Goal: Communication & Community: Connect with others

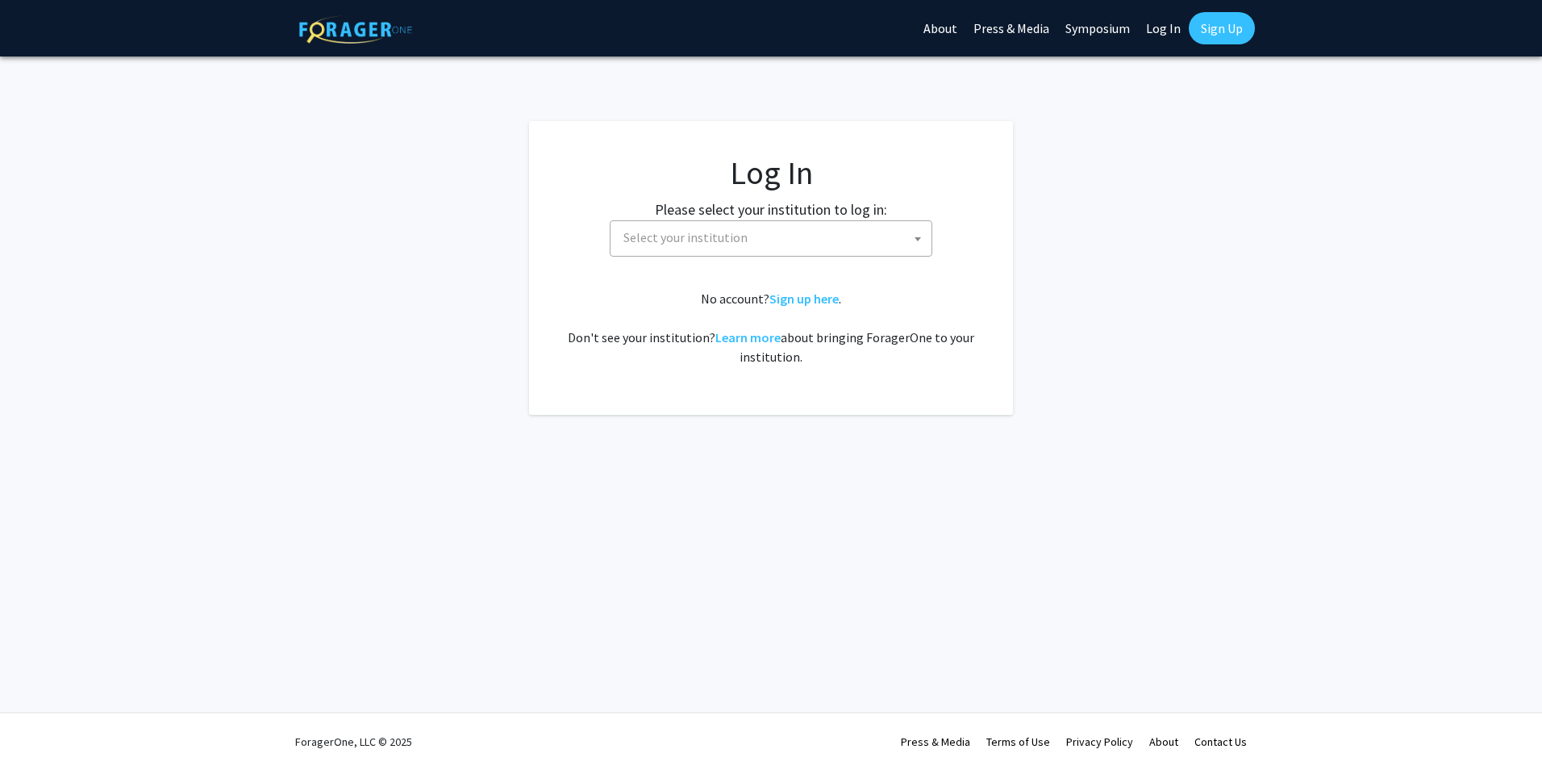
click at [828, 228] on span "Select your institution" at bounding box center [774, 237] width 315 height 33
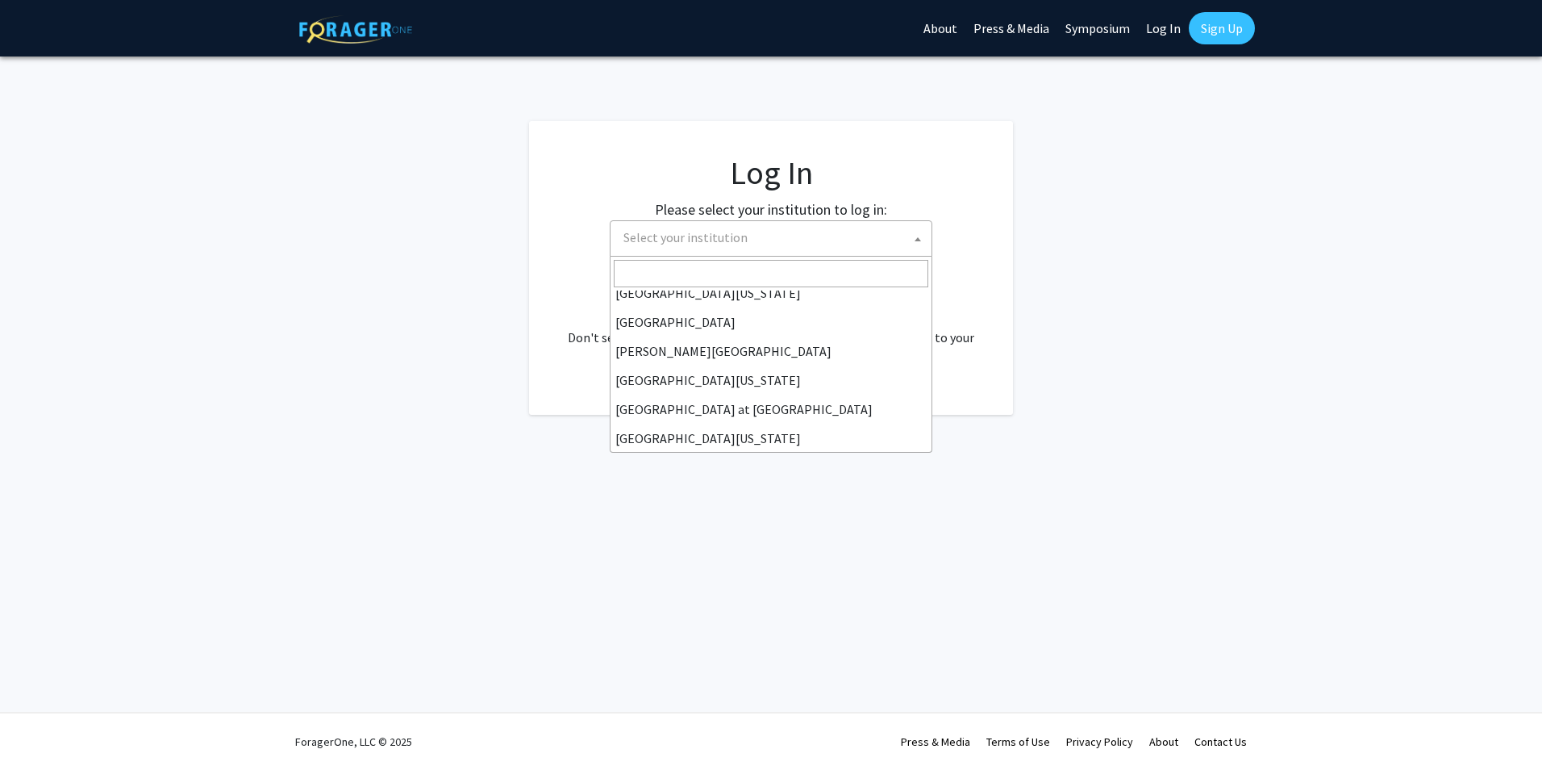
scroll to position [565, 0]
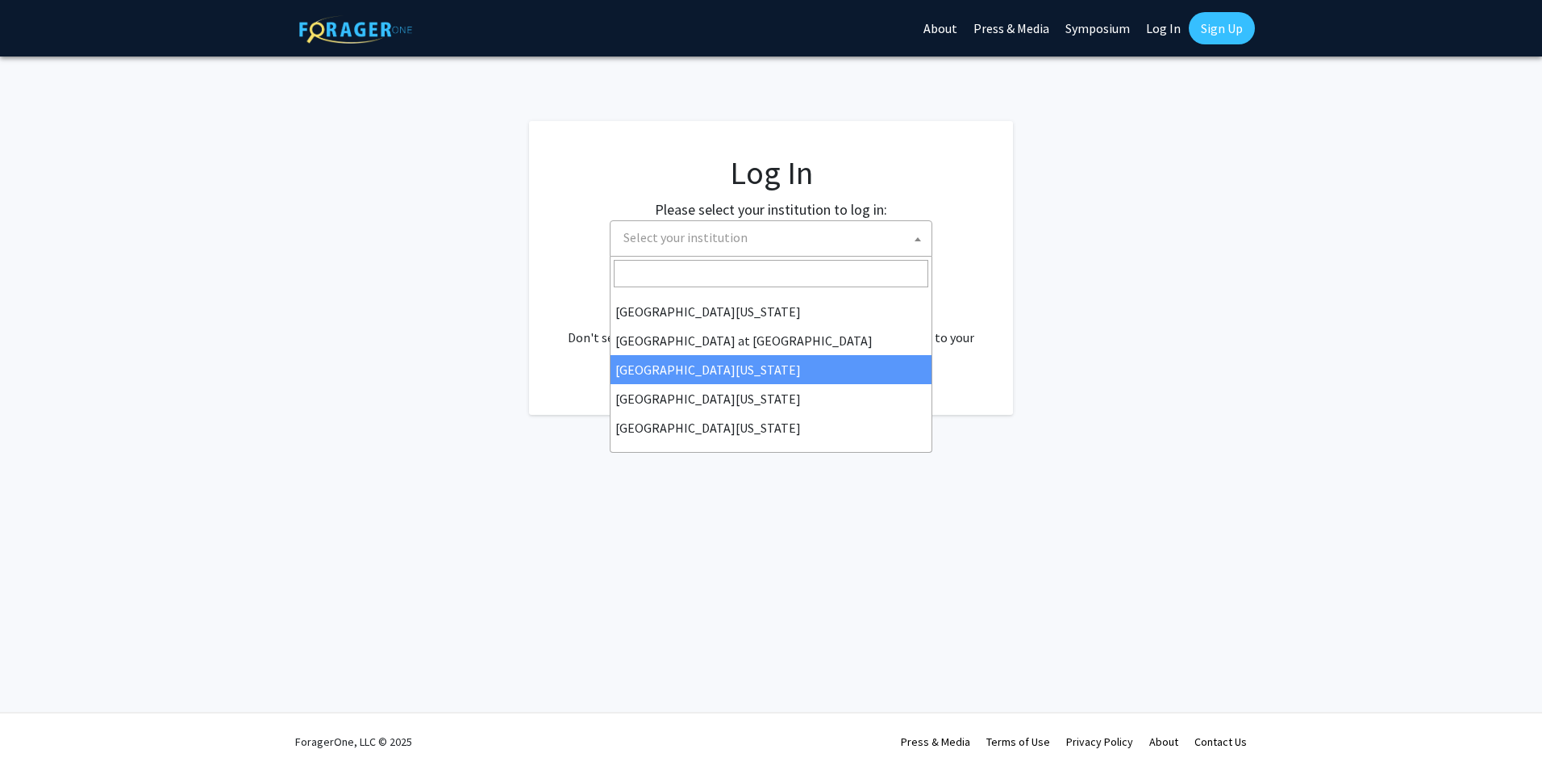
select select "13"
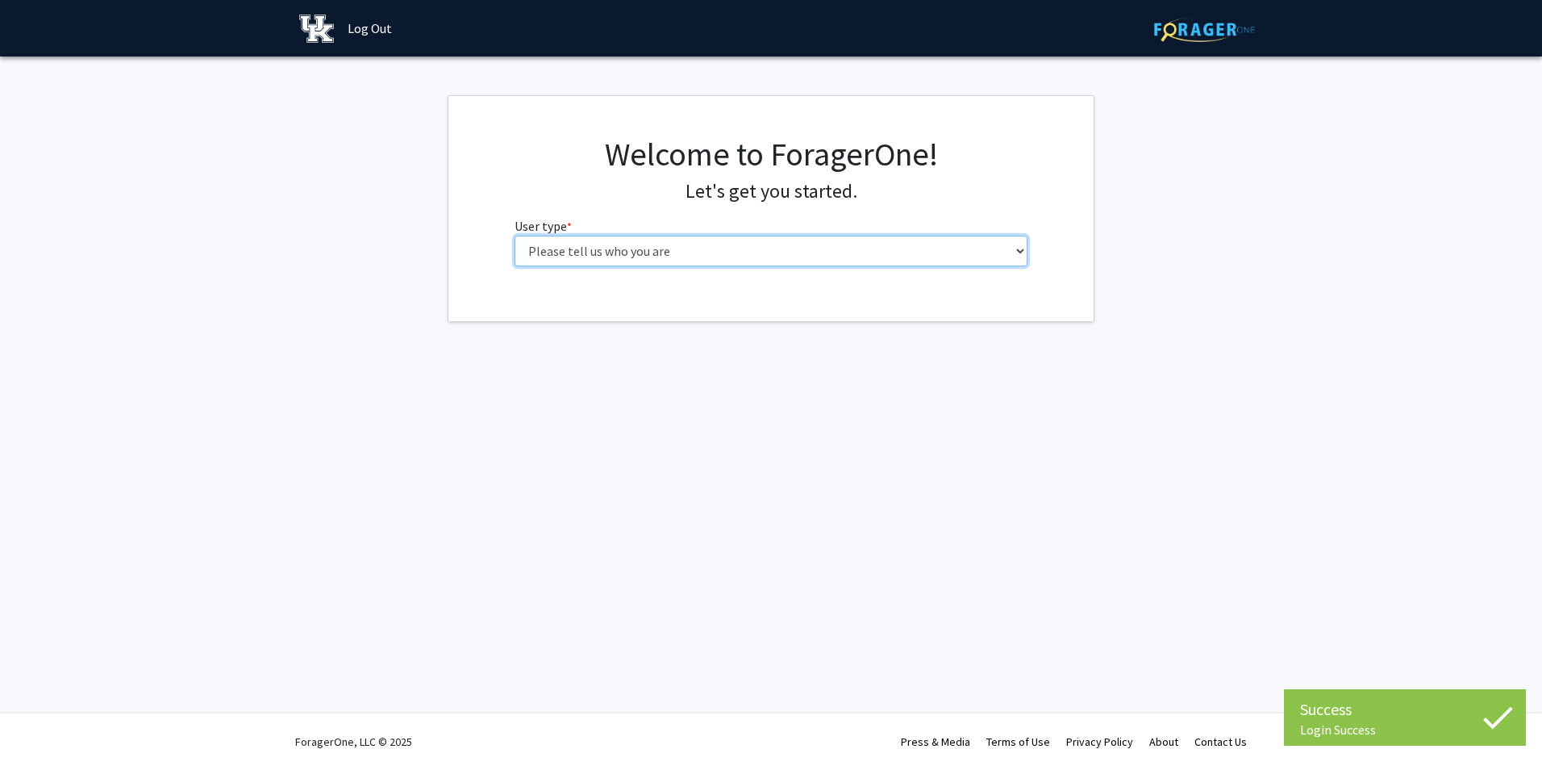
click at [889, 254] on select "Please tell us who you are Undergraduate Student Master's Student Doctoral Cand…" at bounding box center [772, 251] width 514 height 31
select select "3: doc"
click at [515, 236] on select "Please tell us who you are Undergraduate Student Master's Student Doctoral Cand…" at bounding box center [772, 251] width 514 height 31
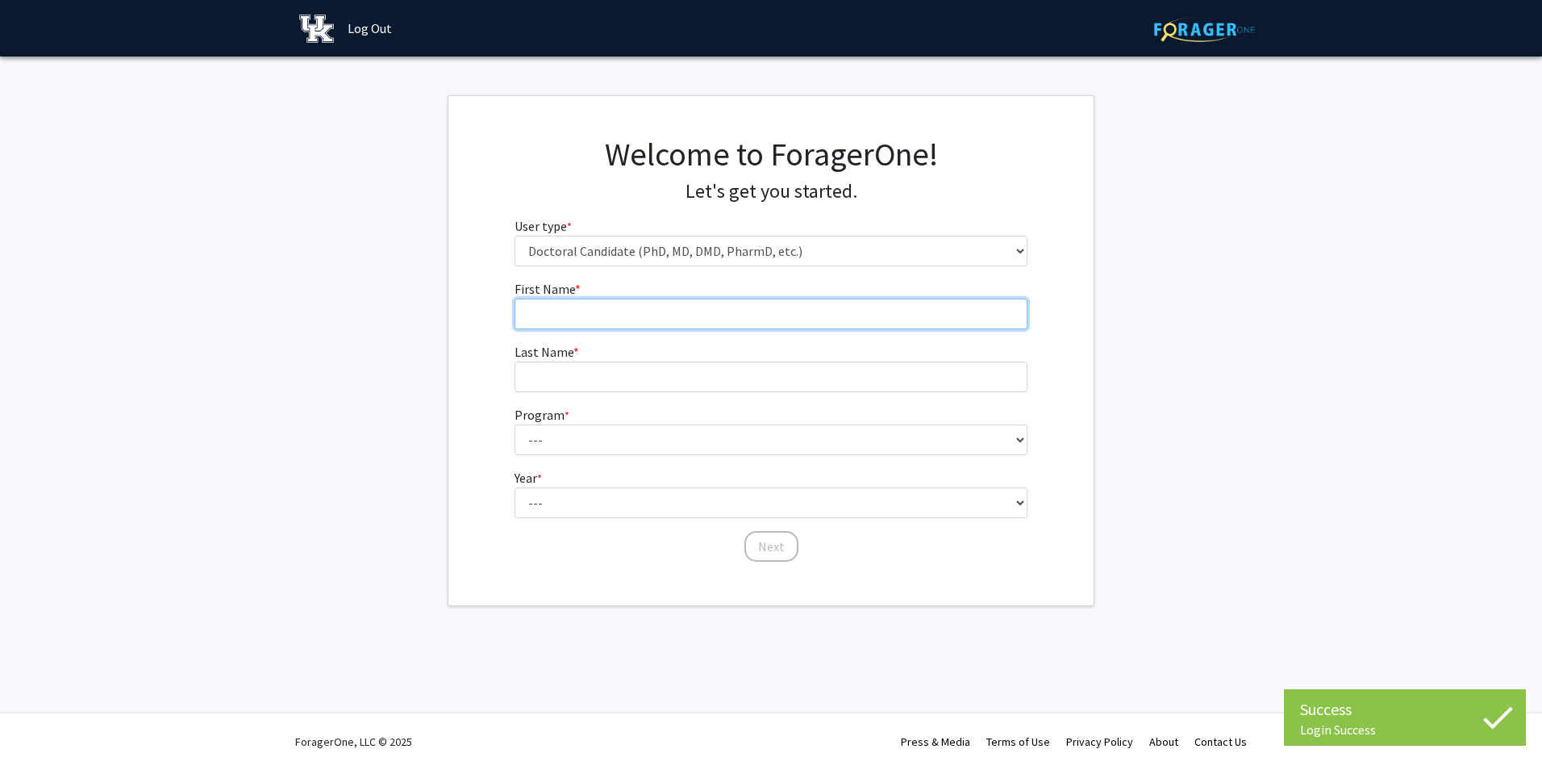
click at [883, 321] on input "First Name * required" at bounding box center [772, 313] width 514 height 31
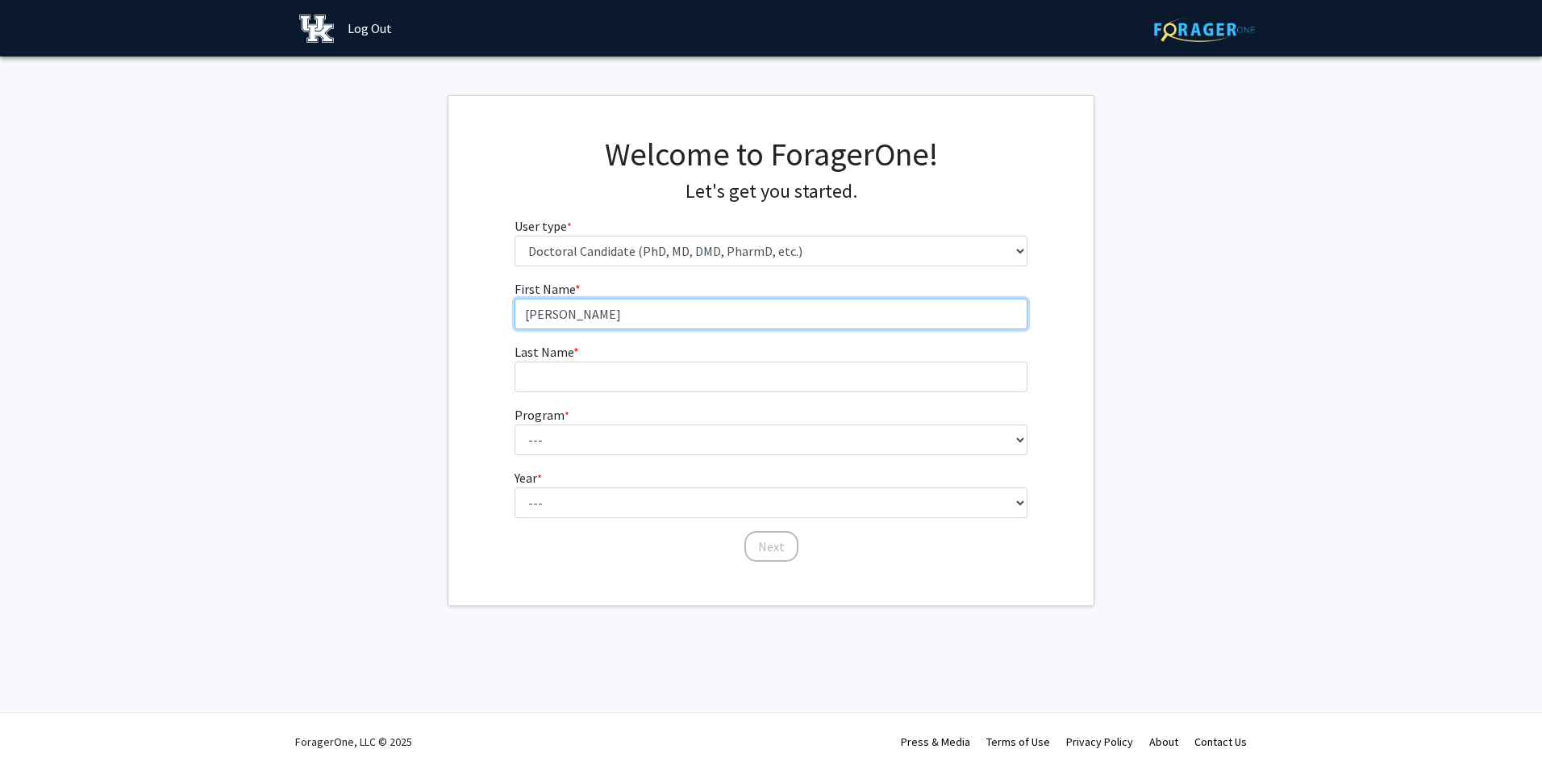
type input "[PERSON_NAME]"
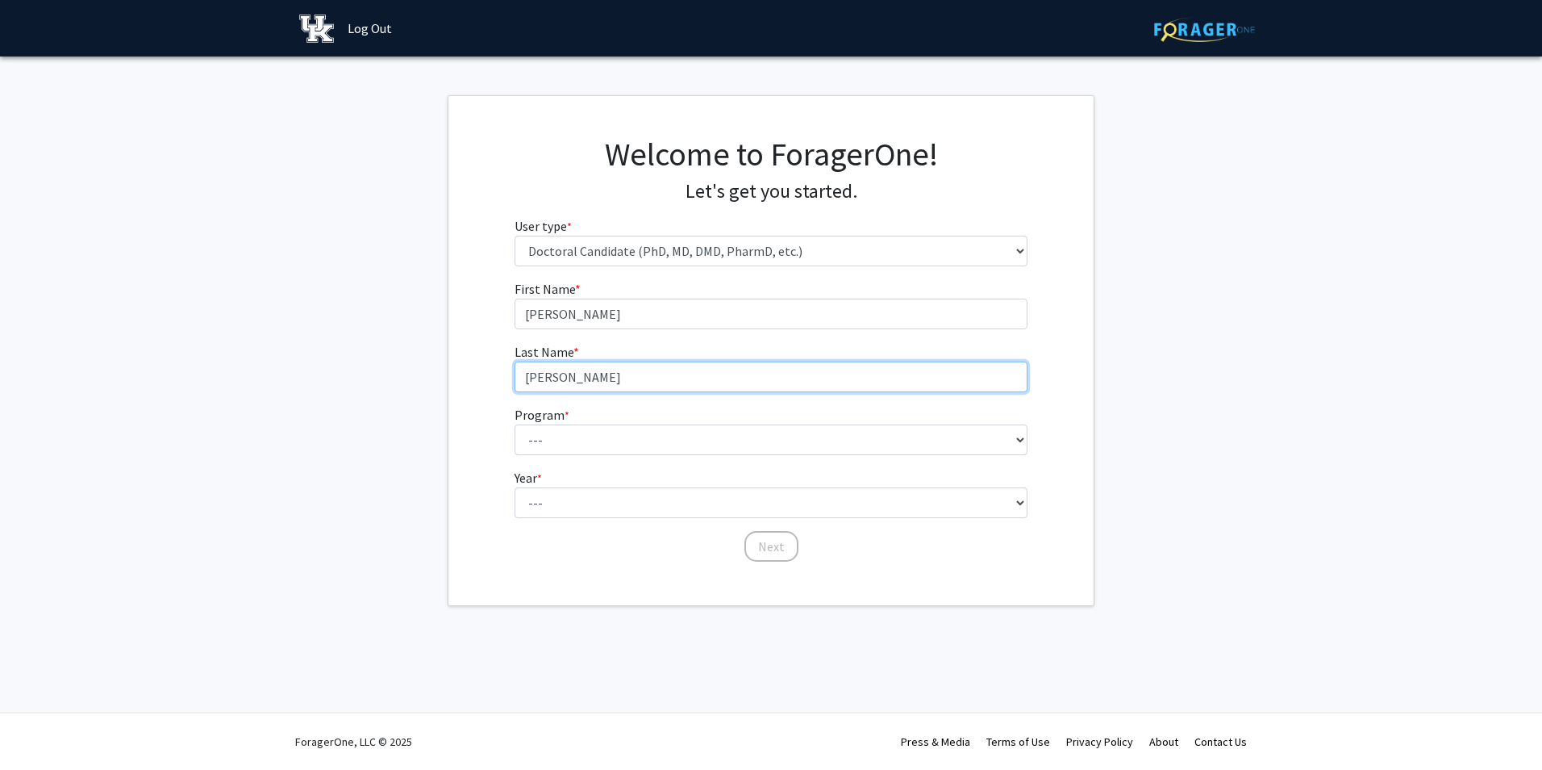
type input "[PERSON_NAME]"
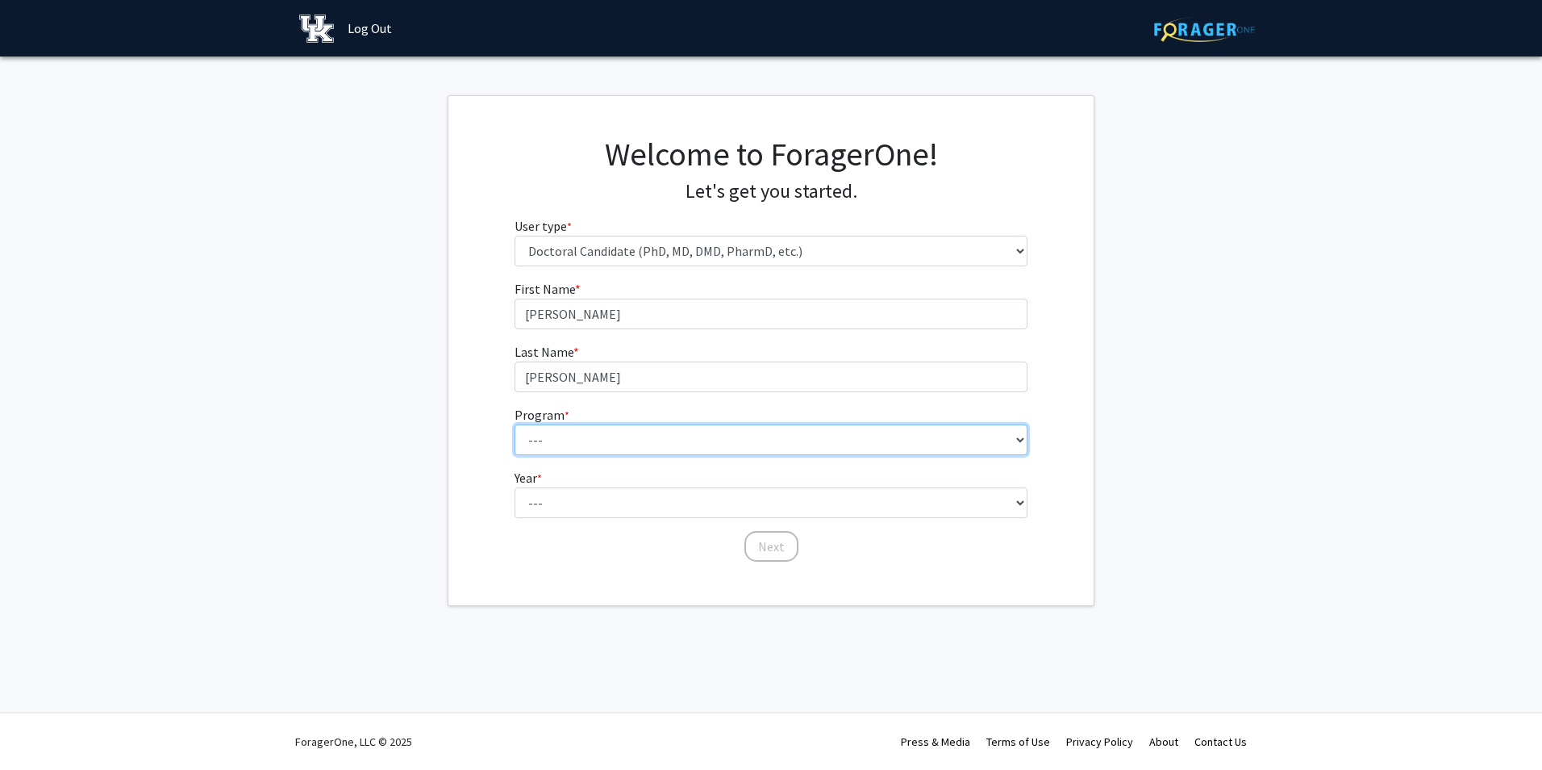
click at [997, 430] on select "--- Aerospace Engineering Agricultural Economics Animal and Food Sciences Anthr…" at bounding box center [772, 439] width 514 height 31
click at [515, 424] on select "--- Aerospace Engineering Agricultural Economics Animal and Food Sciences Anthr…" at bounding box center [772, 439] width 514 height 31
click at [862, 445] on select "--- Aerospace Engineering Agricultural Economics Animal and Food Sciences Anthr…" at bounding box center [772, 439] width 514 height 31
select select "64: 138"
click at [515, 424] on select "--- Aerospace Engineering Agricultural Economics Animal and Food Sciences Anthr…" at bounding box center [772, 439] width 514 height 31
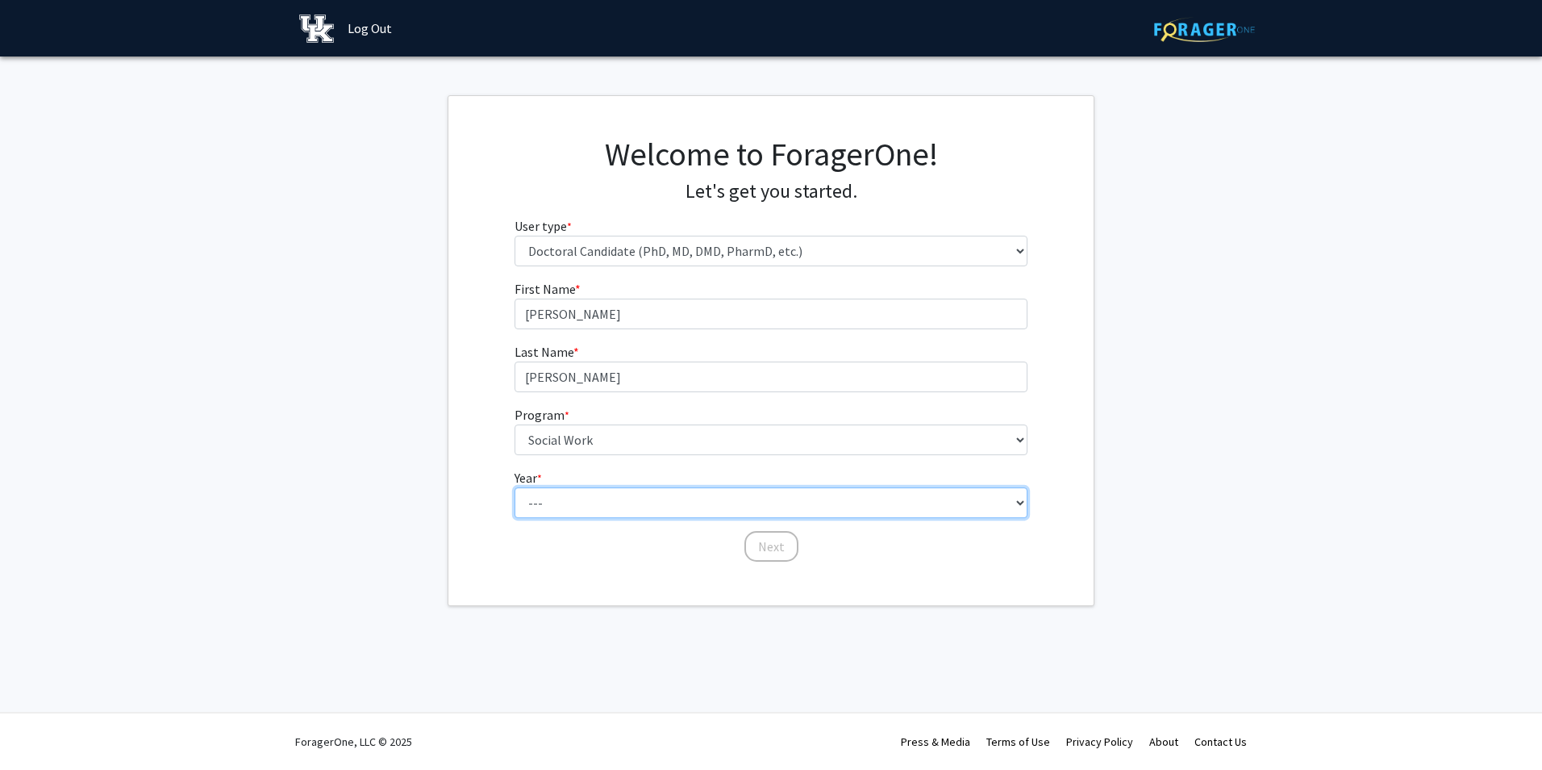
click at [785, 503] on select "--- First Year Second Year Third Year Fourth Year Fifth Year Sixth Year Seventh…" at bounding box center [772, 502] width 514 height 31
click at [785, 505] on select "--- First Year Second Year Third Year Fourth Year Fifth Year Sixth Year Seventh…" at bounding box center [772, 502] width 514 height 31
select select "5: fifth_year"
click at [515, 487] on select "--- First Year Second Year Third Year Fourth Year Fifth Year Sixth Year Seventh…" at bounding box center [772, 502] width 514 height 31
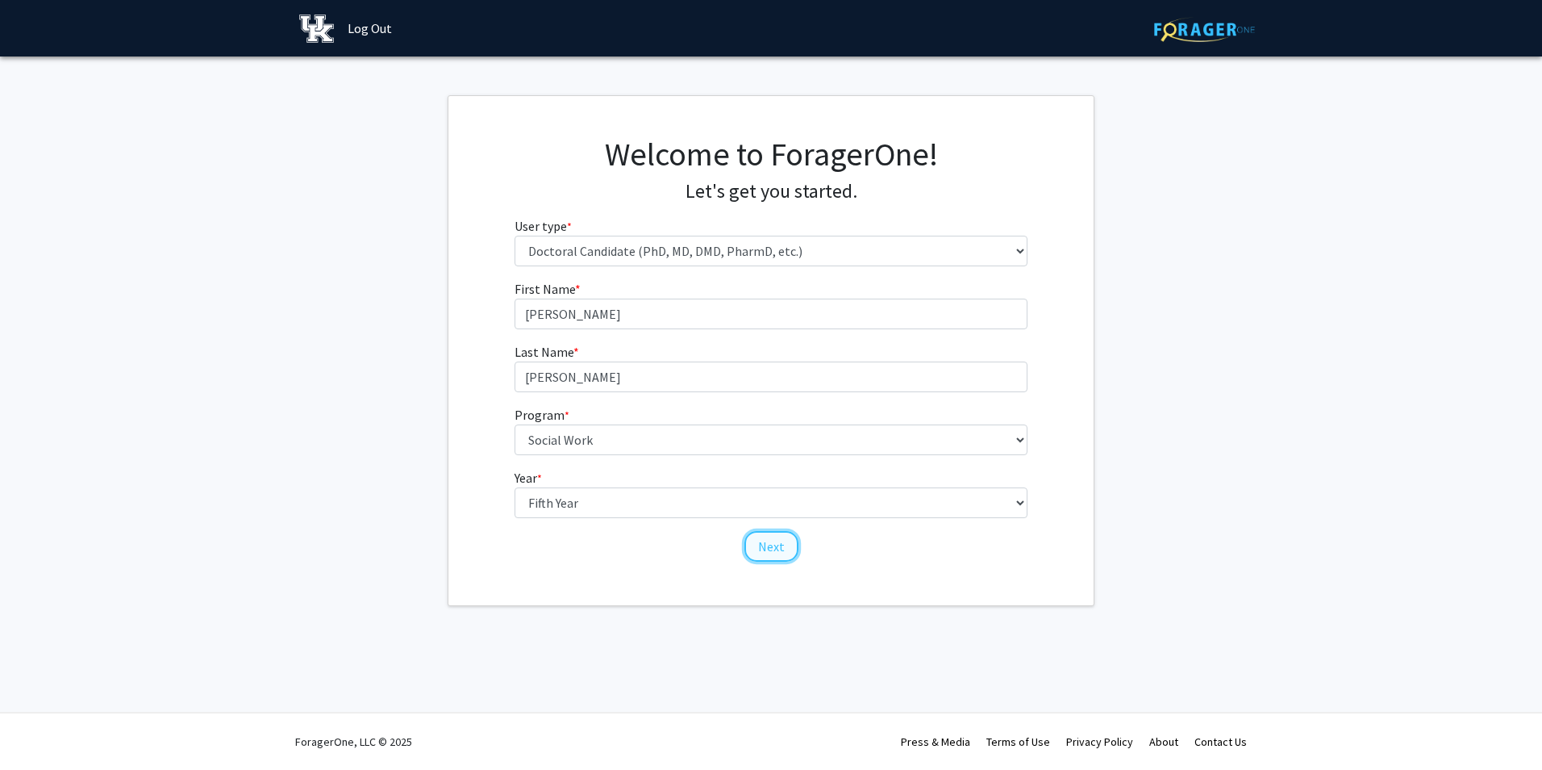
click at [783, 555] on button "Next" at bounding box center [772, 546] width 54 height 31
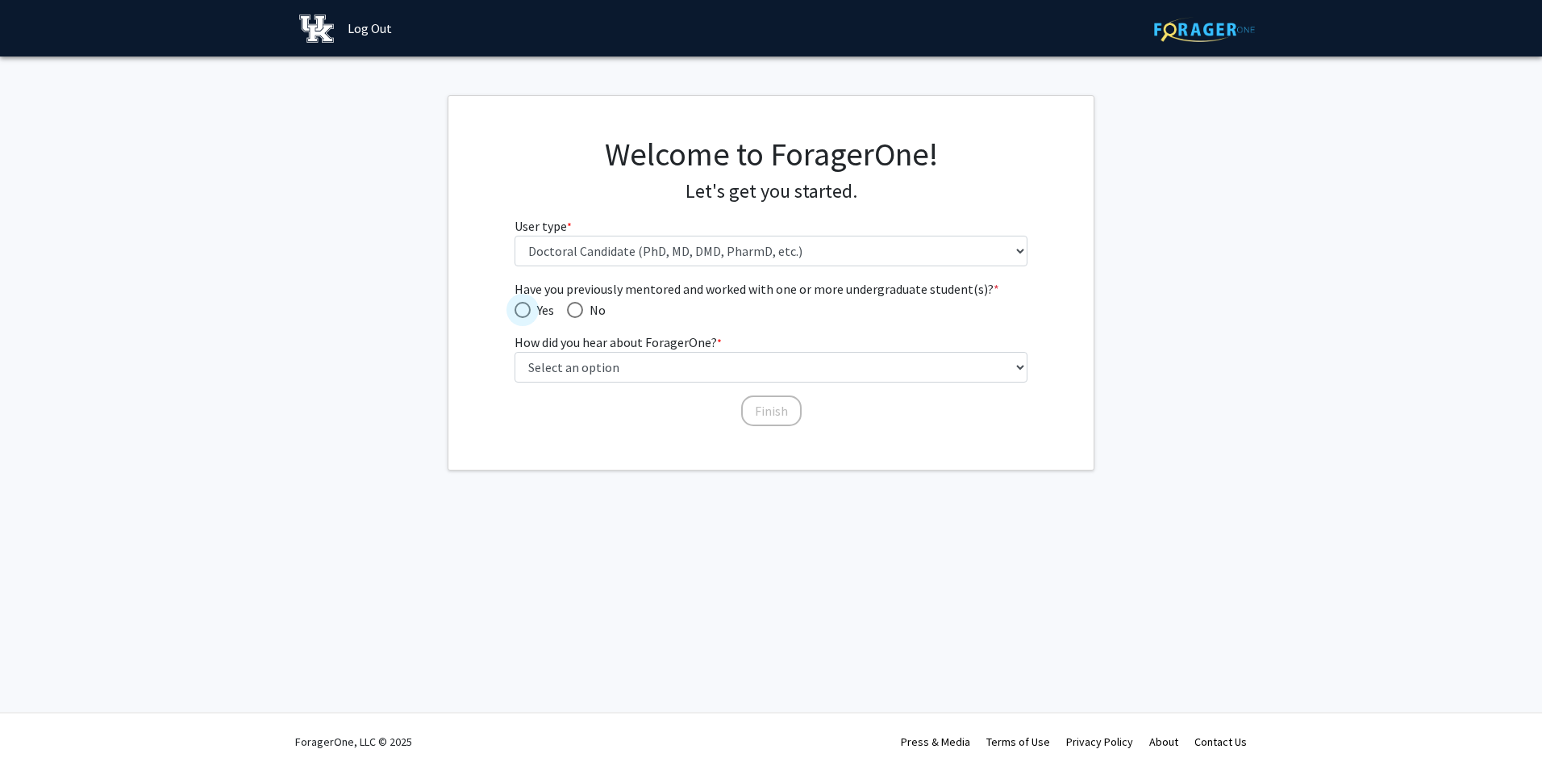
click at [532, 309] on span "Yes" at bounding box center [542, 309] width 23 height 19
click at [531, 309] on input "Yes" at bounding box center [523, 310] width 16 height 16
radio input "true"
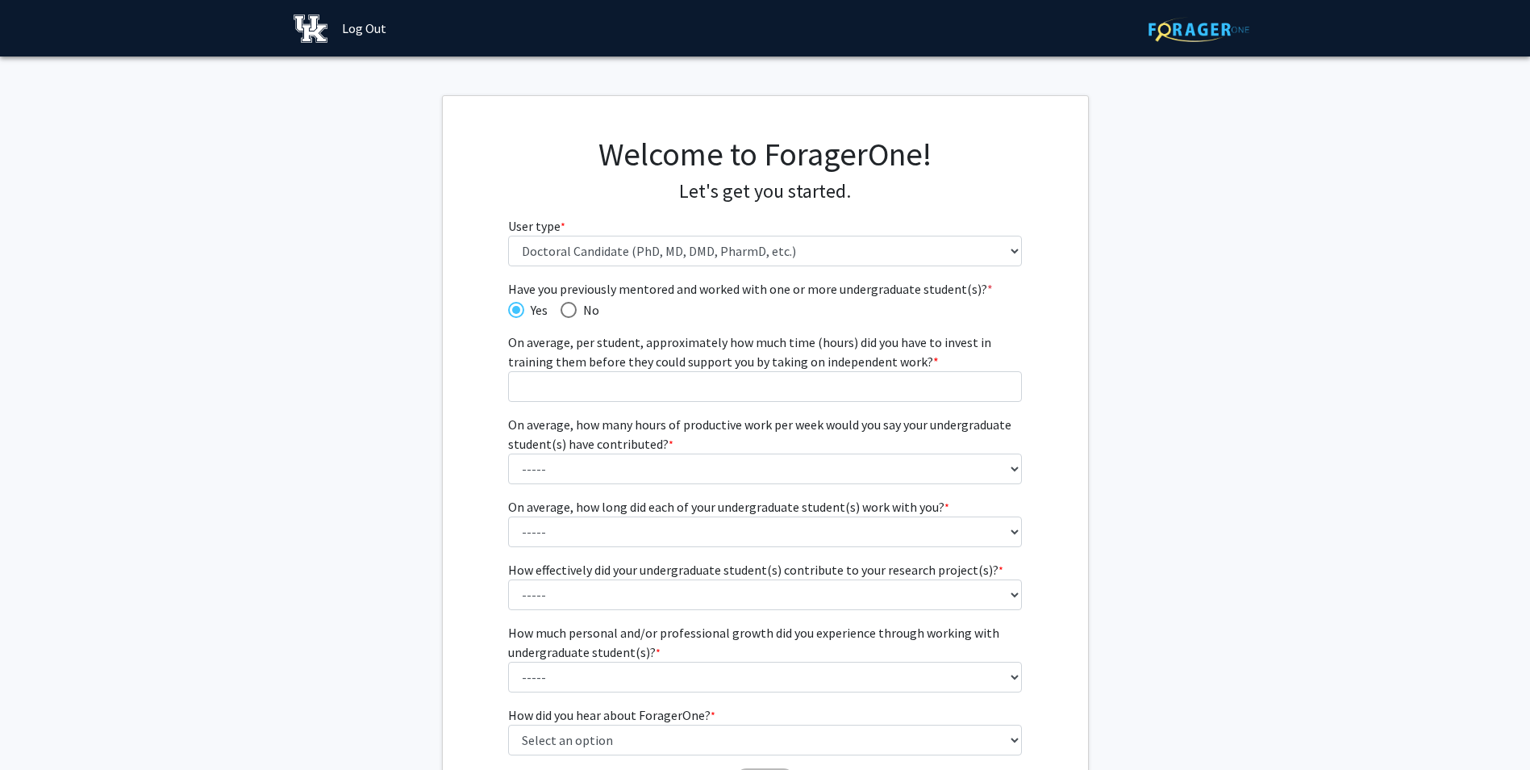
scroll to position [81, 0]
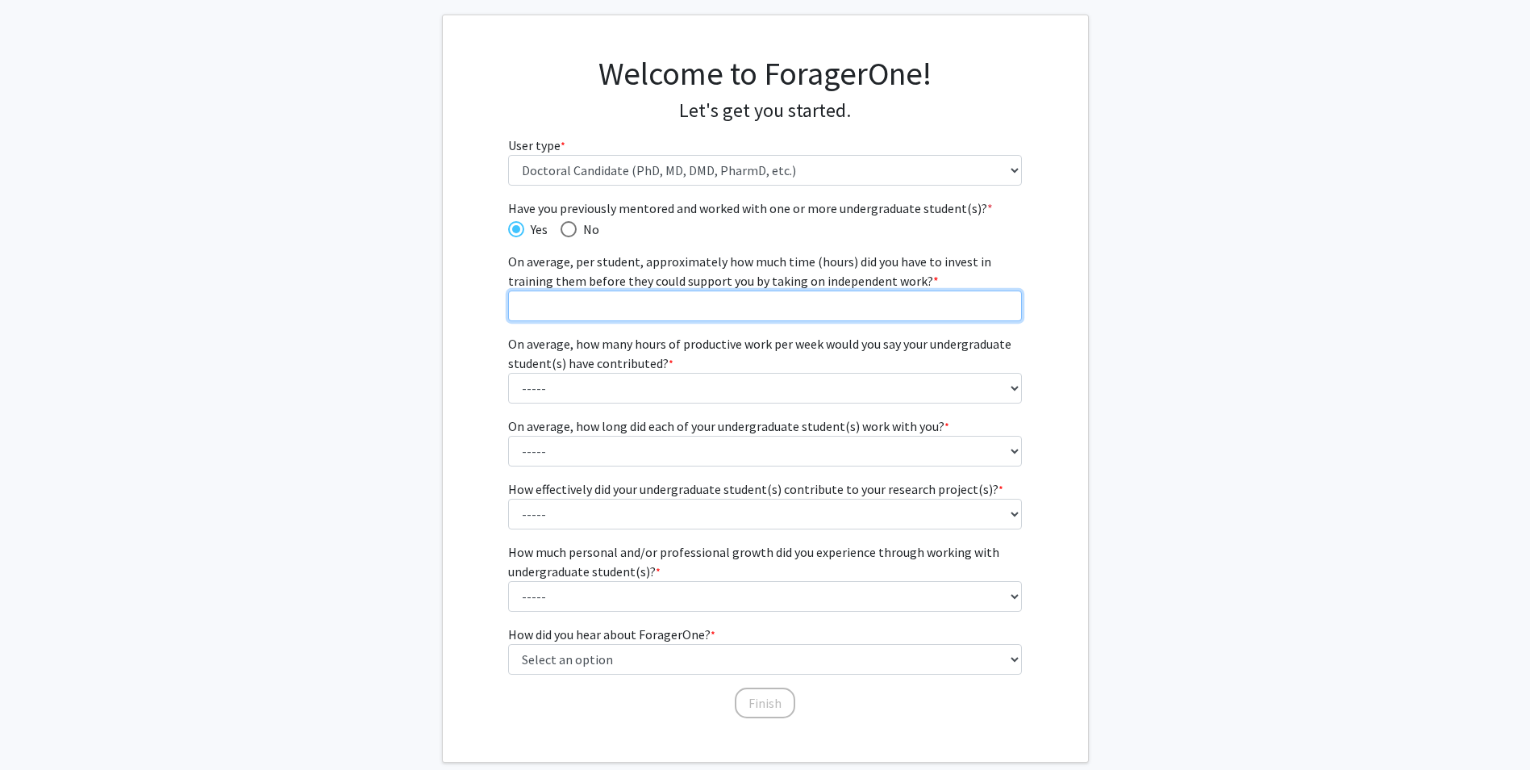
click at [689, 307] on input "On average, per student, approximately how much time (hours) did you have to in…" at bounding box center [765, 305] width 514 height 31
type input "2"
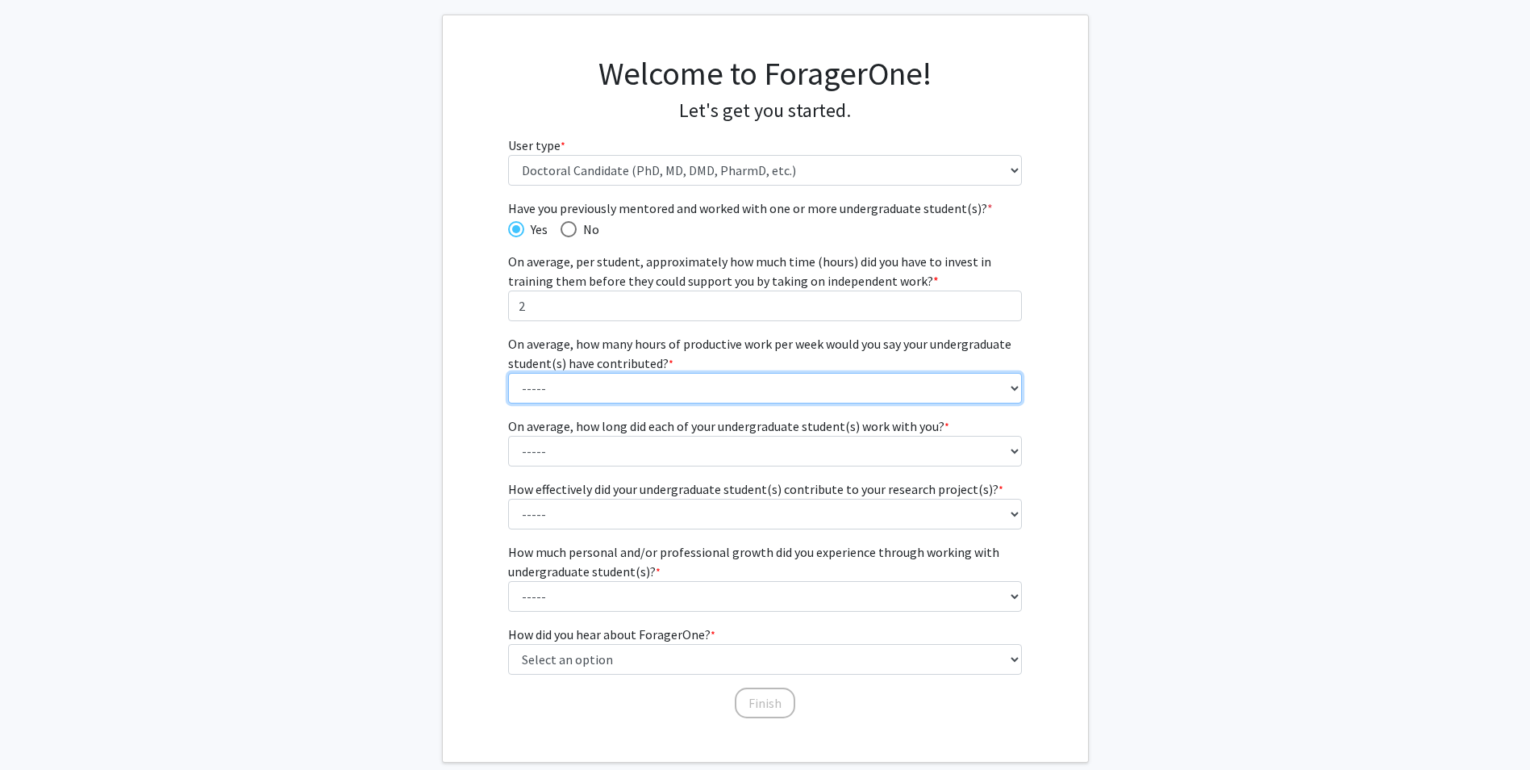
click at [998, 390] on select "----- 1 - 5 hours 6 - 10 hours 11 - 15 hours 16 - 20 hours 21 - 30 hours 31 - 4…" at bounding box center [765, 388] width 514 height 31
select select "1: 1 - 5 hours"
click at [508, 373] on select "----- 1 - 5 hours 6 - 10 hours 11 - 15 hours 16 - 20 hours 21 - 30 hours 31 - 4…" at bounding box center [765, 388] width 514 height 31
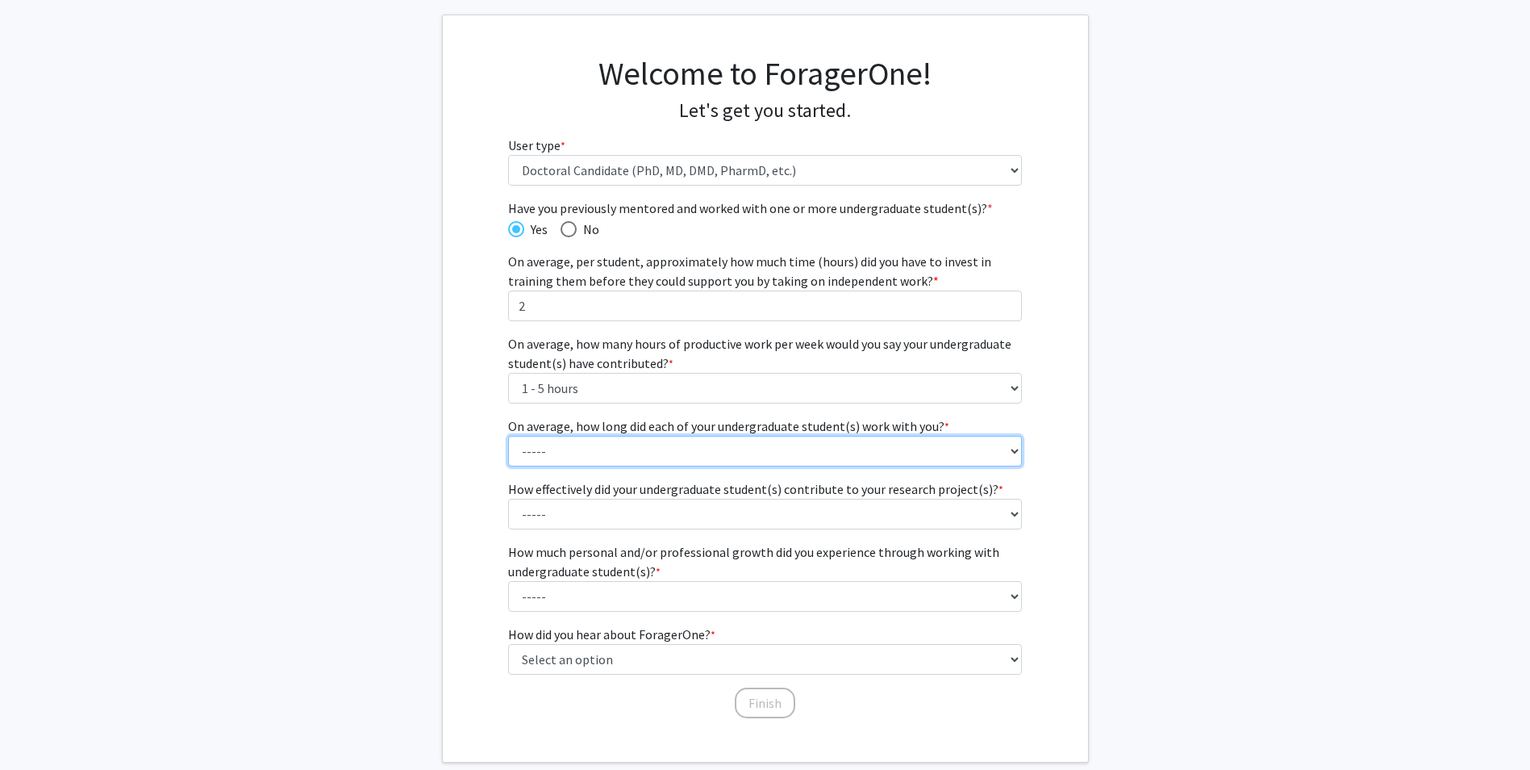
click at [1008, 457] on select "----- 1 - 3 months 3 - 6 months 6 months - 1 year 1 - 2 years 2 - 3 years 3 - 4…" at bounding box center [765, 451] width 514 height 31
select select "1: 1 - 3 months"
click at [508, 436] on select "----- 1 - 3 months 3 - 6 months 6 months - 1 year 1 - 2 years 2 - 3 years 3 - 4…" at bounding box center [765, 451] width 514 height 31
click at [981, 512] on select "----- 1 (Minimally) 2 3 (Moderately) 4 5 (Significantly)" at bounding box center [765, 514] width 514 height 31
select select "3: 3"
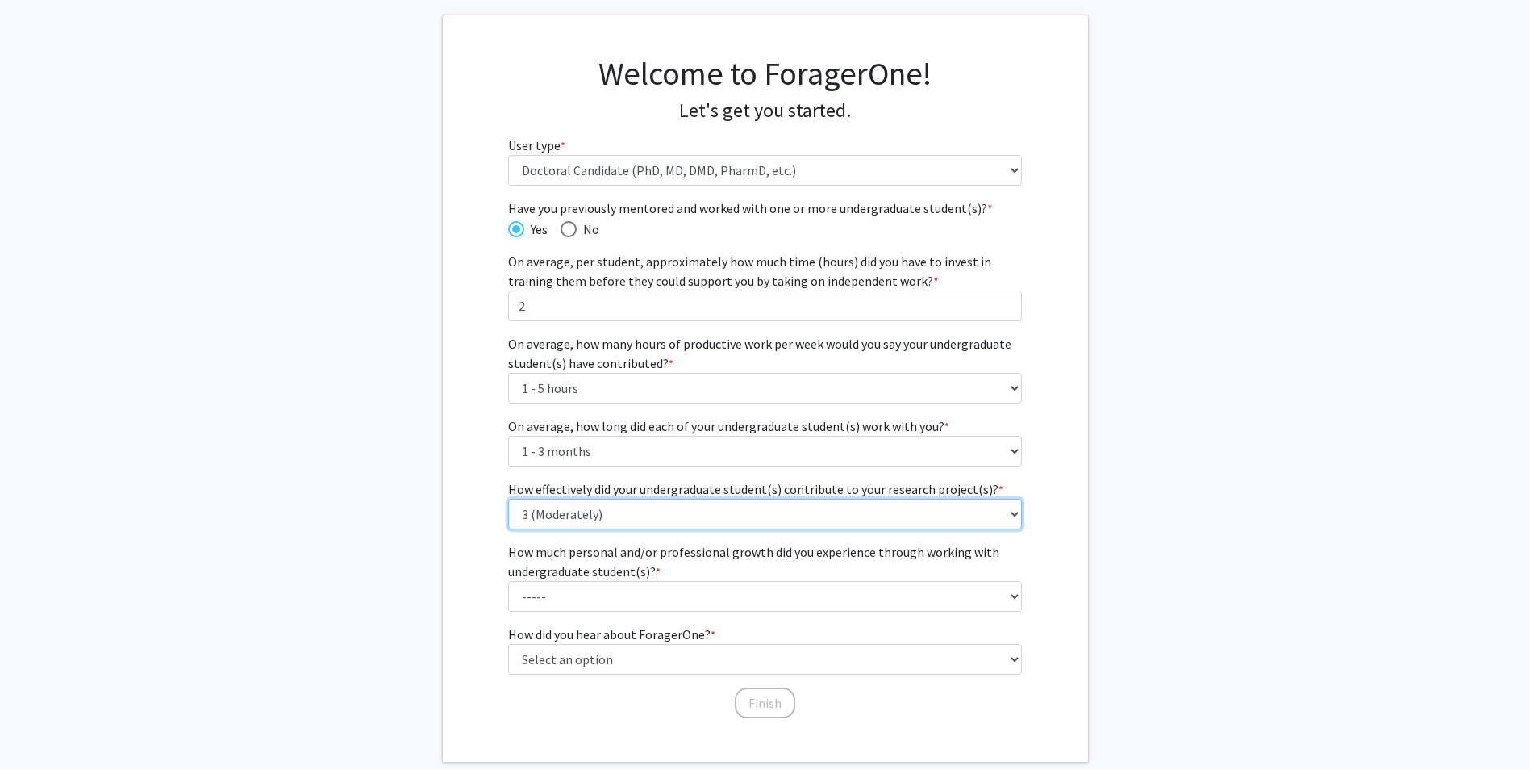
click at [508, 499] on select "----- 1 (Minimally) 2 3 (Moderately) 4 5 (Significantly)" at bounding box center [765, 514] width 514 height 31
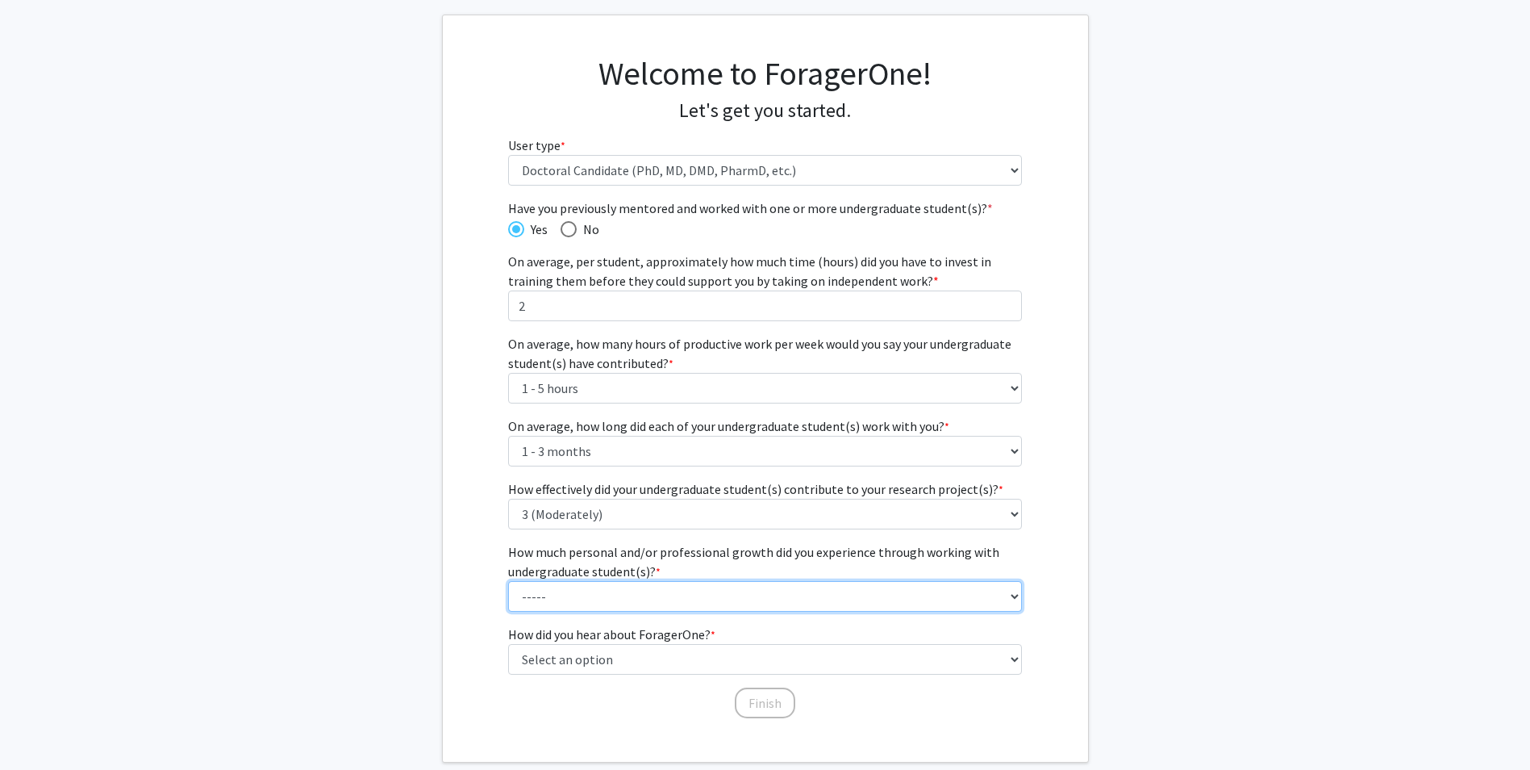
click at [1009, 602] on select "----- 1 (Minimal) 2 3 (Moderate) 4 5 (Significant)" at bounding box center [765, 596] width 514 height 31
select select "4: 4"
click at [508, 581] on select "----- 1 (Minimal) 2 3 (Moderate) 4 5 (Significant)" at bounding box center [765, 596] width 514 height 31
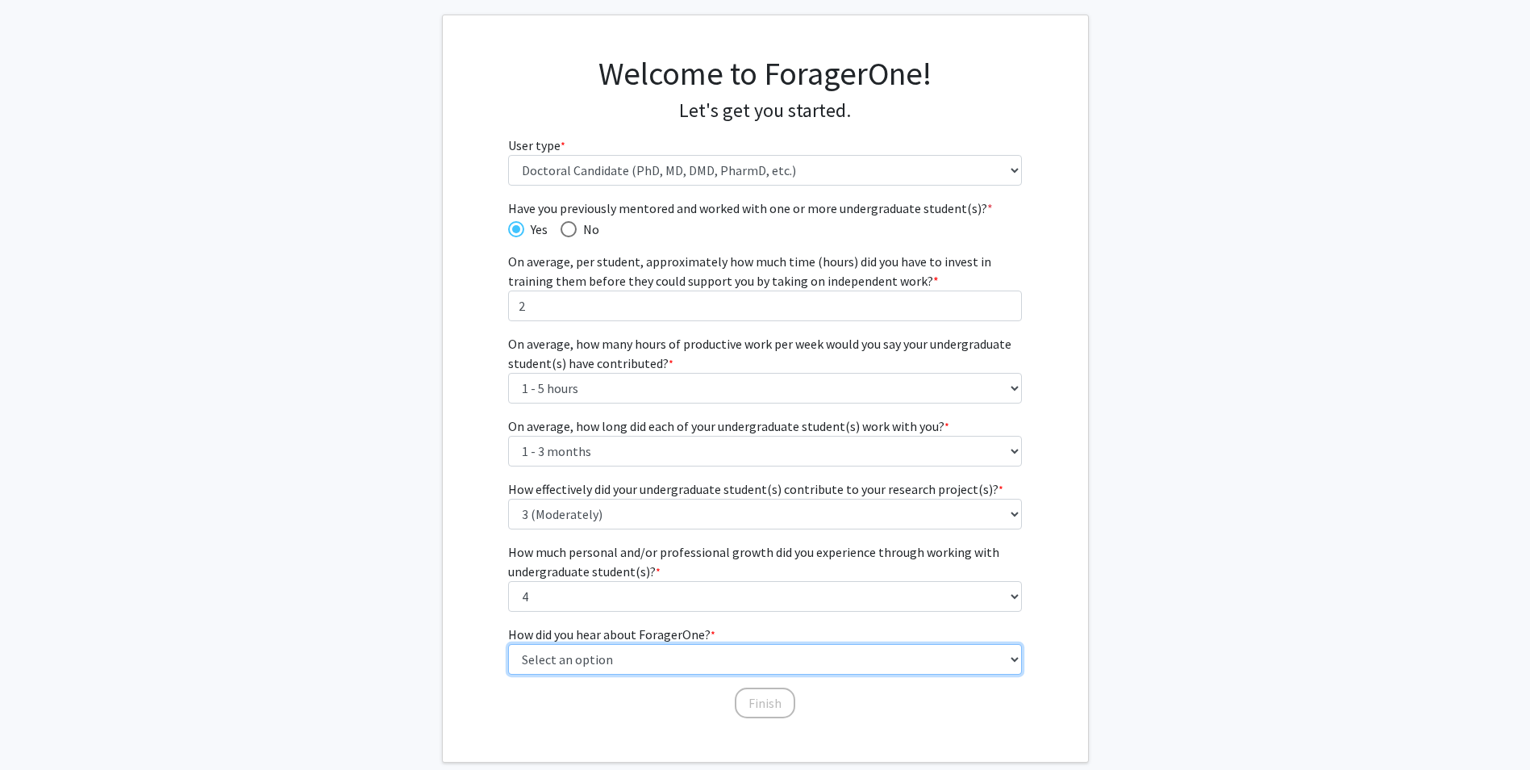
click at [1009, 655] on select "Select an option Peer/student recommendation Faculty/staff recommendation Unive…" at bounding box center [765, 659] width 514 height 31
select select "3: university_website"
click at [508, 644] on select "Select an option Peer/student recommendation Faculty/staff recommendation Unive…" at bounding box center [765, 659] width 514 height 31
click at [773, 696] on button "Finish" at bounding box center [765, 702] width 61 height 31
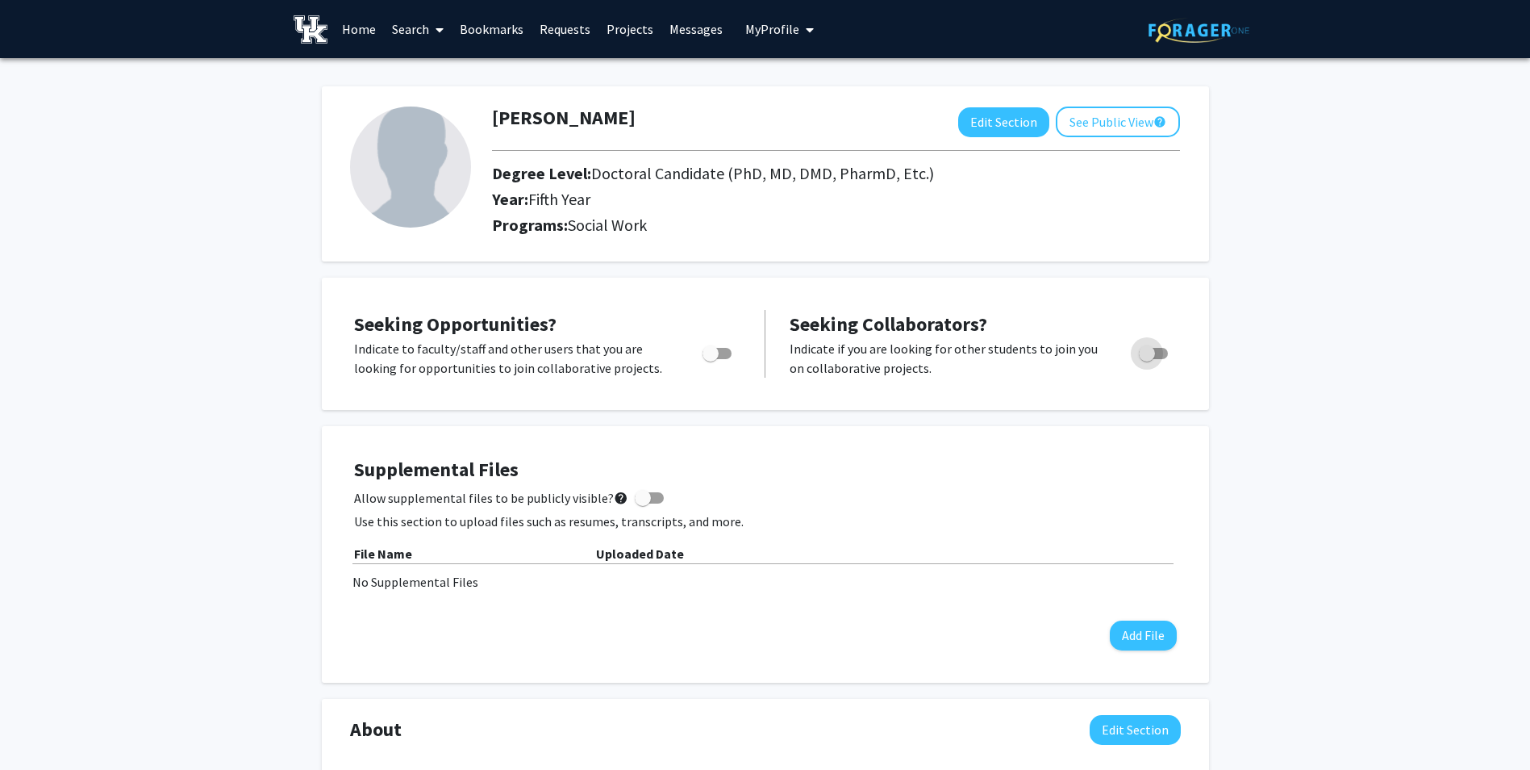
click at [1135, 356] on label "Toggle" at bounding box center [1150, 353] width 35 height 19
click at [1146, 359] on input "Would you like to receive other student requests to work with you?" at bounding box center [1146, 359] width 1 height 1
checkbox input "true"
click at [626, 27] on link "Projects" at bounding box center [630, 29] width 63 height 56
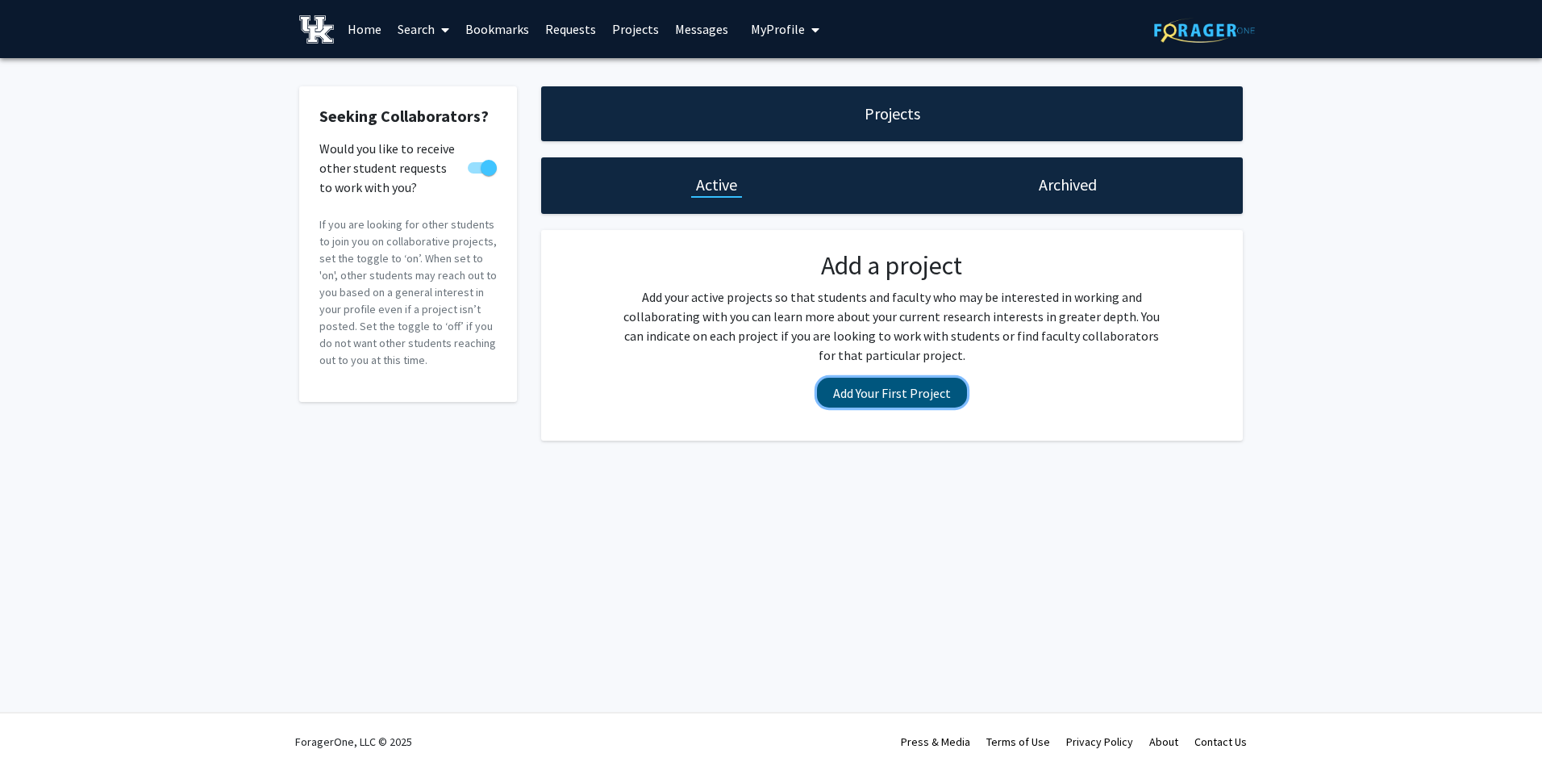
click at [898, 386] on button "Add Your First Project" at bounding box center [892, 393] width 150 height 30
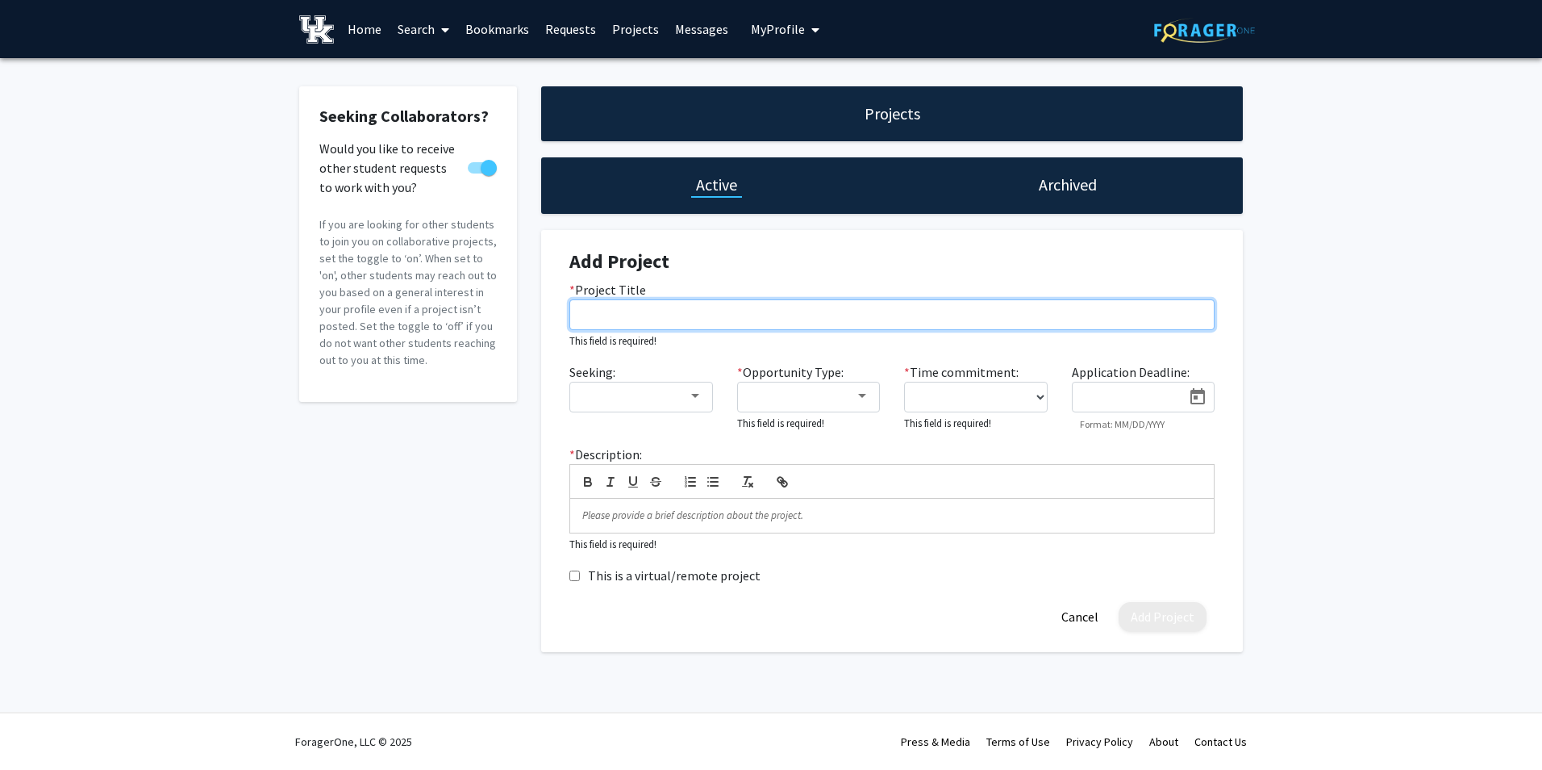
click at [621, 306] on input "* Project Title" at bounding box center [892, 314] width 645 height 31
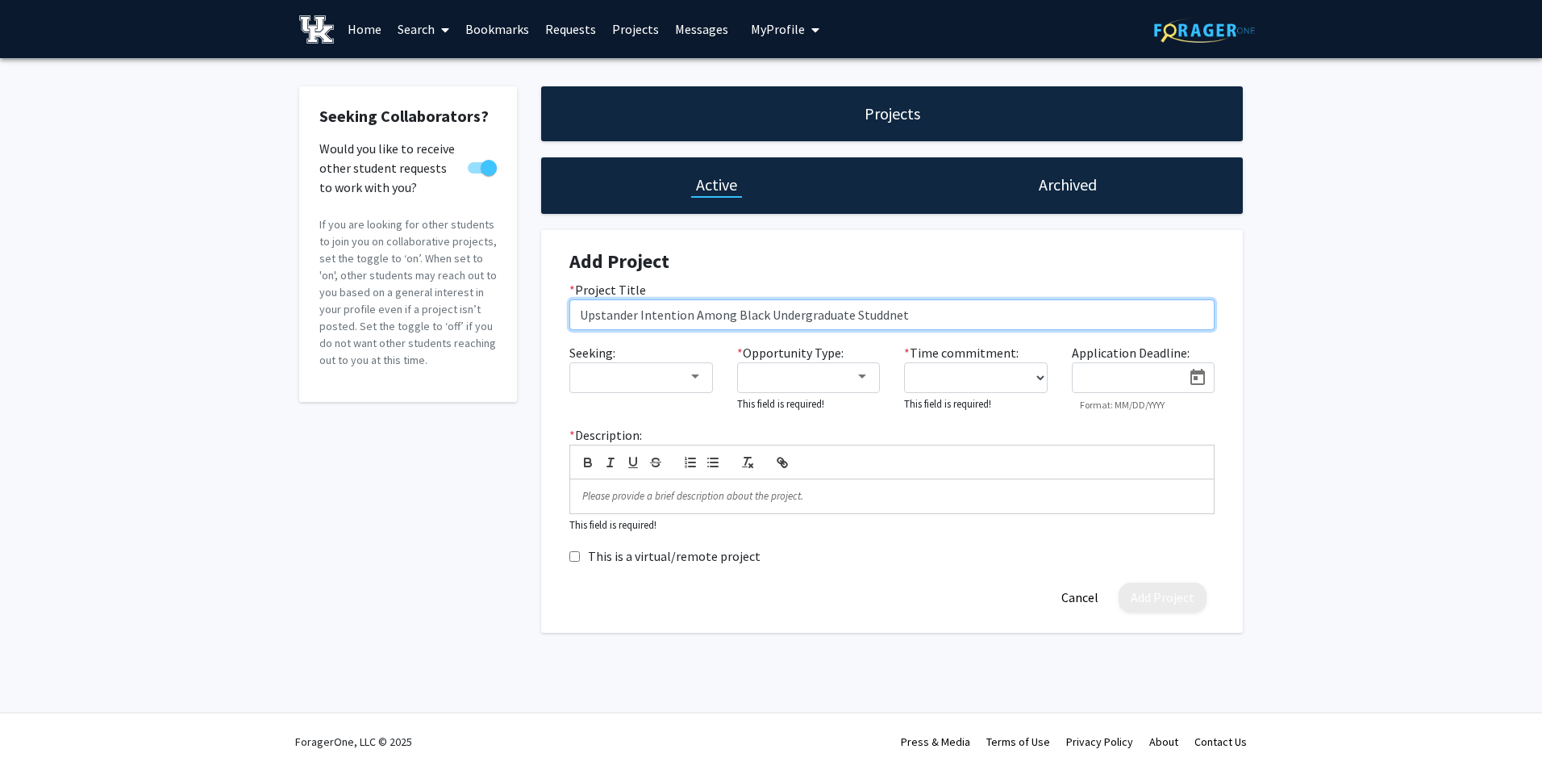
drag, startPoint x: 903, startPoint y: 321, endPoint x: 5, endPoint y: 313, distance: 897.9
click at [0, 315] on div "Seeking Collaborators? Would you like to receive other student requests to work…" at bounding box center [771, 363] width 1542 height 611
paste input "text"
type input "Upstander Intention Among [DEMOGRAPHIC_DATA] Undergraduate Students"
drag, startPoint x: 870, startPoint y: 320, endPoint x: 347, endPoint y: 320, distance: 523.5
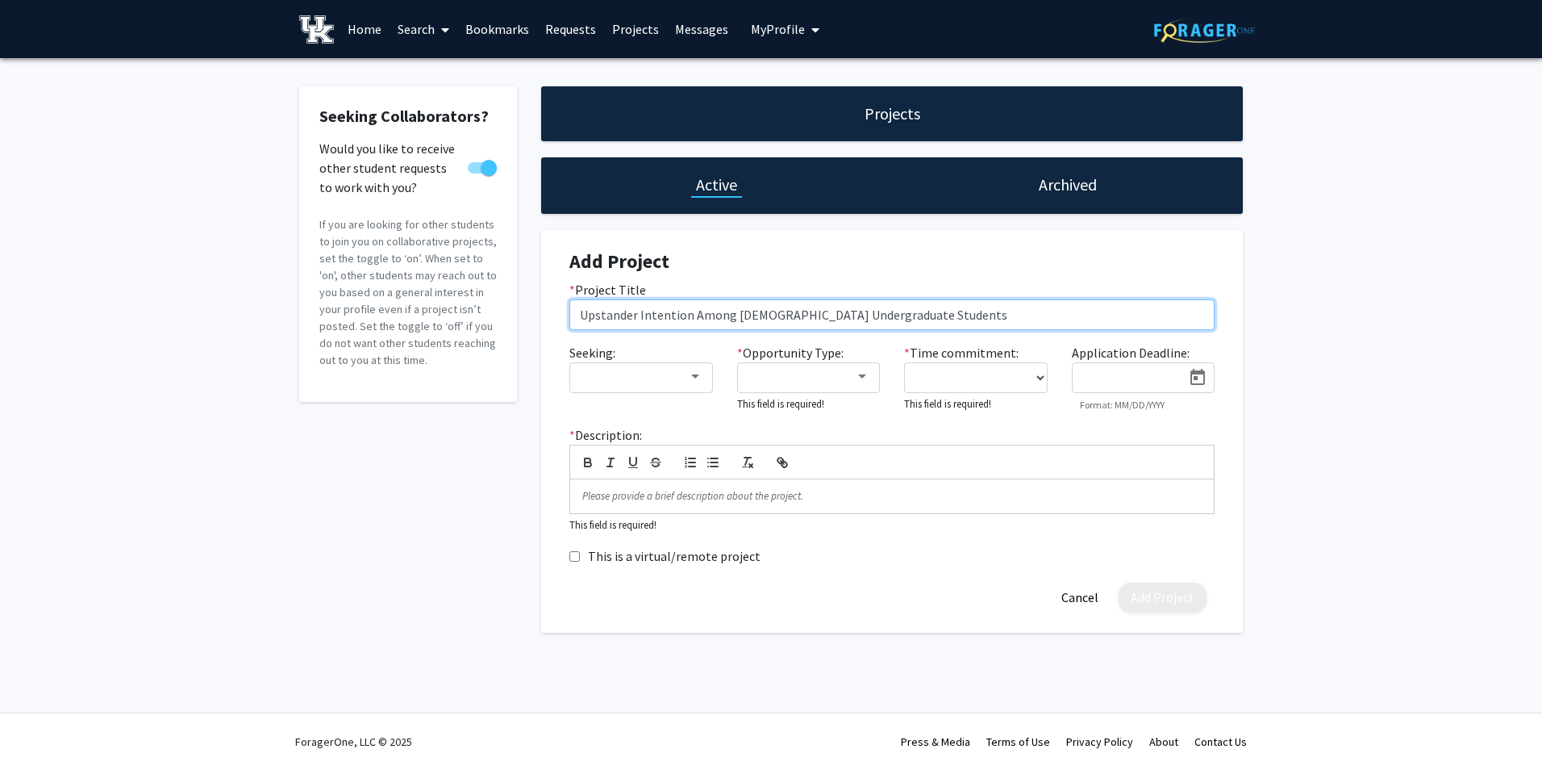
click at [348, 320] on div "Seeking Collaborators? Would you like to receive other student requests to work…" at bounding box center [771, 359] width 968 height 546
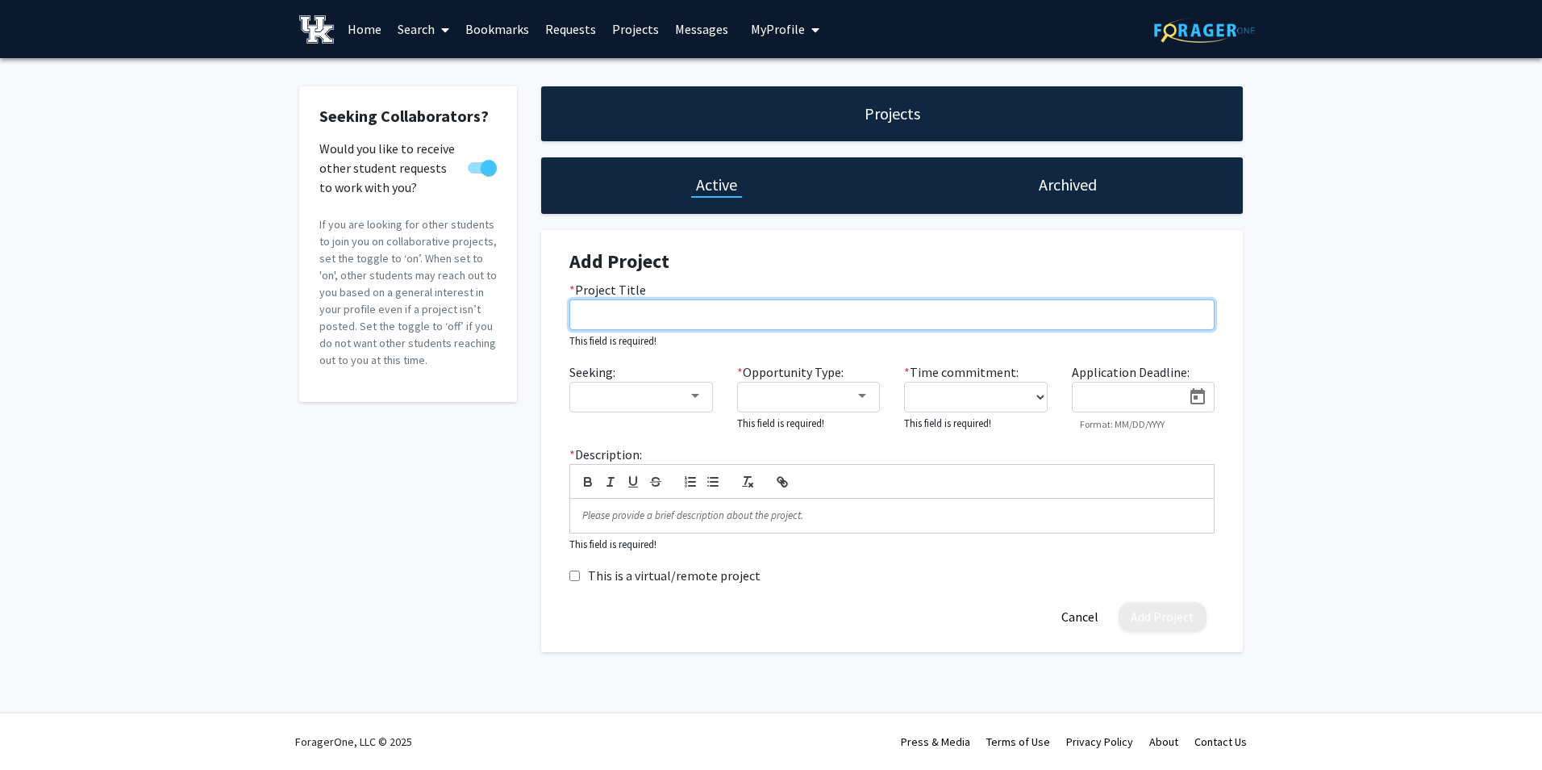
paste input "Understanding Black College Students’ Intentions to Engage in Upstander Behavio…"
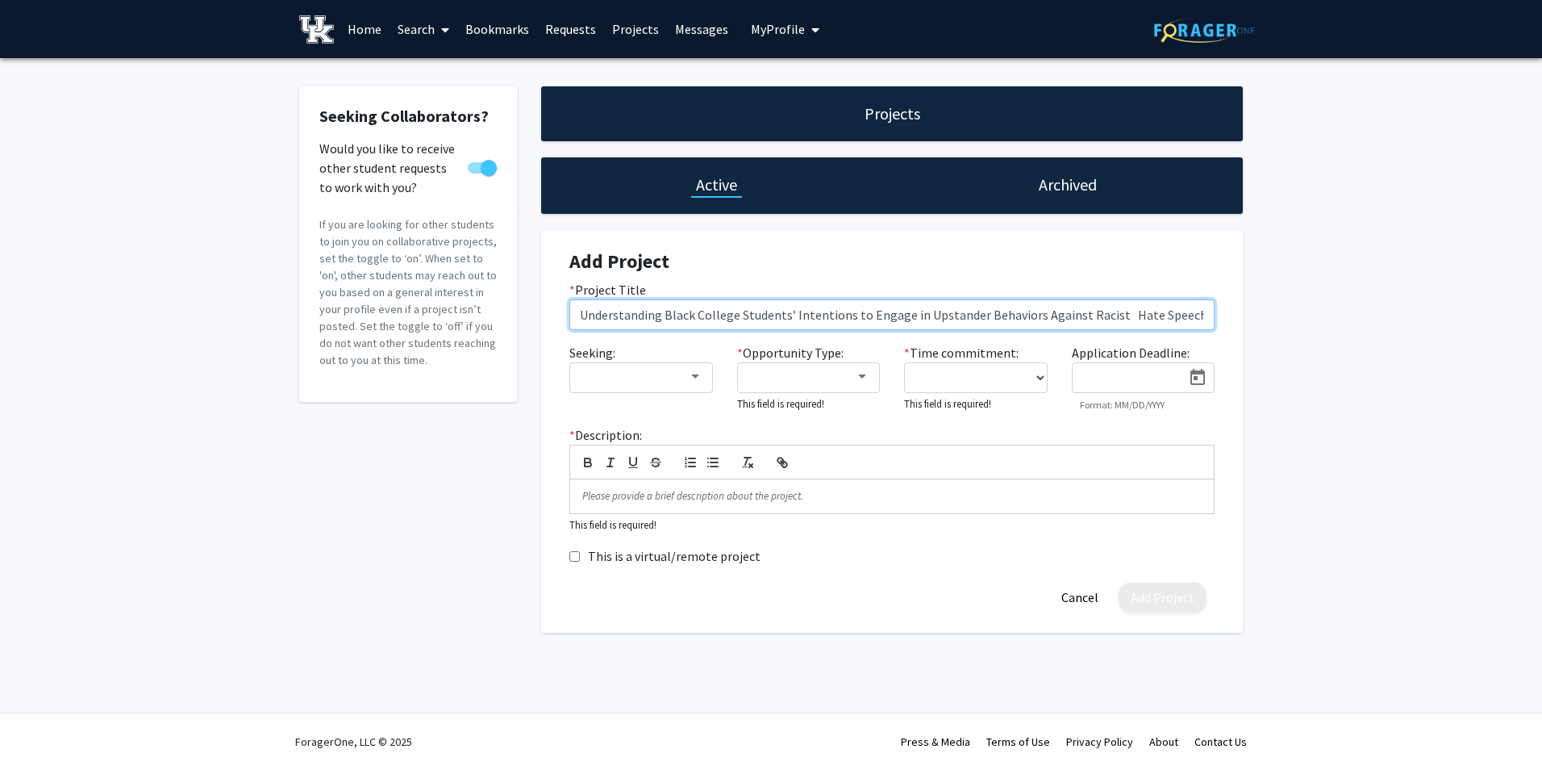
type input "Understanding Black College Students’ Intentions to Engage in Upstander Behavio…"
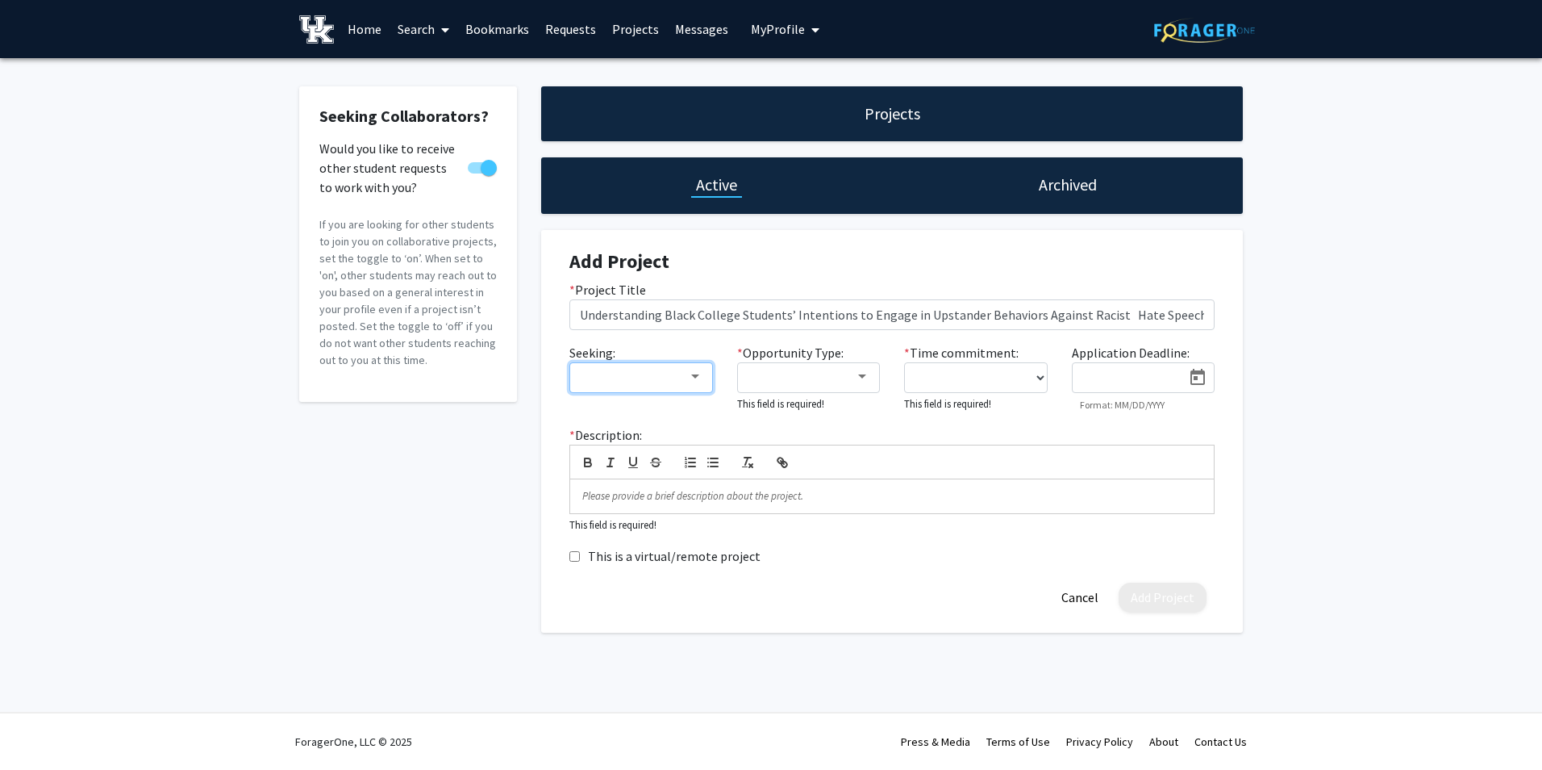
click at [683, 369] on div at bounding box center [634, 376] width 108 height 19
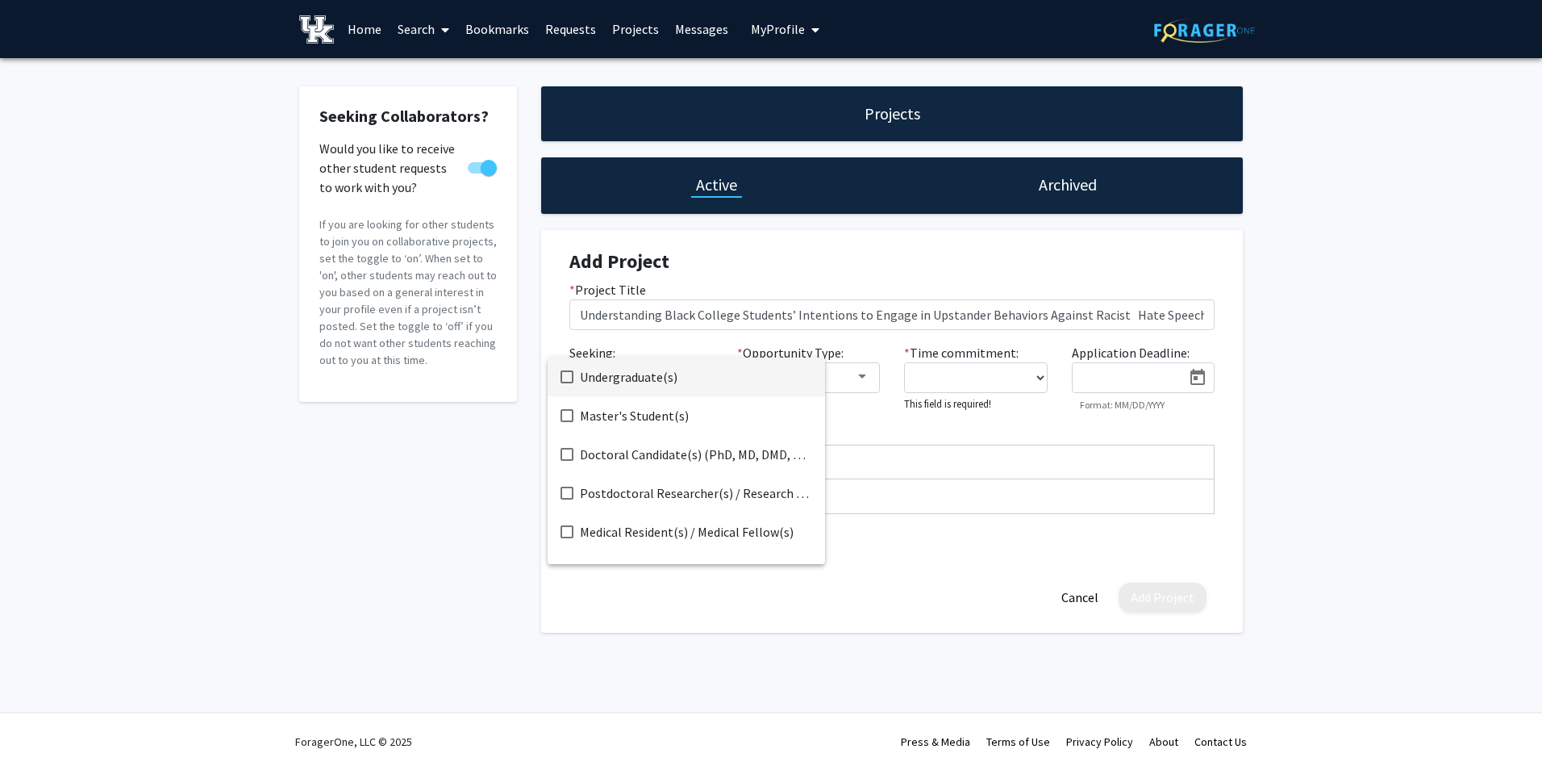
click at [673, 374] on span "Undergraduate(s)" at bounding box center [696, 376] width 232 height 39
click at [872, 380] on div at bounding box center [771, 385] width 1542 height 770
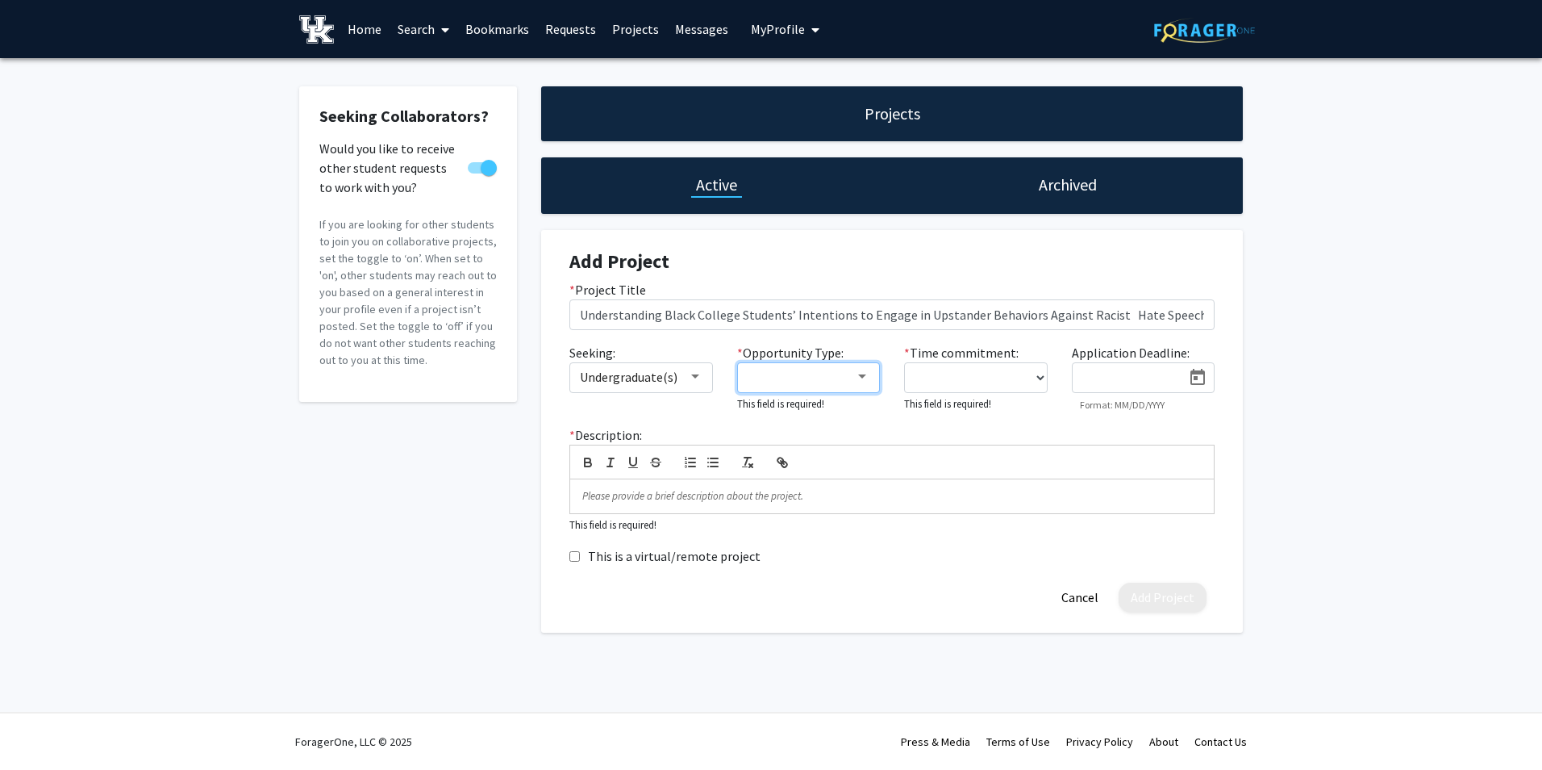
click at [863, 374] on div at bounding box center [862, 376] width 8 height 4
click at [833, 455] on span "Volunteer" at bounding box center [818, 454] width 140 height 39
click at [1027, 385] on div at bounding box center [771, 385] width 1542 height 770
click at [1042, 373] on select "0 - 5 hours/week 5 - 10 hours/week 10 - 15 hours/week 15 - 20 hours/week 20 - 3…" at bounding box center [976, 377] width 144 height 31
select select "0 - 5"
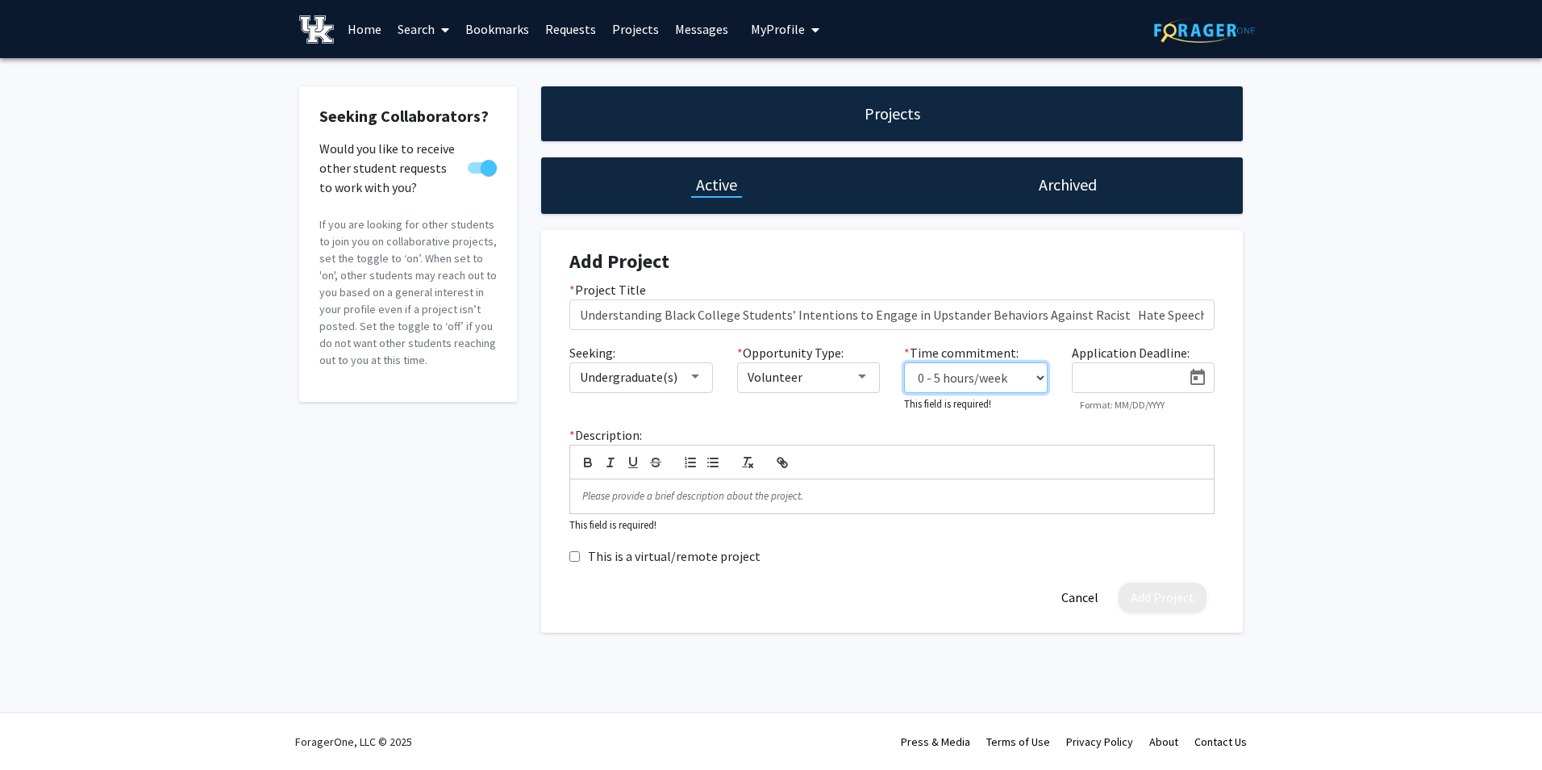
click at [904, 362] on select "0 - 5 hours/week 5 - 10 hours/week 10 - 15 hours/week 15 - 20 hours/week 20 - 3…" at bounding box center [976, 377] width 144 height 31
click at [1197, 378] on icon "Open calendar" at bounding box center [1198, 377] width 15 height 16
click at [1294, 541] on div "11" at bounding box center [1288, 528] width 29 height 29
type input "[DATE]"
click at [625, 500] on p at bounding box center [892, 493] width 620 height 15
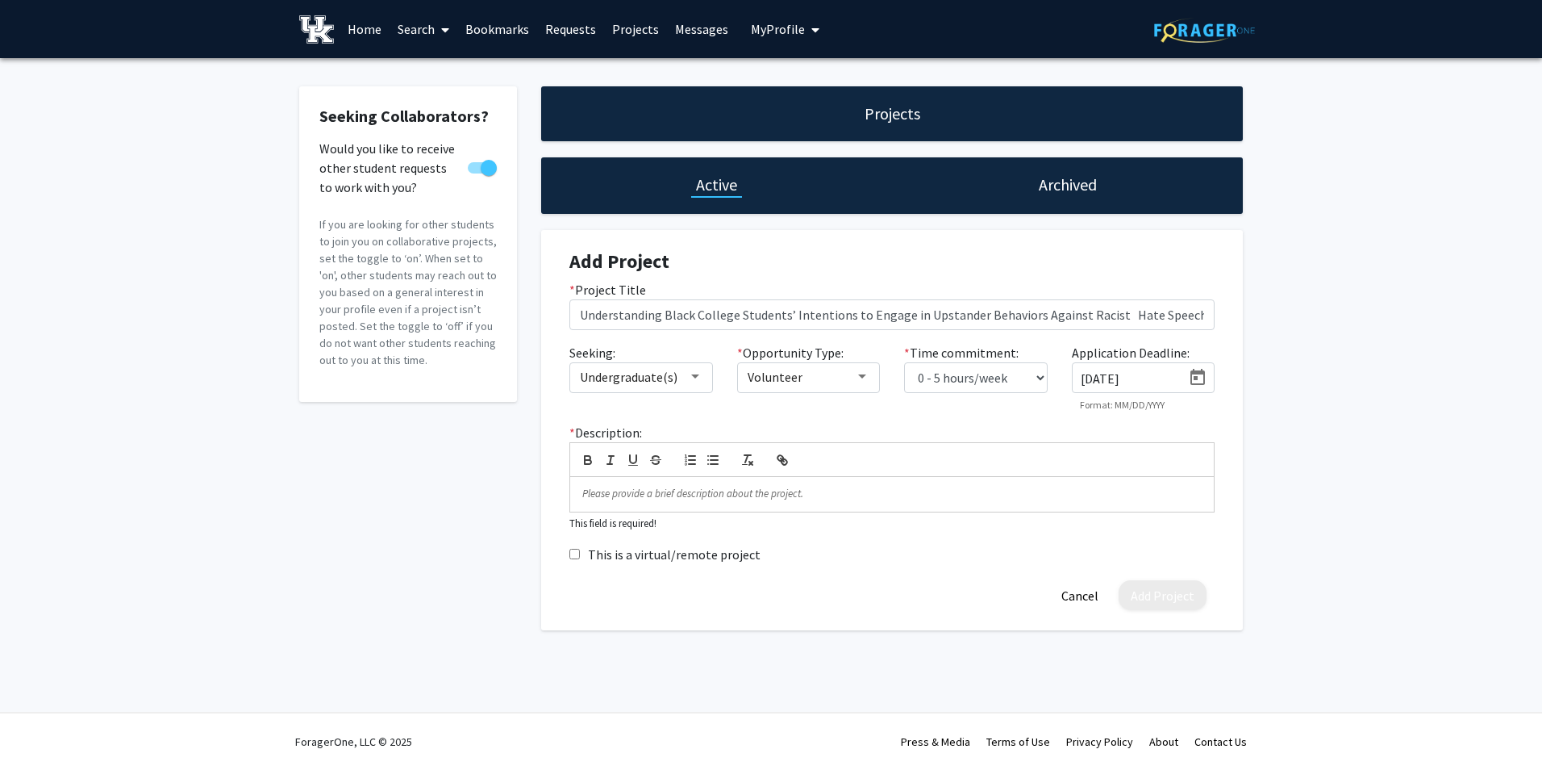
click at [570, 553] on input "This is a virtual/remote project" at bounding box center [575, 554] width 10 height 10
checkbox input "true"
click at [616, 498] on p at bounding box center [892, 493] width 620 height 15
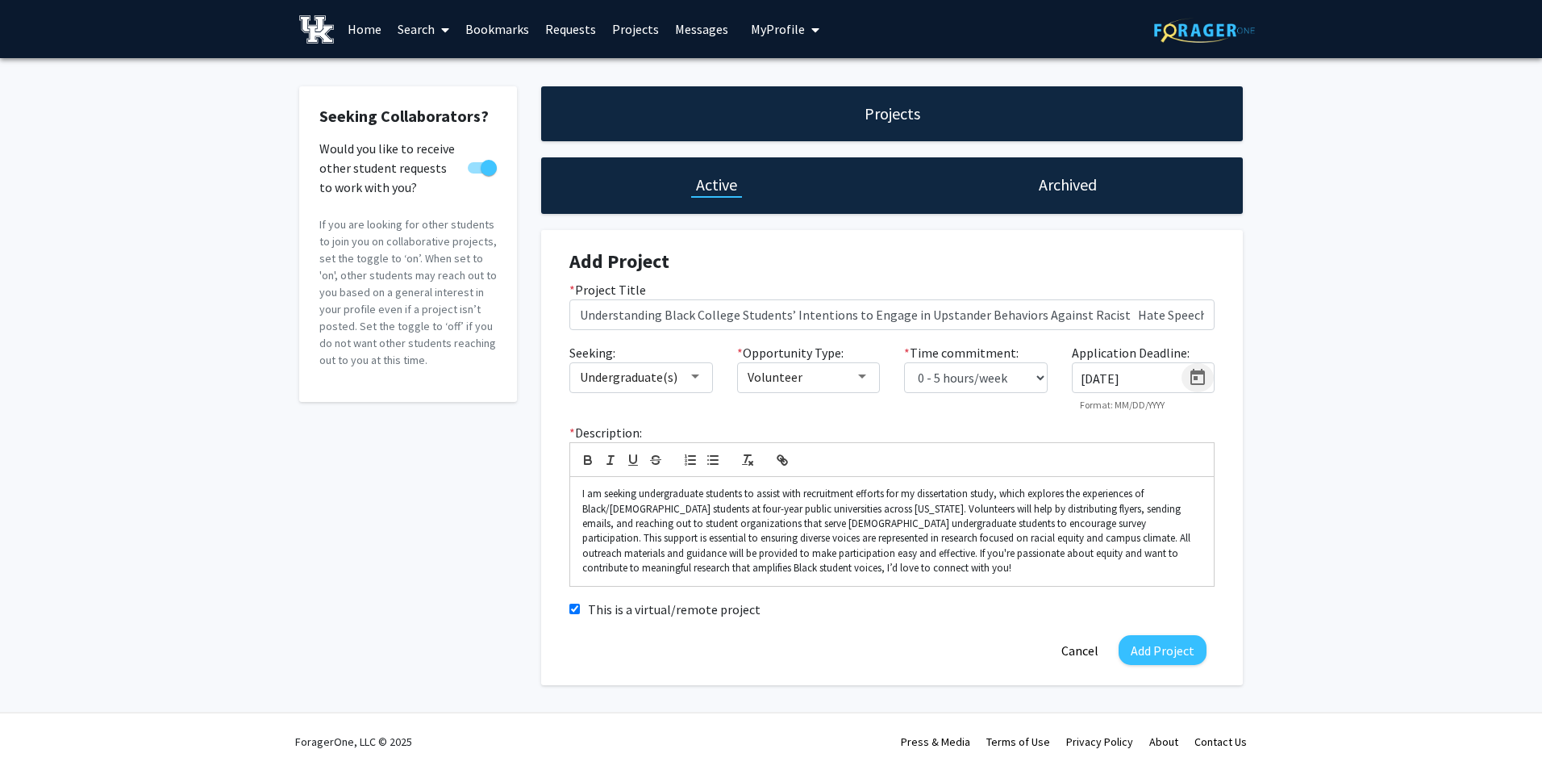
click at [1203, 384] on icon "Open calendar" at bounding box center [1198, 377] width 15 height 16
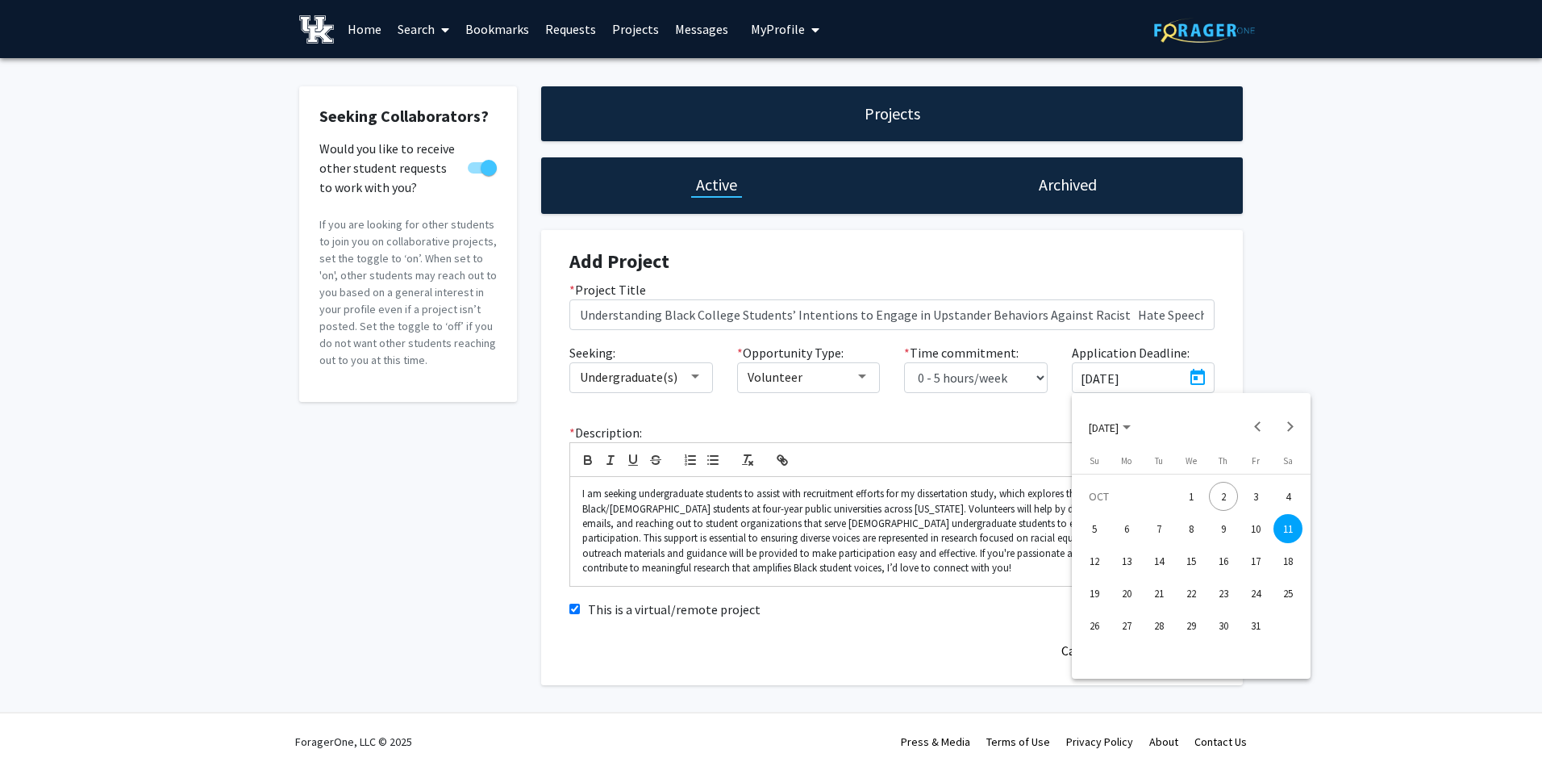
click at [1290, 558] on div "18" at bounding box center [1288, 560] width 29 height 29
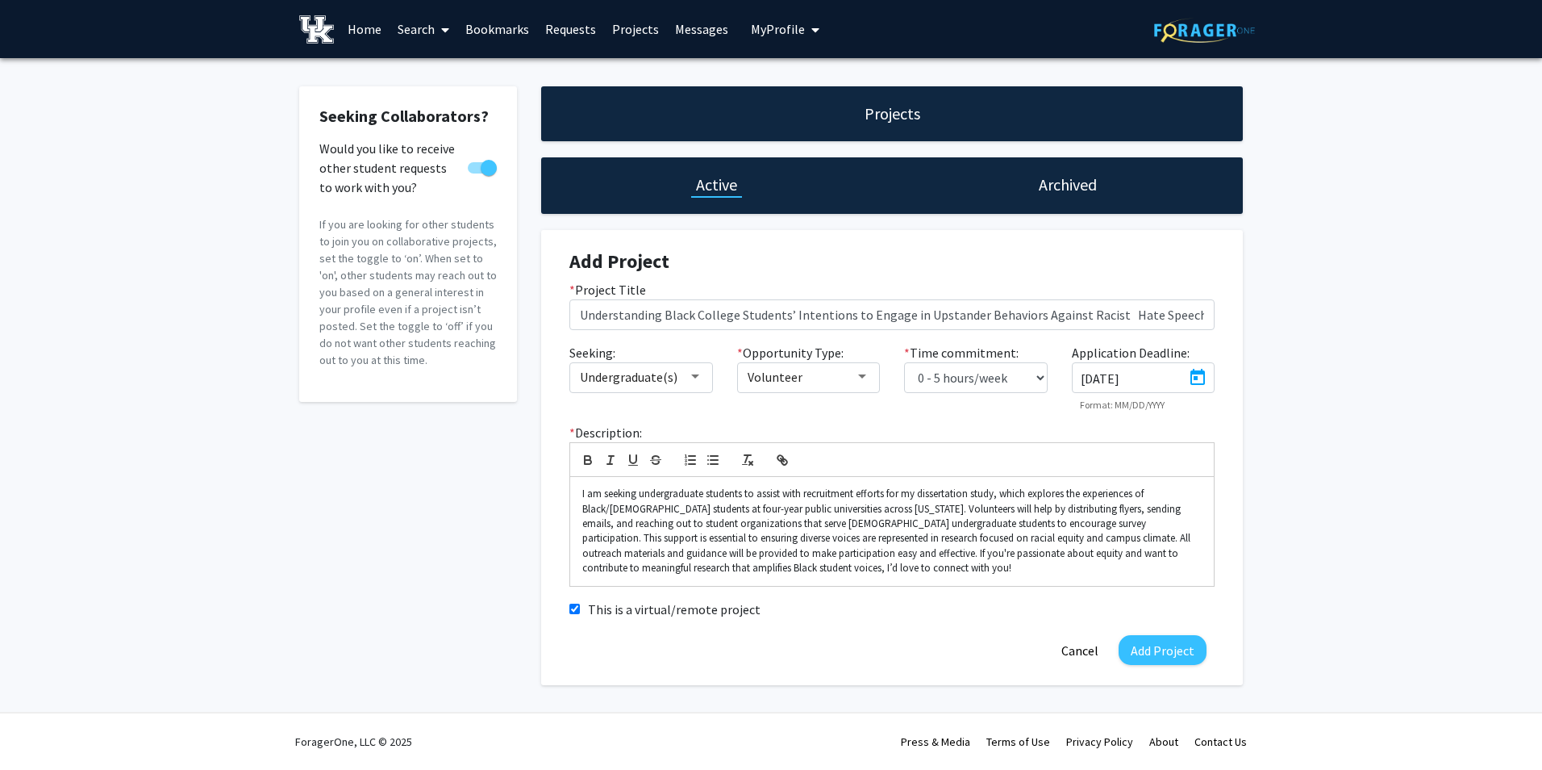
type input "[DATE]"
click at [1164, 657] on button "Add Project" at bounding box center [1163, 650] width 88 height 30
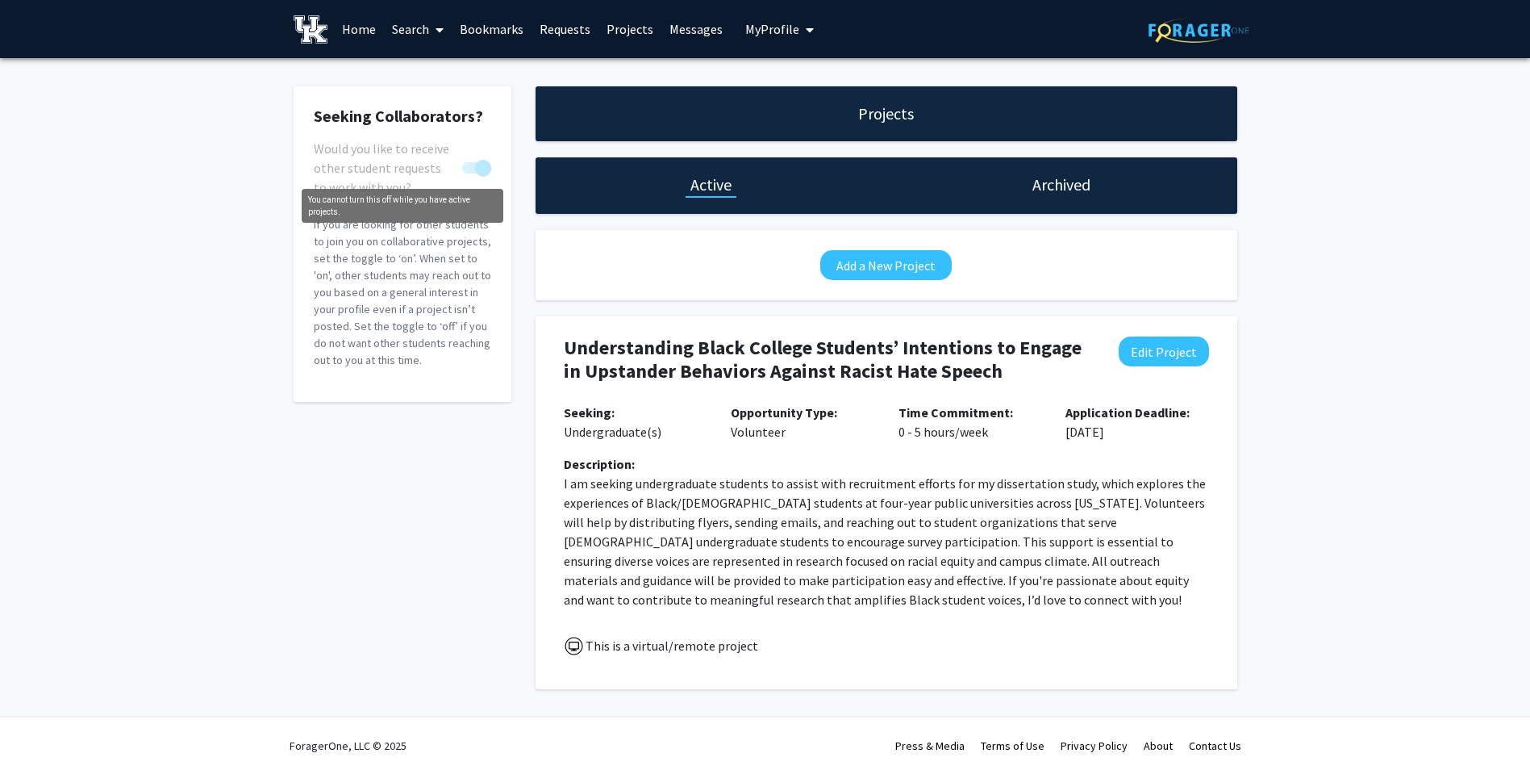
click at [490, 168] on span "You cannot turn this off while you have active projects." at bounding box center [483, 168] width 16 height 16
drag, startPoint x: 482, startPoint y: 168, endPoint x: 442, endPoint y: 168, distance: 40.3
click at [442, 168] on label "Would you like to receive other student requests to work with you?" at bounding box center [402, 167] width 177 height 19
click at [348, 33] on link "Home" at bounding box center [359, 29] width 50 height 56
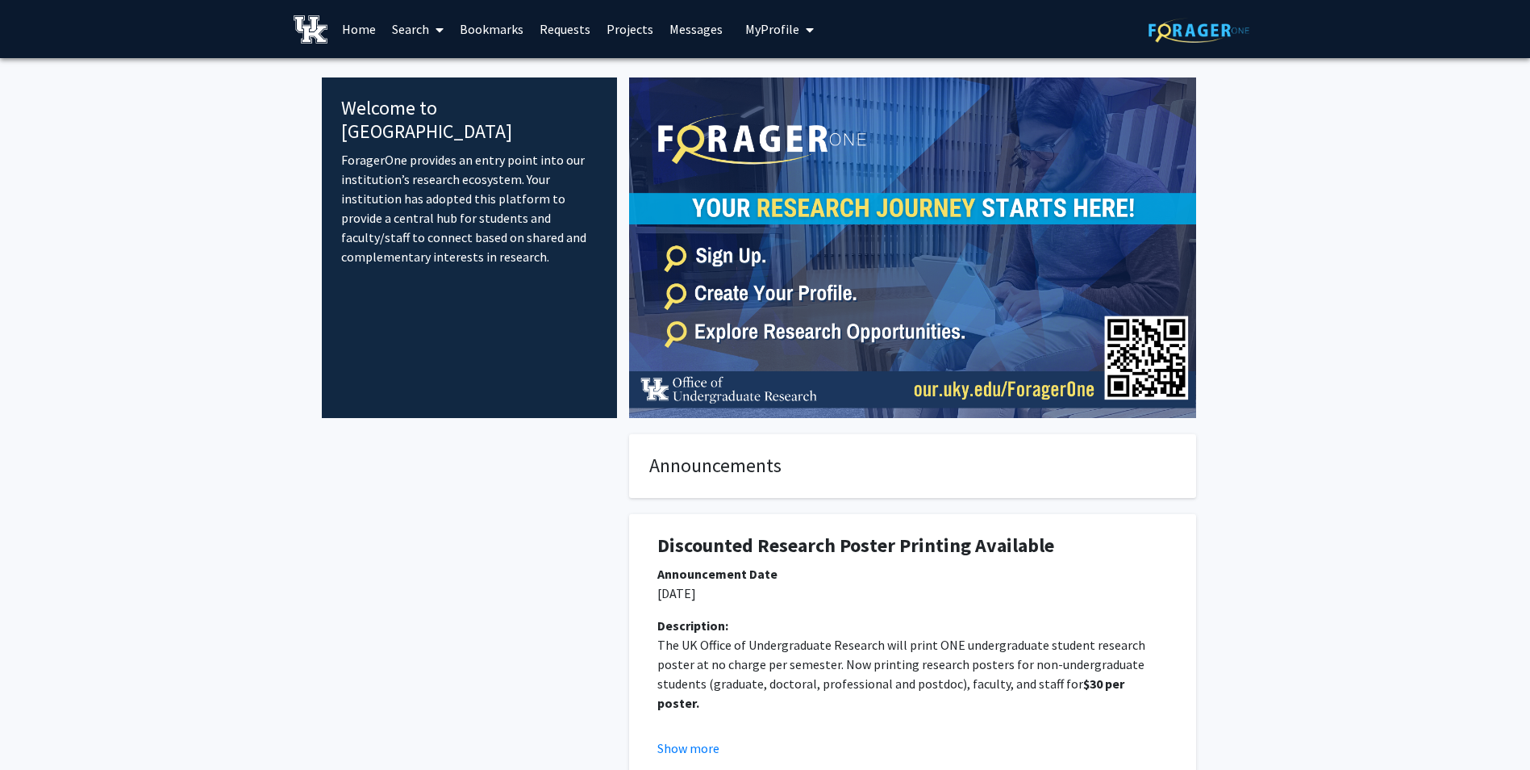
click at [486, 35] on link "Bookmarks" at bounding box center [492, 29] width 80 height 56
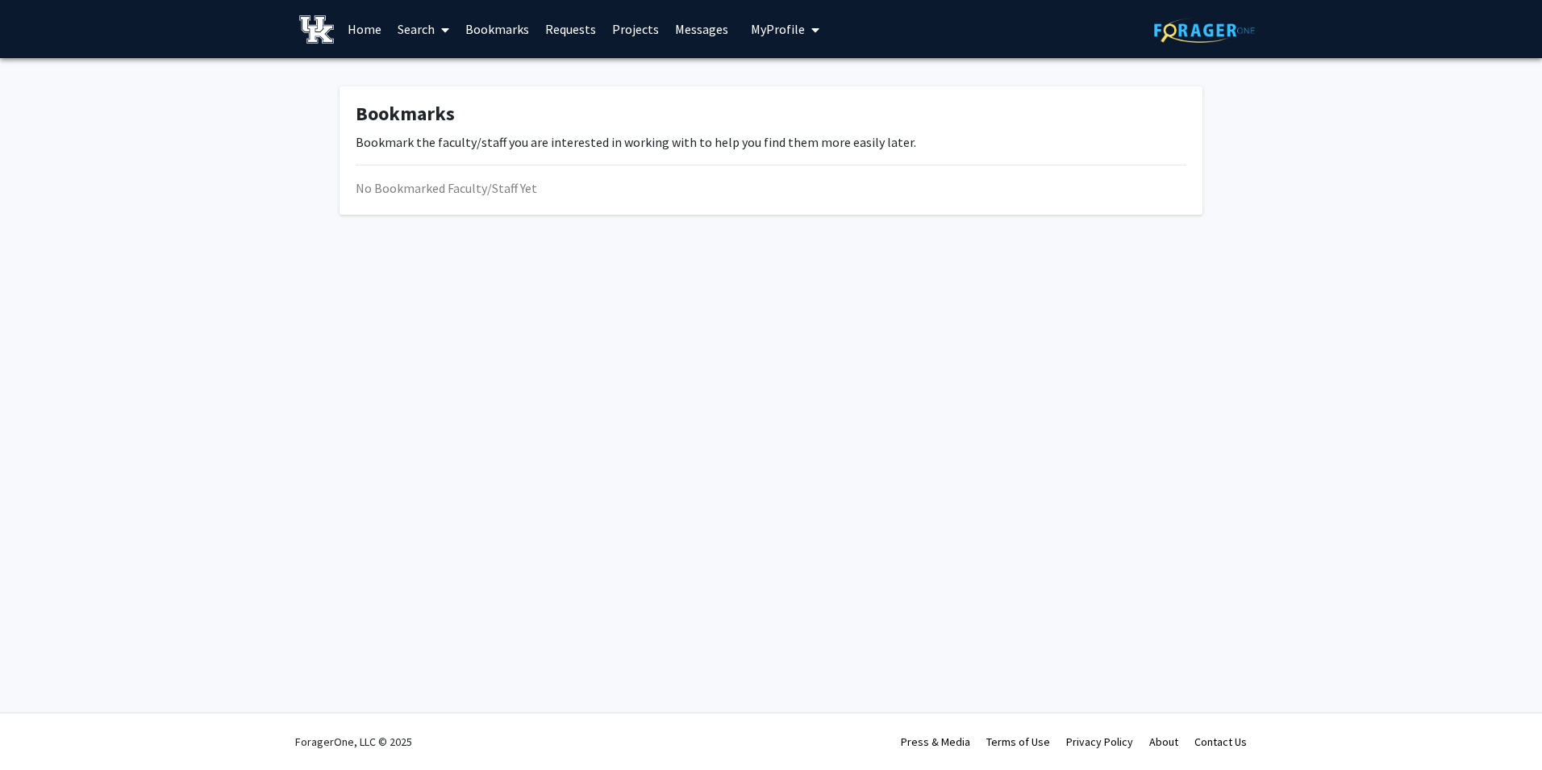
click at [555, 27] on link "Requests" at bounding box center [570, 29] width 67 height 56
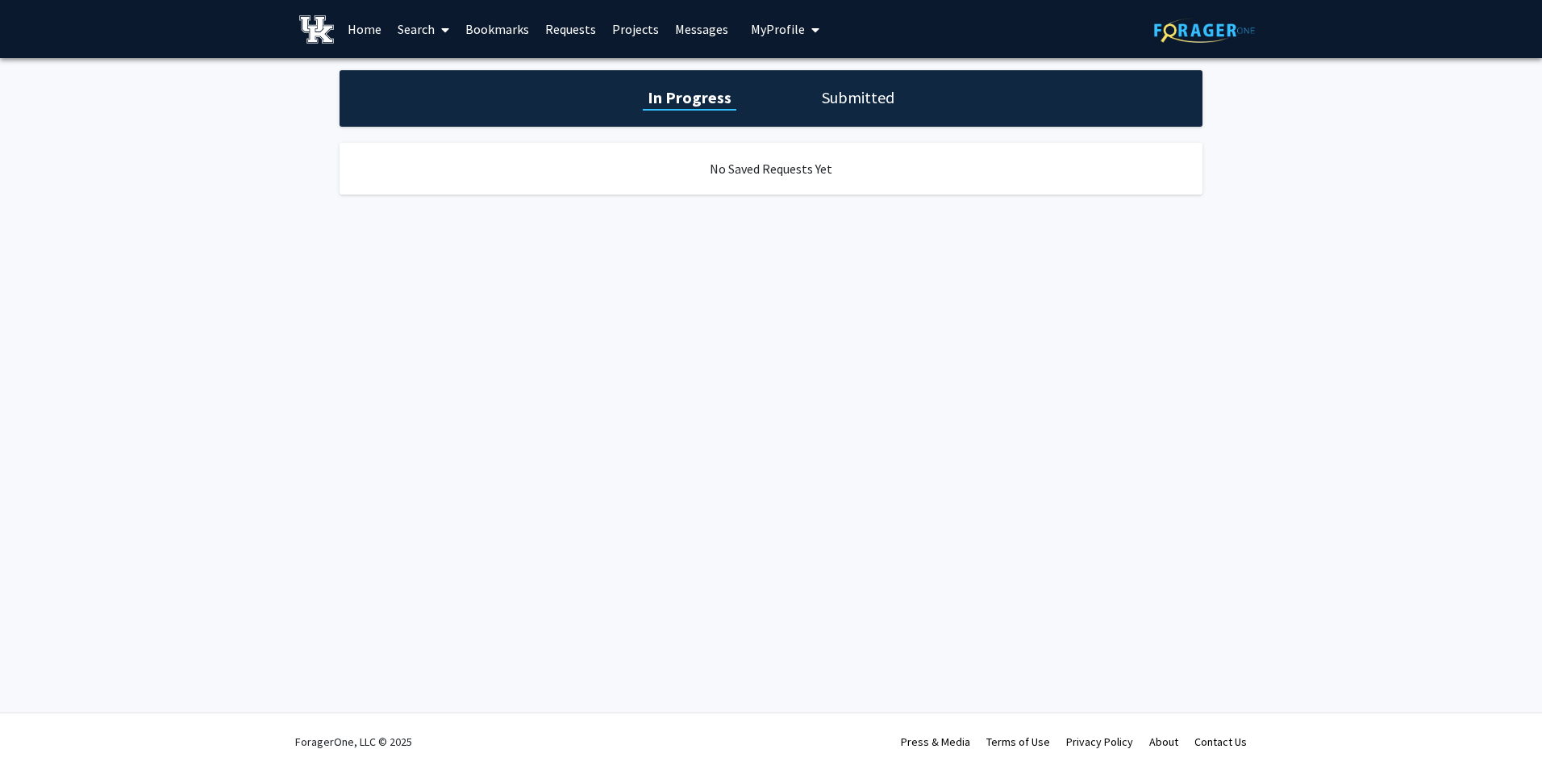
click at [683, 101] on h1 "In Progress" at bounding box center [690, 97] width 94 height 23
click at [641, 27] on link "Projects" at bounding box center [635, 29] width 63 height 56
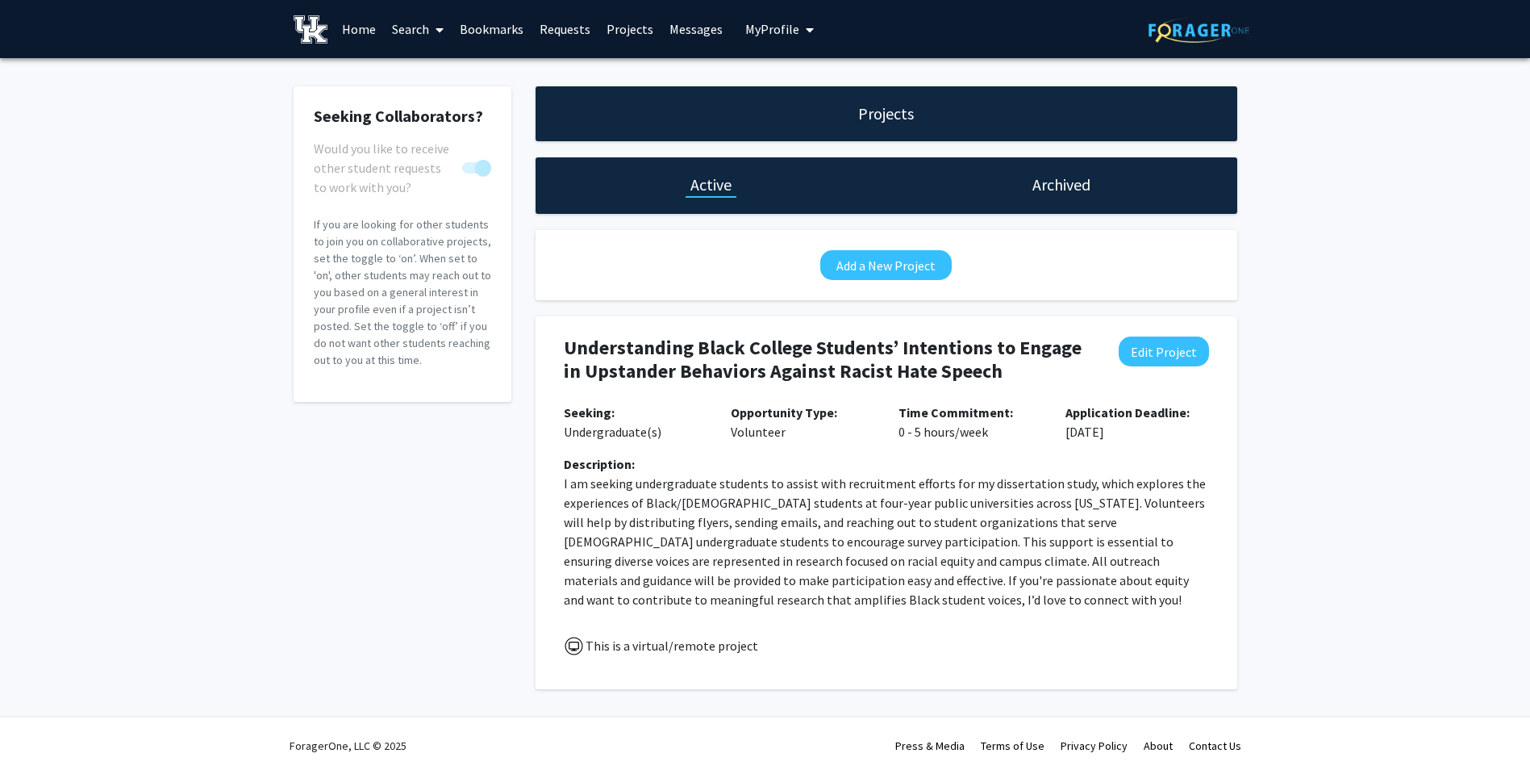
click at [670, 17] on link "Messages" at bounding box center [695, 29] width 69 height 56
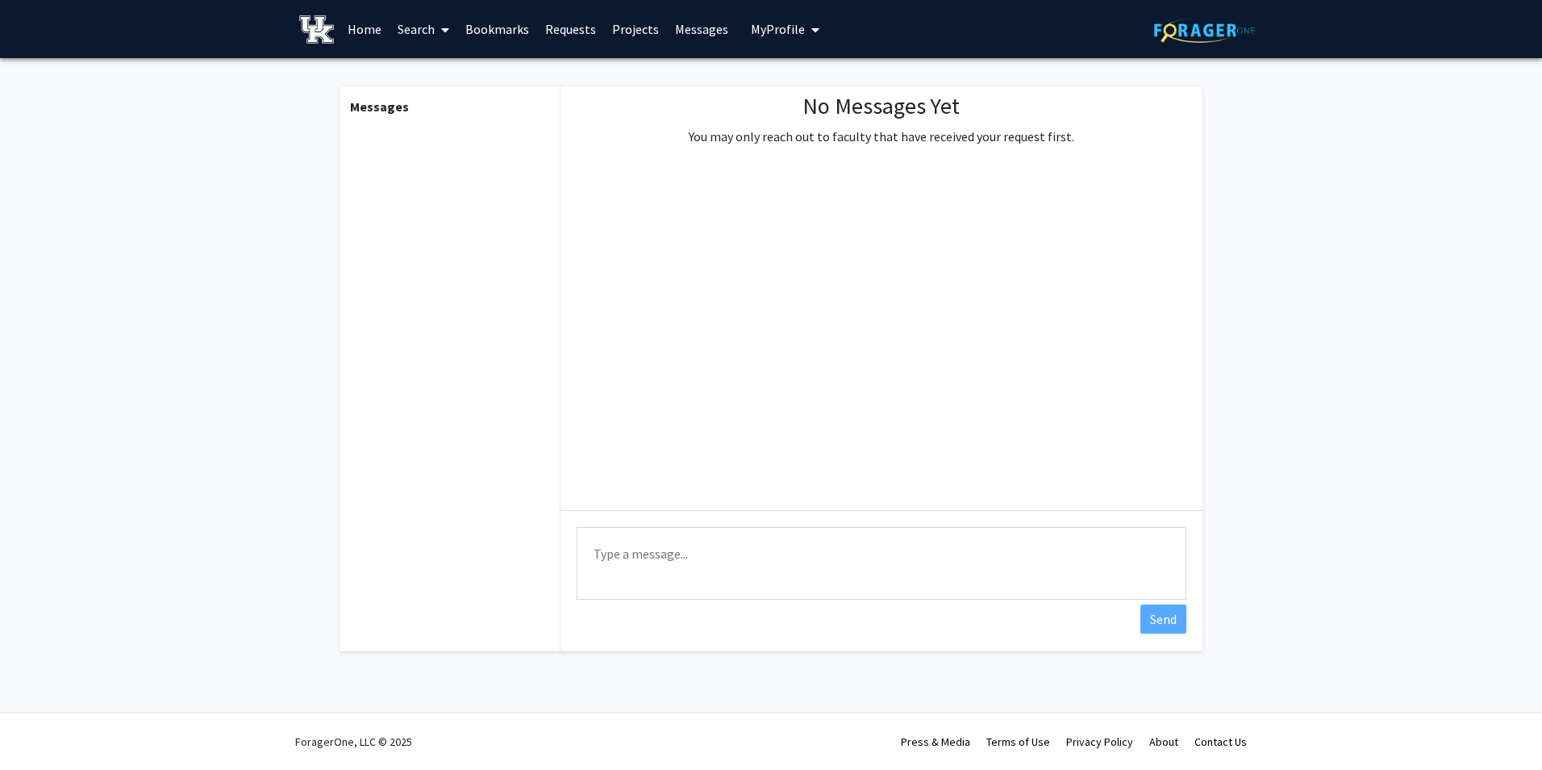
click at [753, 36] on span "My Profile" at bounding box center [778, 29] width 54 height 16
click at [777, 92] on img at bounding box center [778, 82] width 32 height 32
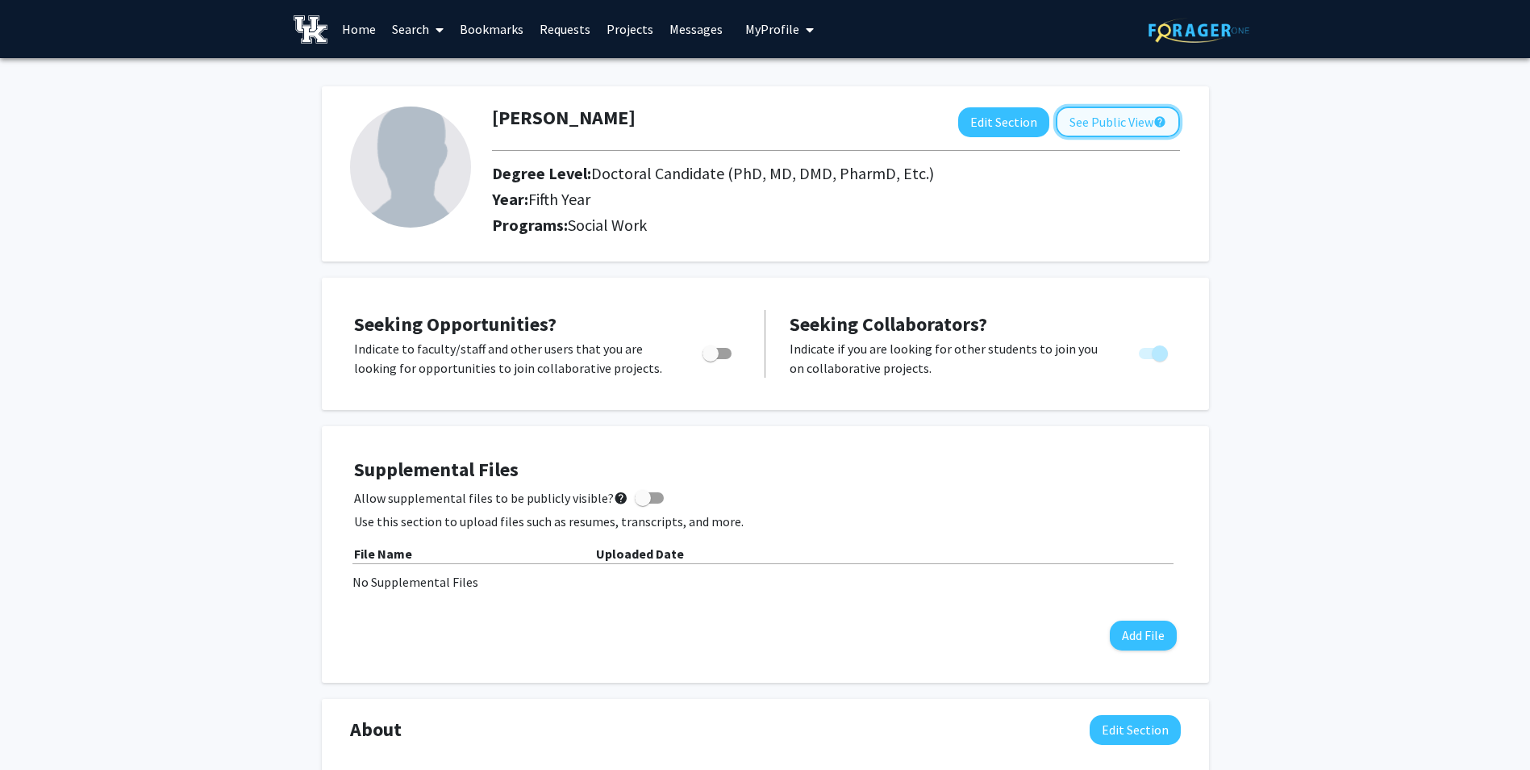
click at [1097, 114] on button "See Public View help" at bounding box center [1118, 121] width 124 height 31
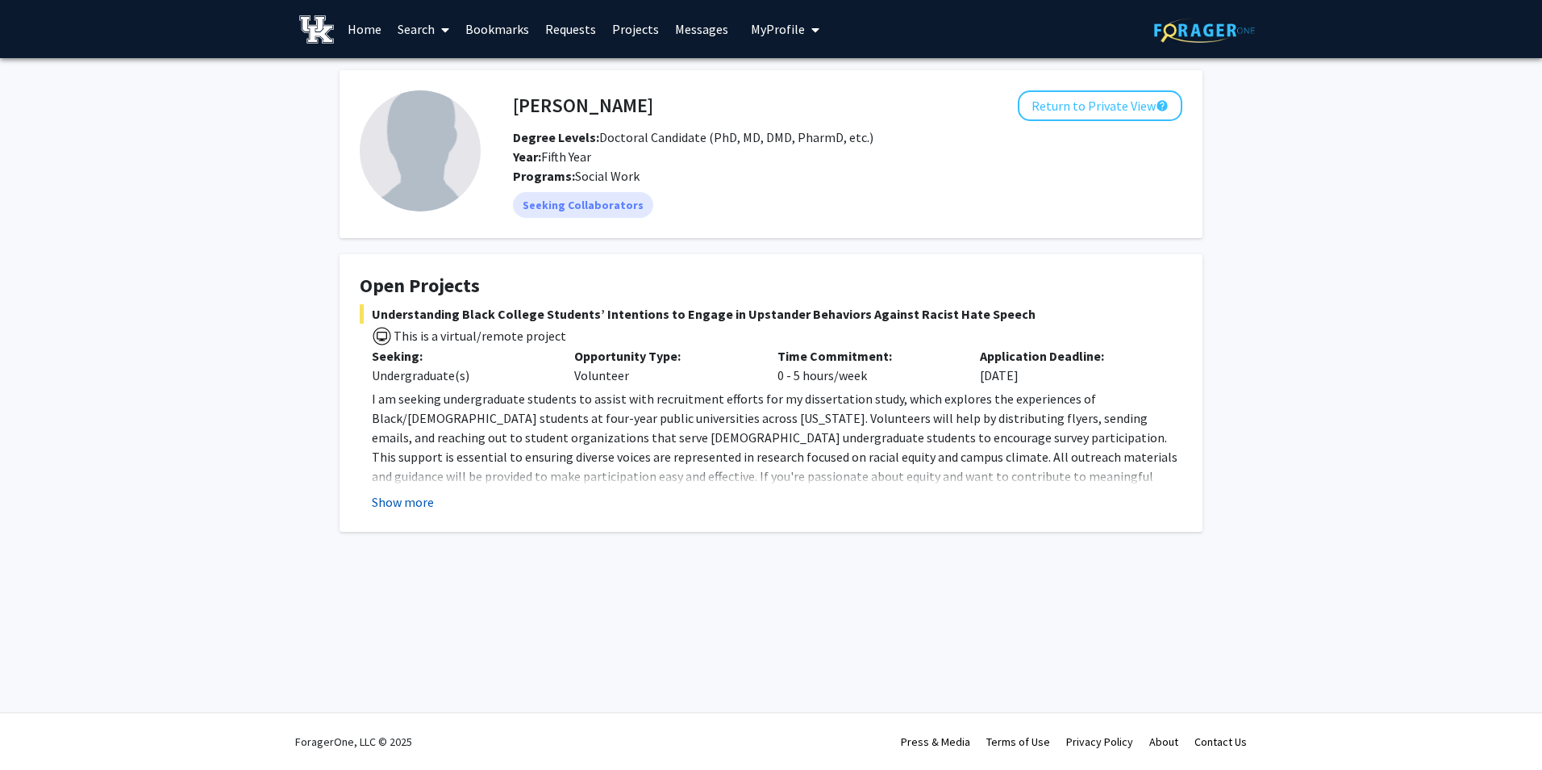
click at [414, 508] on button "Show more" at bounding box center [403, 501] width 62 height 19
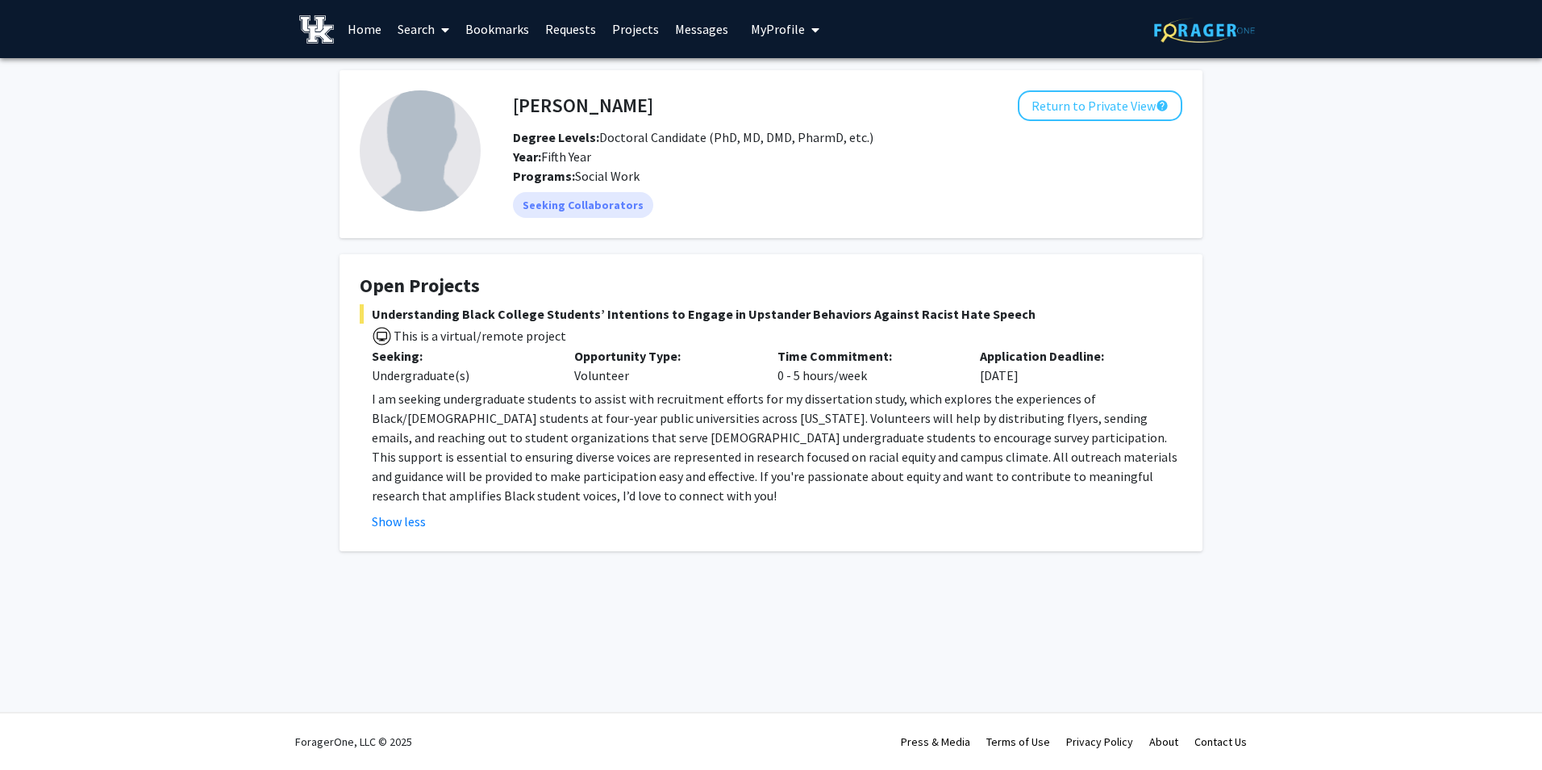
click at [362, 31] on link "Home" at bounding box center [365, 29] width 50 height 56
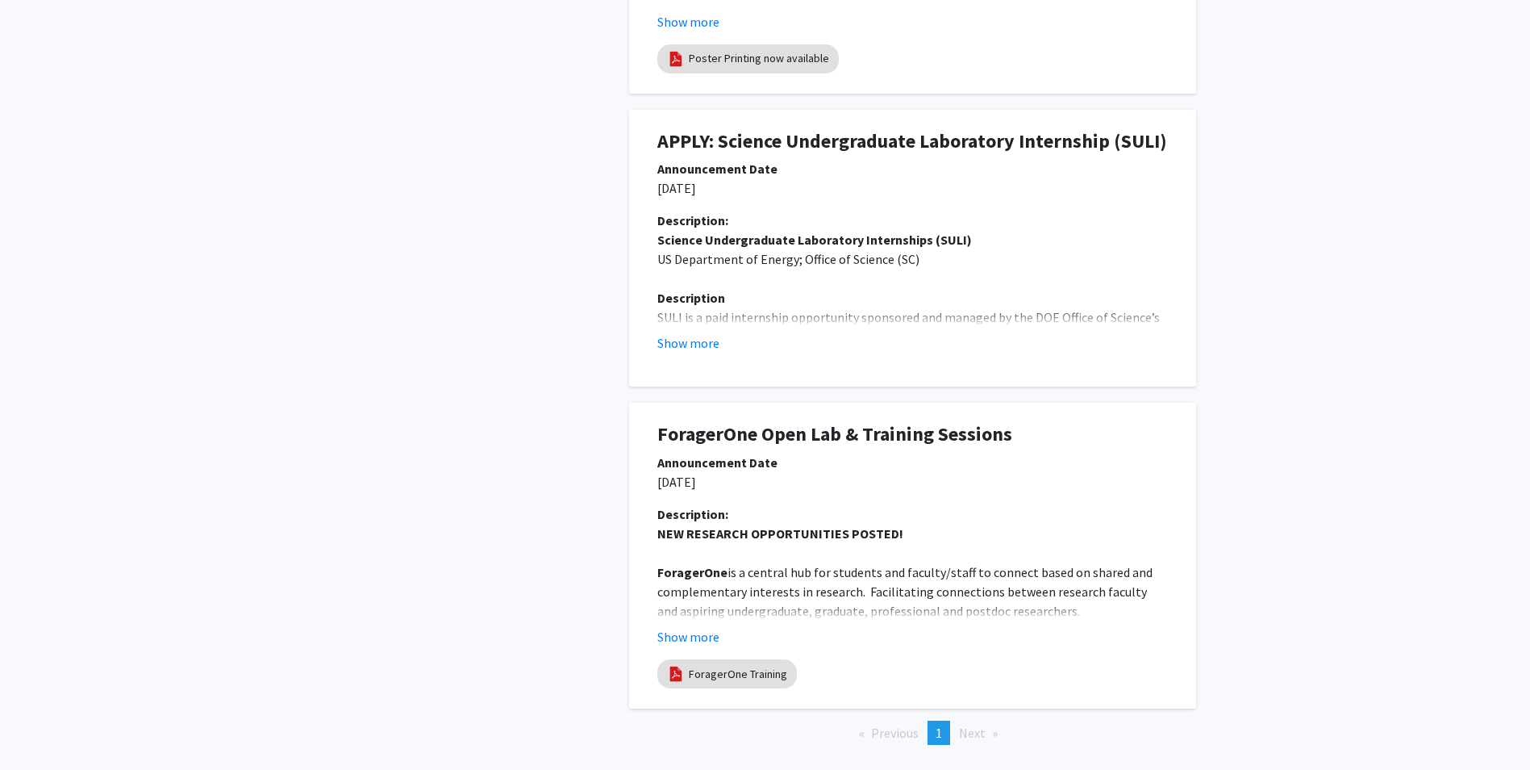
scroll to position [801, 0]
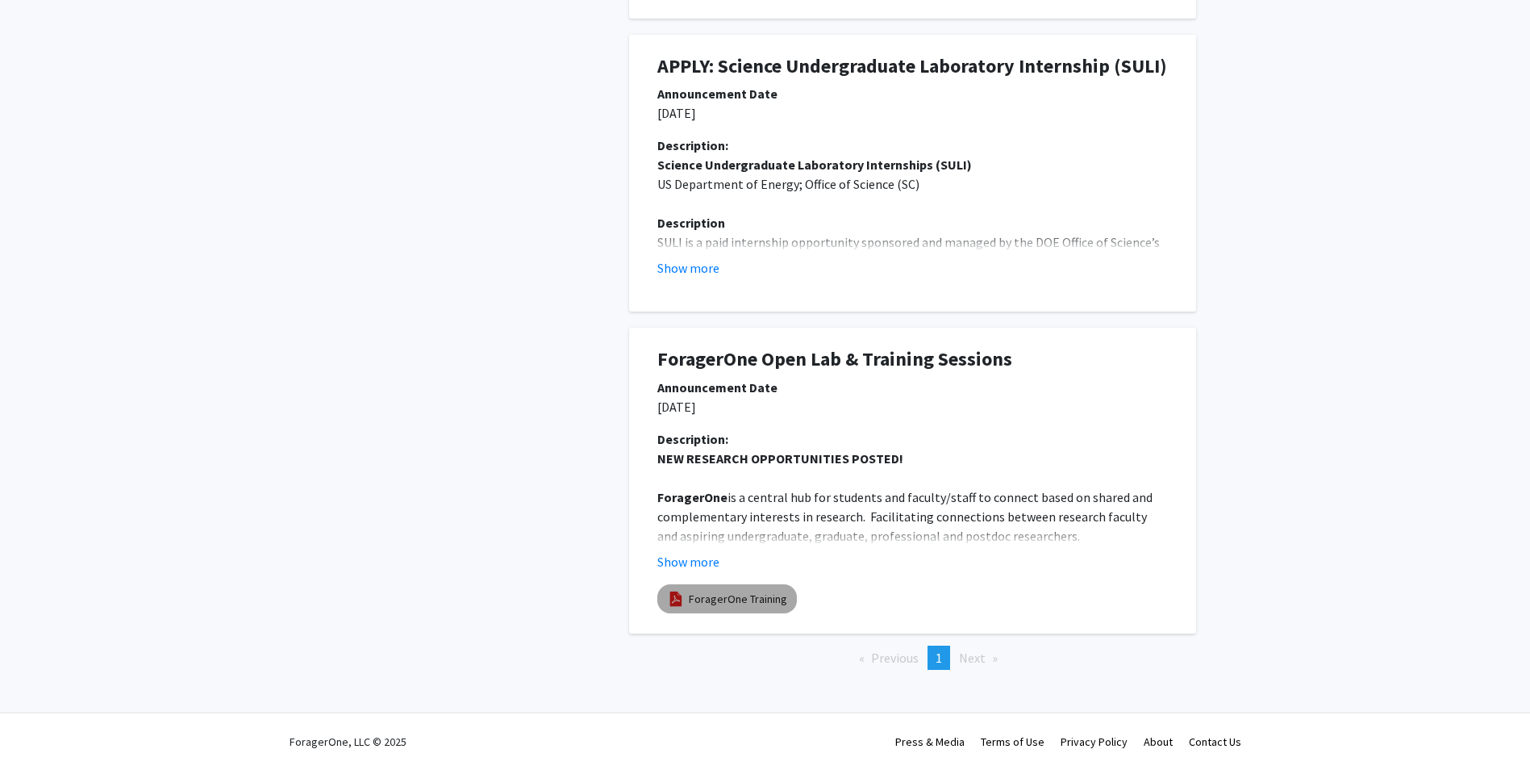
click at [754, 591] on link "ForagerOne Training" at bounding box center [738, 599] width 98 height 17
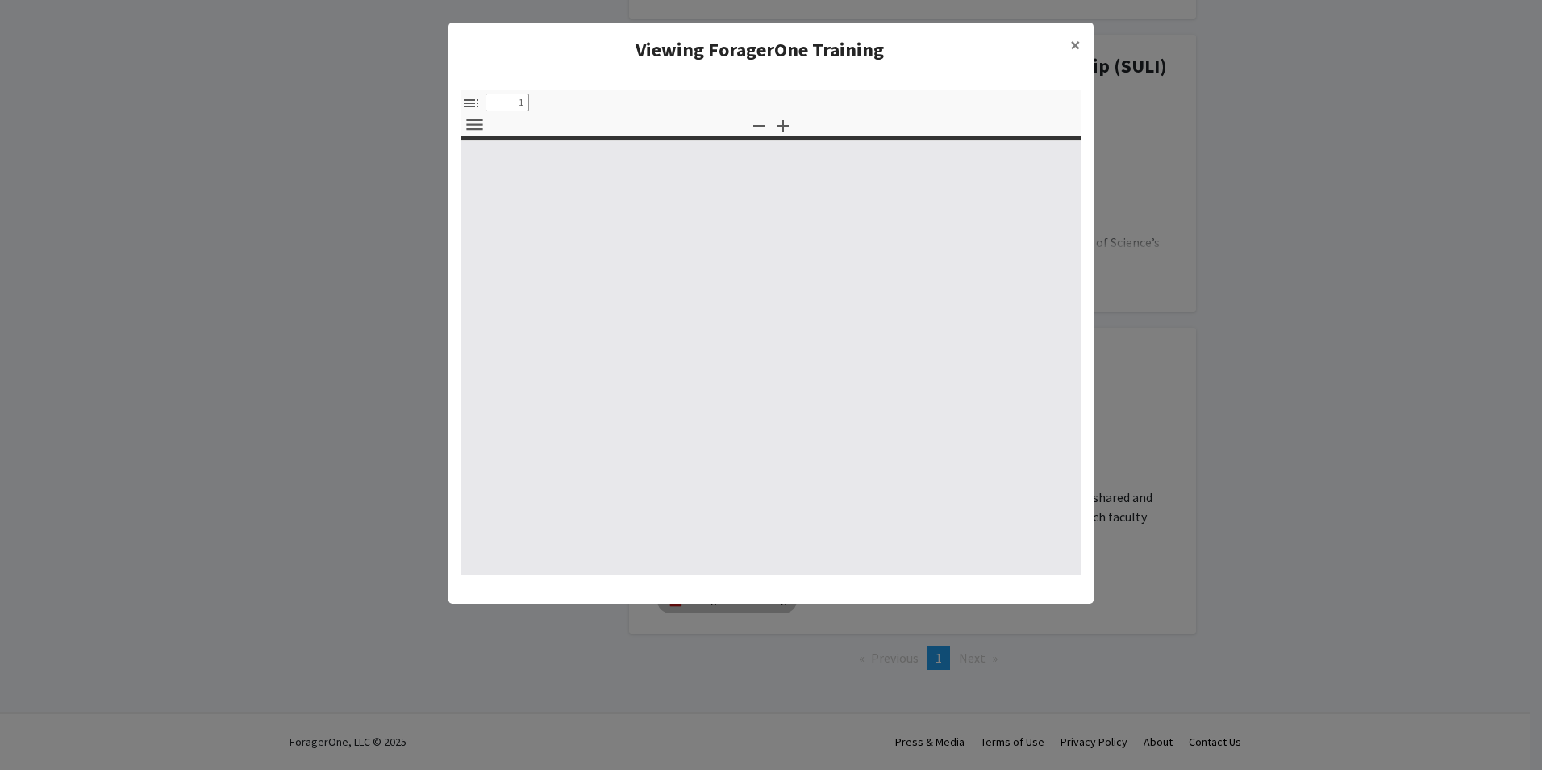
select select "custom"
type input "0"
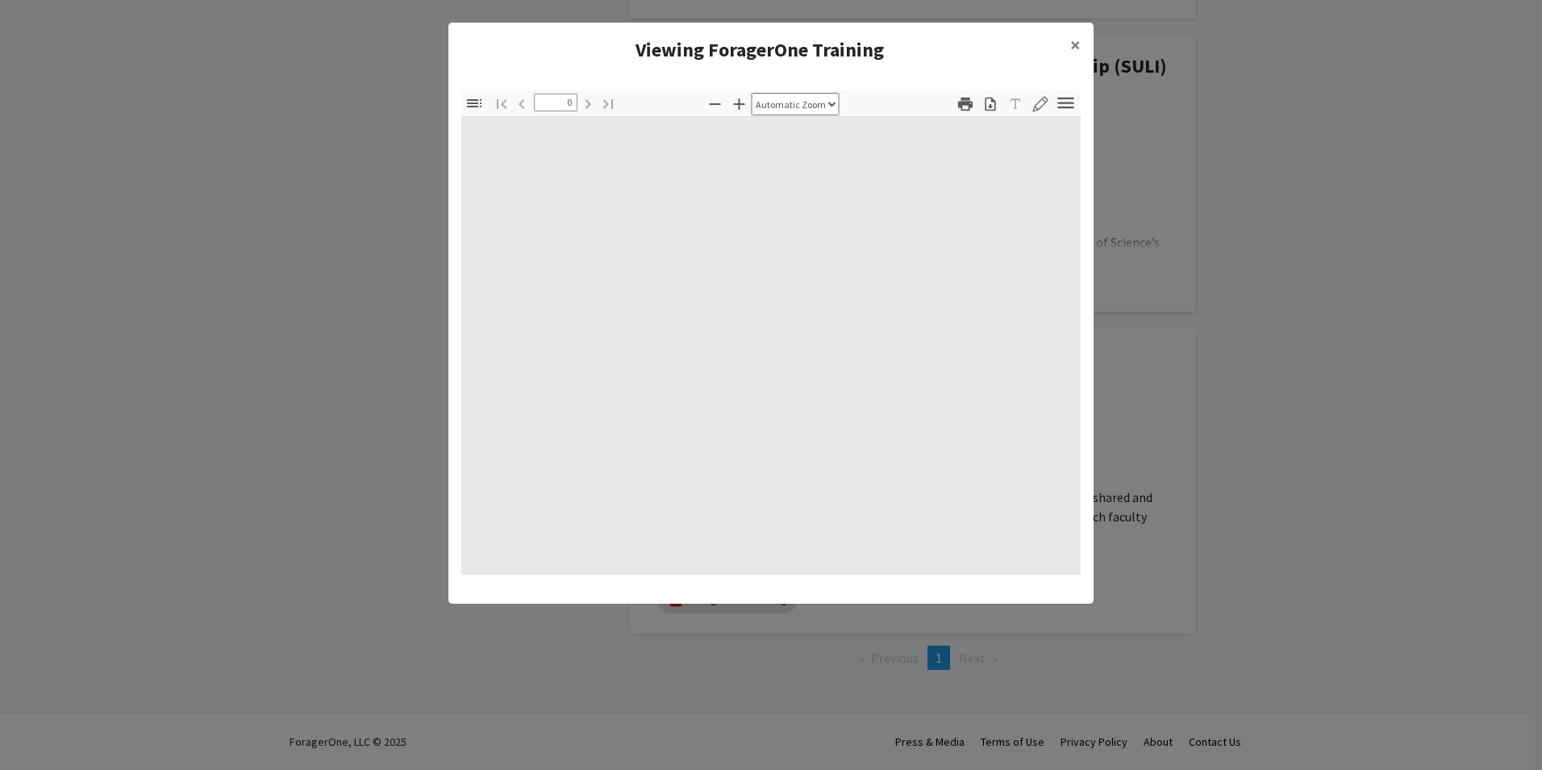
select select "custom"
type input "1"
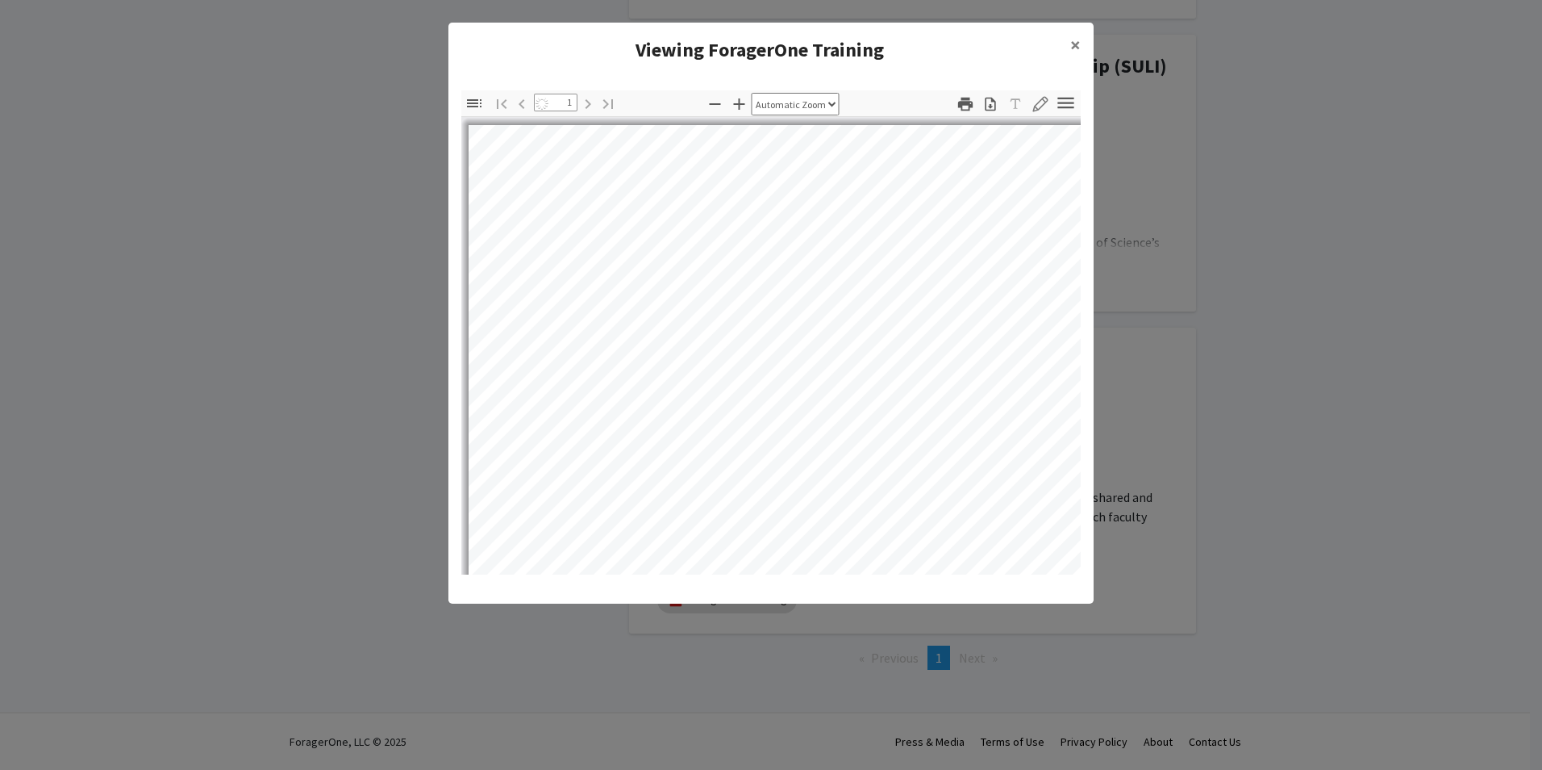
select select "auto"
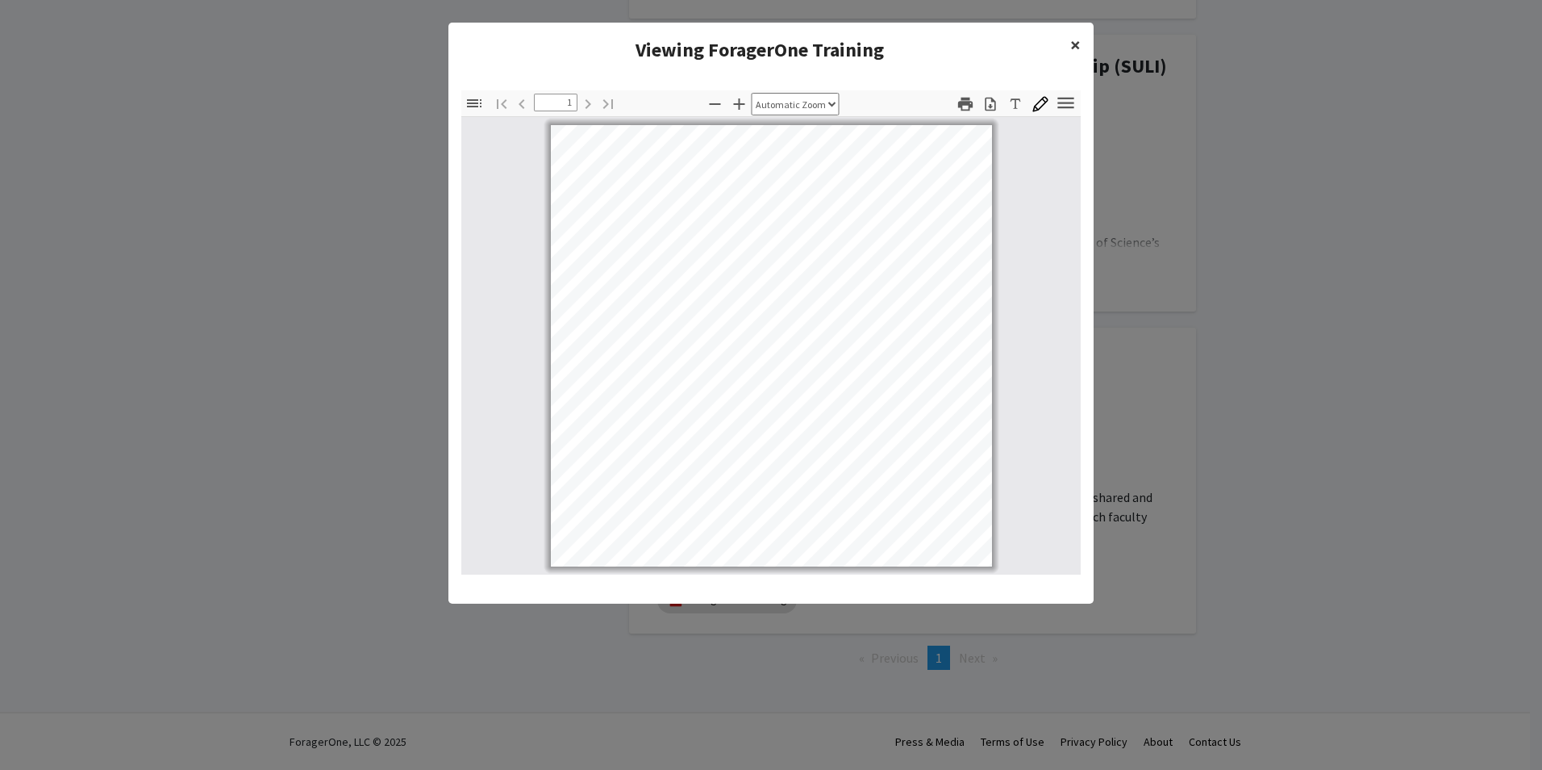
click at [1081, 35] on button "×" at bounding box center [1076, 45] width 36 height 45
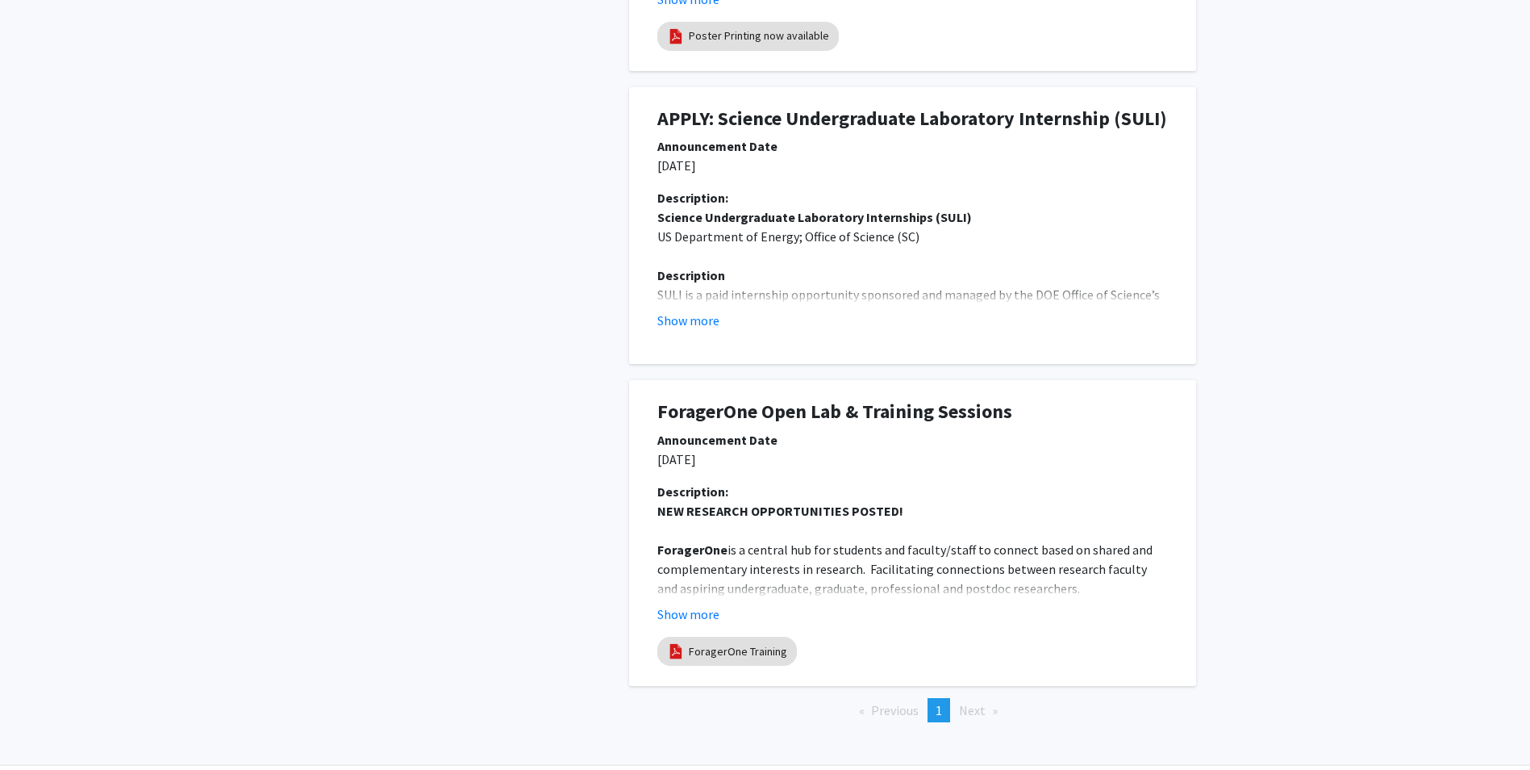
scroll to position [720, 0]
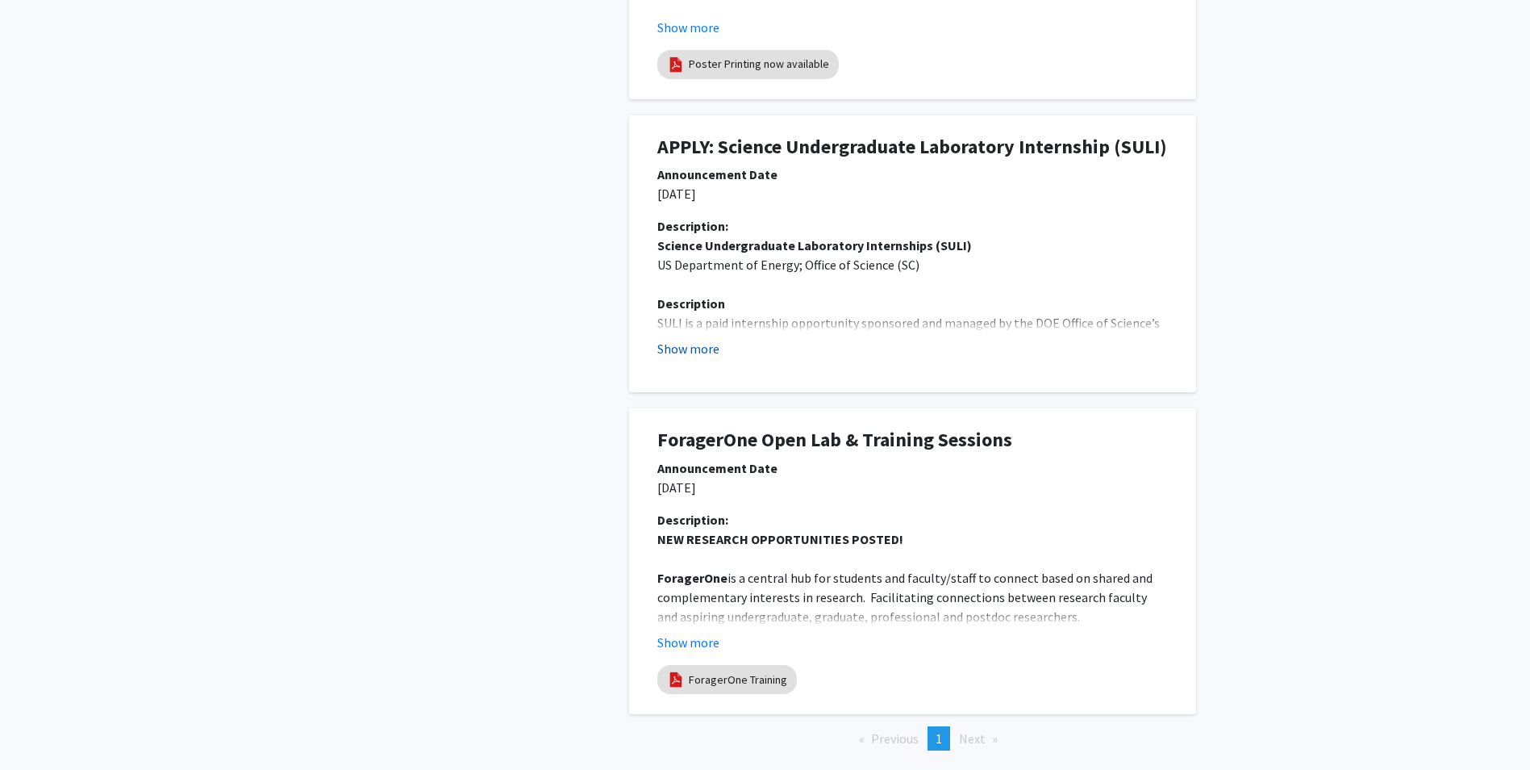
click at [703, 343] on button "Show more" at bounding box center [688, 348] width 62 height 19
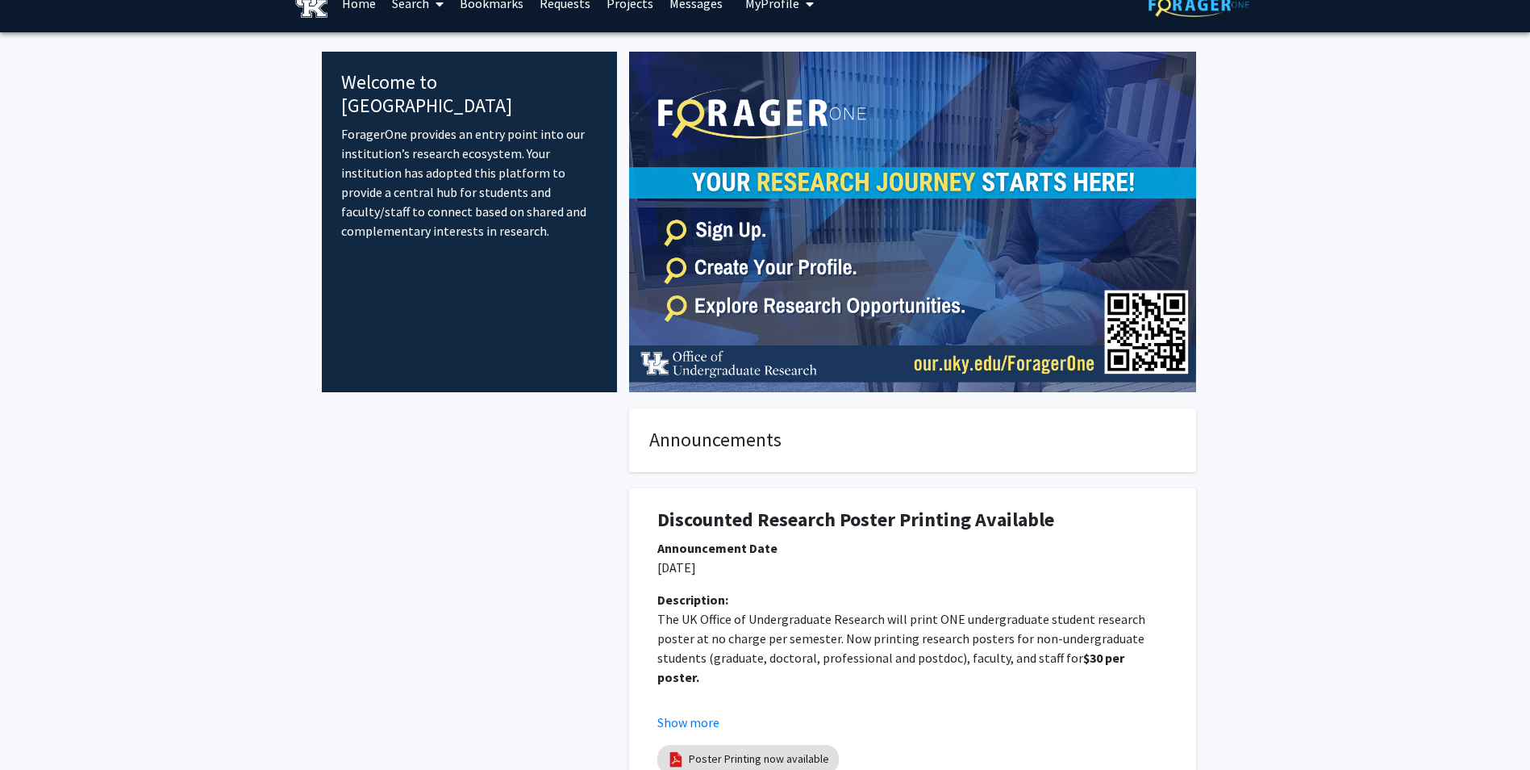
scroll to position [0, 0]
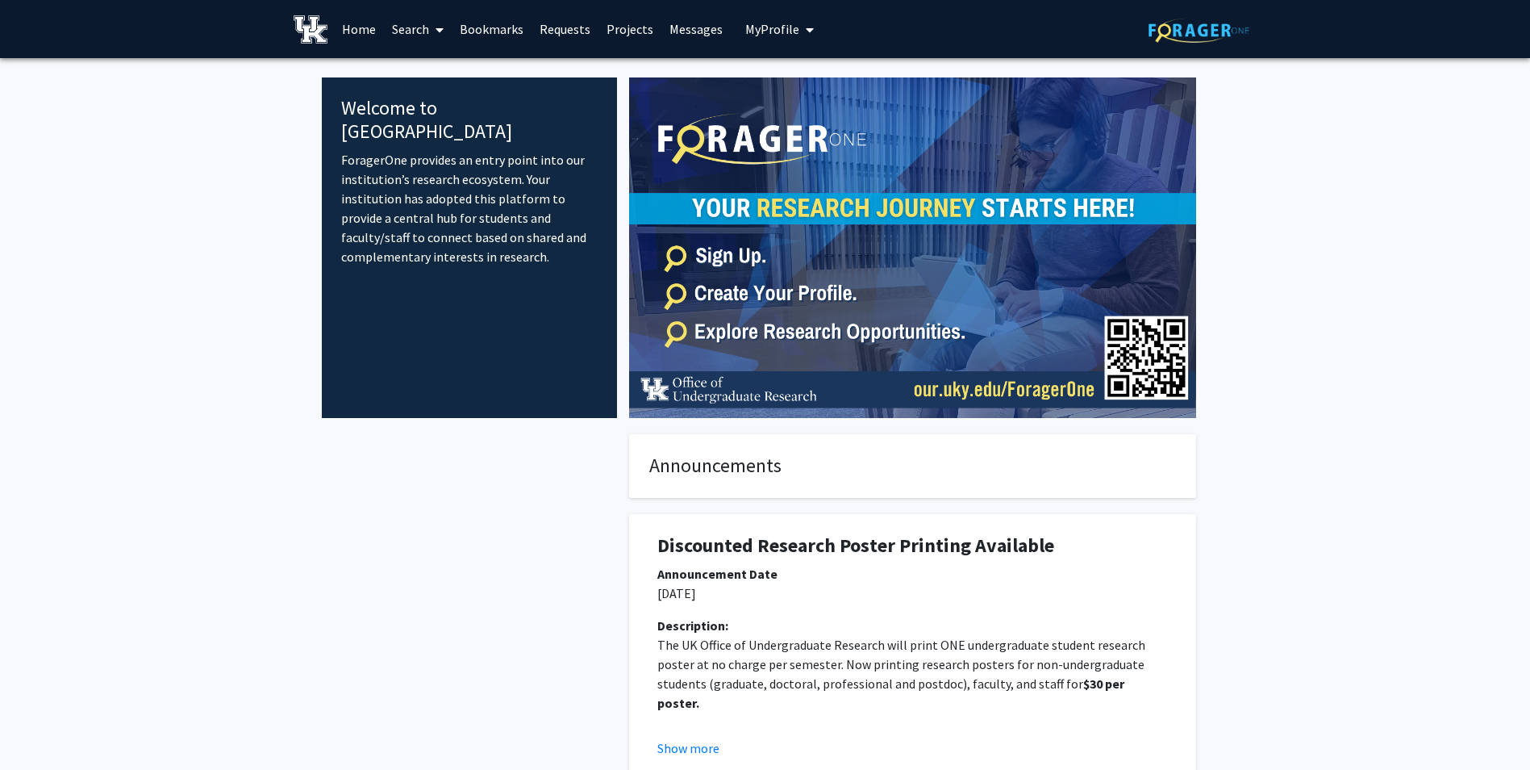
click at [409, 29] on link "Search" at bounding box center [418, 29] width 68 height 56
click at [426, 103] on span "Students" at bounding box center [433, 106] width 98 height 32
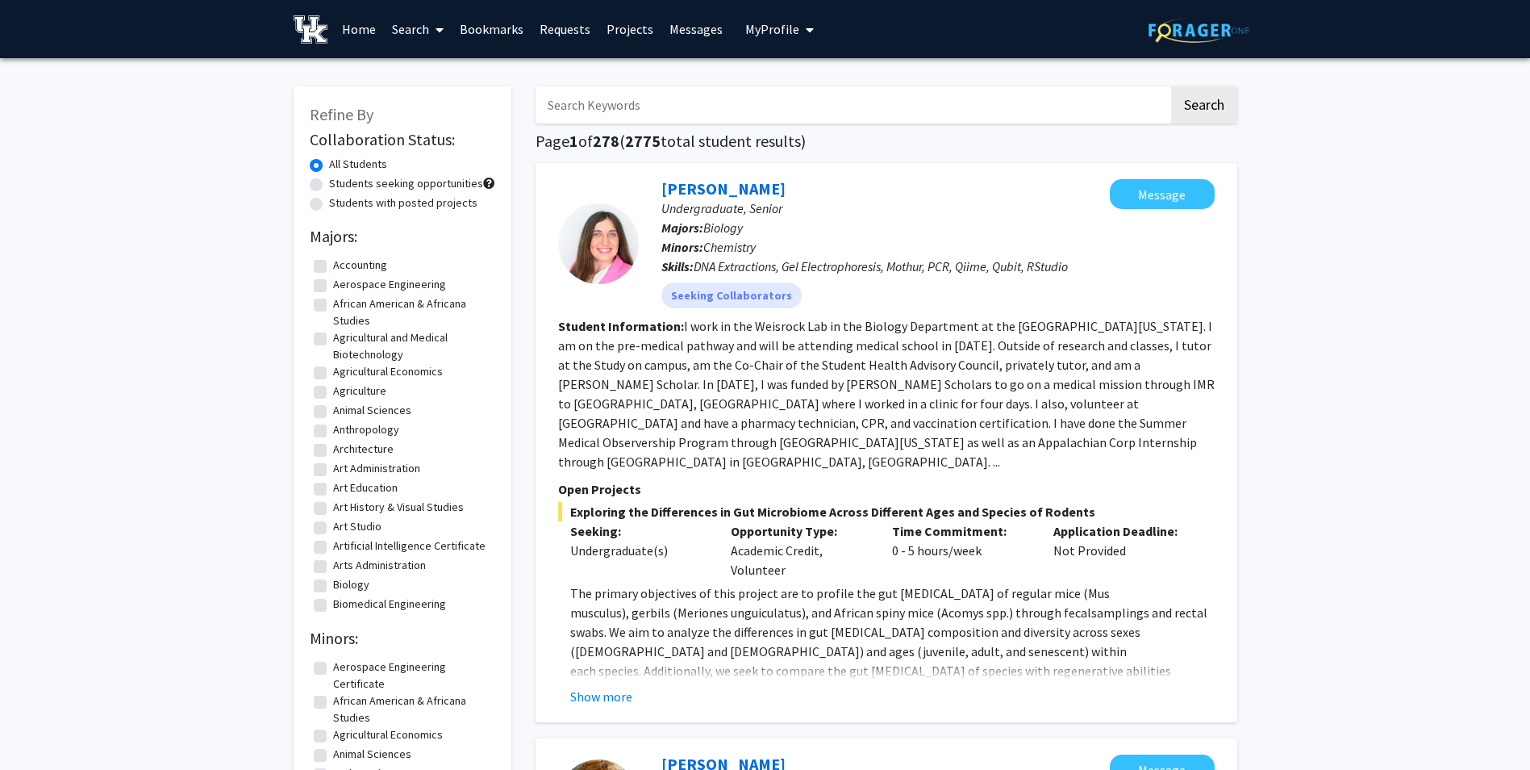
click at [449, 180] on label "Students seeking opportunities" at bounding box center [406, 183] width 154 height 17
click at [340, 180] on input "Students seeking opportunities" at bounding box center [334, 180] width 10 height 10
radio input "true"
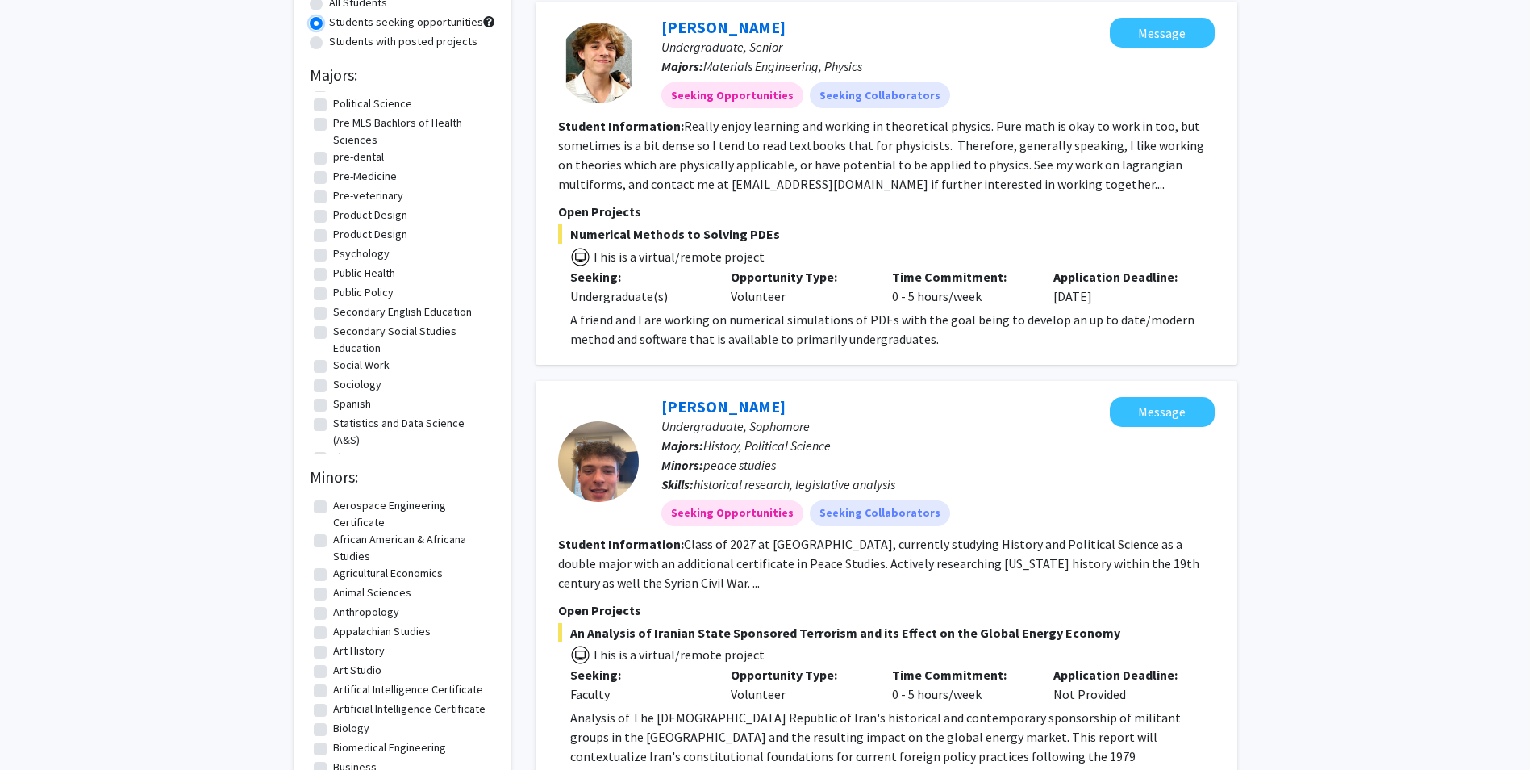
scroll to position [2116, 0]
click at [333, 313] on label "Social Work" at bounding box center [361, 313] width 56 height 17
click at [333, 313] on input "Social Work" at bounding box center [338, 310] width 10 height 10
checkbox input "true"
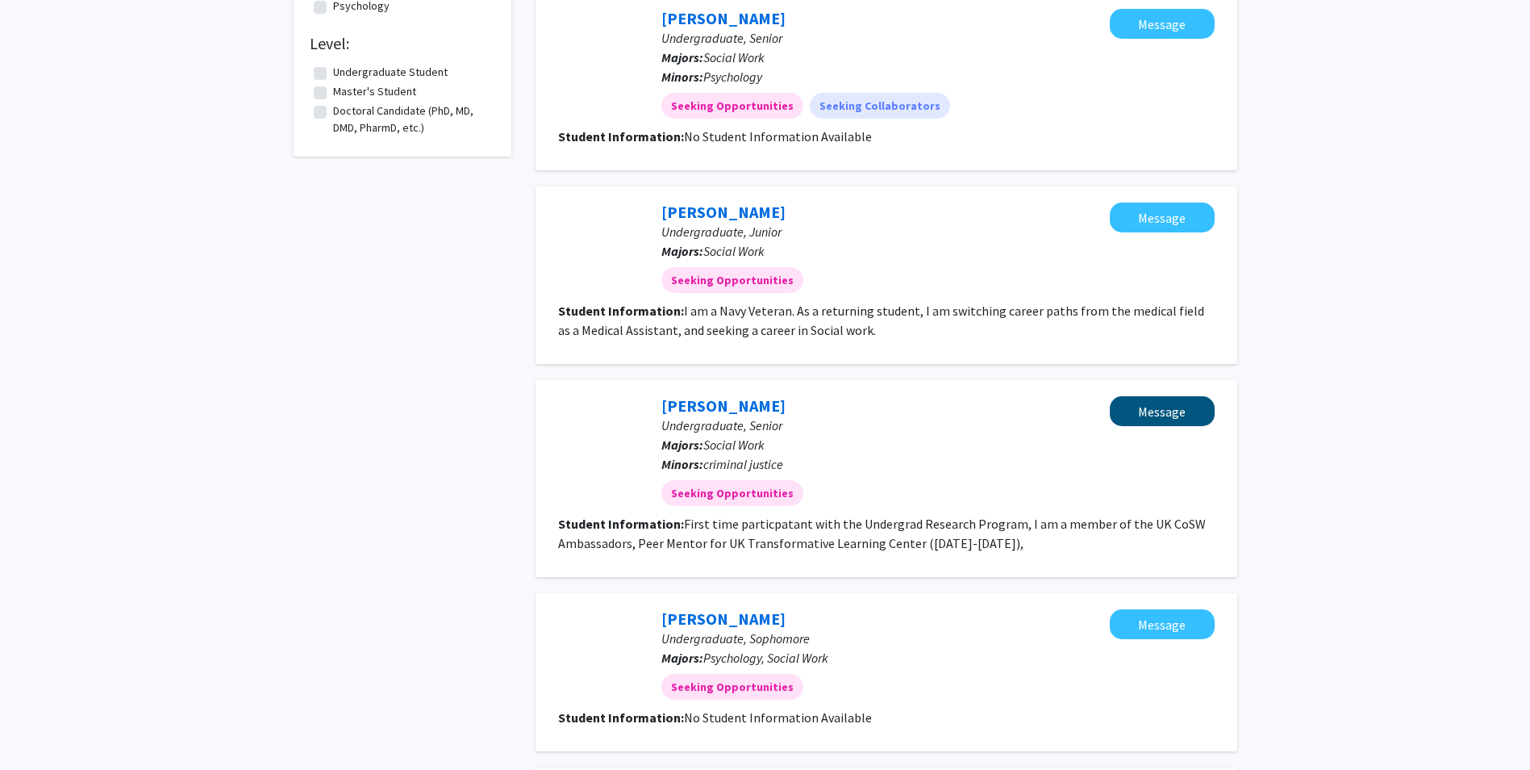
scroll to position [391, 0]
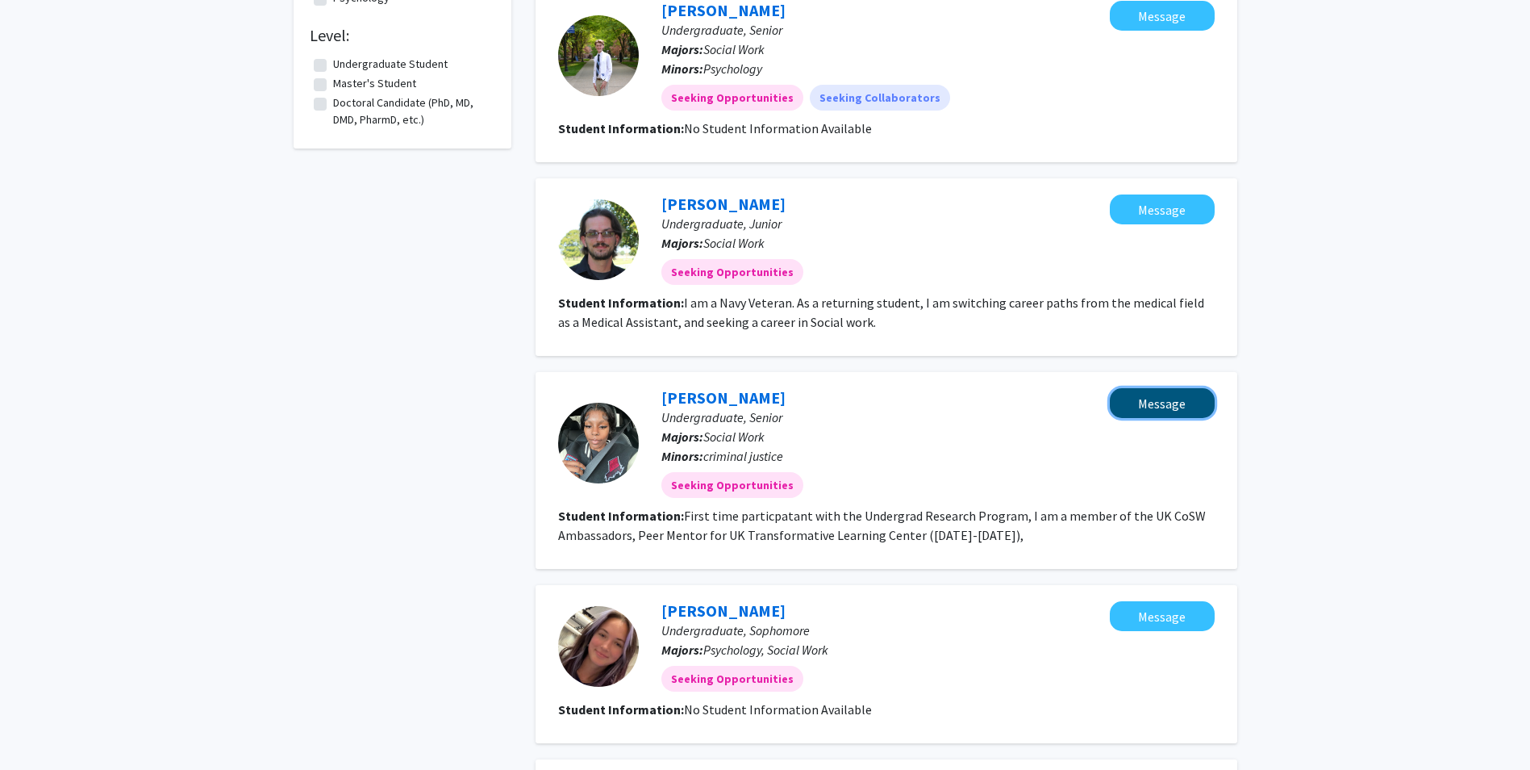
click at [1140, 388] on button "Message" at bounding box center [1162, 403] width 105 height 30
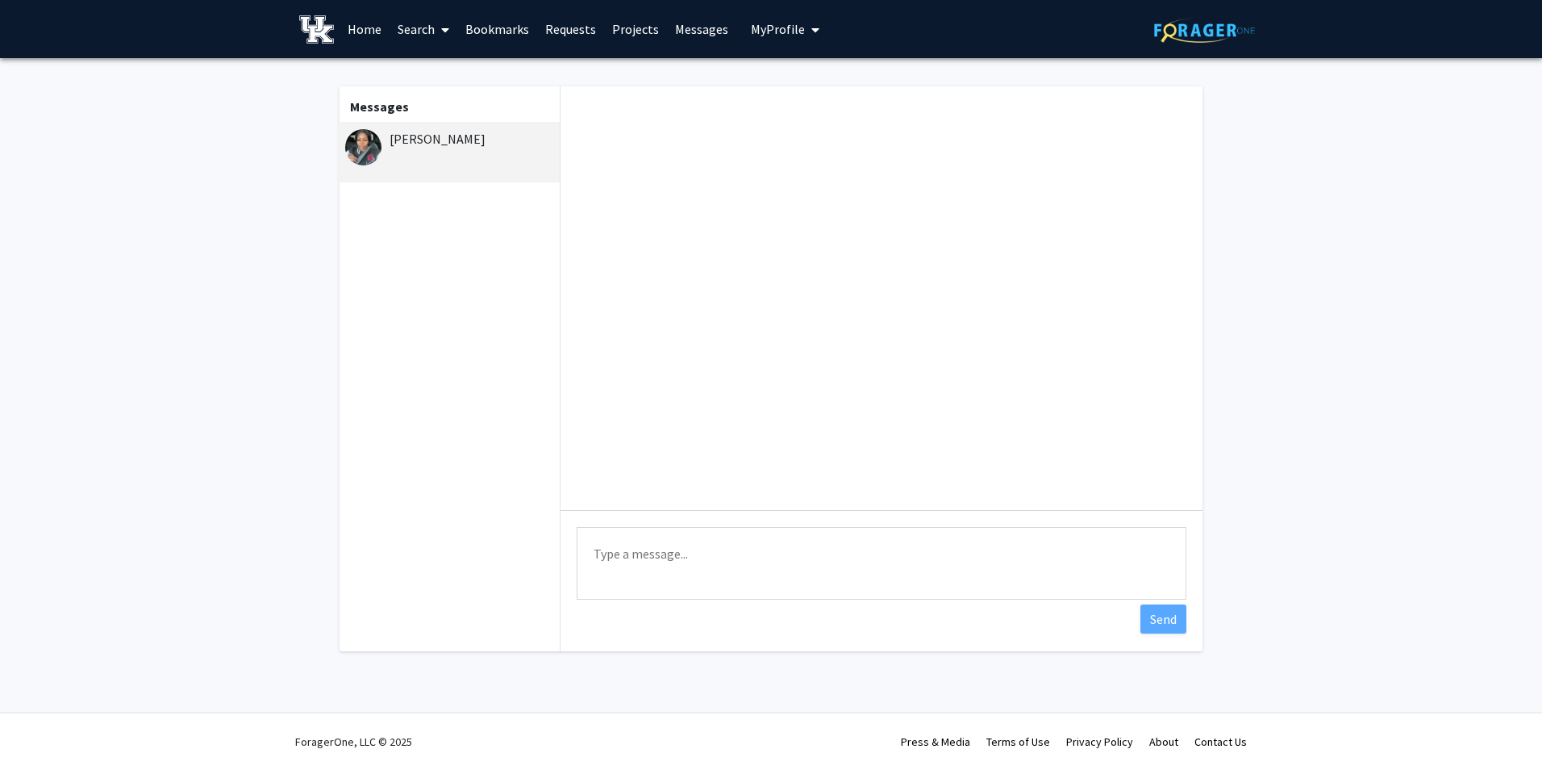
click at [626, 545] on textarea "Type a message" at bounding box center [882, 563] width 610 height 73
click at [731, 559] on textarea "Hi [PERSON_NAME], My name is [PERSON_NAME]. I" at bounding box center [882, 563] width 610 height 73
drag, startPoint x: 739, startPoint y: 594, endPoint x: 578, endPoint y: 573, distance: 162.7
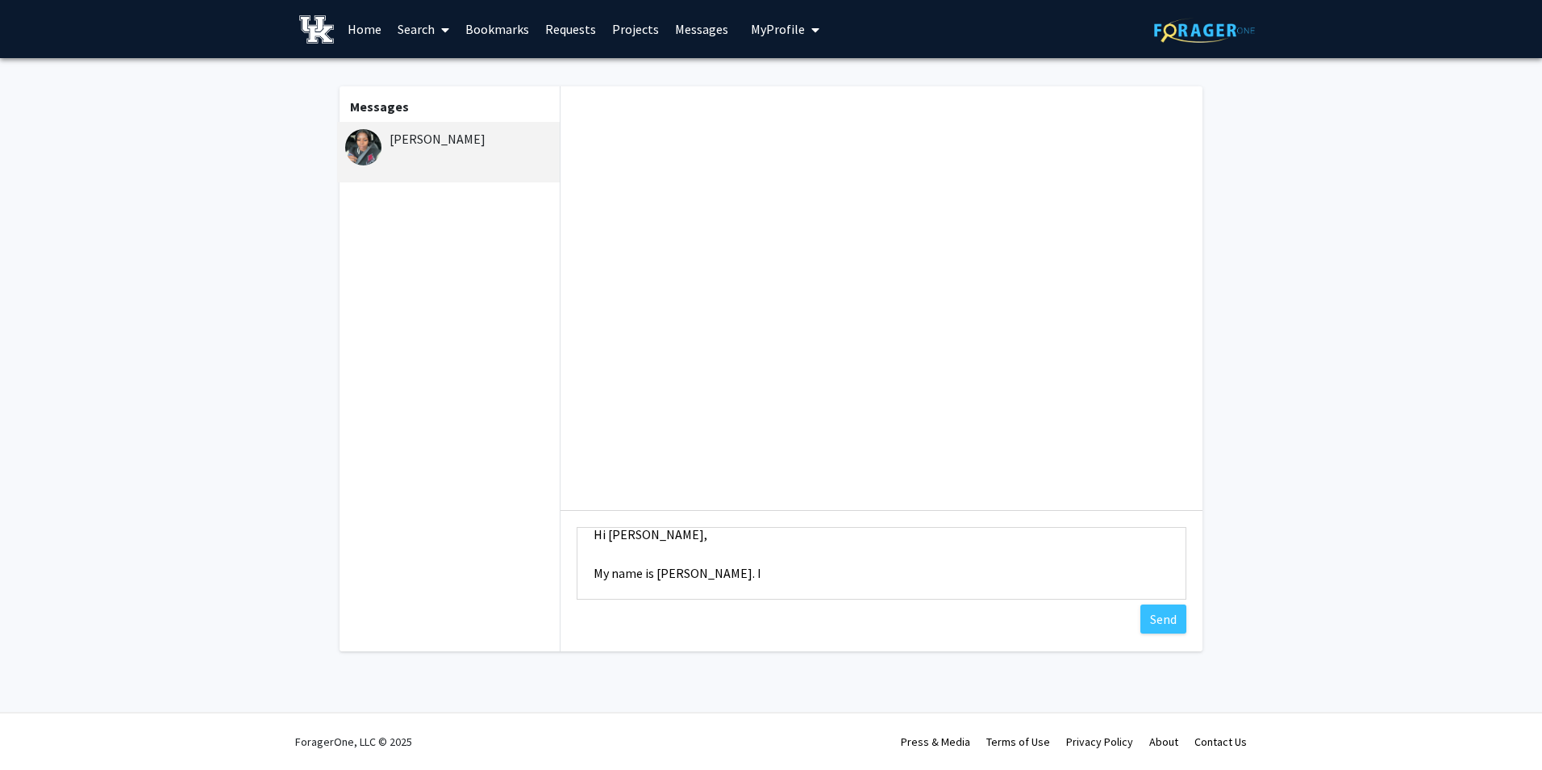
click at [578, 573] on textarea "Hi [PERSON_NAME], My name is [PERSON_NAME]. I" at bounding box center [882, 563] width 610 height 73
paste textarea "I hope you're doing well! I’m currently recruiting for my dissertation study, w…"
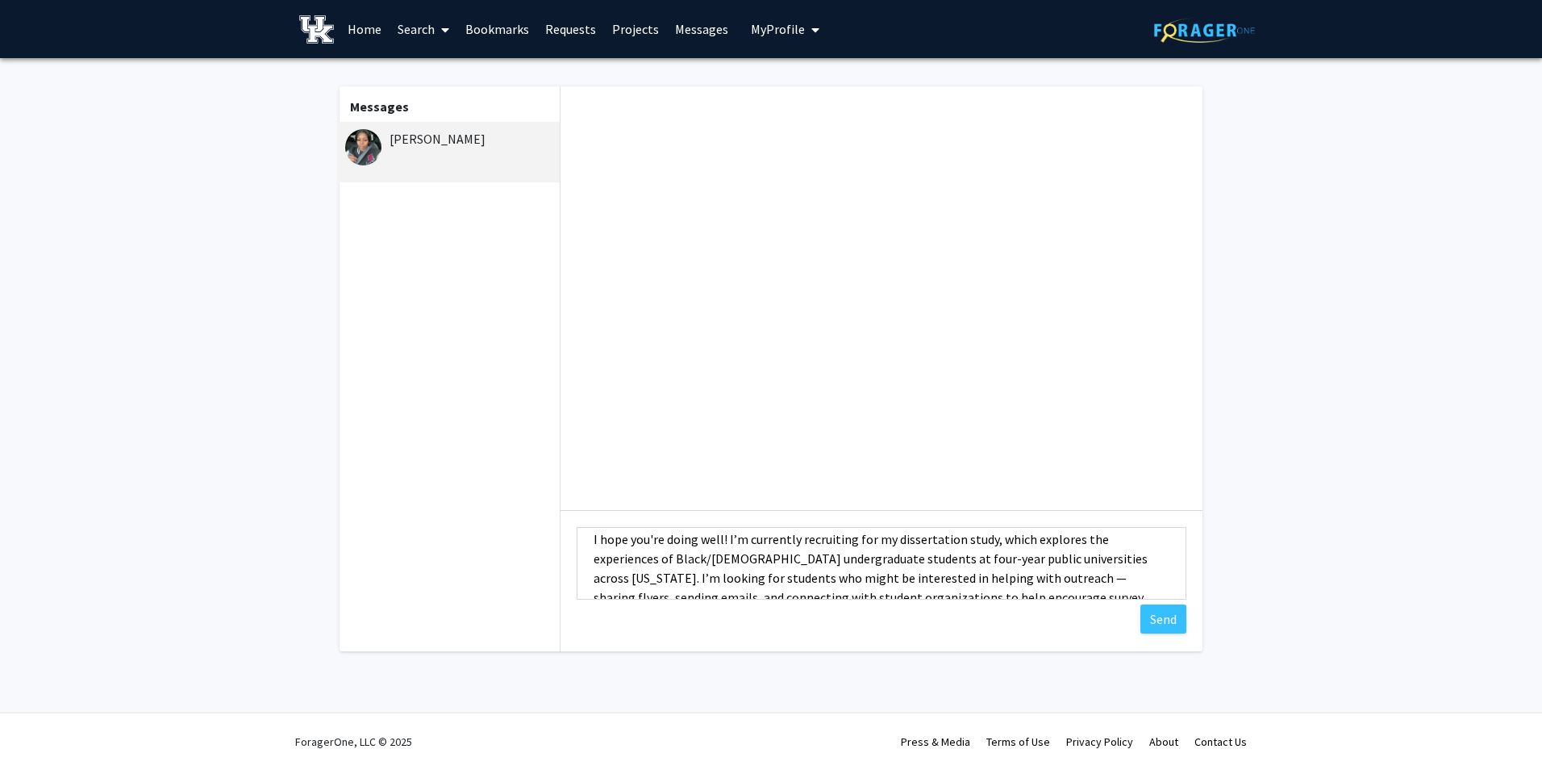
scroll to position [81, 0]
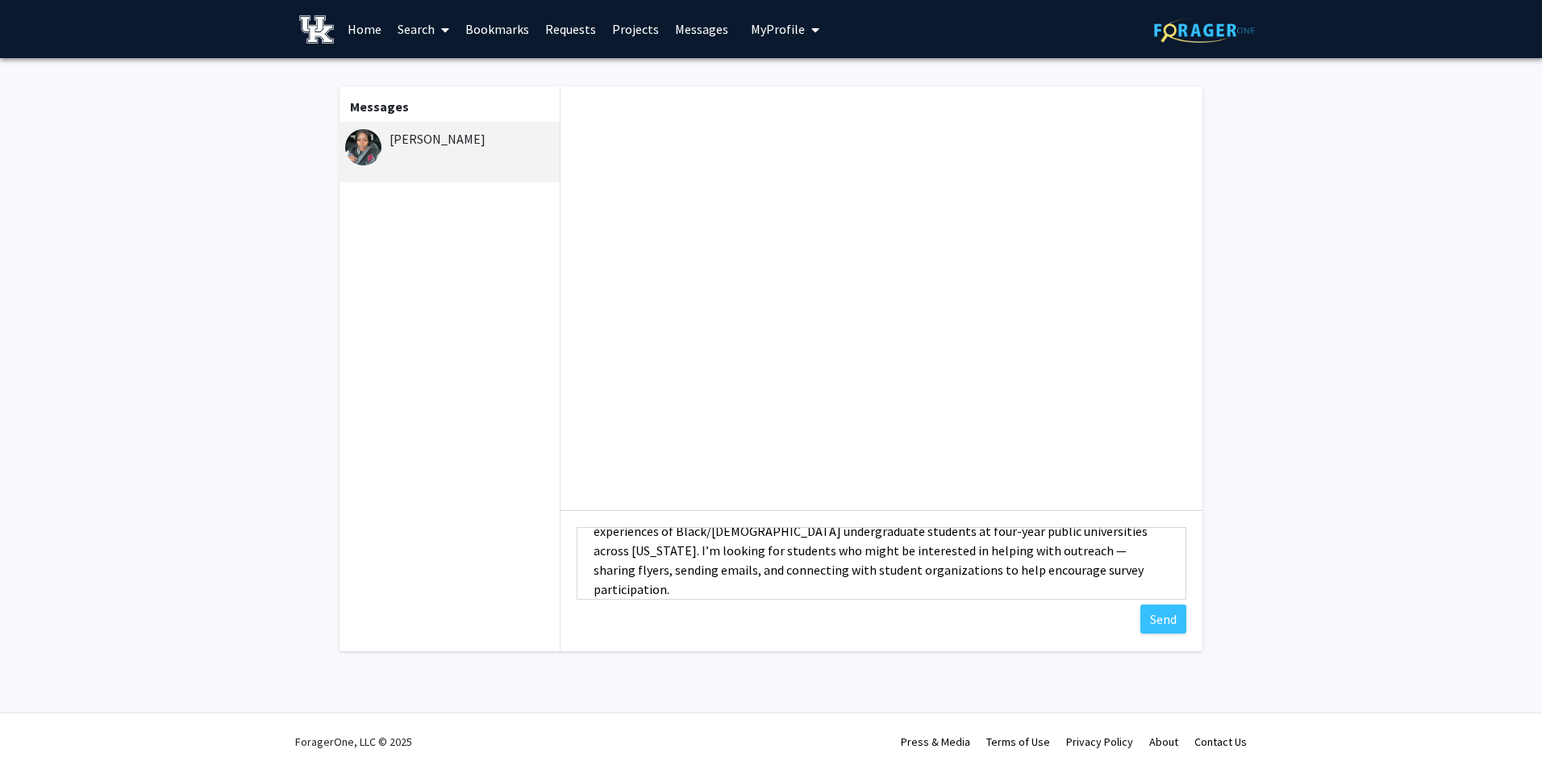
click at [1057, 548] on textarea "Hi [PERSON_NAME], I hope you're doing well! I’m currently recruiting for my dis…" at bounding box center [882, 563] width 610 height 73
click at [678, 573] on textarea "Hi [PERSON_NAME], I hope you're doing well! I’m currently recruiting for my dis…" at bounding box center [882, 563] width 610 height 73
click at [721, 589] on textarea "Hi [PERSON_NAME], I hope you're doing well! I’m currently recruiting for my dis…" at bounding box center [882, 563] width 610 height 73
click at [597, 564] on textarea "Hi [PERSON_NAME], I hope you're doing well! I’m currently recruiting for my dis…" at bounding box center [882, 563] width 610 height 73
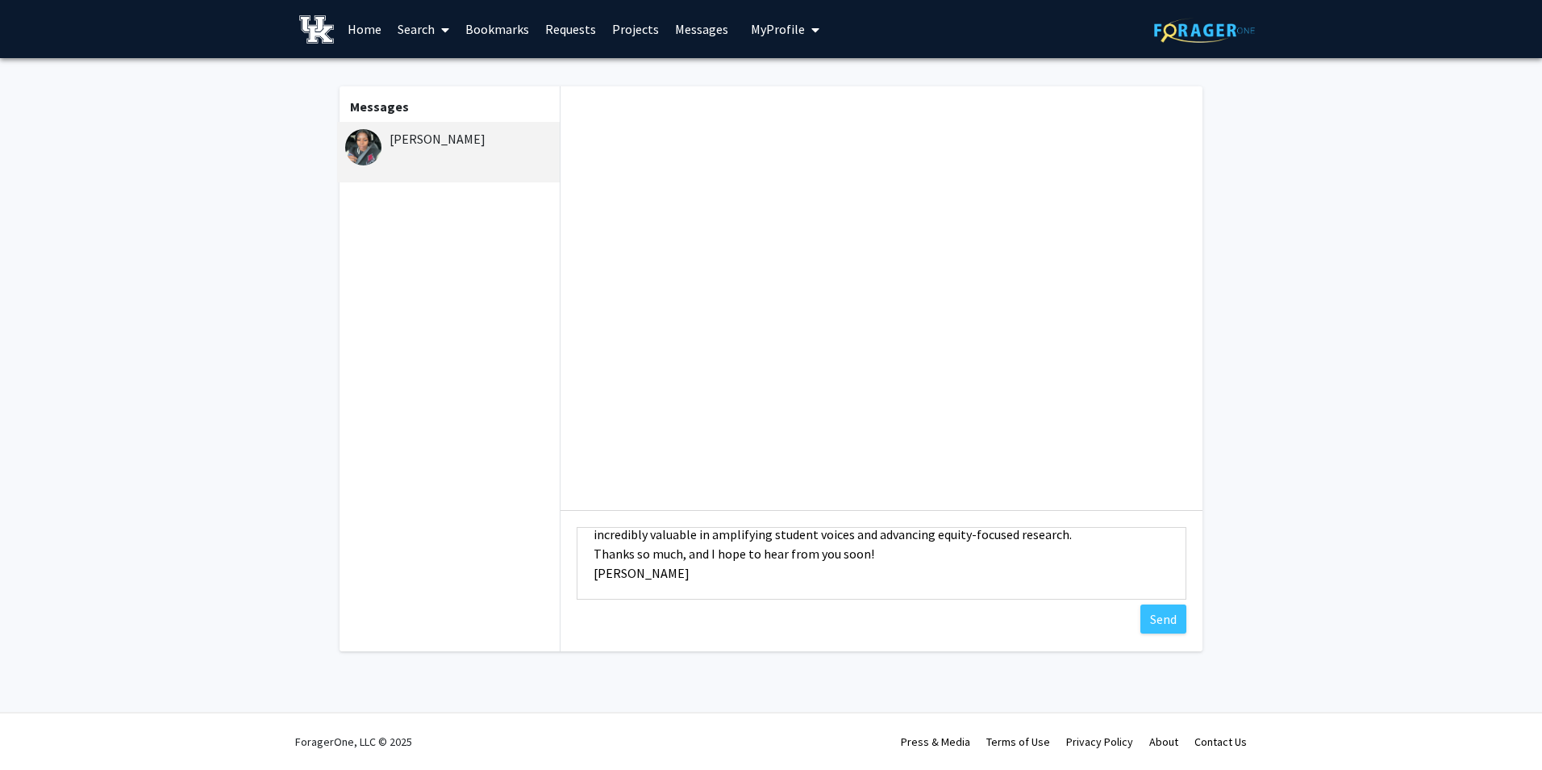
click at [597, 557] on textarea "Hi [PERSON_NAME], I hope you're doing well! I’m currently recruiting for my dis…" at bounding box center [882, 563] width 610 height 73
click at [595, 554] on textarea "Hi [PERSON_NAME], I hope you're doing well! I’m currently recruiting for my dis…" at bounding box center [882, 563] width 610 height 73
type textarea "Hi [PERSON_NAME], I hope you're doing well! I’m currently recruiting for my dis…"
click at [1174, 619] on button "Send" at bounding box center [1164, 618] width 46 height 29
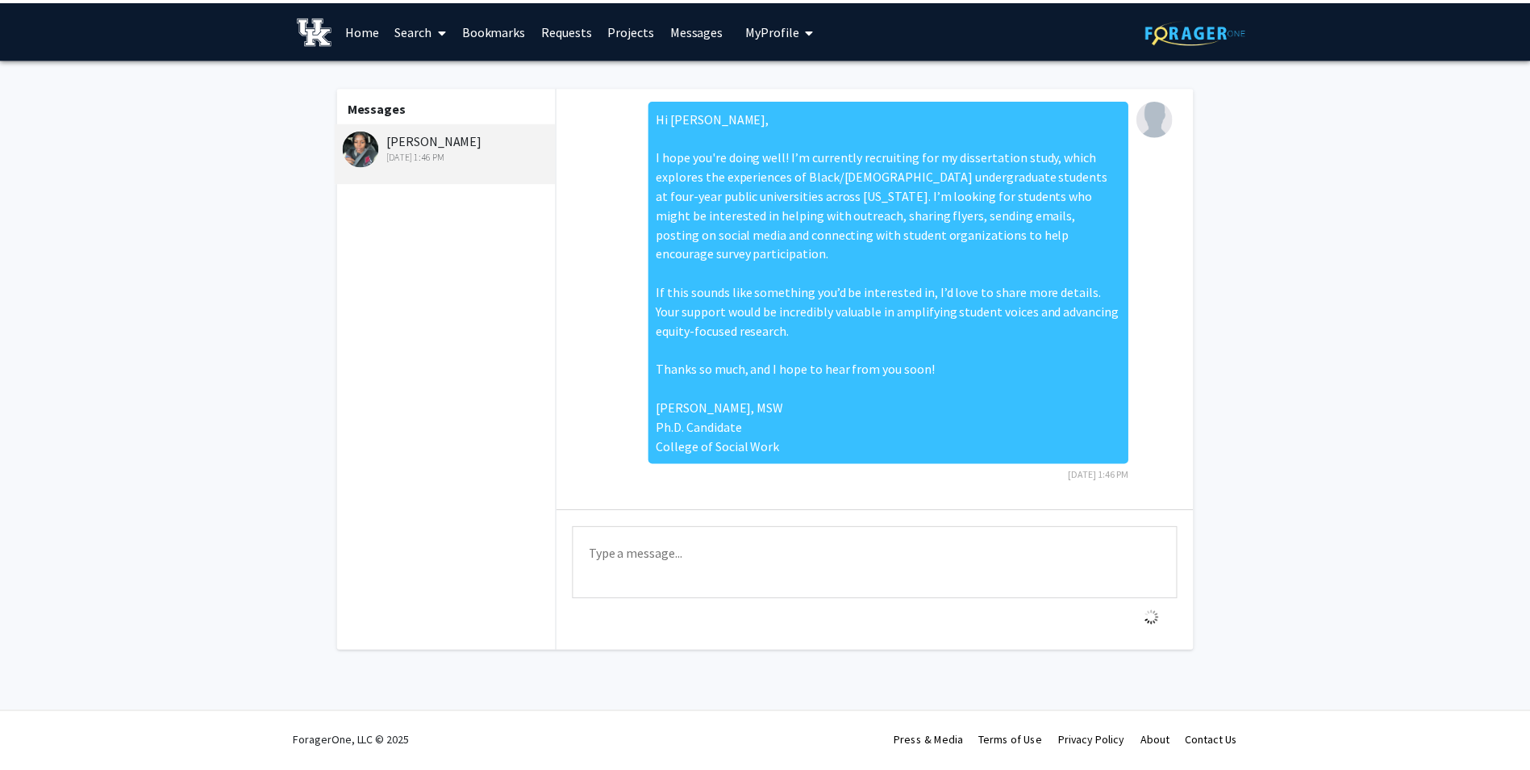
scroll to position [0, 0]
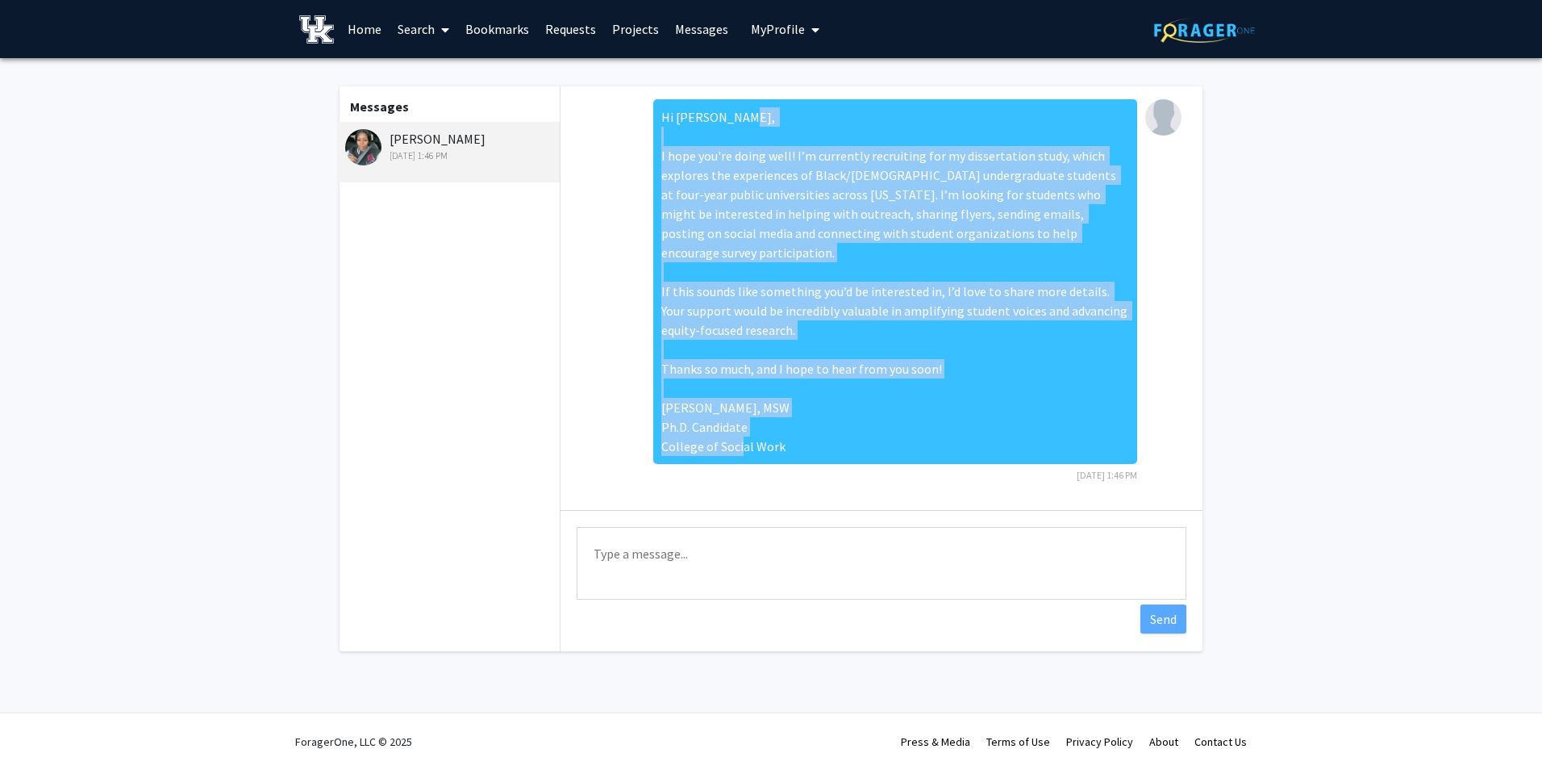
drag, startPoint x: 662, startPoint y: 154, endPoint x: 790, endPoint y: 444, distance: 316.4
click at [790, 444] on div "Hi [PERSON_NAME], I hope you're doing well! I’m currently recruiting for my dis…" at bounding box center [895, 281] width 484 height 365
drag, startPoint x: 790, startPoint y: 444, endPoint x: 731, endPoint y: 348, distance: 112.6
copy div "I hope you're doing well! I’m currently recruiting for my dissertation study, w…"
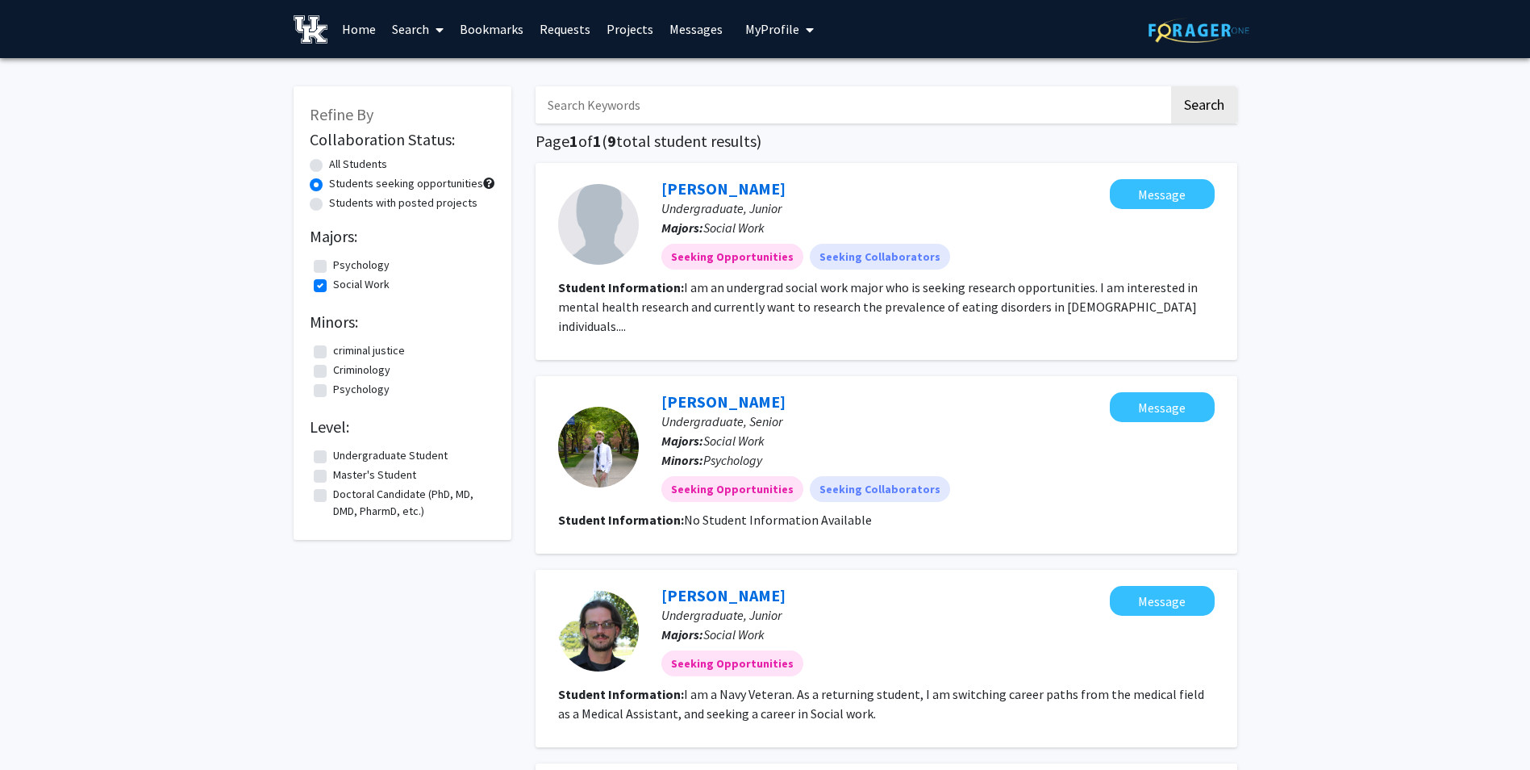
scroll to position [81, 0]
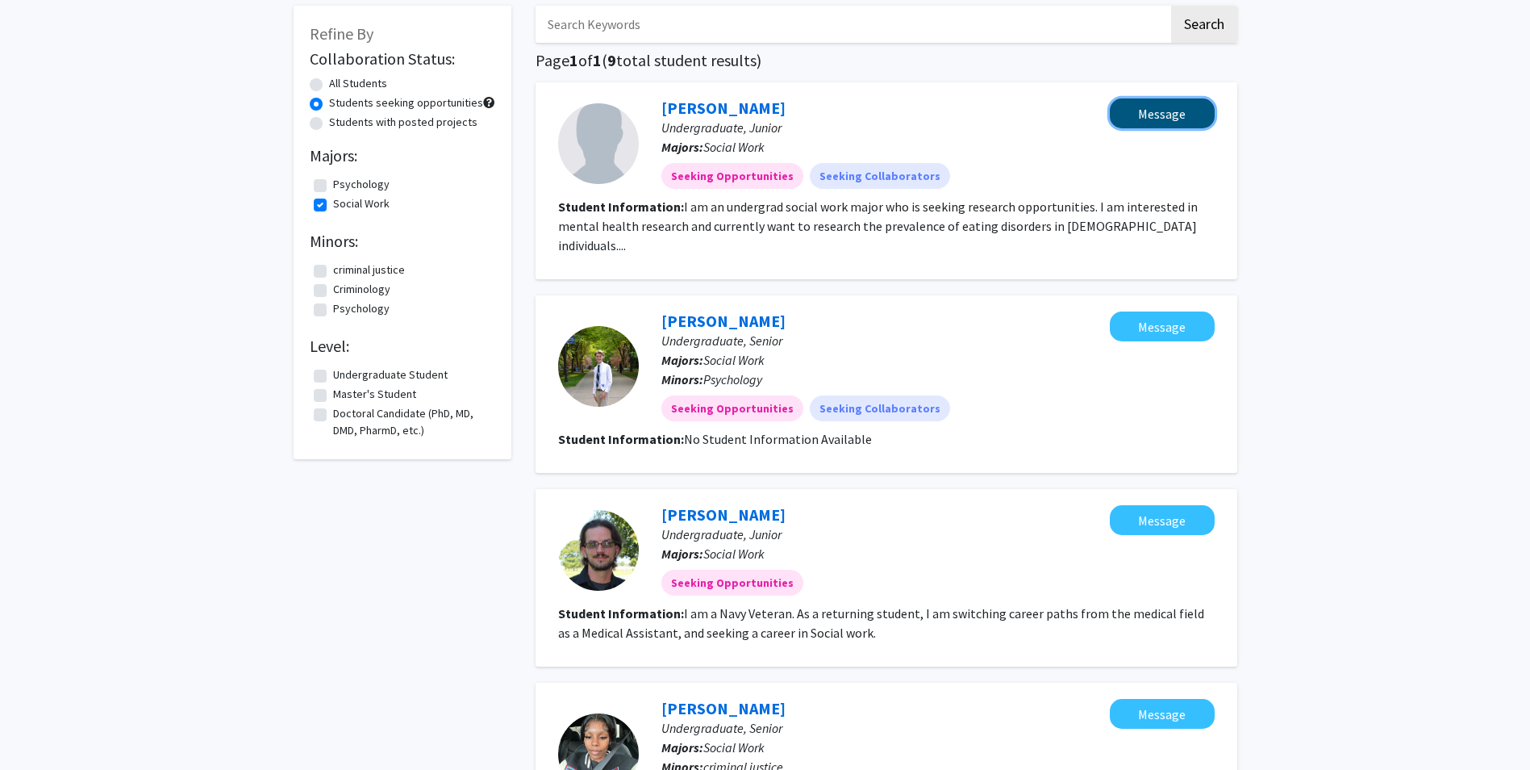
click at [1162, 123] on button "Message" at bounding box center [1162, 113] width 105 height 30
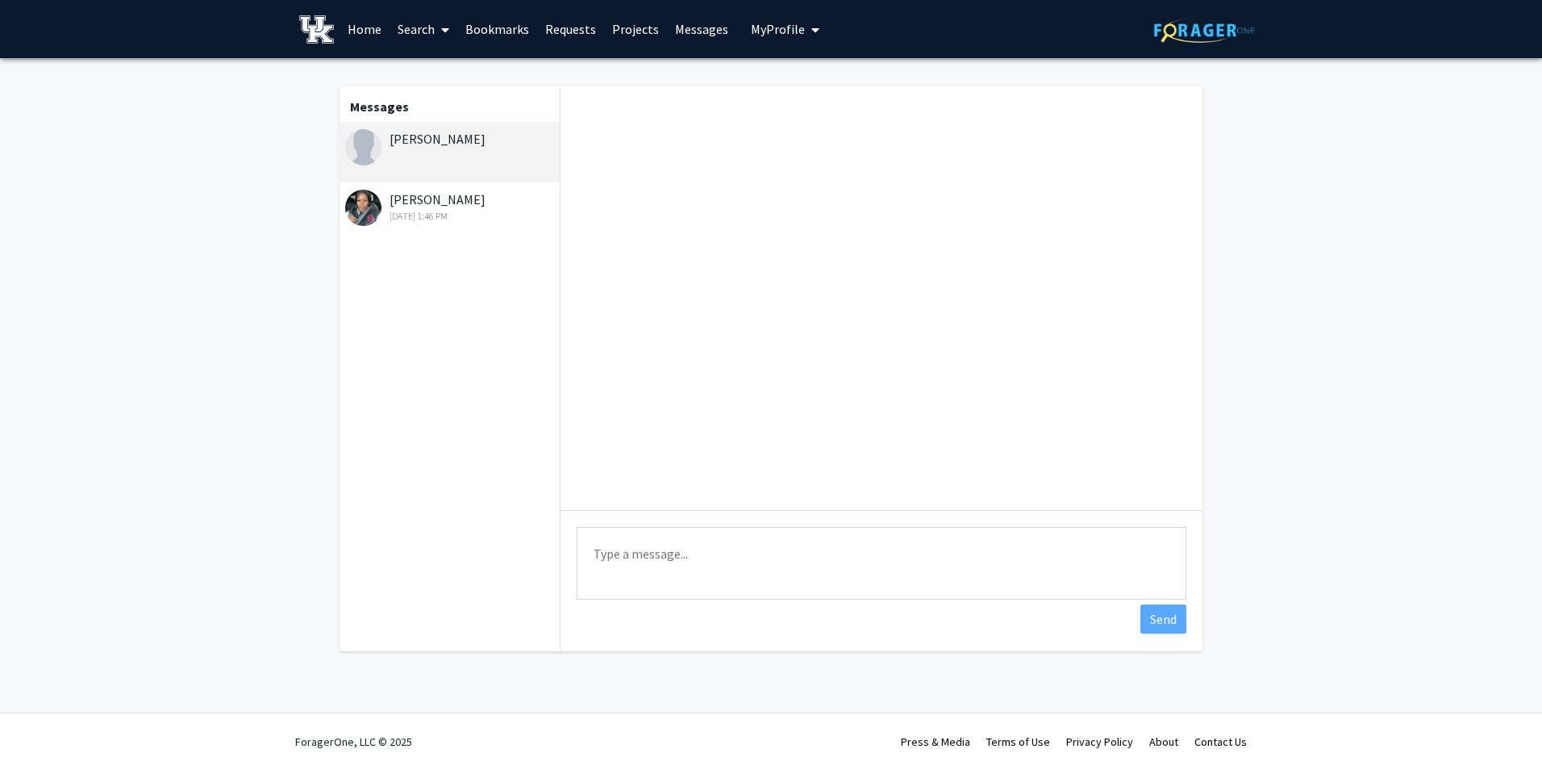
click at [615, 554] on textarea "Type a message" at bounding box center [882, 563] width 610 height 73
click at [411, 148] on div "[PERSON_NAME]" at bounding box center [450, 138] width 211 height 19
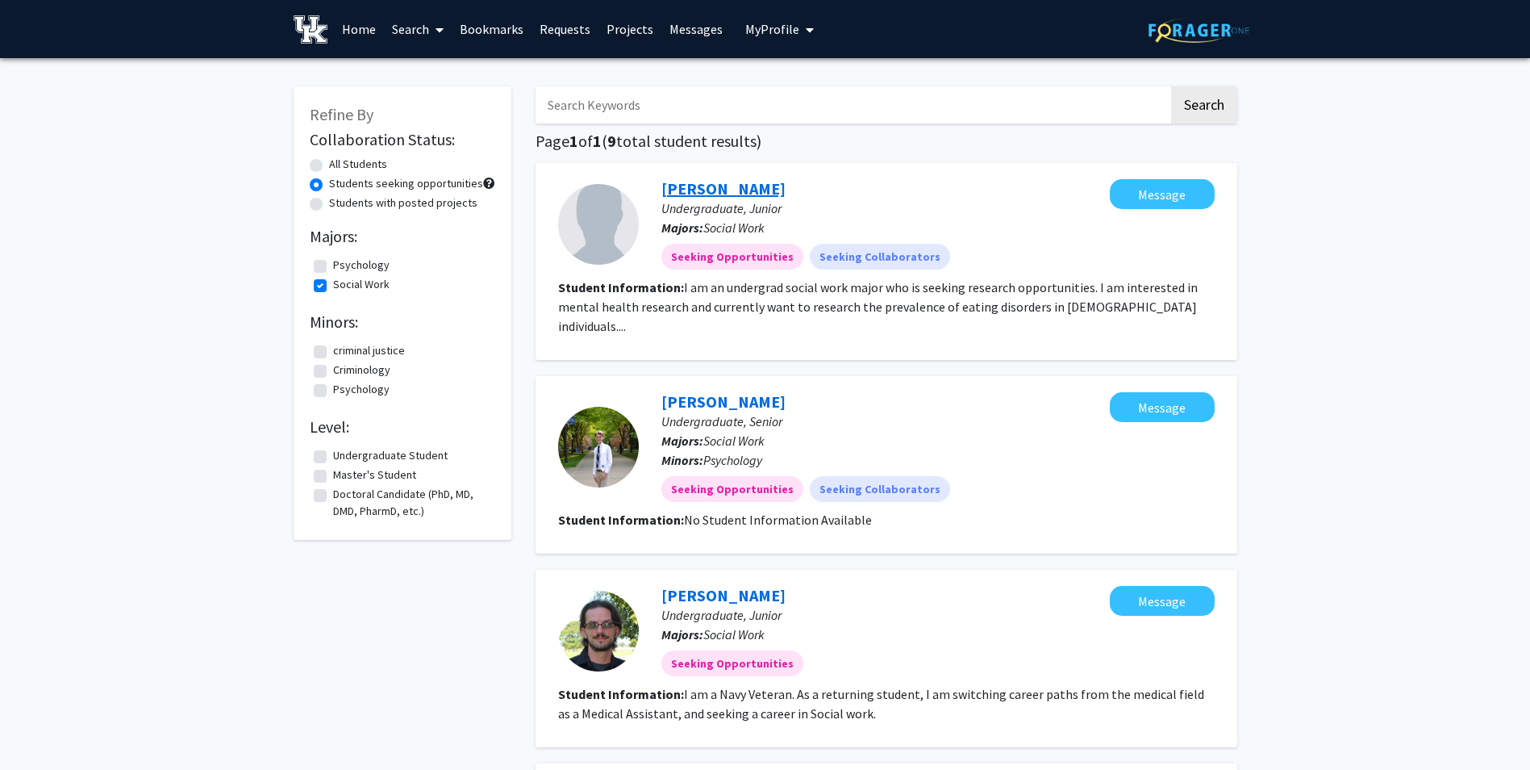
click at [675, 183] on link "[PERSON_NAME]" at bounding box center [723, 188] width 124 height 20
checkbox input "false"
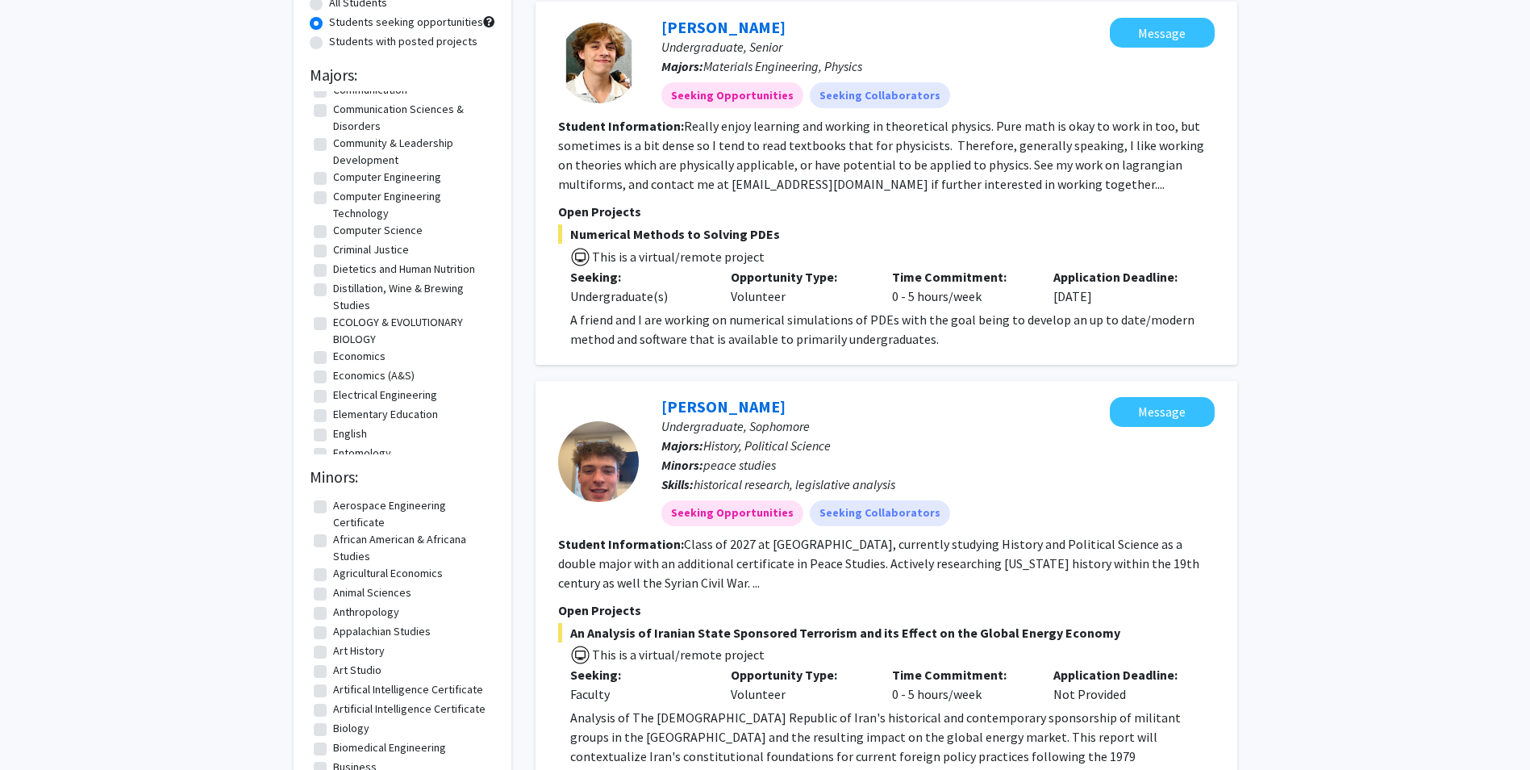
scroll to position [403, 0]
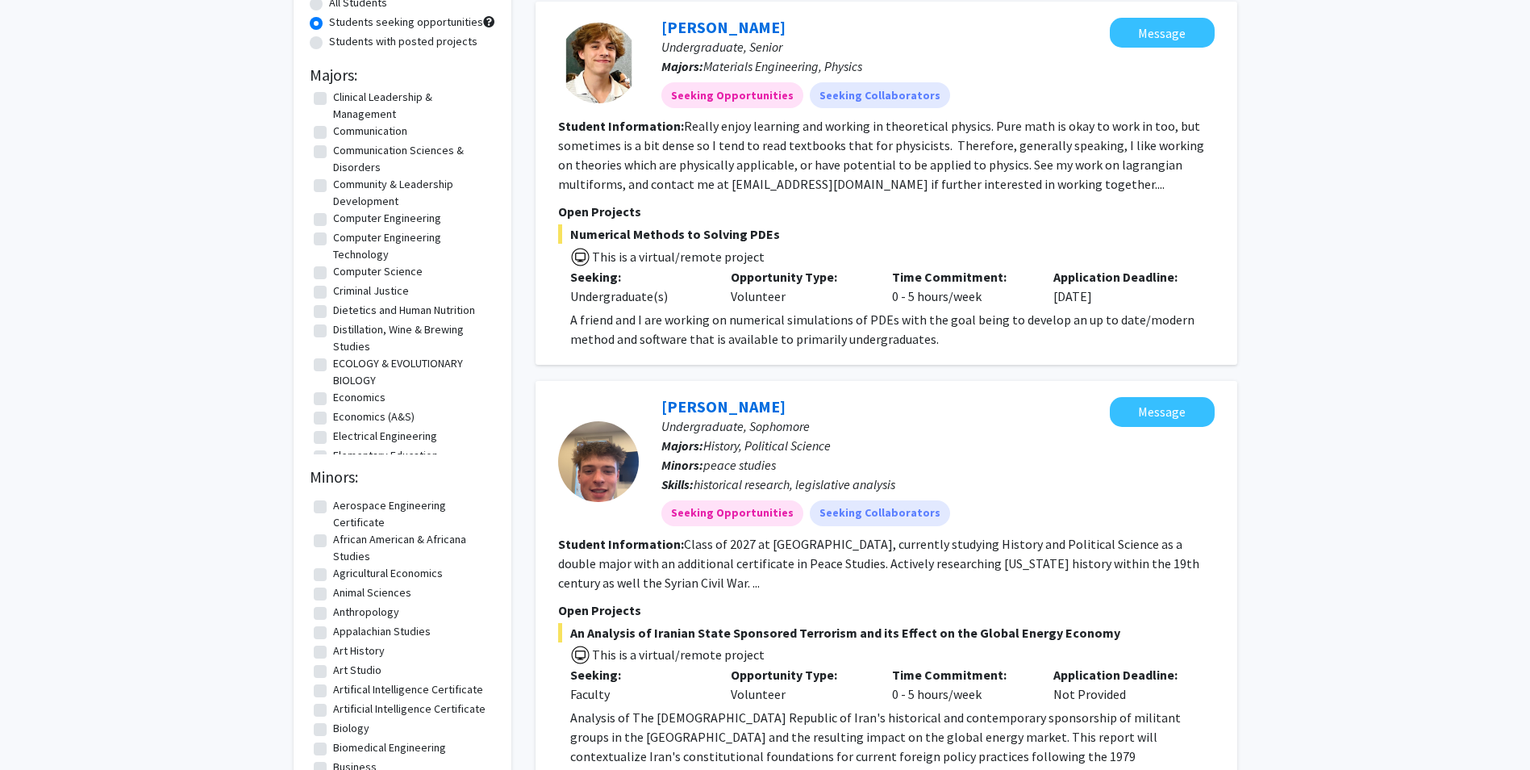
click at [333, 289] on label "Criminal Justice" at bounding box center [371, 290] width 76 height 17
click at [333, 289] on input "Criminal Justice" at bounding box center [338, 287] width 10 height 10
checkbox input "true"
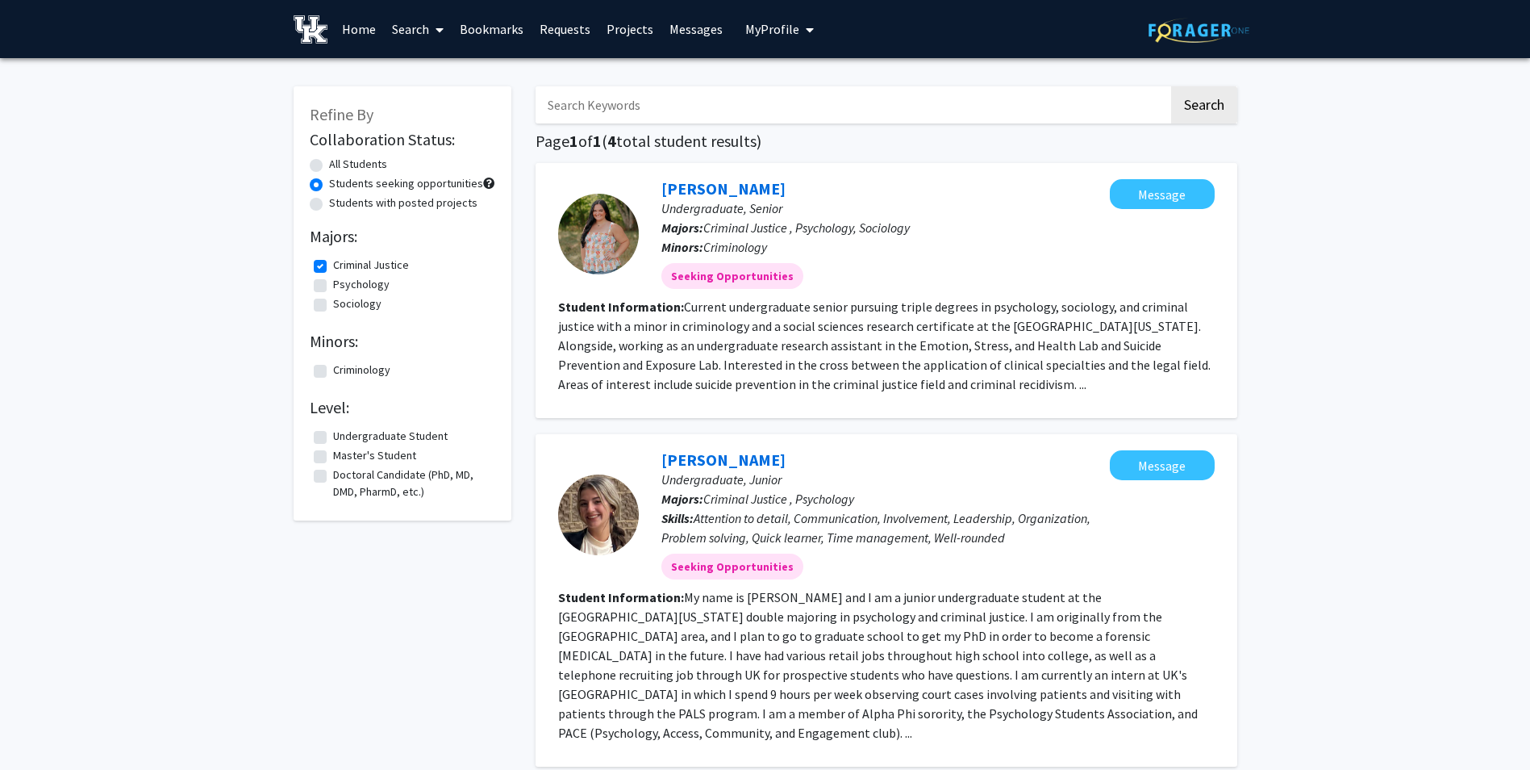
click at [333, 269] on label "Criminal Justice" at bounding box center [371, 265] width 76 height 17
click at [333, 267] on input "Criminal Justice" at bounding box center [338, 262] width 10 height 10
checkbox input "false"
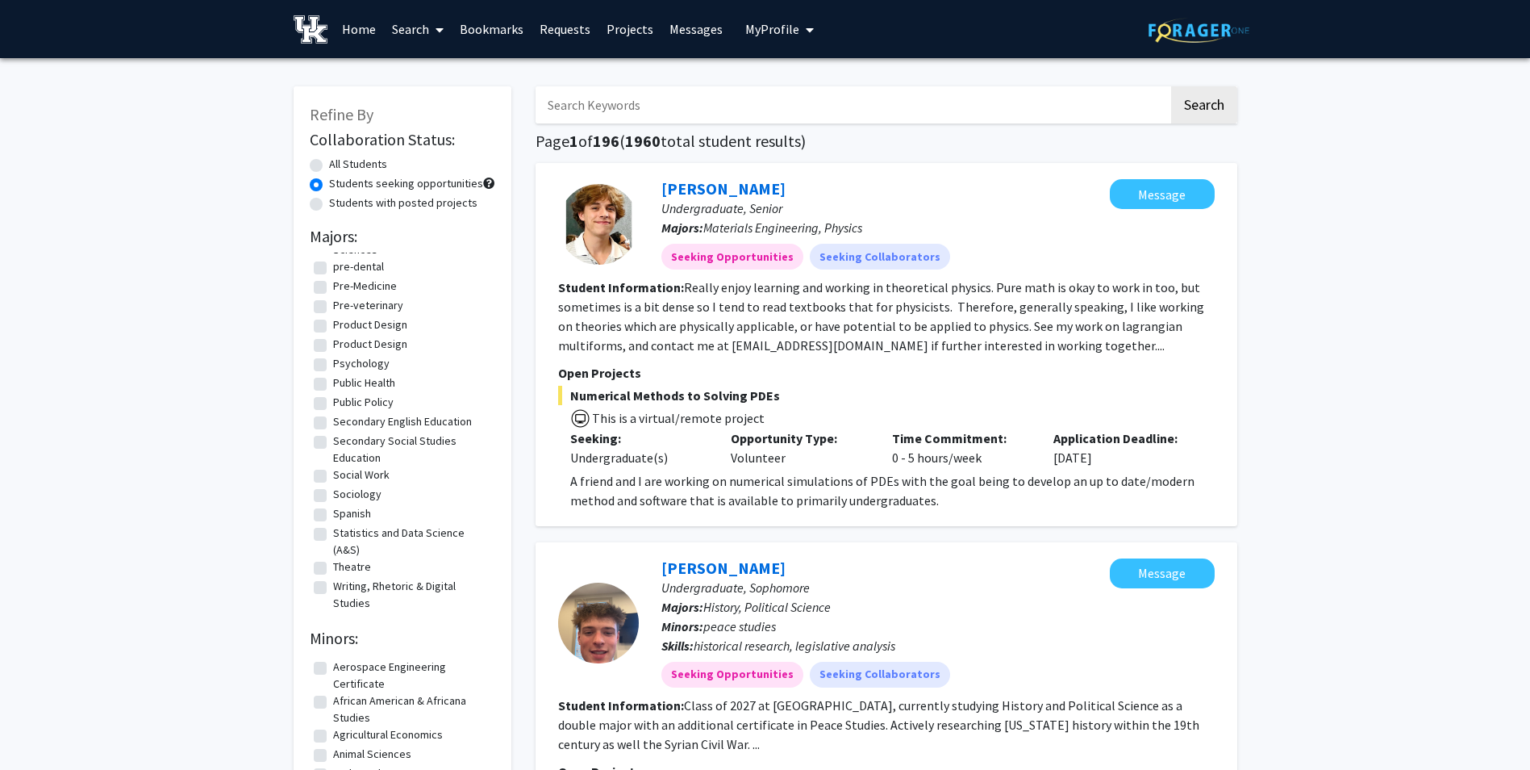
scroll to position [2116, 0]
click at [333, 363] on label "Psychology" at bounding box center [361, 363] width 56 height 17
click at [333, 363] on input "Psychology" at bounding box center [338, 360] width 10 height 10
checkbox input "true"
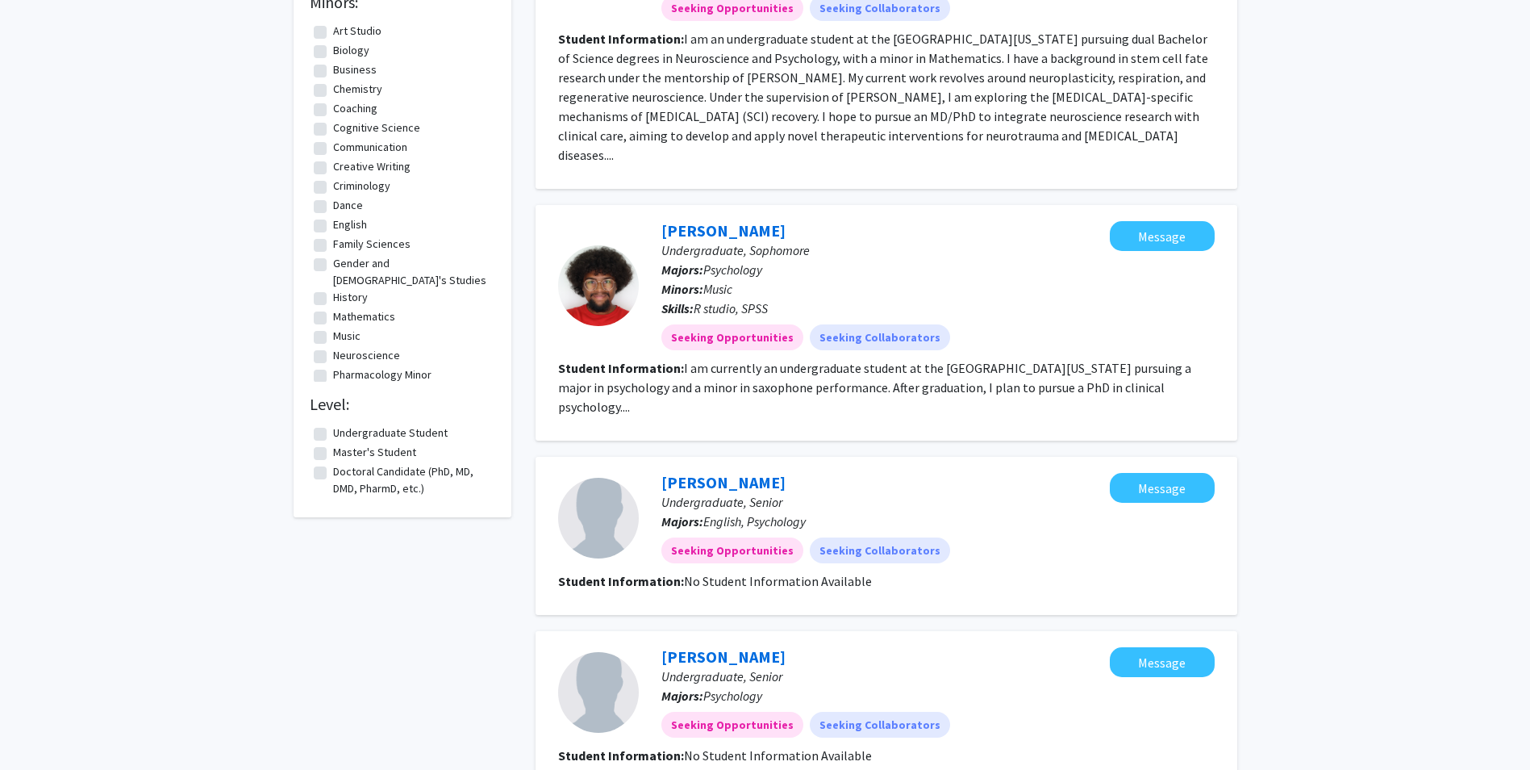
scroll to position [645, 0]
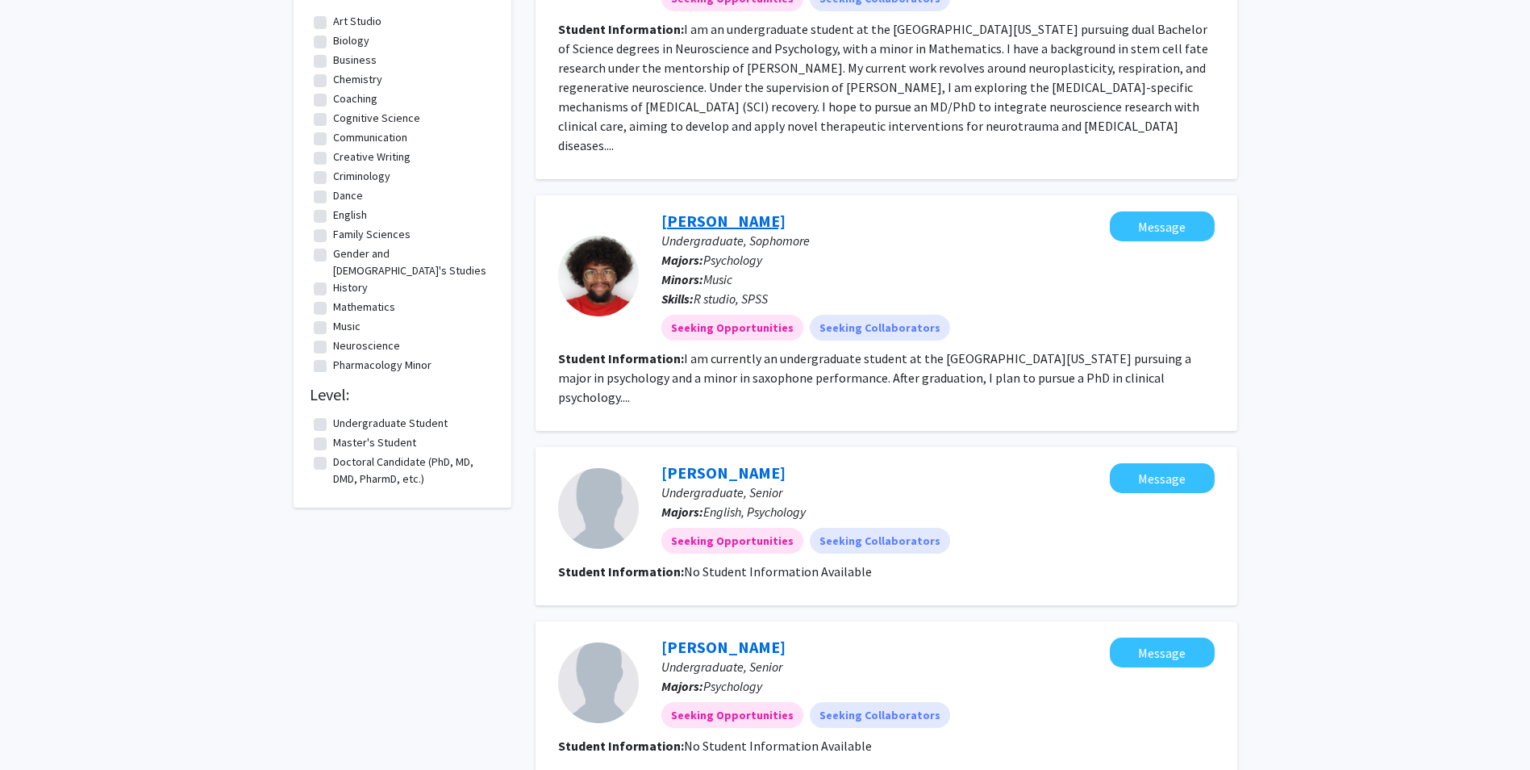
click at [688, 211] on link "[PERSON_NAME]" at bounding box center [723, 221] width 124 height 20
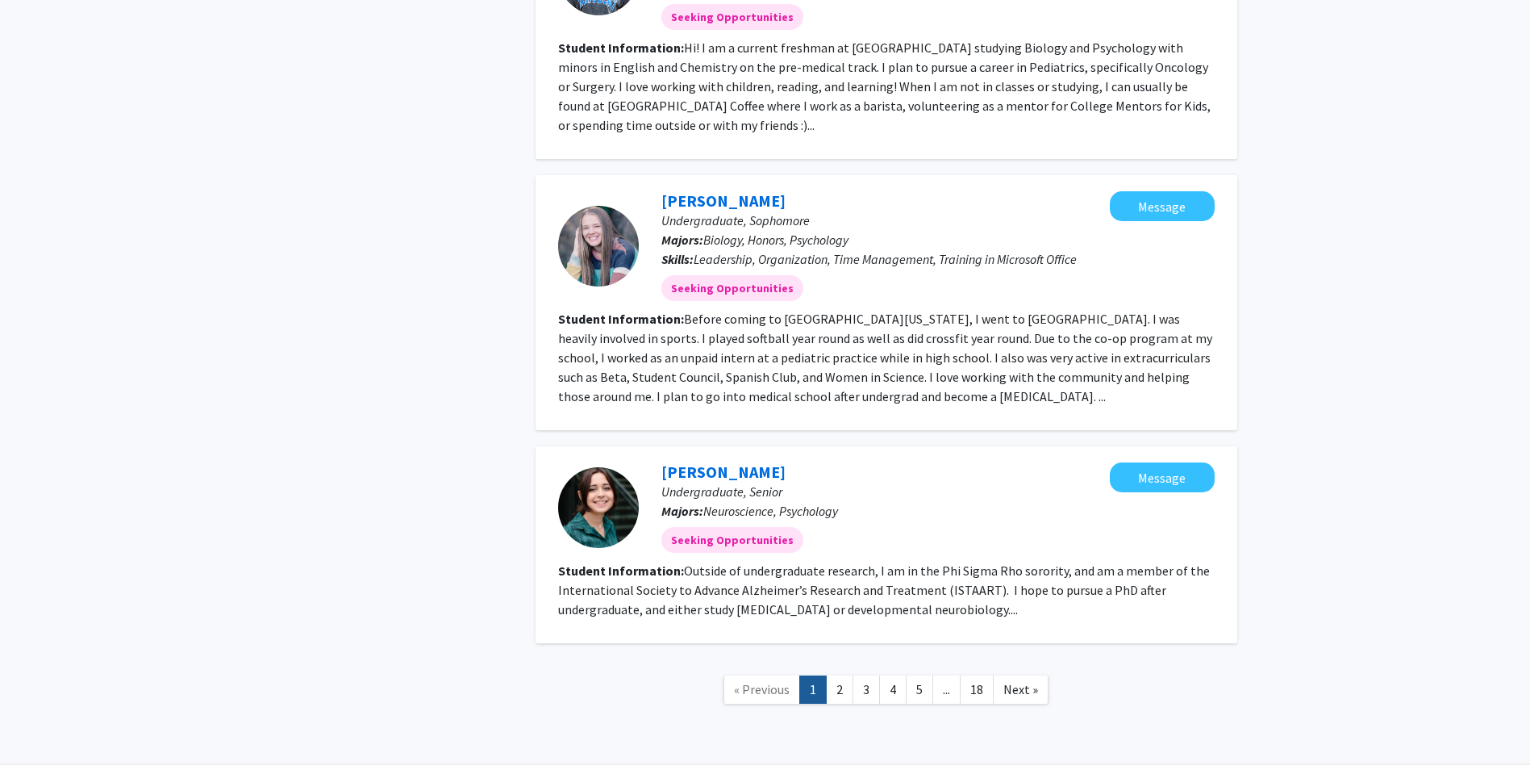
scroll to position [2053, 0]
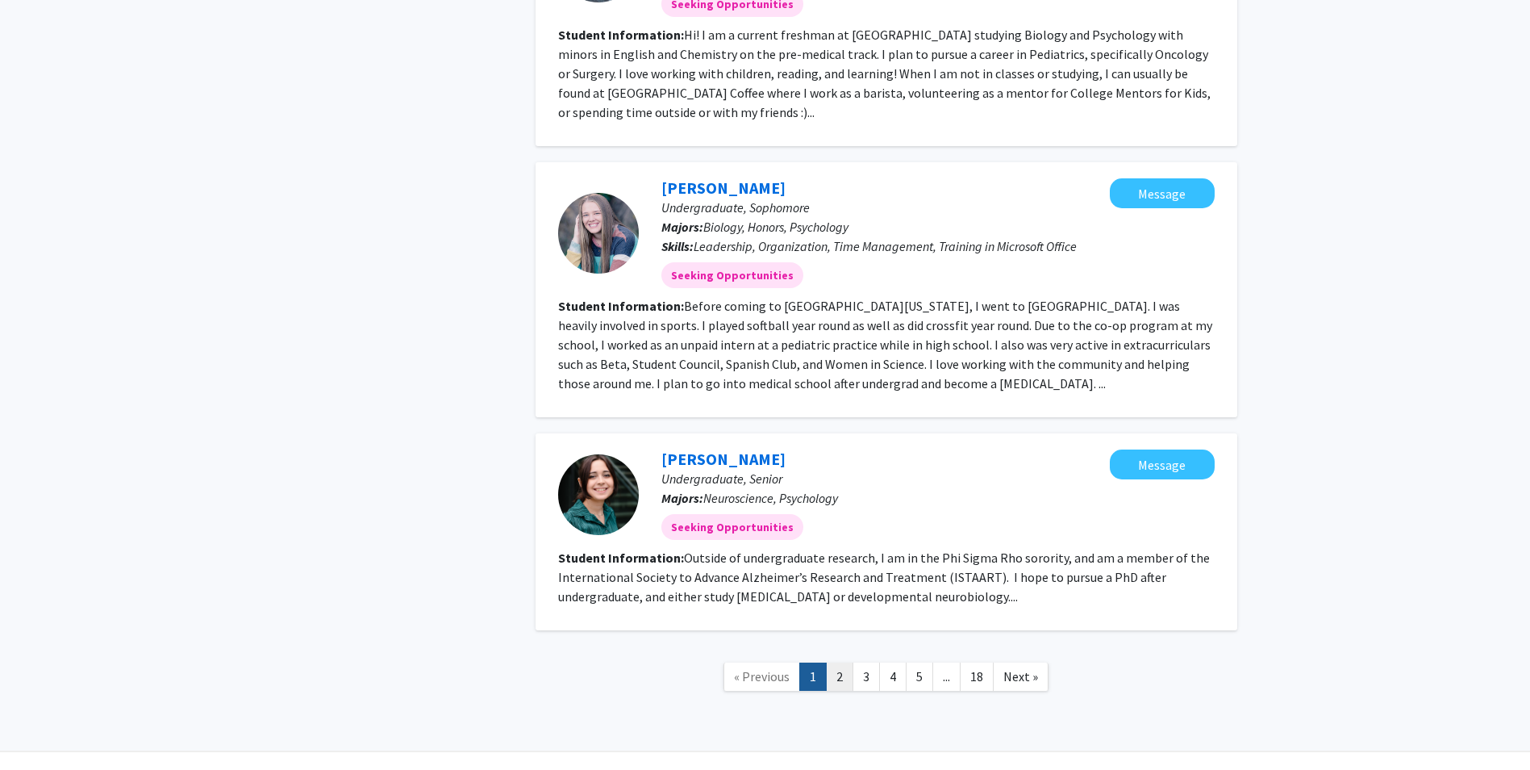
click at [839, 662] on link "2" at bounding box center [839, 676] width 27 height 28
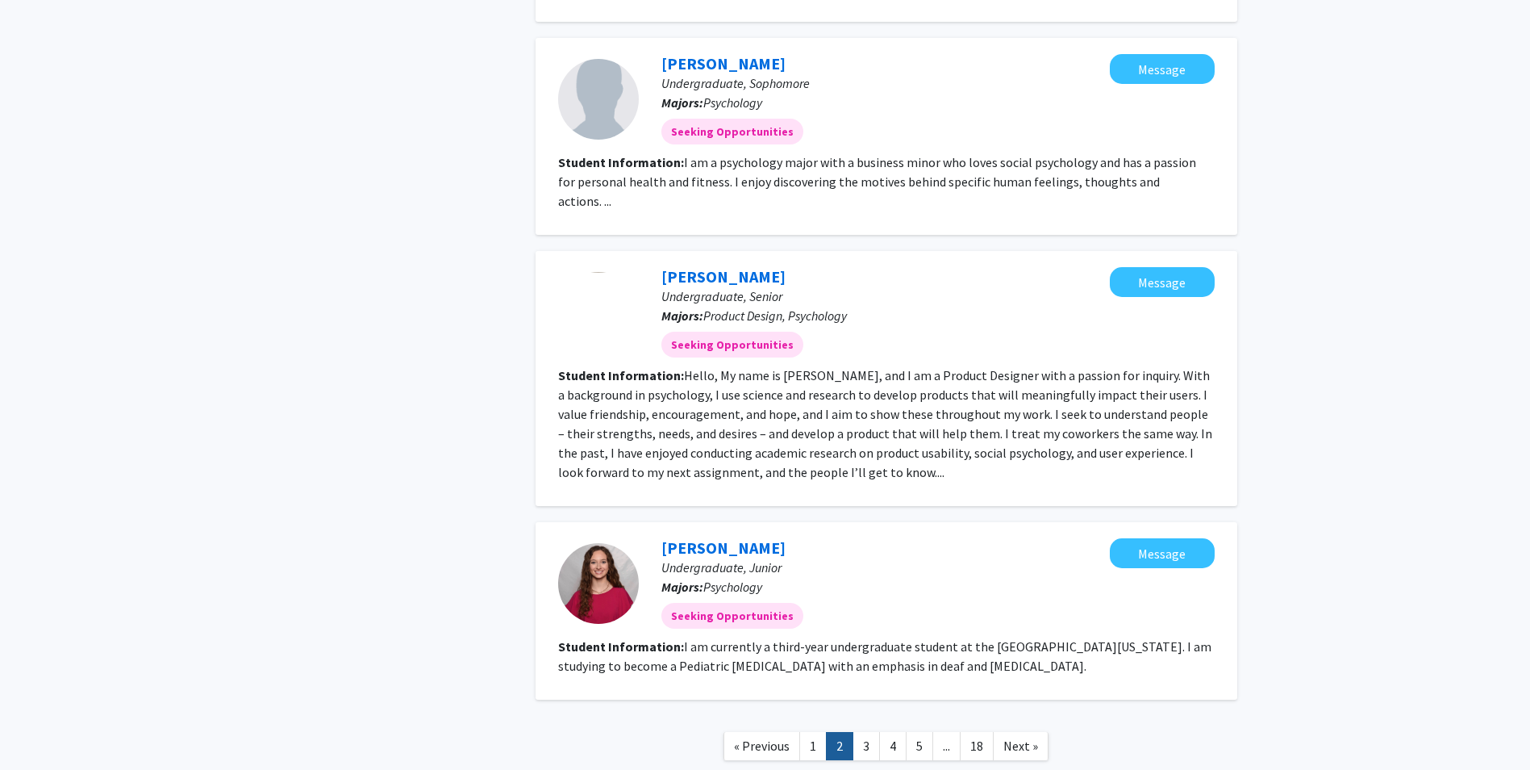
scroll to position [2072, 0]
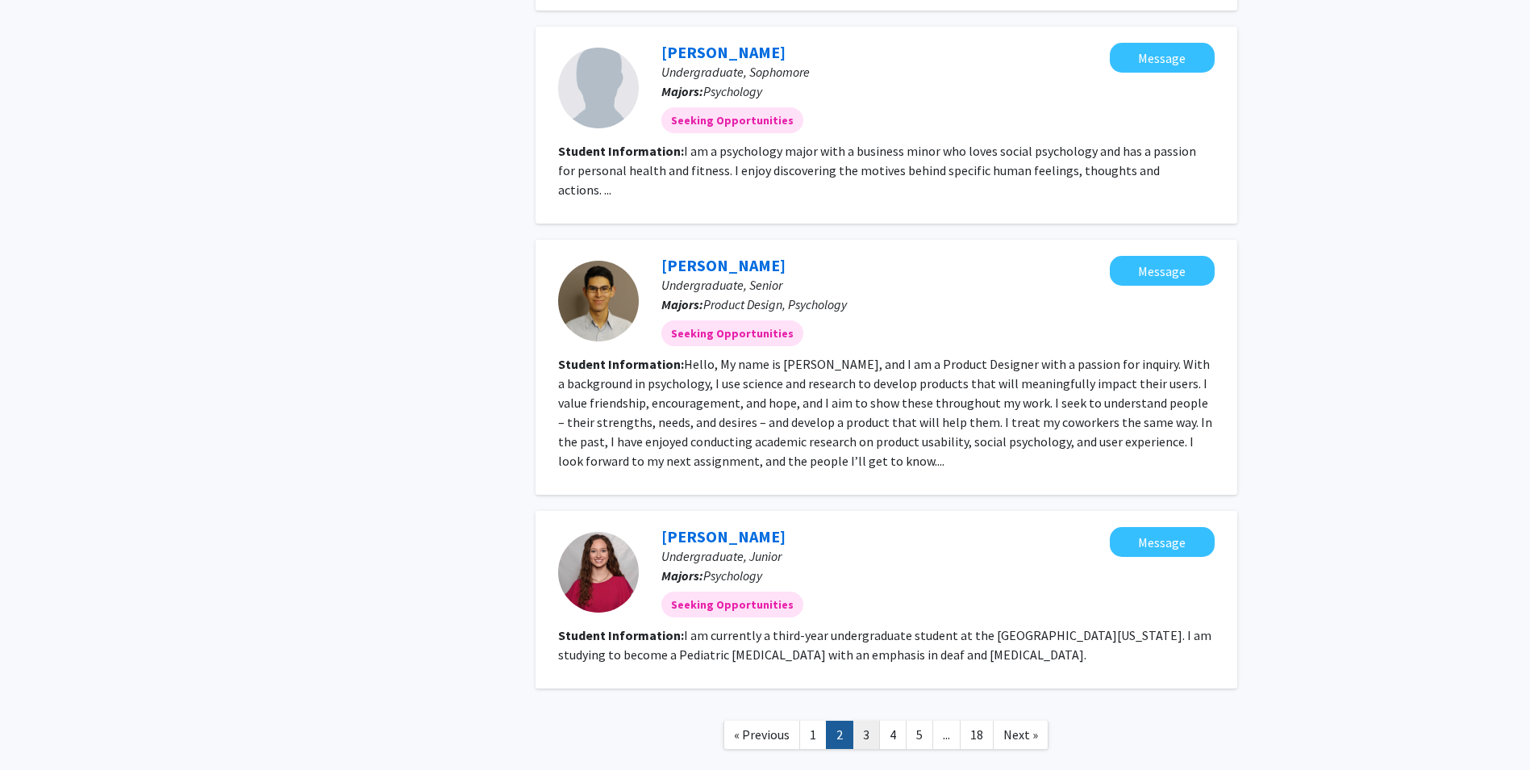
click at [860, 720] on link "3" at bounding box center [866, 734] width 27 height 28
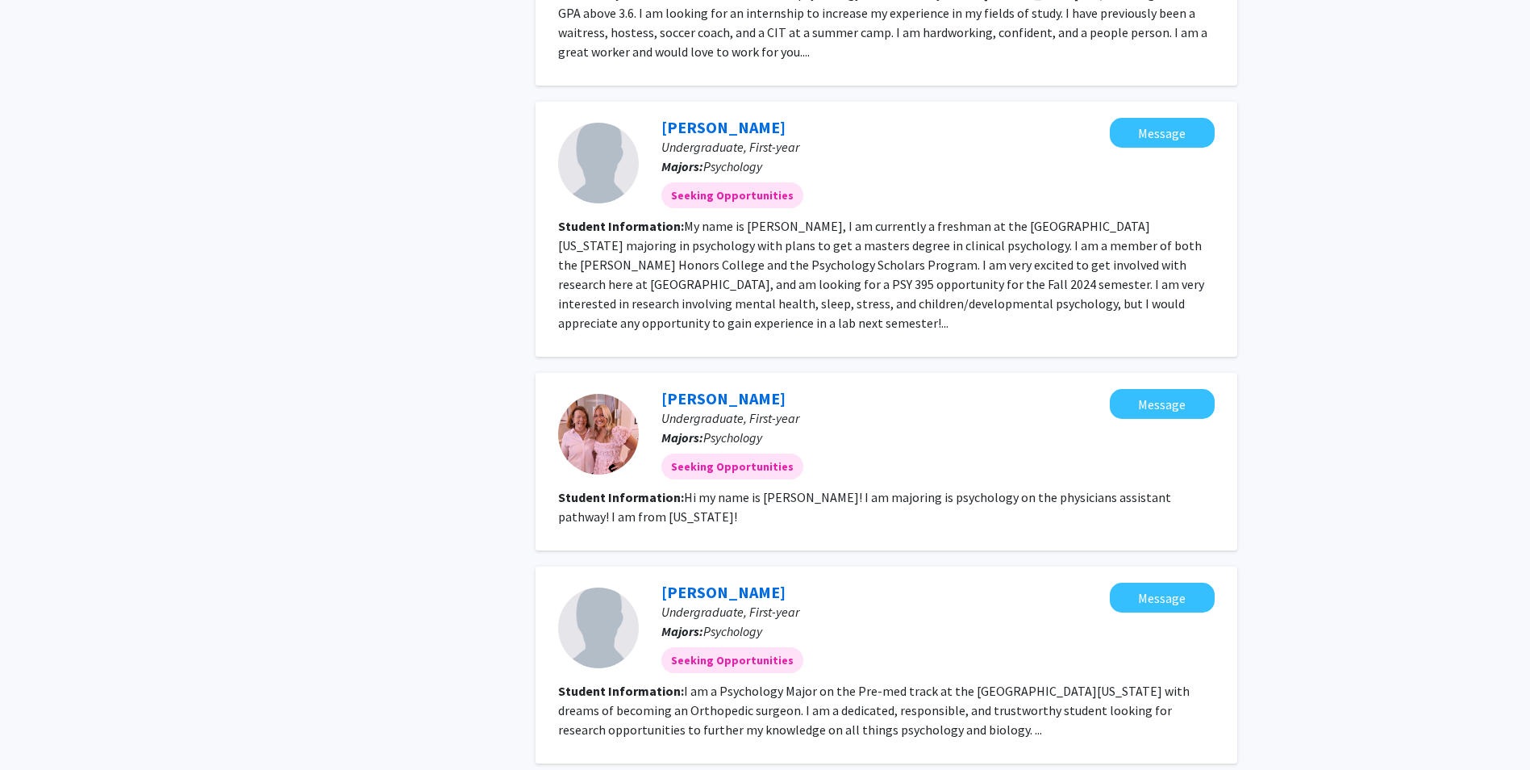
scroll to position [2169, 0]
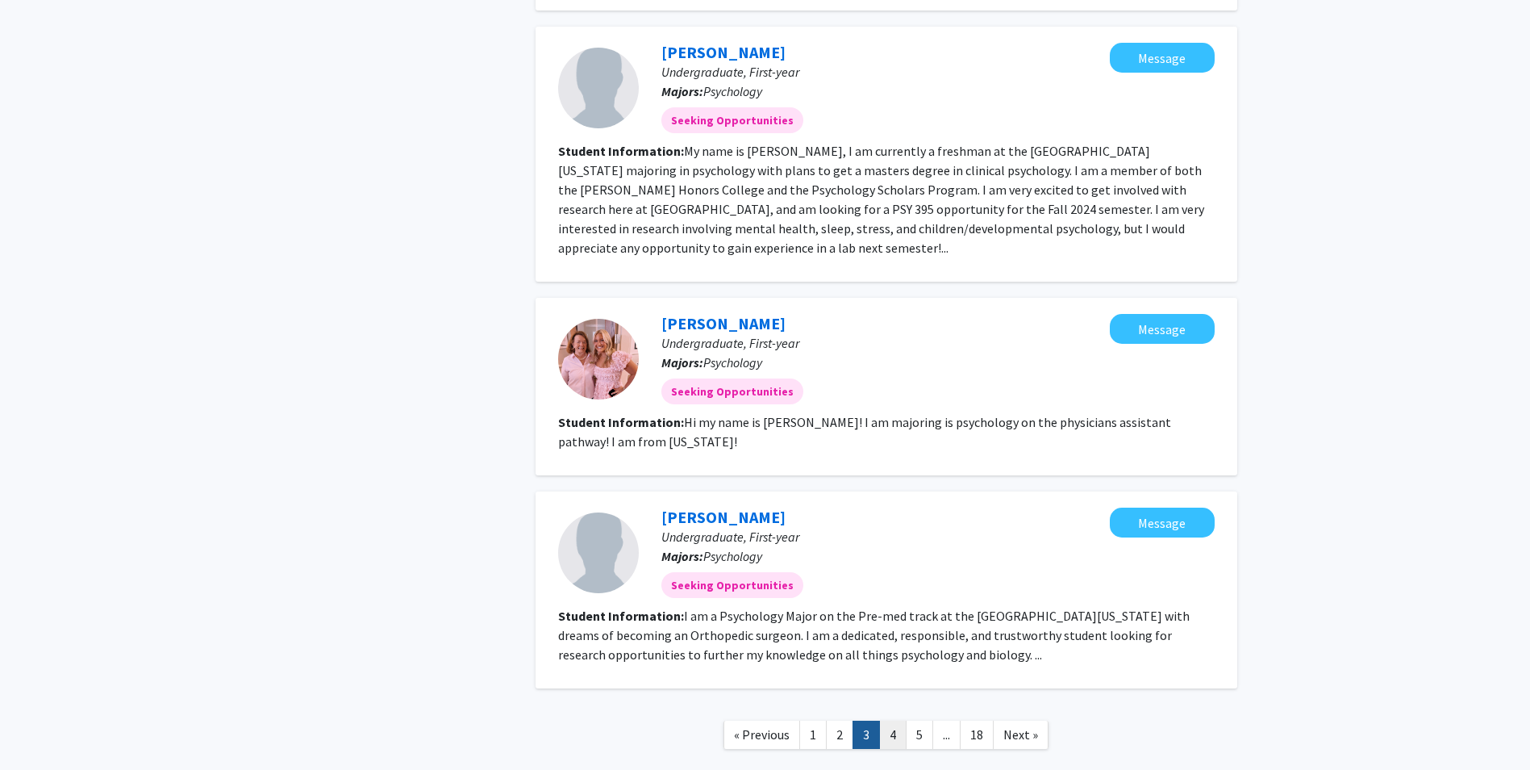
click at [902, 720] on link "4" at bounding box center [892, 734] width 27 height 28
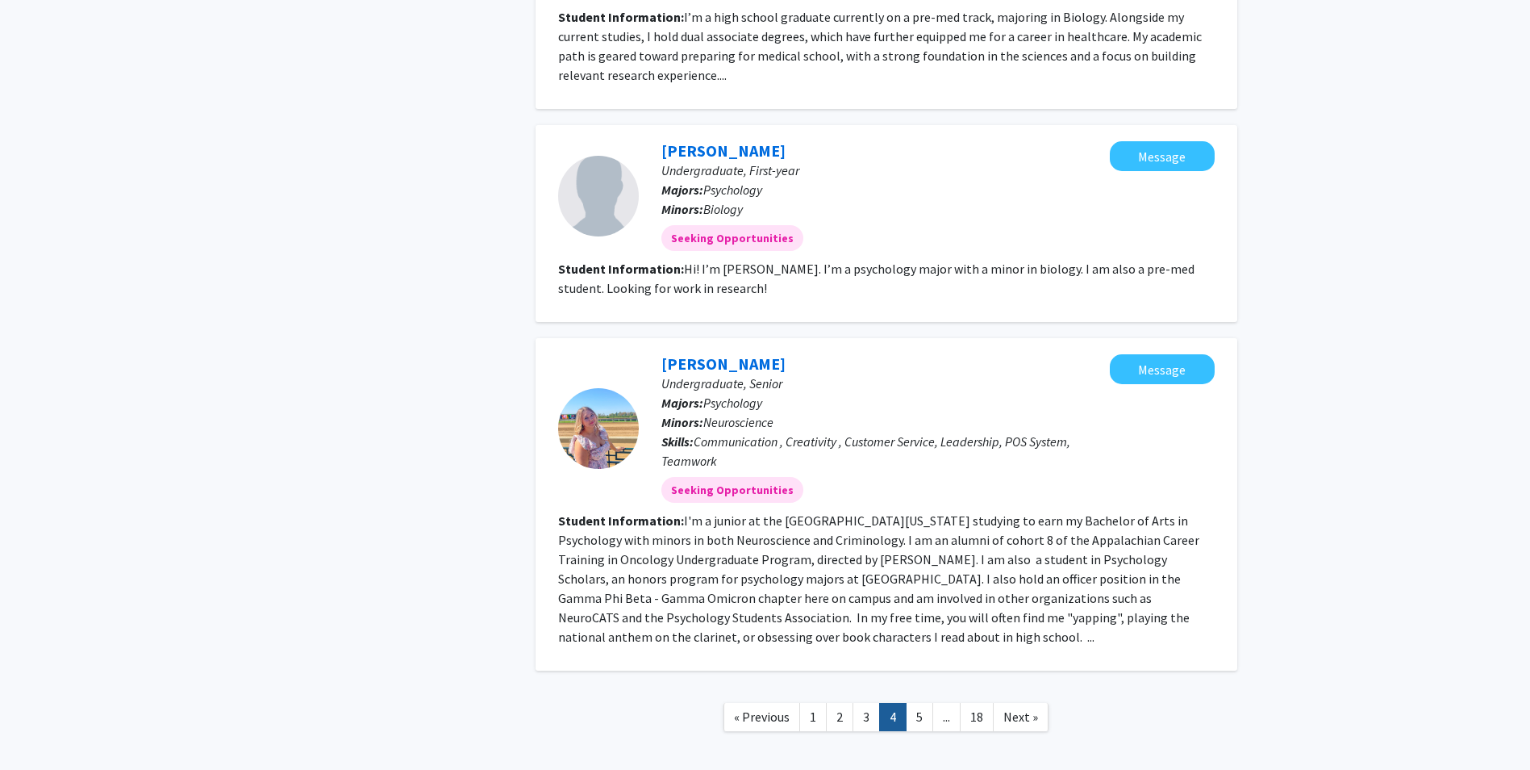
scroll to position [2227, 0]
click at [923, 701] on link "5" at bounding box center [919, 715] width 27 height 28
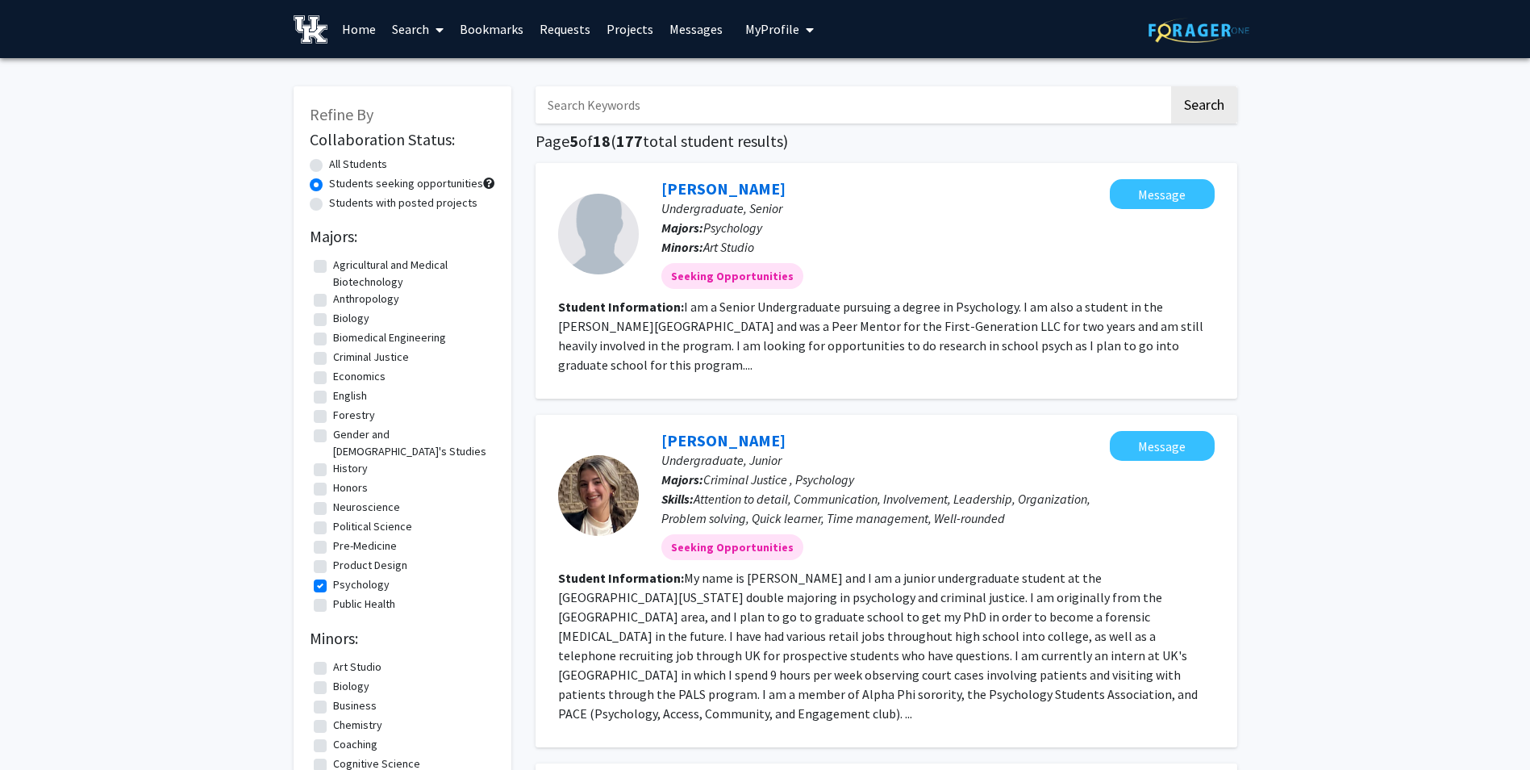
click at [333, 576] on label "Psychology" at bounding box center [361, 584] width 56 height 17
click at [333, 576] on input "Psychology" at bounding box center [338, 581] width 10 height 10
checkbox input "false"
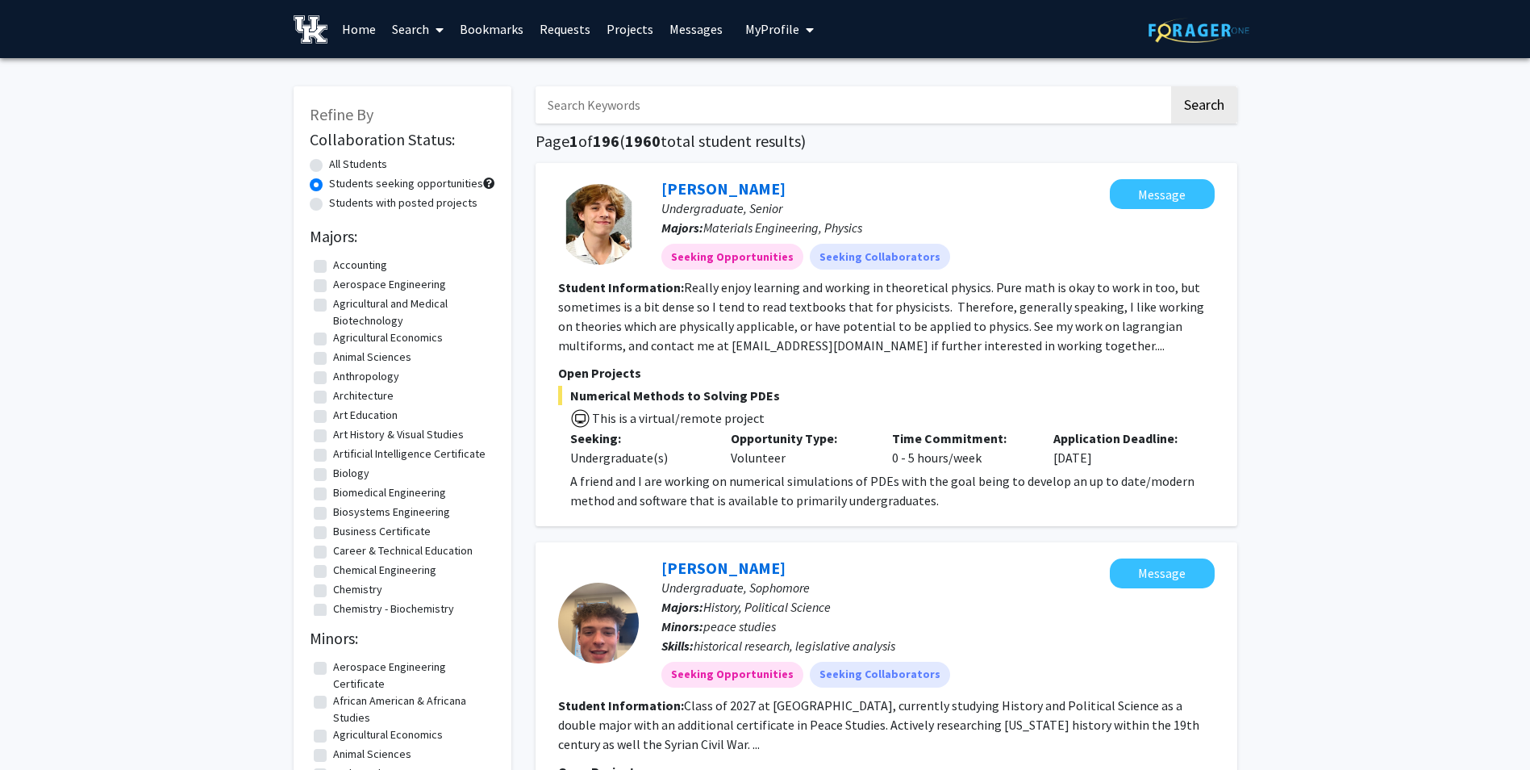
drag, startPoint x: 486, startPoint y: 279, endPoint x: 484, endPoint y: 303, distance: 23.4
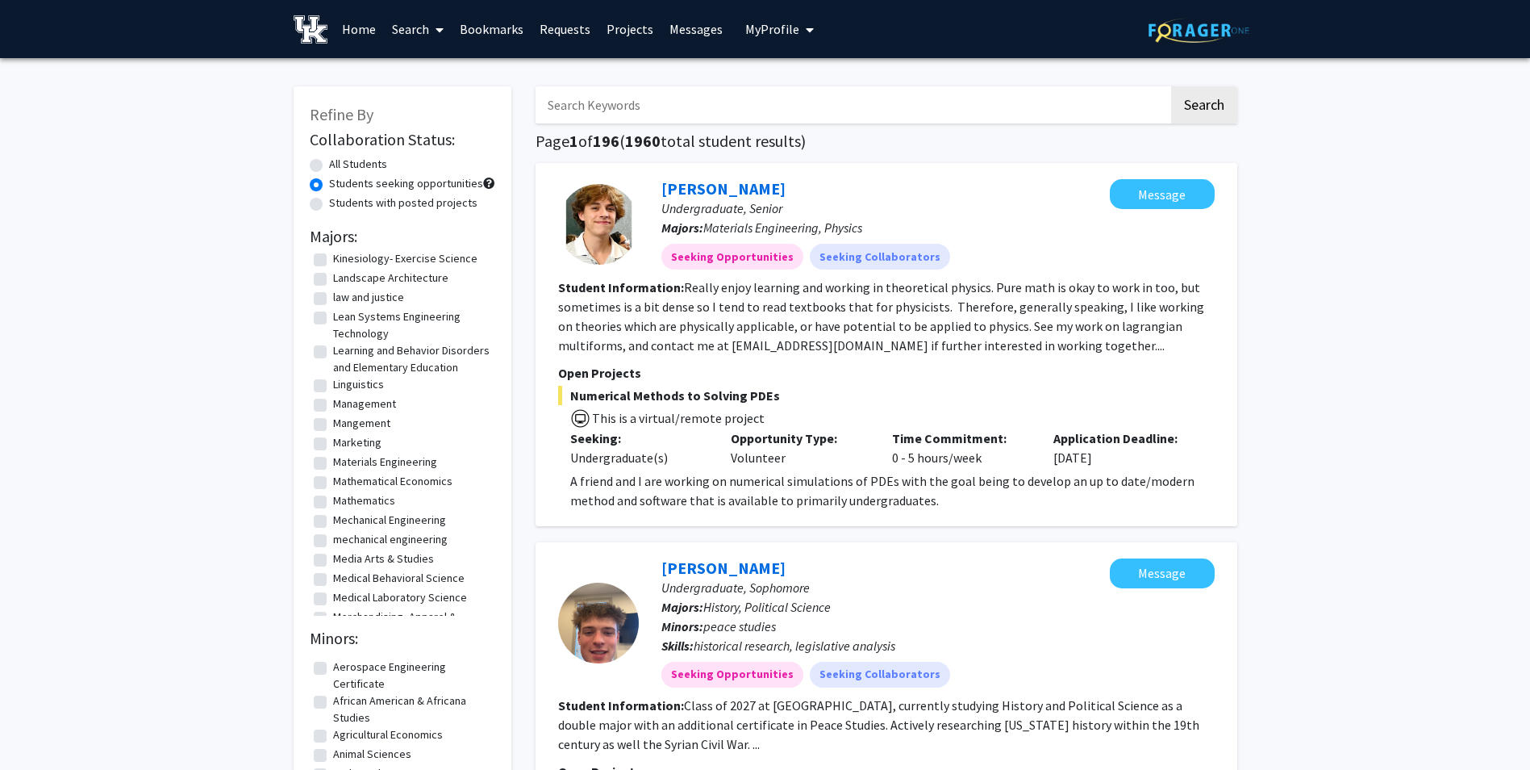
click at [328, 308] on fg-checkbox "law and justice law and justice" at bounding box center [402, 298] width 177 height 19
click at [333, 306] on label "law and justice" at bounding box center [368, 297] width 71 height 17
click at [333, 299] on input "law and justice" at bounding box center [338, 294] width 10 height 10
checkbox input "true"
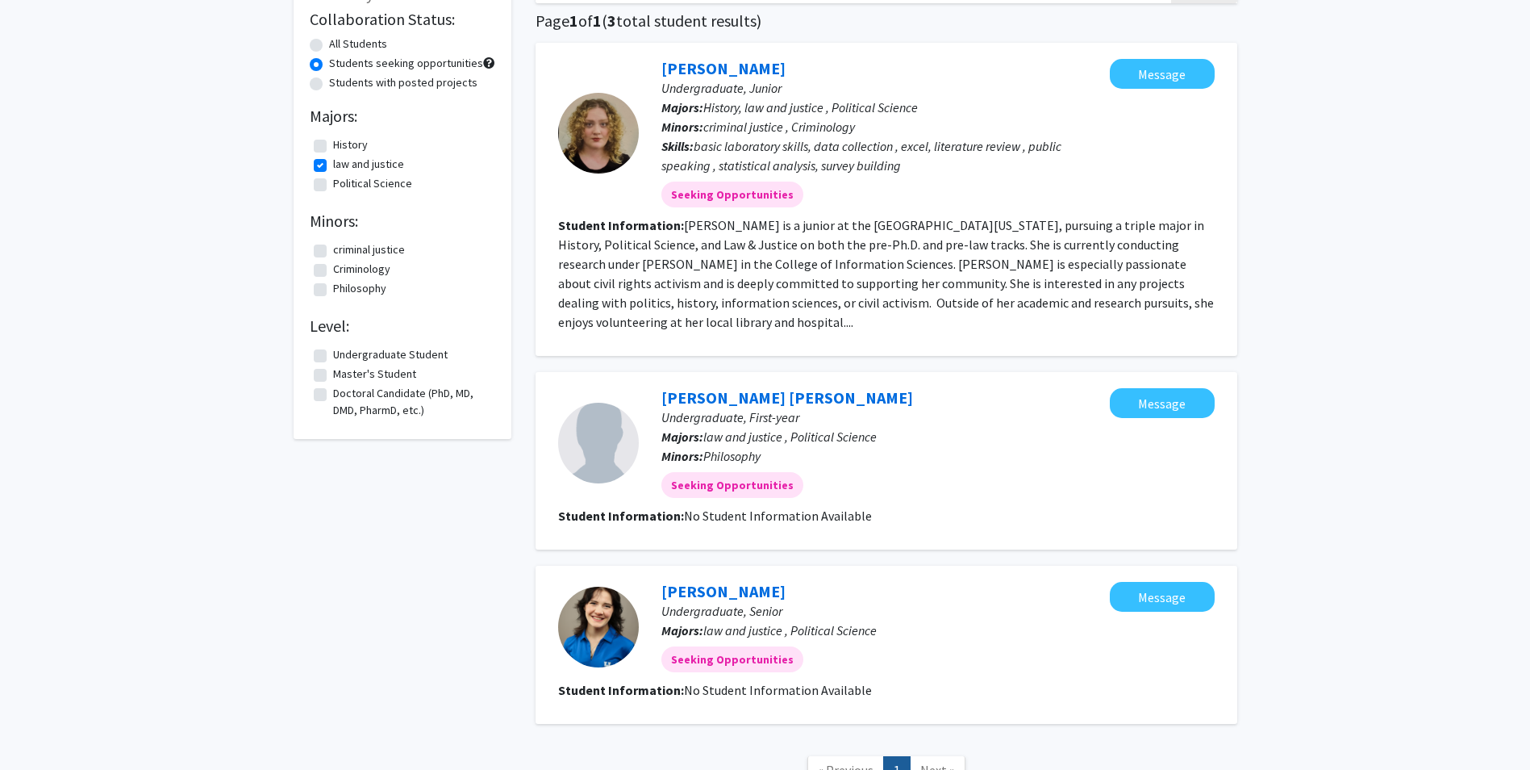
scroll to position [10, 0]
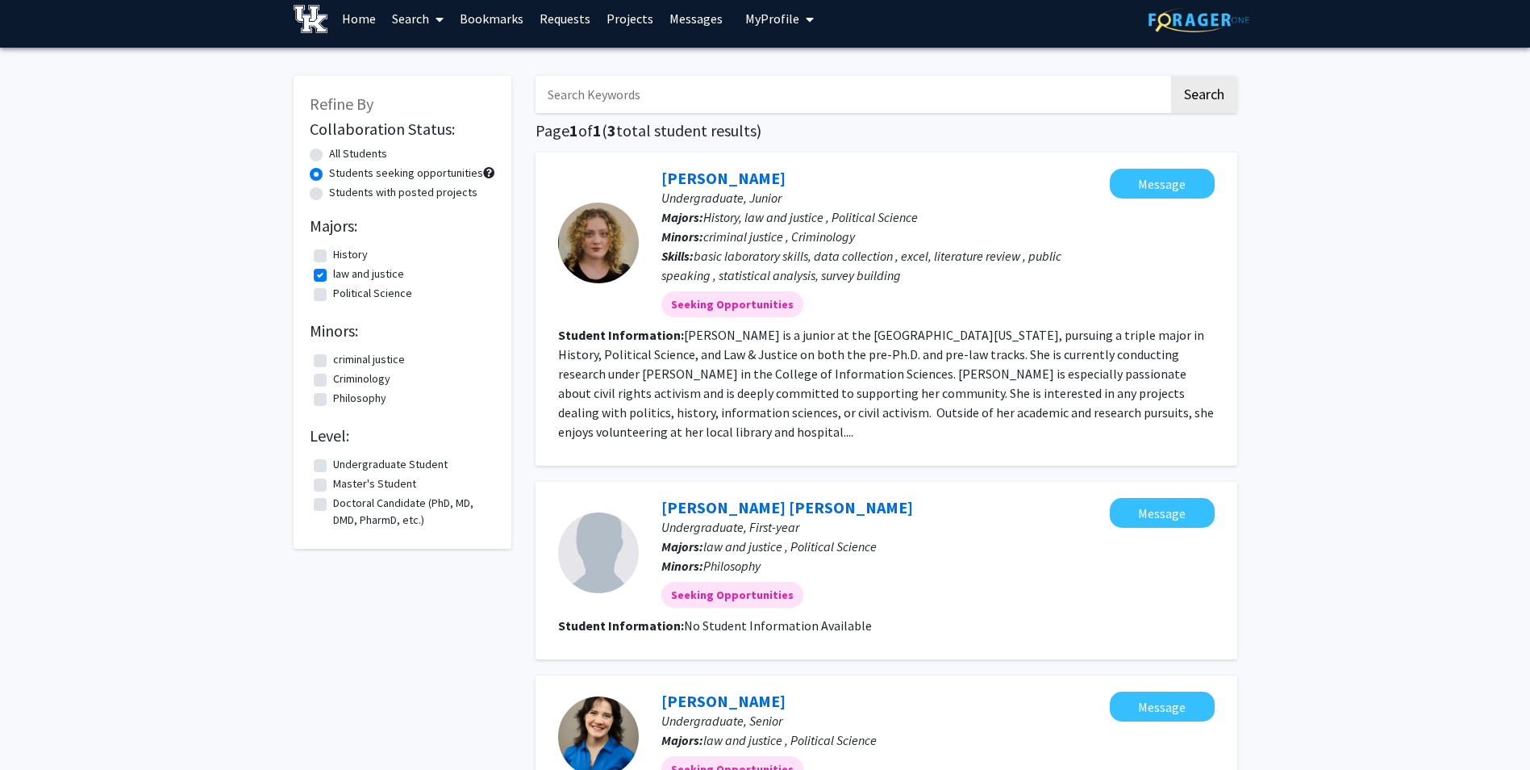
click at [333, 275] on label "law and justice" at bounding box center [368, 273] width 71 height 17
click at [333, 275] on input "law and justice" at bounding box center [338, 270] width 10 height 10
checkbox input "false"
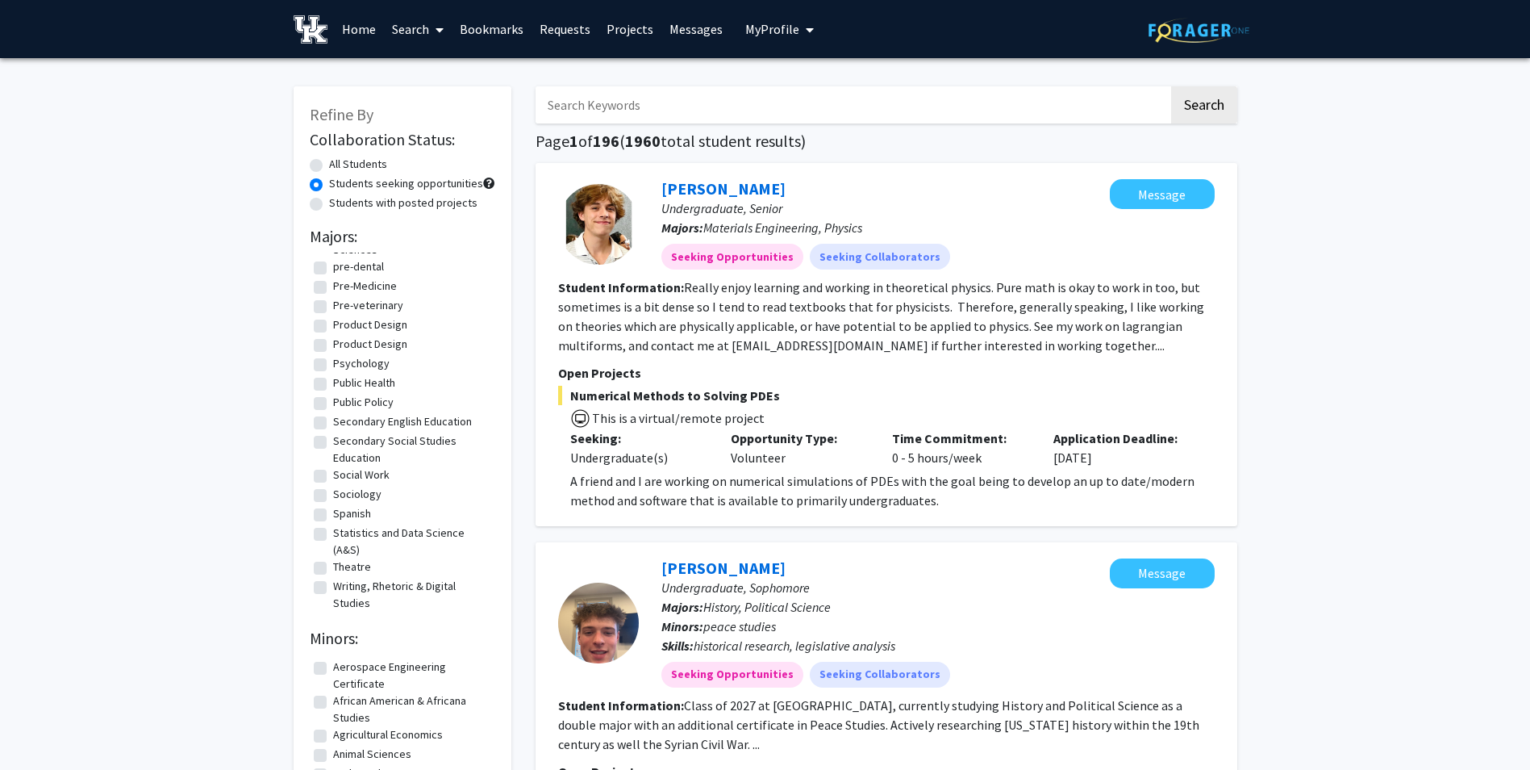
scroll to position [2116, 0]
click at [333, 495] on label "Sociology" at bounding box center [357, 494] width 48 height 17
click at [333, 495] on input "Sociology" at bounding box center [338, 491] width 10 height 10
checkbox input "true"
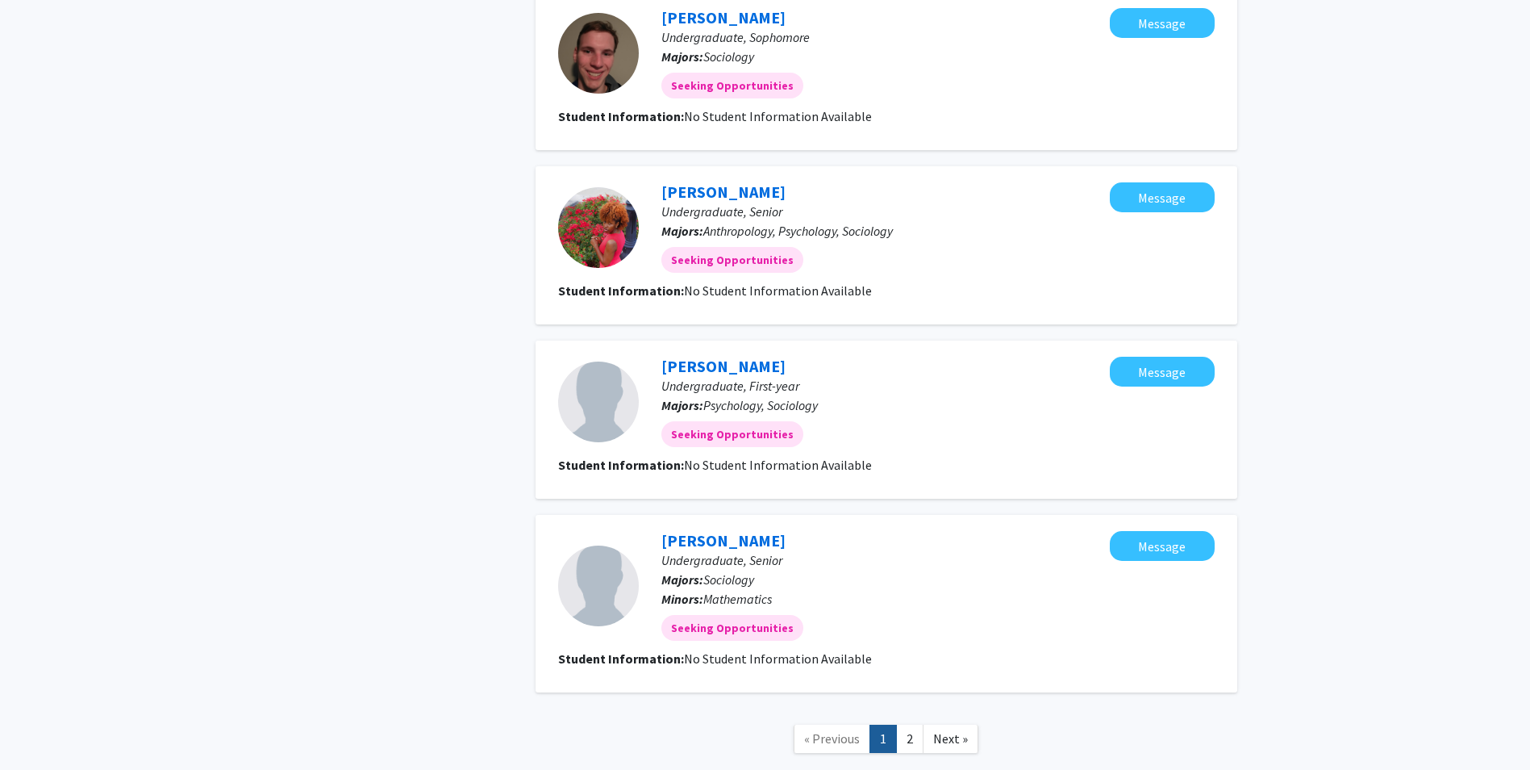
scroll to position [1898, 0]
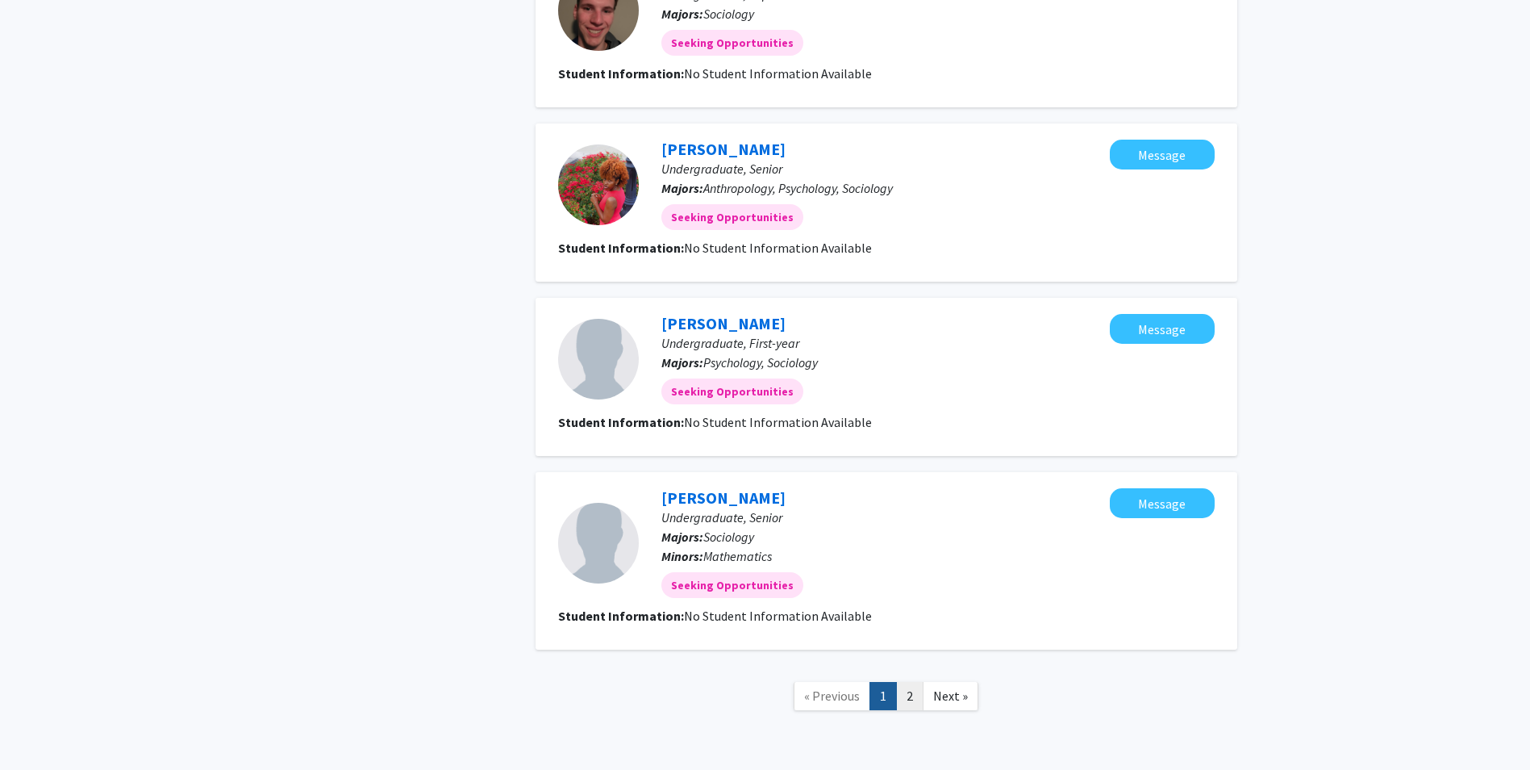
click at [909, 682] on link "2" at bounding box center [909, 696] width 27 height 28
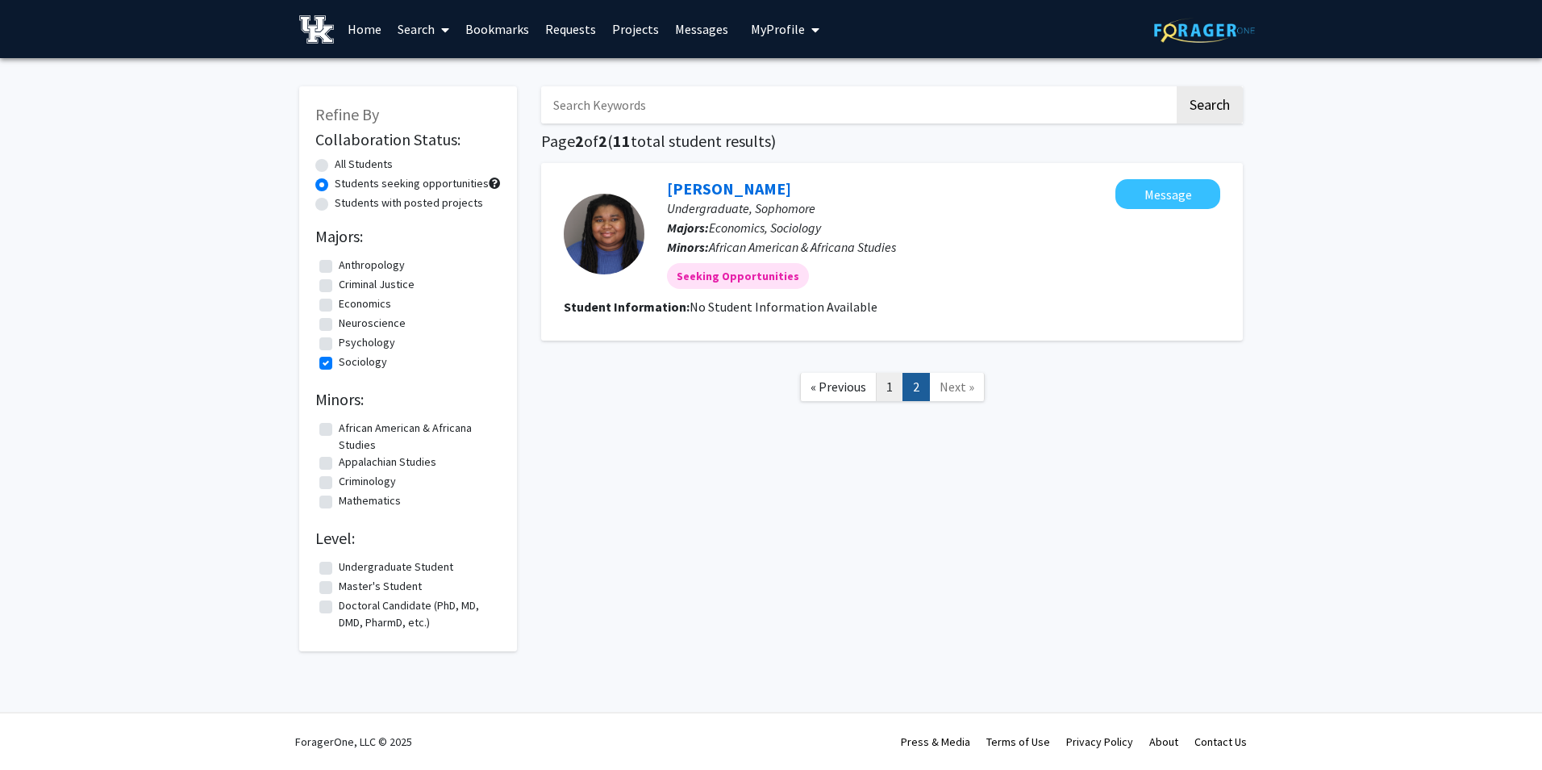
click at [891, 396] on link "1" at bounding box center [889, 387] width 27 height 28
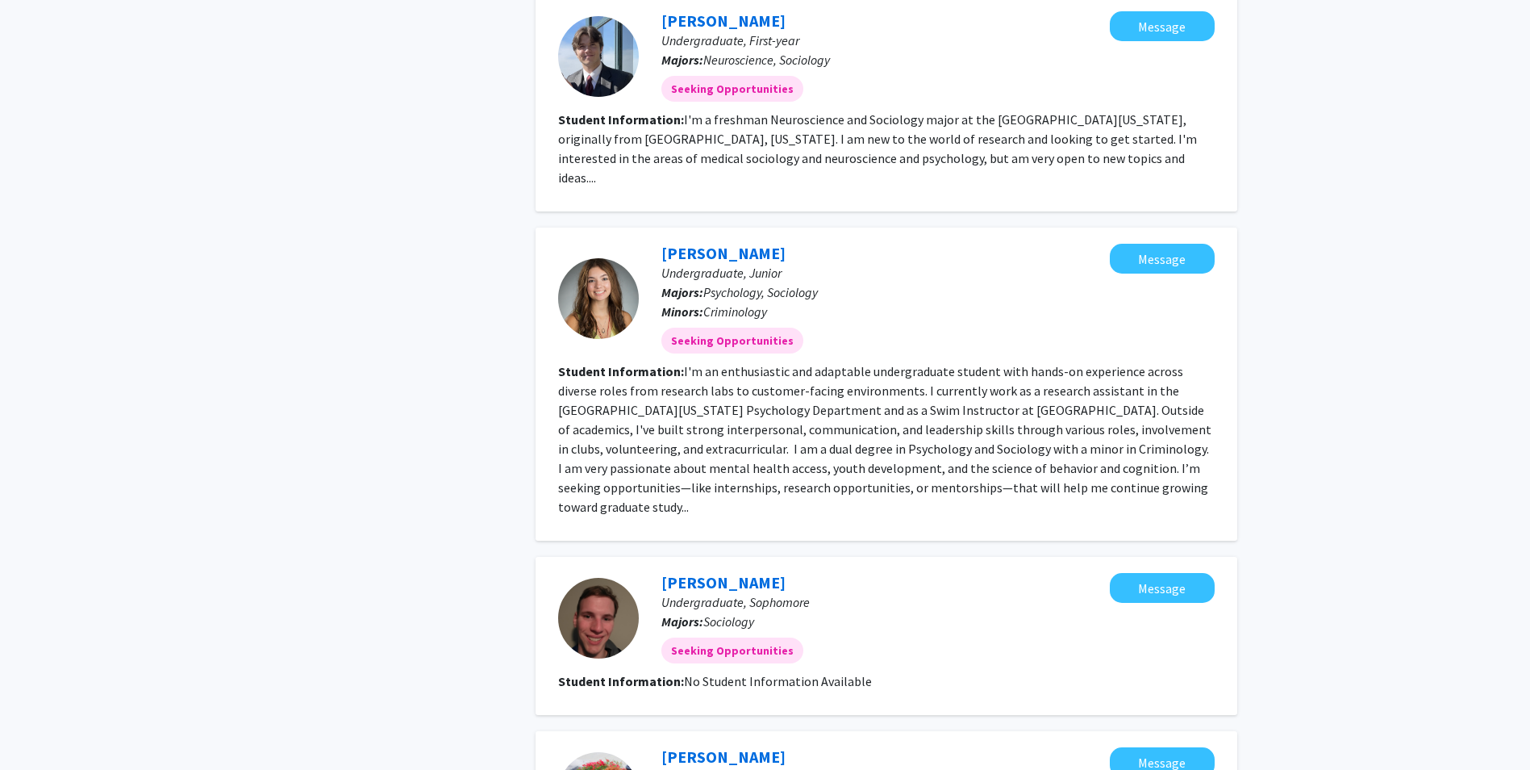
scroll to position [1613, 0]
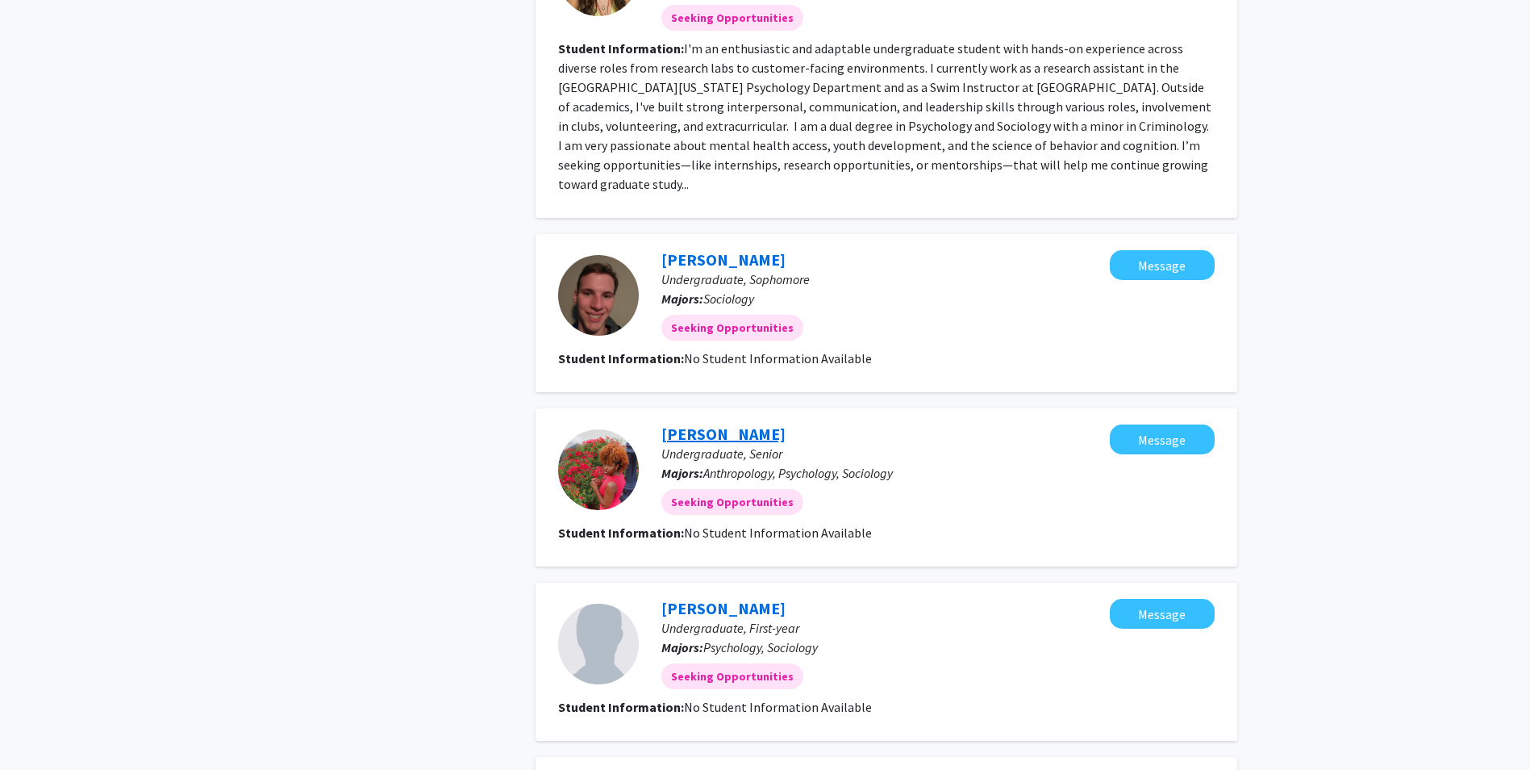
click at [717, 424] on link "[PERSON_NAME]" at bounding box center [723, 434] width 124 height 20
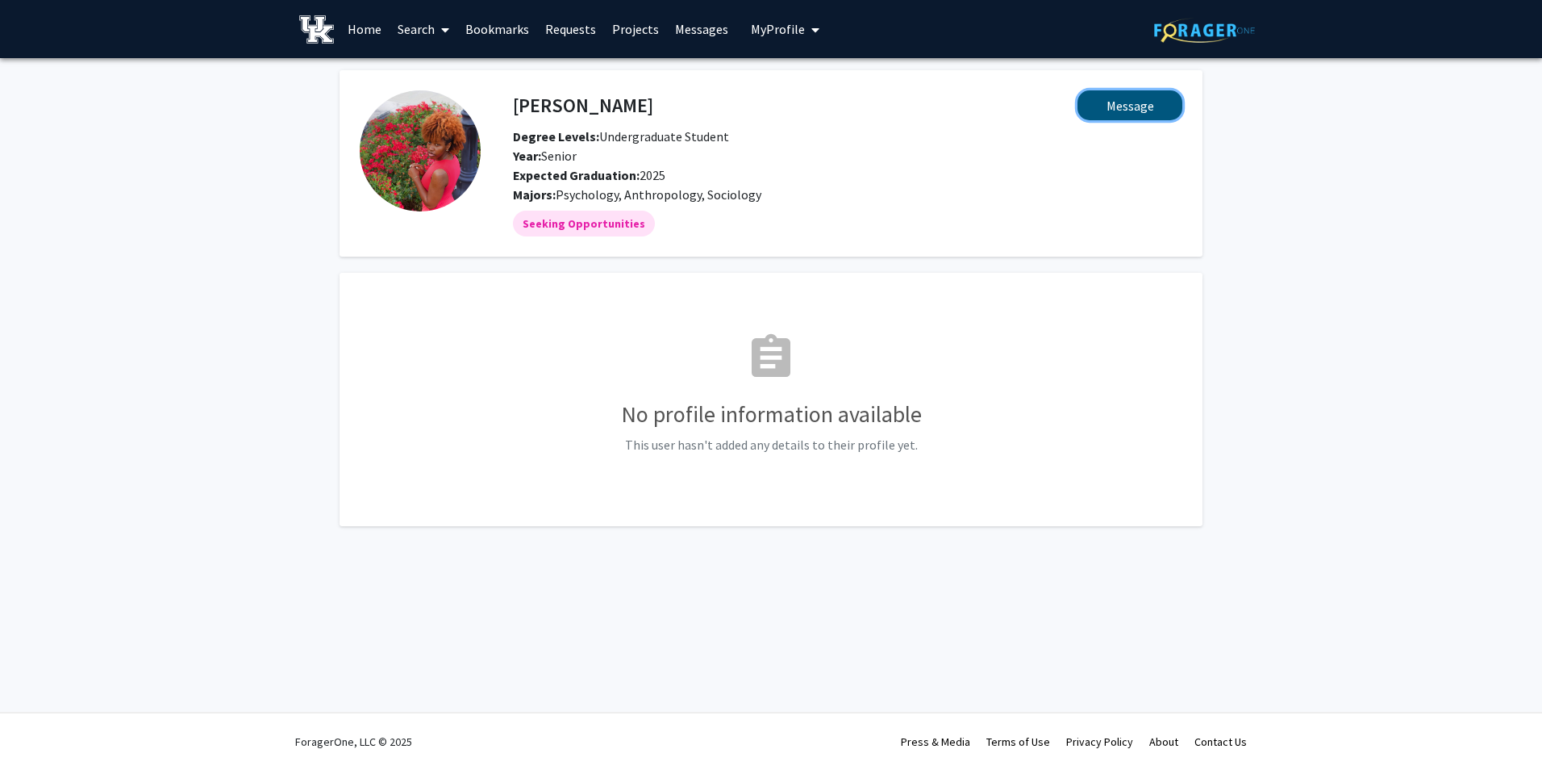
click at [1100, 108] on button "Message" at bounding box center [1130, 105] width 105 height 30
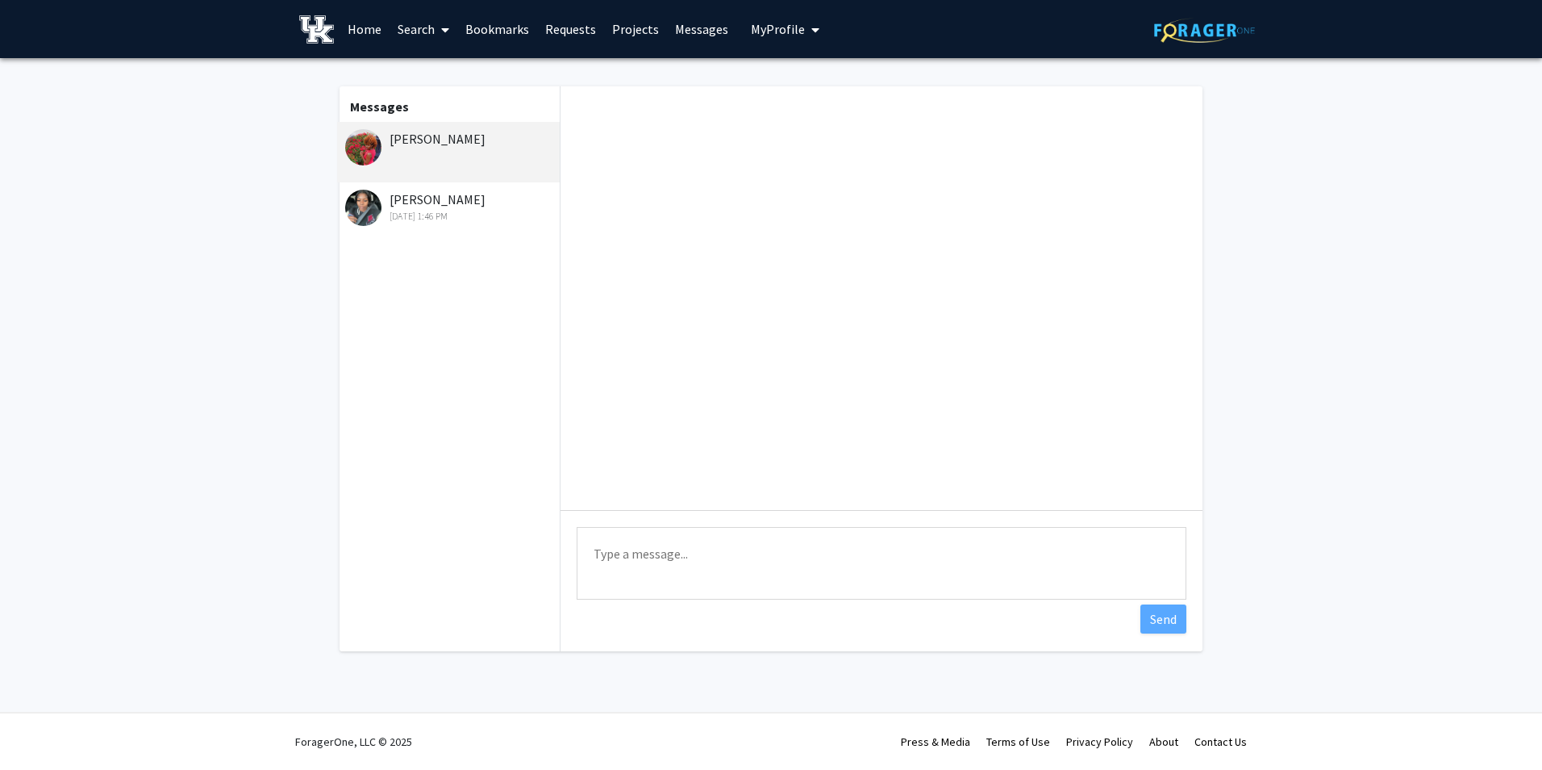
click at [650, 548] on textarea "Type a message" at bounding box center [882, 563] width 610 height 73
paste textarea "I hope you're doing well! I’m currently recruiting for my dissertation study, w…"
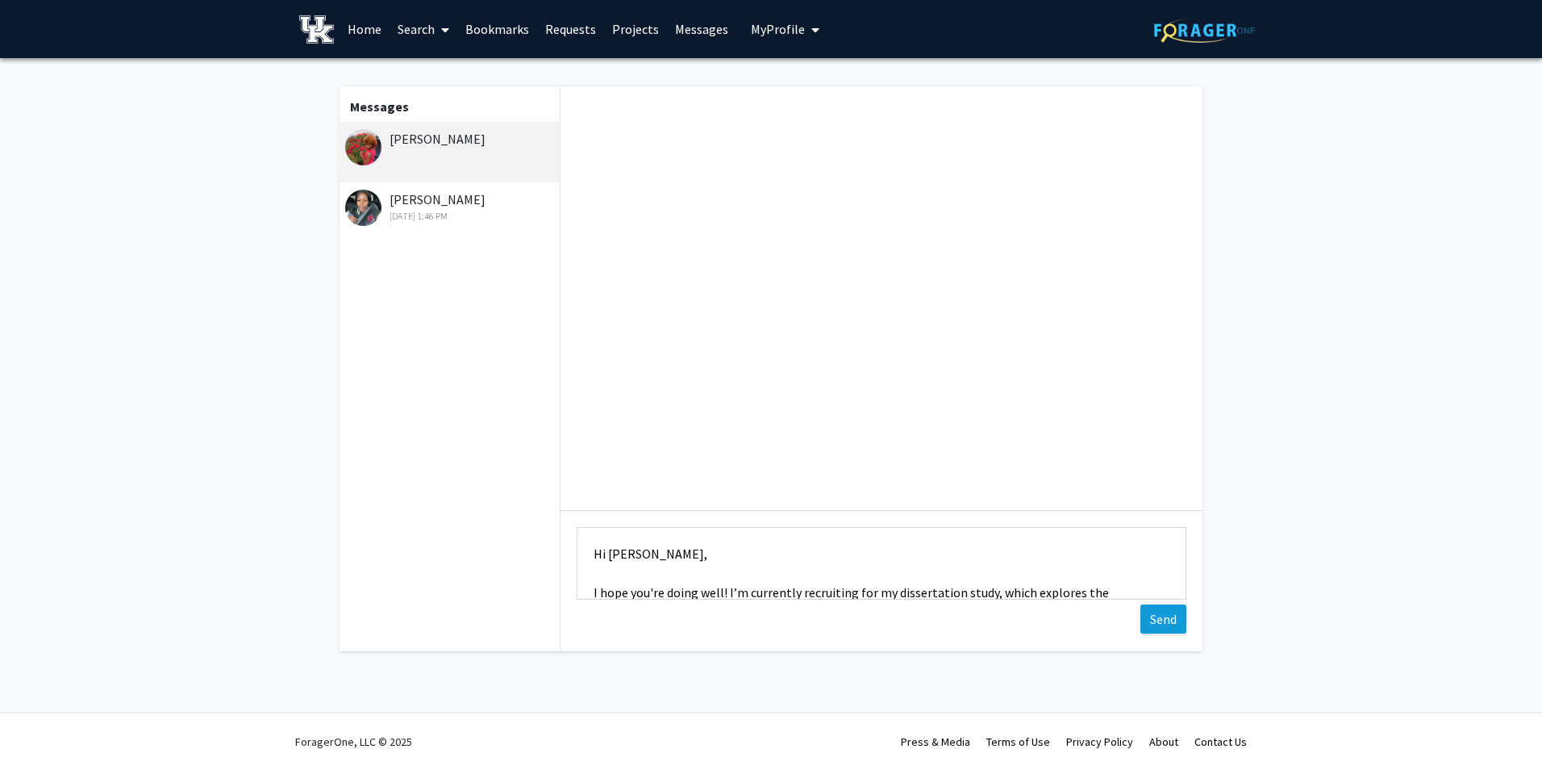
type textarea "Hi [PERSON_NAME], I hope you're doing well! I’m currently recruiting for my dis…"
click at [1150, 619] on button "Send" at bounding box center [1164, 618] width 46 height 29
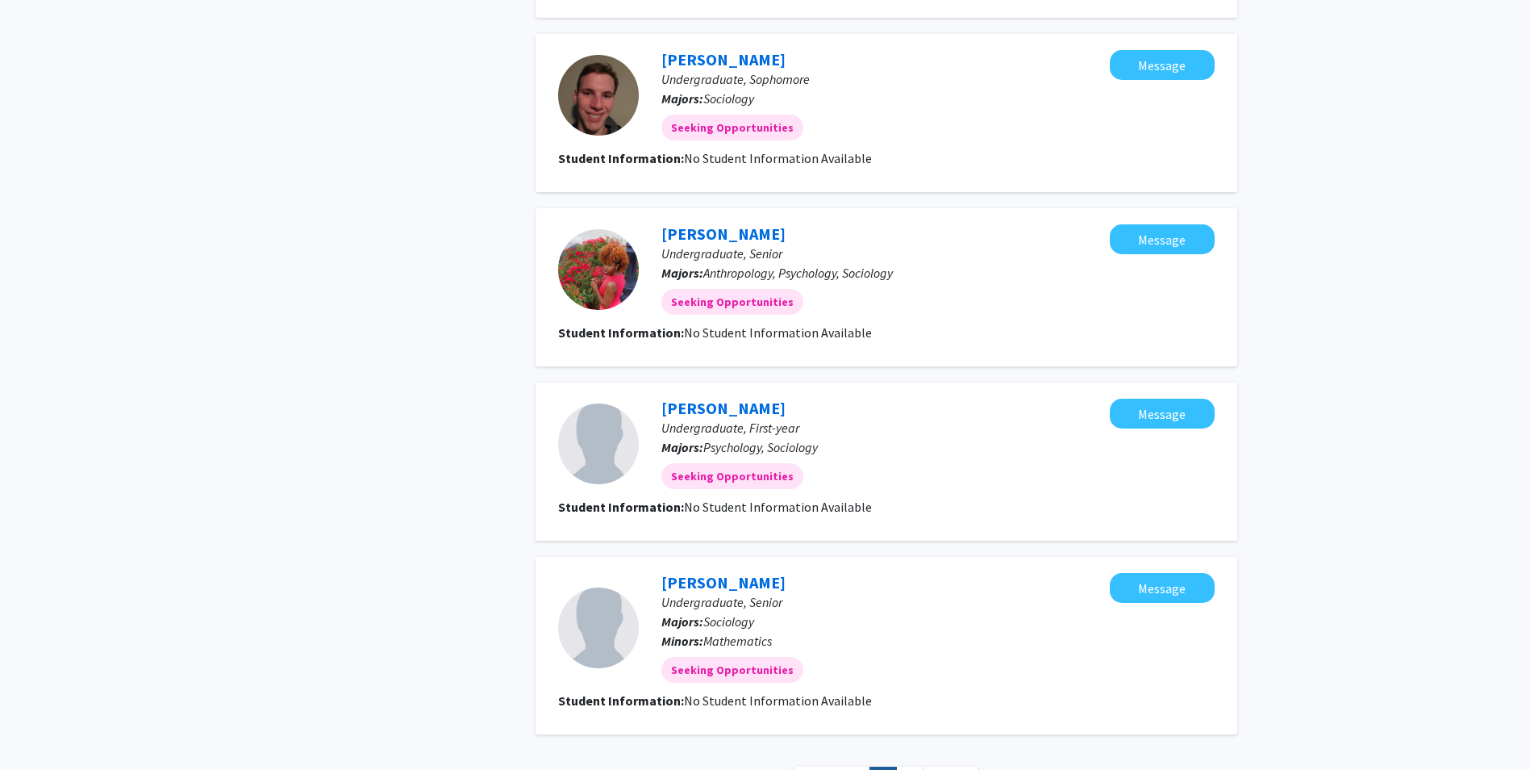
scroll to position [1898, 0]
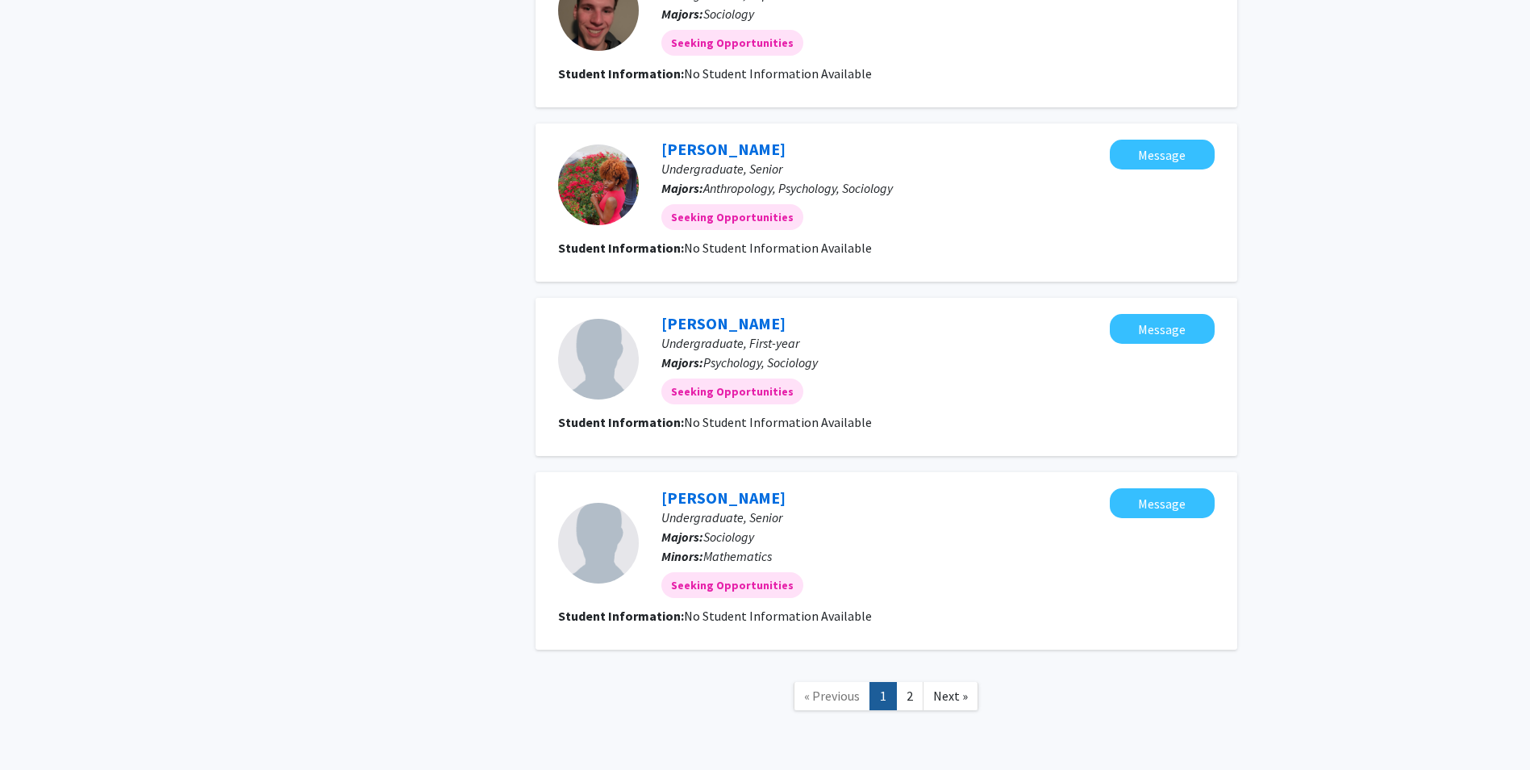
click at [895, 682] on link "1" at bounding box center [883, 696] width 27 height 28
click at [897, 682] on link "1" at bounding box center [883, 696] width 27 height 28
click at [907, 682] on link "2" at bounding box center [909, 696] width 27 height 28
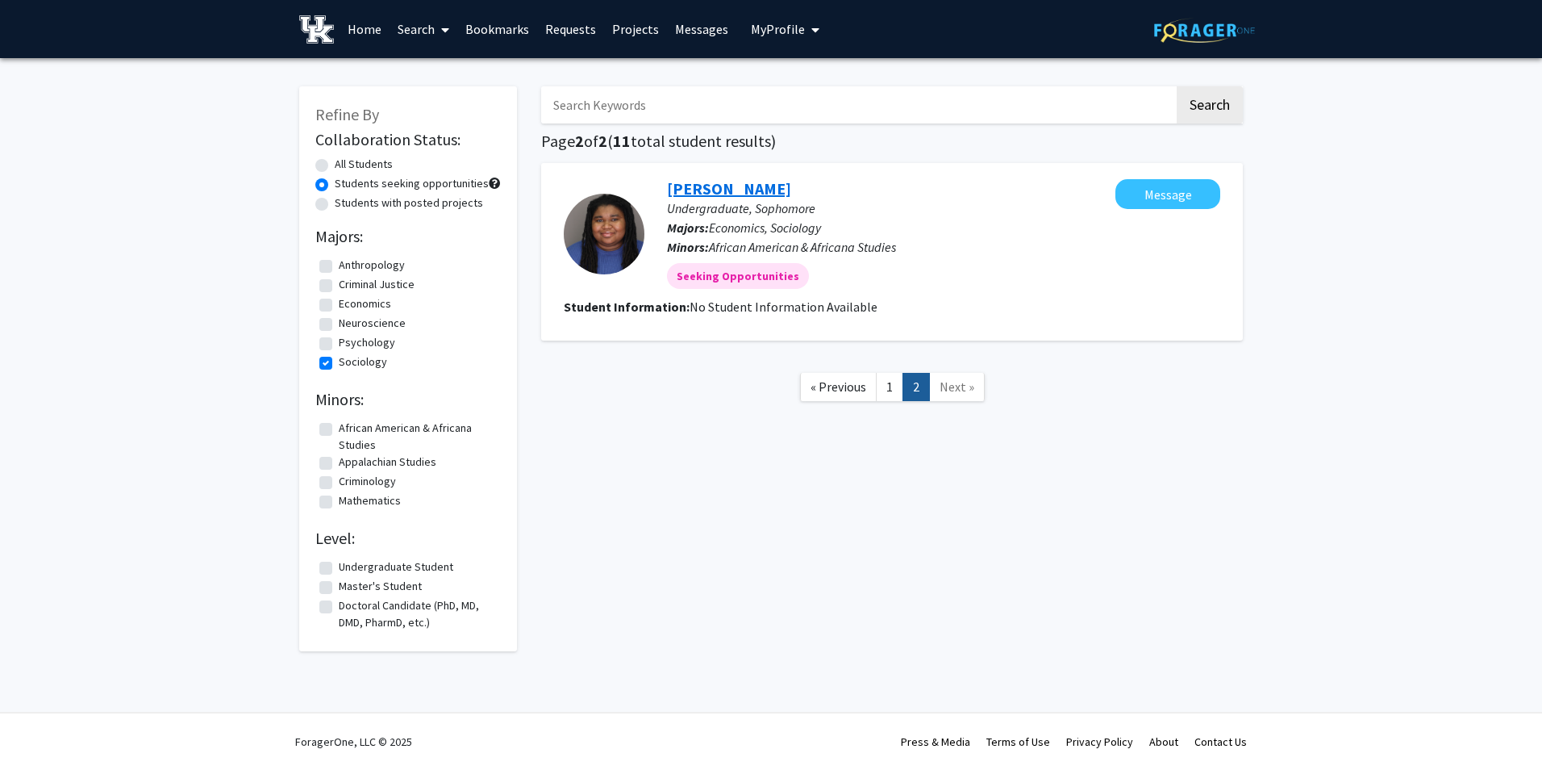
click at [696, 190] on link "[PERSON_NAME]" at bounding box center [729, 188] width 124 height 20
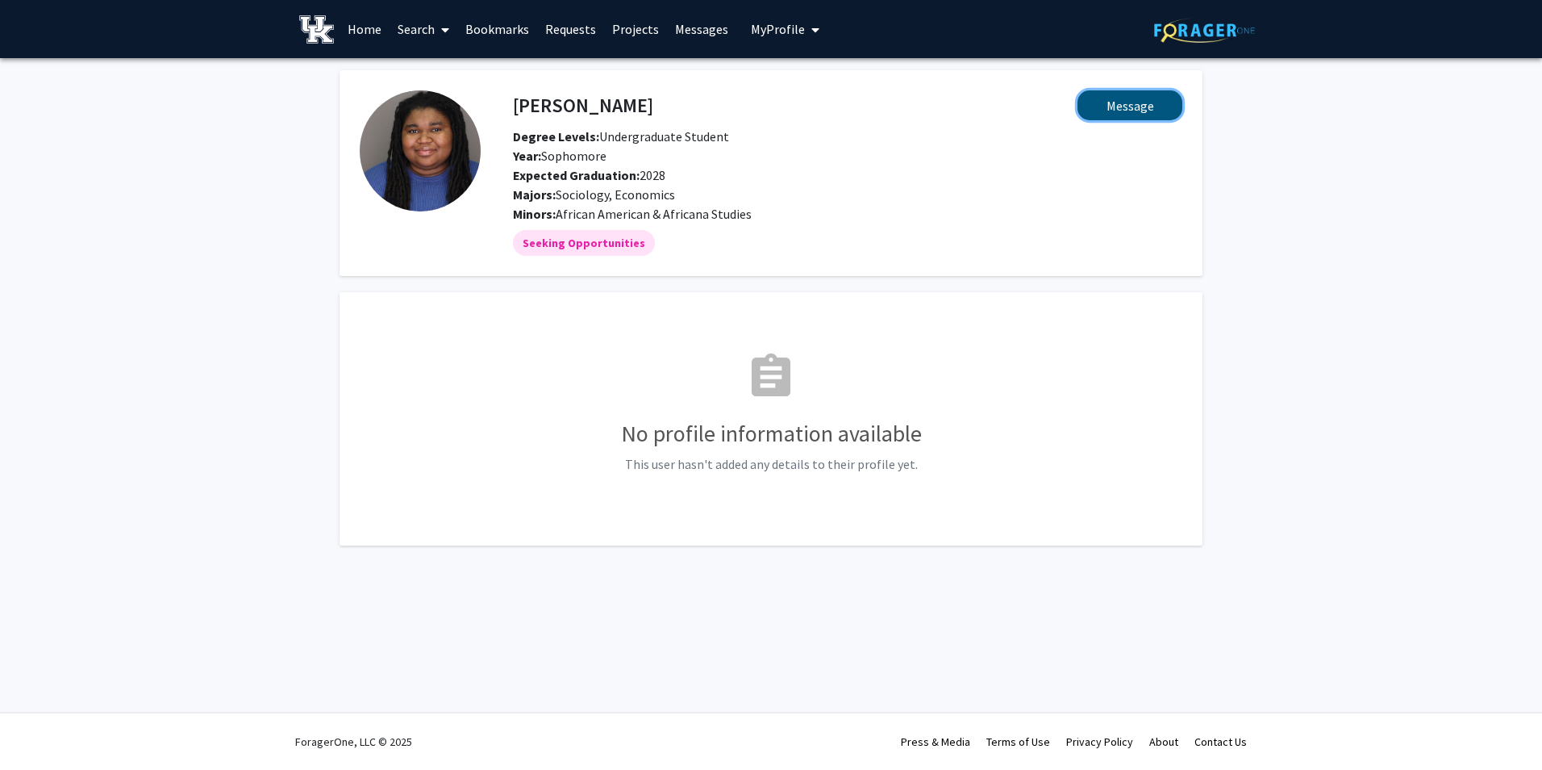
click at [1113, 107] on button "Message" at bounding box center [1130, 105] width 105 height 30
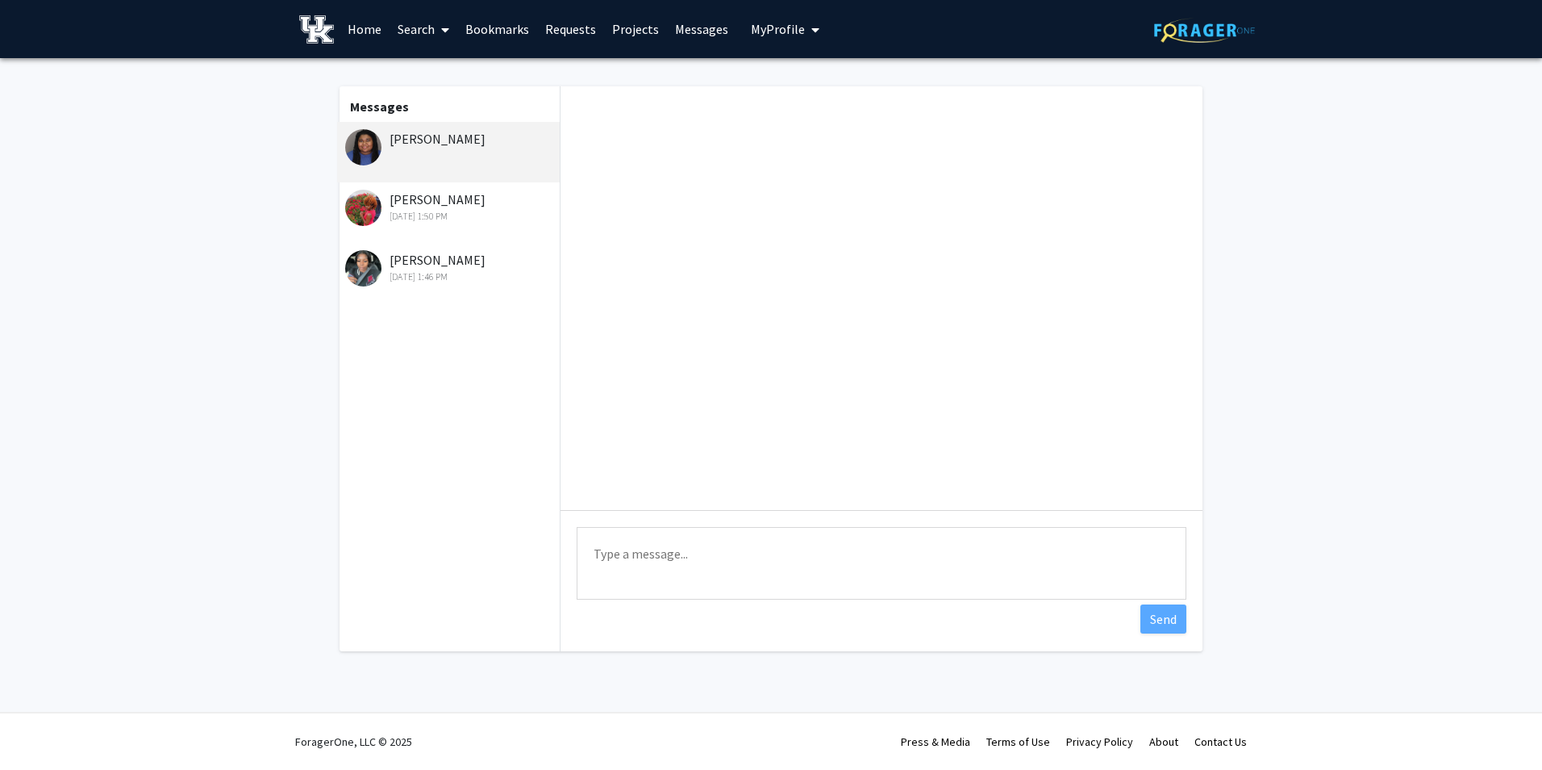
click at [713, 543] on textarea "Type a message" at bounding box center [882, 563] width 610 height 73
paste textarea "I hope you're doing well! I’m currently recruiting for my dissertation study, w…"
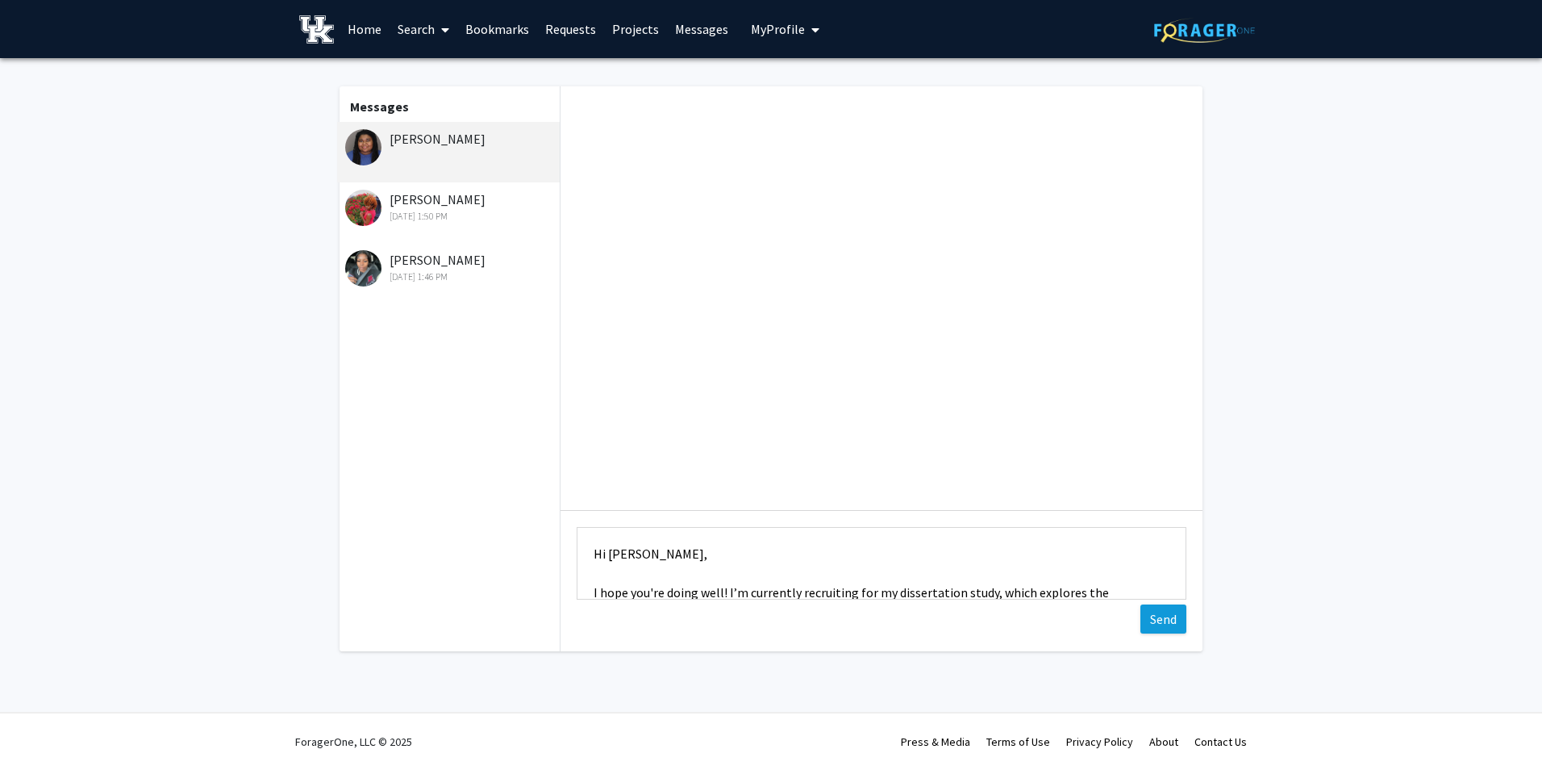
type textarea "Hi [PERSON_NAME], I hope you're doing well! I’m currently recruiting for my dis…"
click at [1146, 624] on button "Send" at bounding box center [1164, 618] width 46 height 29
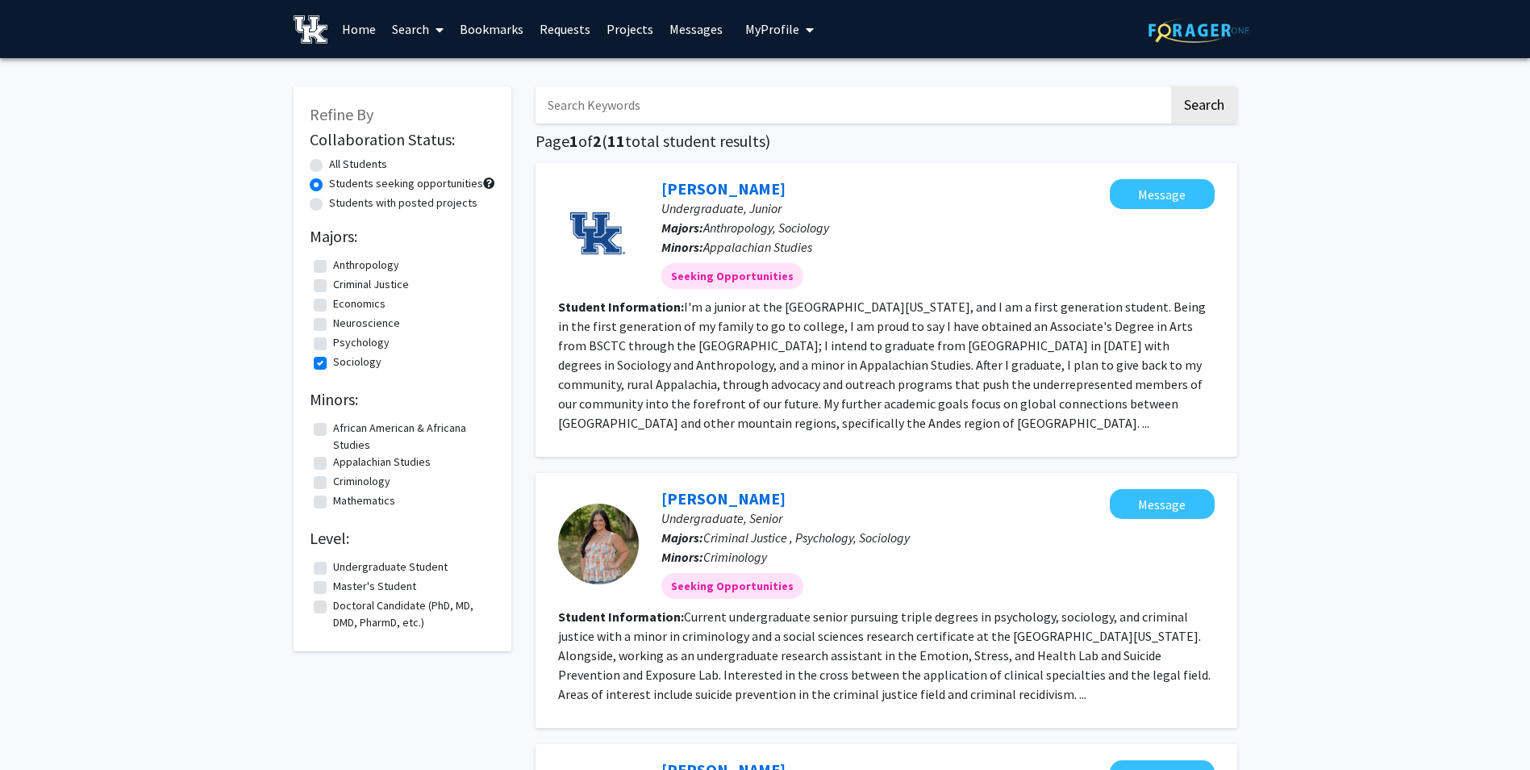
click at [333, 365] on label "Sociology" at bounding box center [357, 361] width 48 height 17
click at [333, 364] on input "Sociology" at bounding box center [338, 358] width 10 height 10
checkbox input "false"
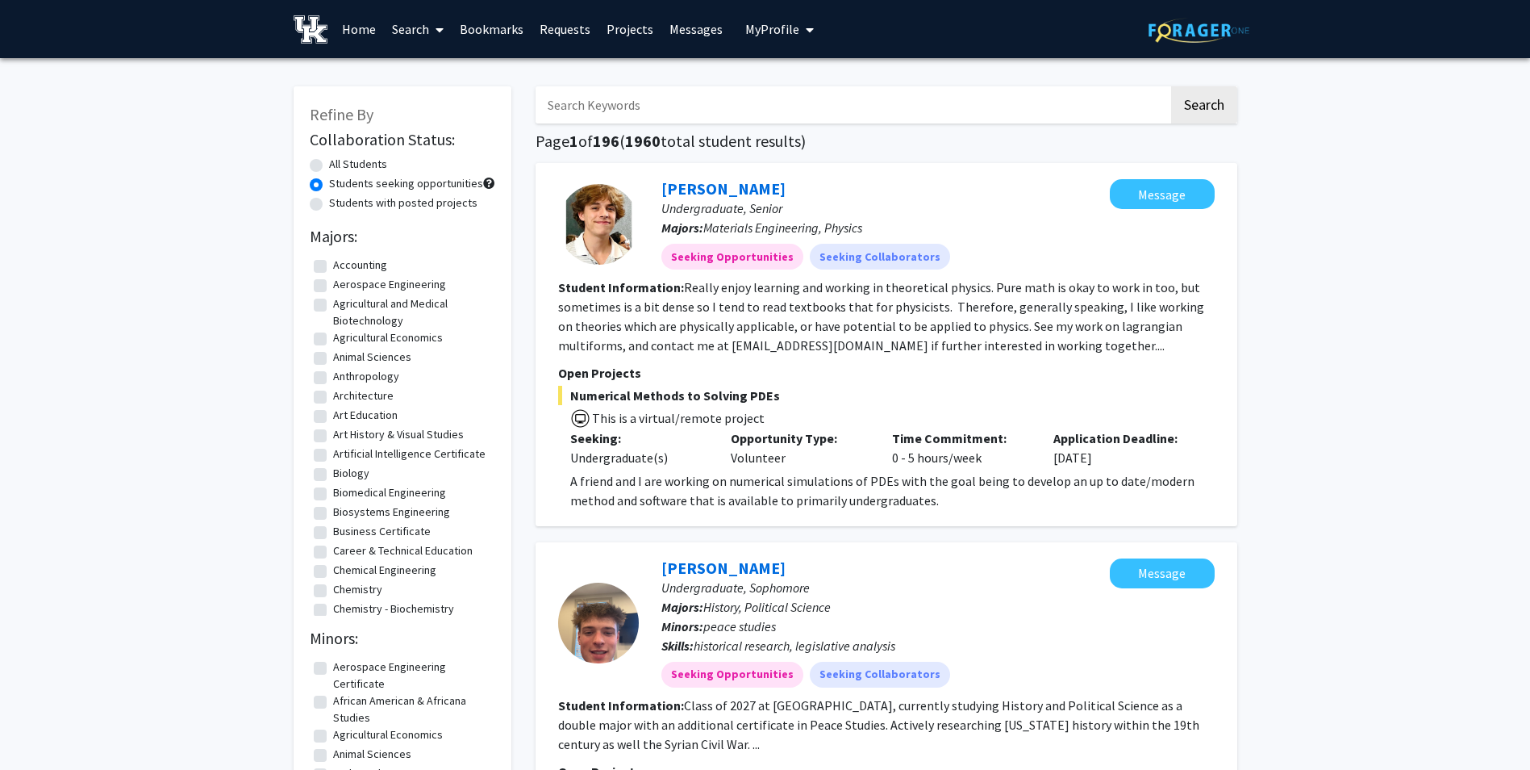
click at [706, 99] on input "Search Keywords" at bounding box center [852, 104] width 633 height 37
type input "discrimination"
click at [1171, 86] on button "Search" at bounding box center [1204, 104] width 66 height 37
radio input "true"
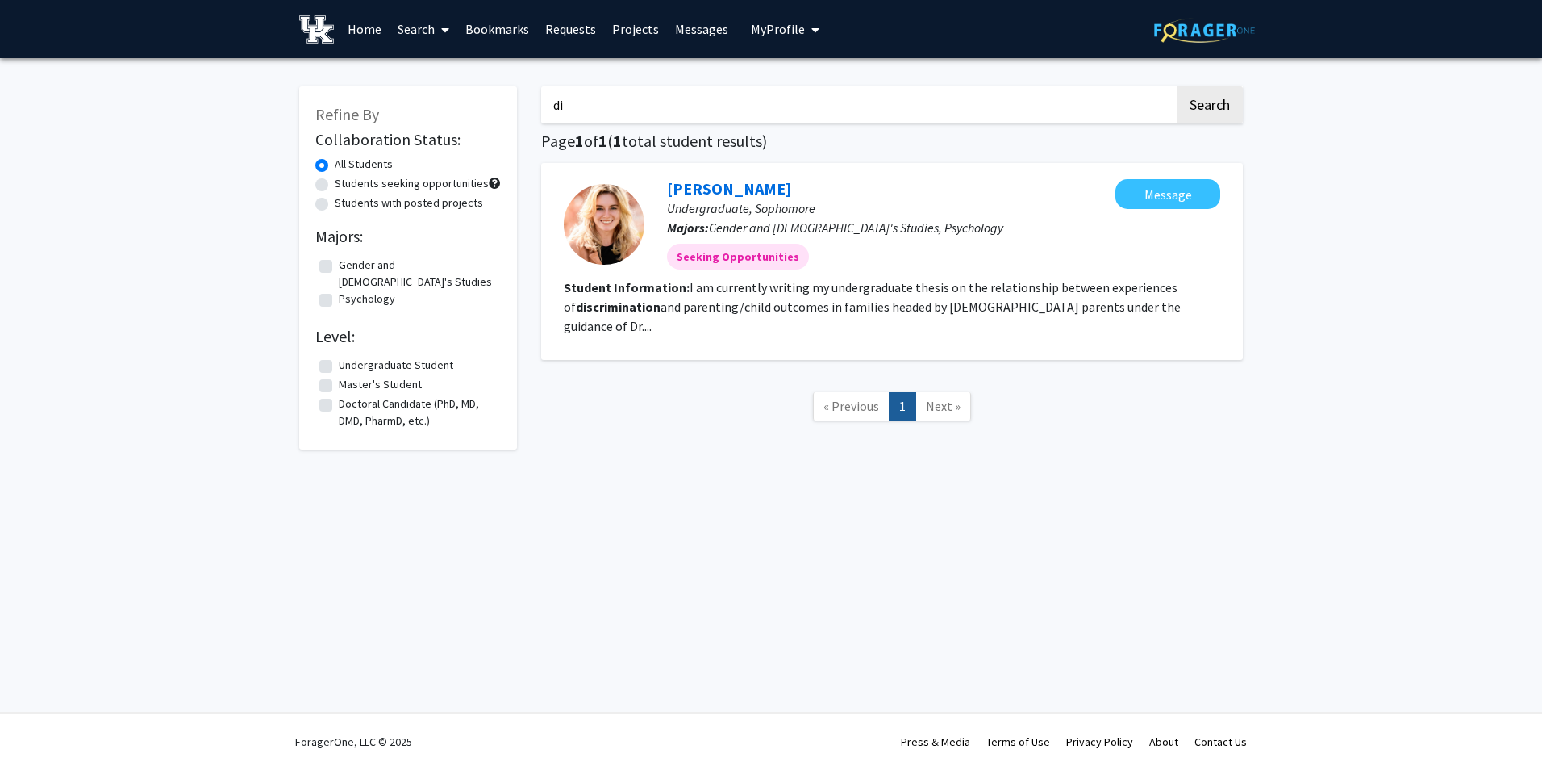
type input "d"
click at [1177, 86] on button "Search" at bounding box center [1210, 104] width 66 height 37
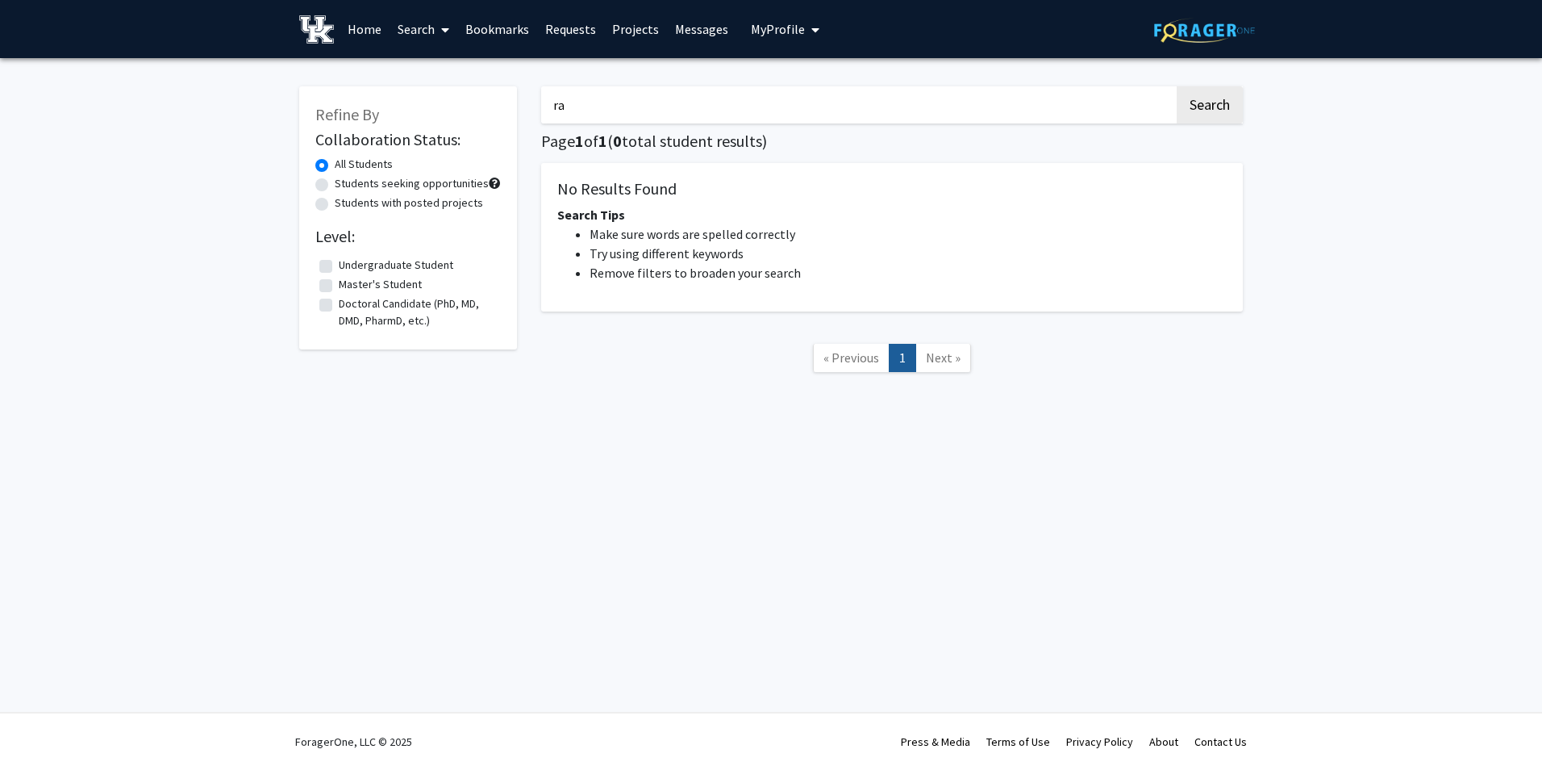
type input "r"
type input "hate speech"
click at [1177, 86] on button "Search" at bounding box center [1210, 104] width 66 height 37
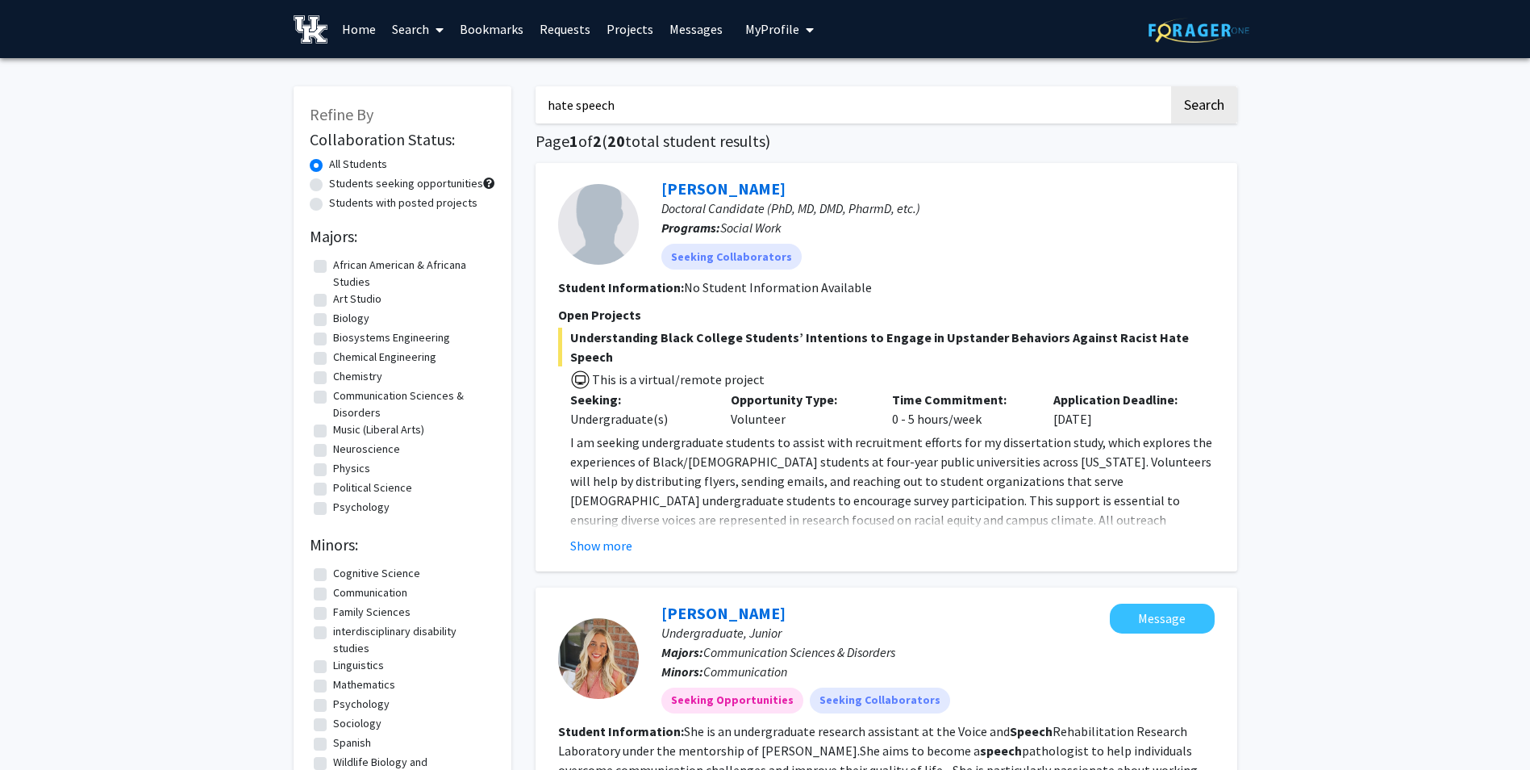
click at [333, 268] on label "African American & Africana Studies" at bounding box center [412, 274] width 158 height 34
click at [333, 267] on input "African American & Africana Studies" at bounding box center [338, 262] width 10 height 10
checkbox input "true"
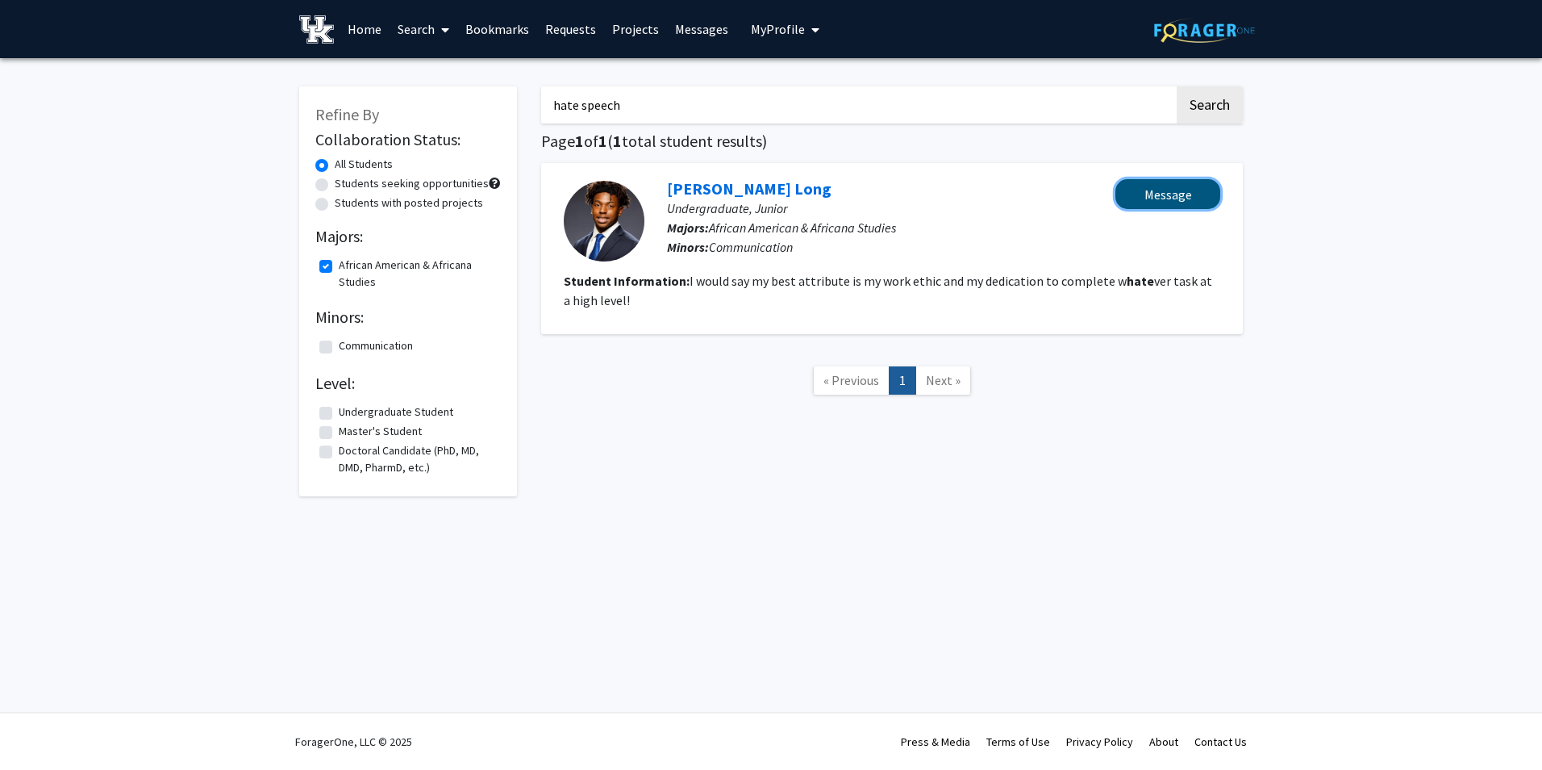
click at [1189, 203] on button "Message" at bounding box center [1168, 194] width 105 height 30
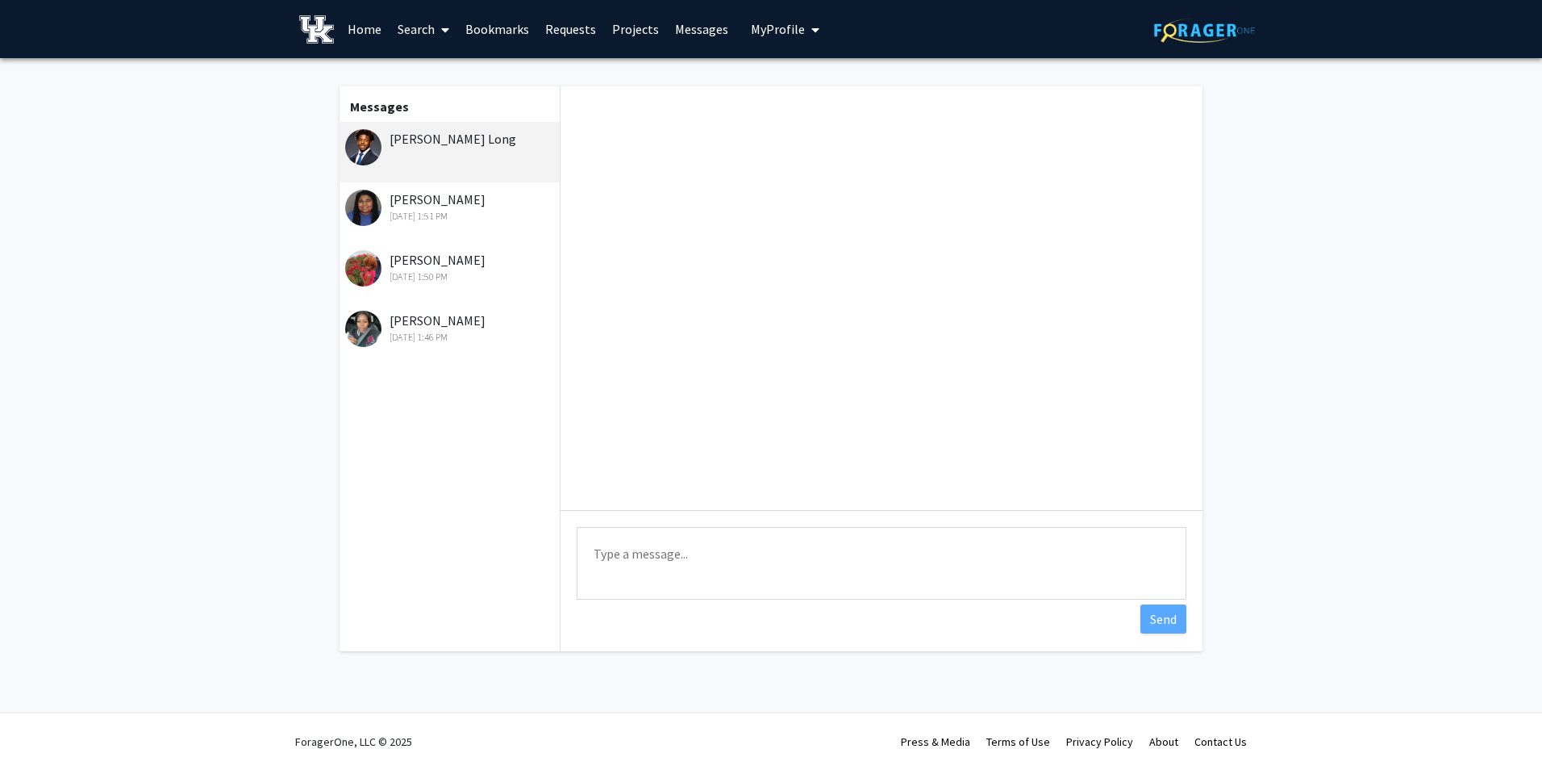
click at [737, 544] on textarea "Type a message" at bounding box center [882, 563] width 610 height 73
paste textarea "I hope you're doing well! I’m currently recruiting for my dissertation study, w…"
type textarea "Hi [PERSON_NAME], I hope you're doing well! I’m currently recruiting for my dis…"
click at [1175, 620] on button "Send" at bounding box center [1164, 618] width 46 height 29
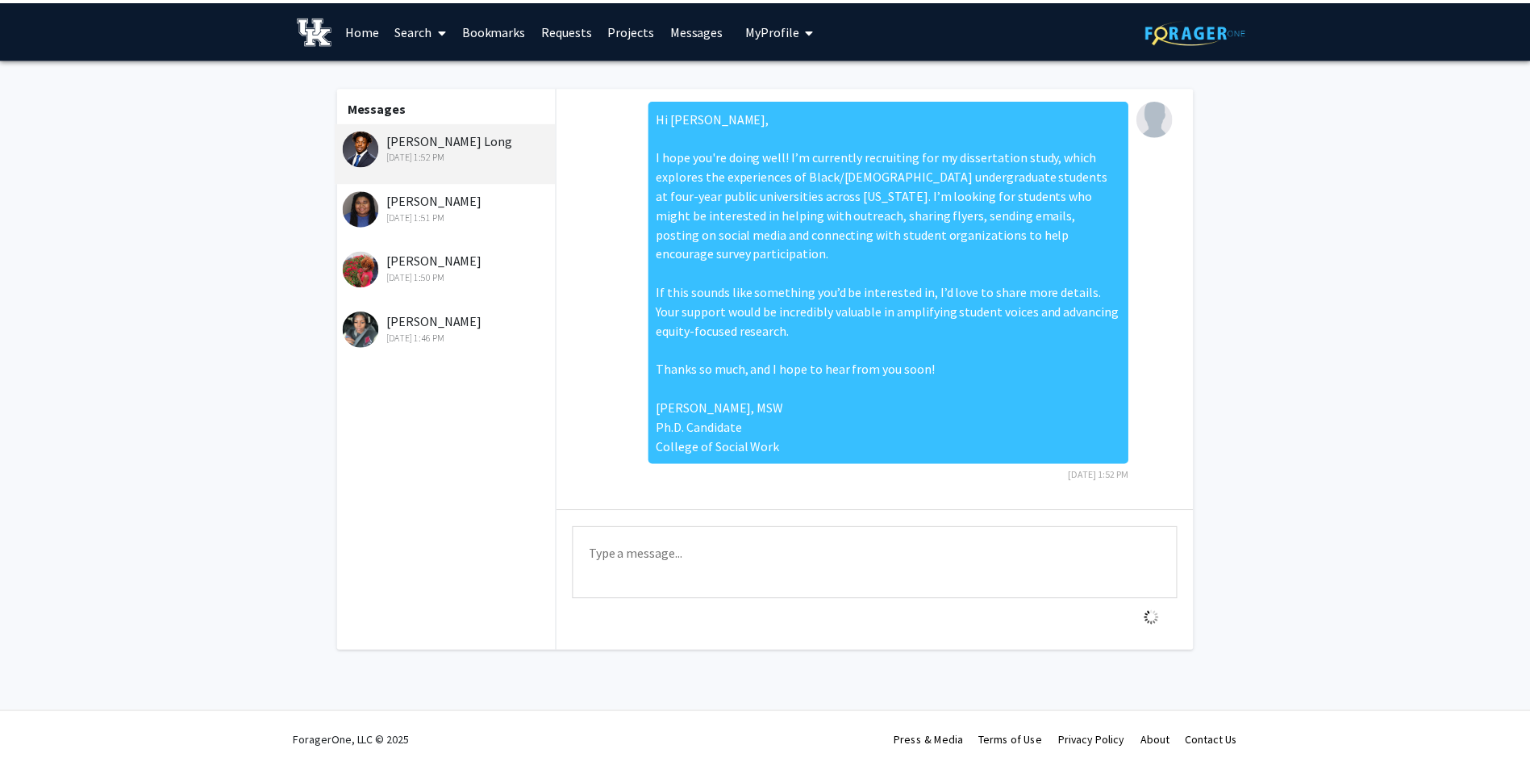
scroll to position [0, 0]
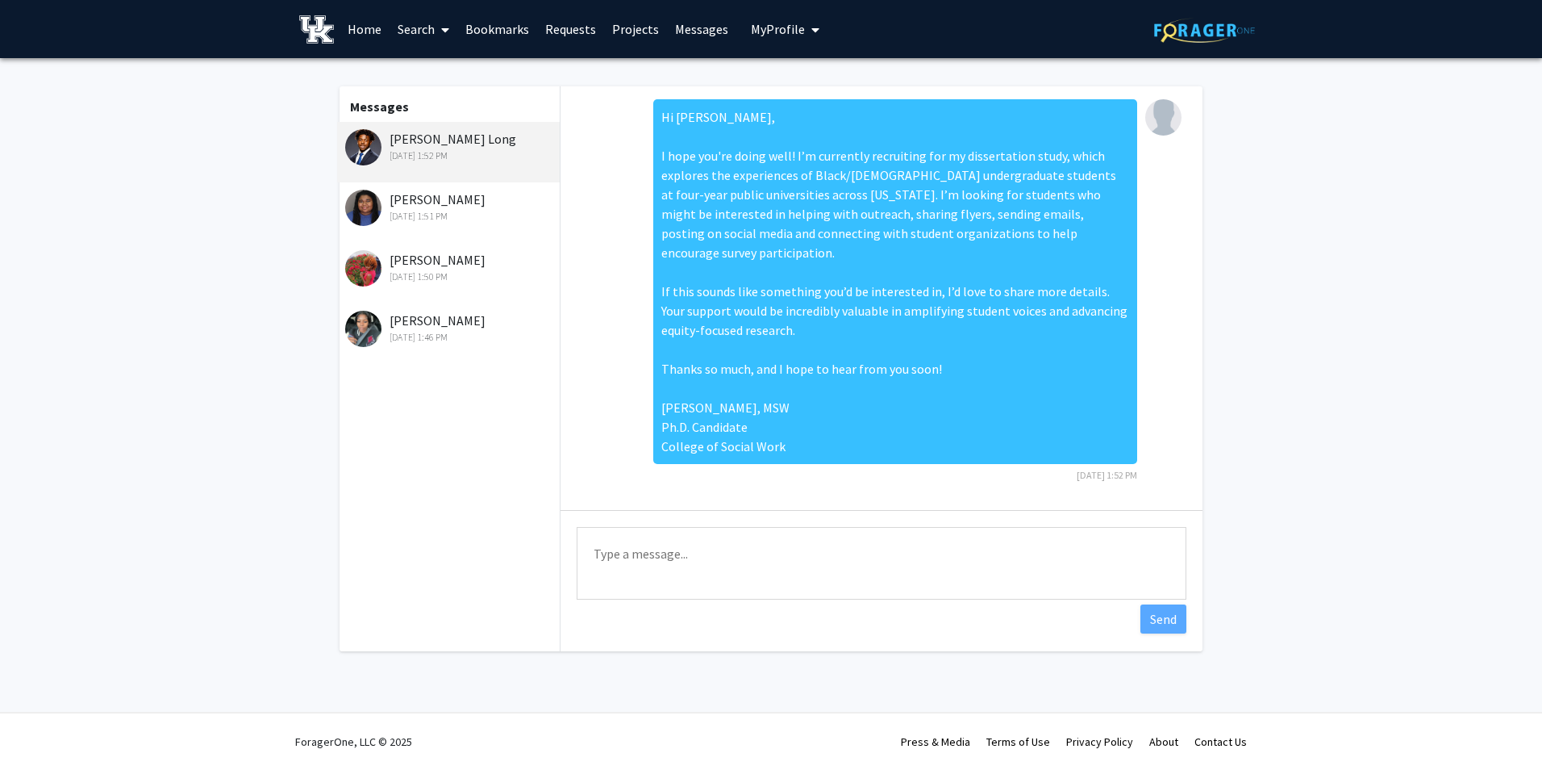
click at [358, 21] on link "Home" at bounding box center [365, 29] width 50 height 56
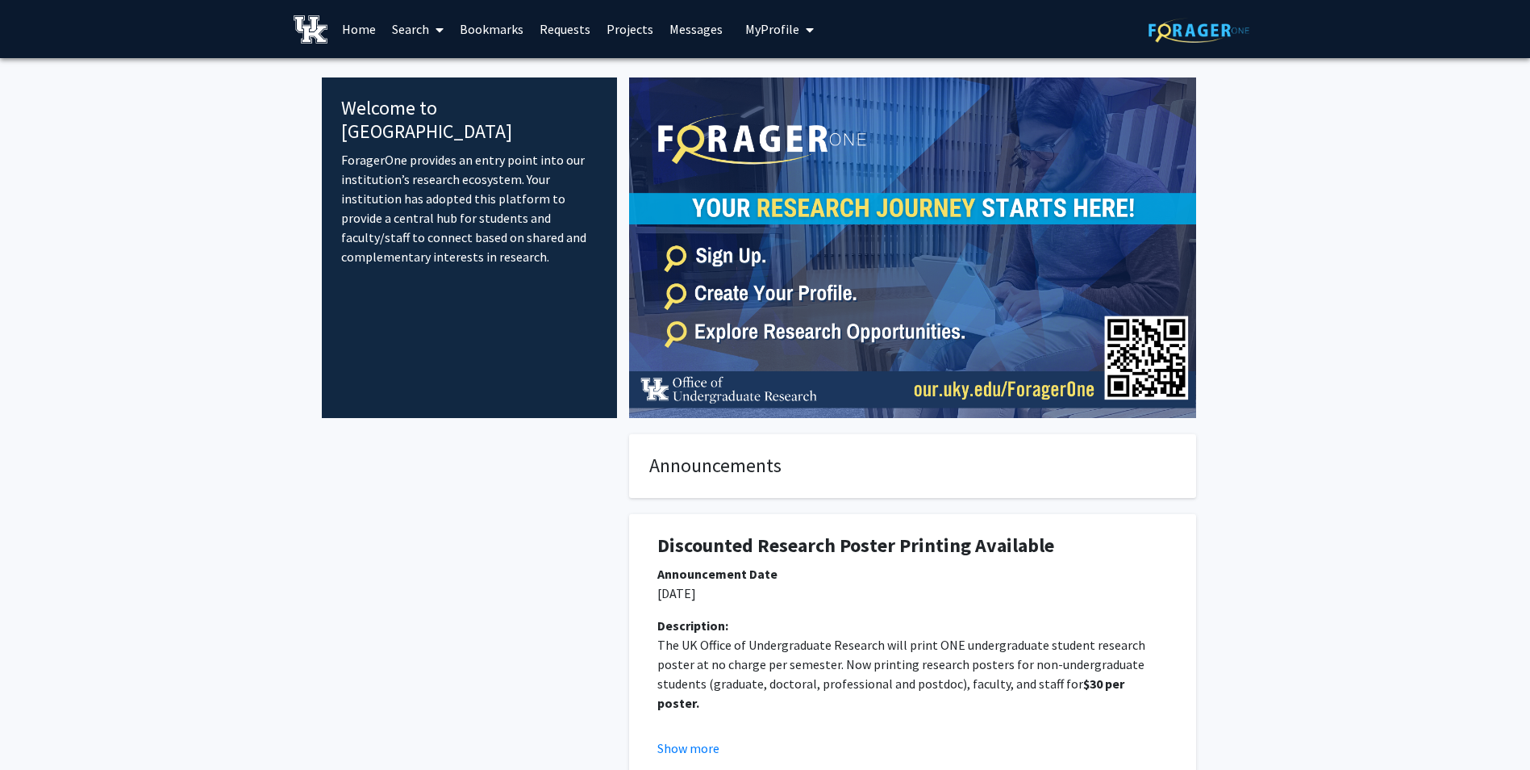
click at [412, 32] on link "Search" at bounding box center [418, 29] width 68 height 56
click at [435, 107] on span "Students" at bounding box center [433, 106] width 98 height 32
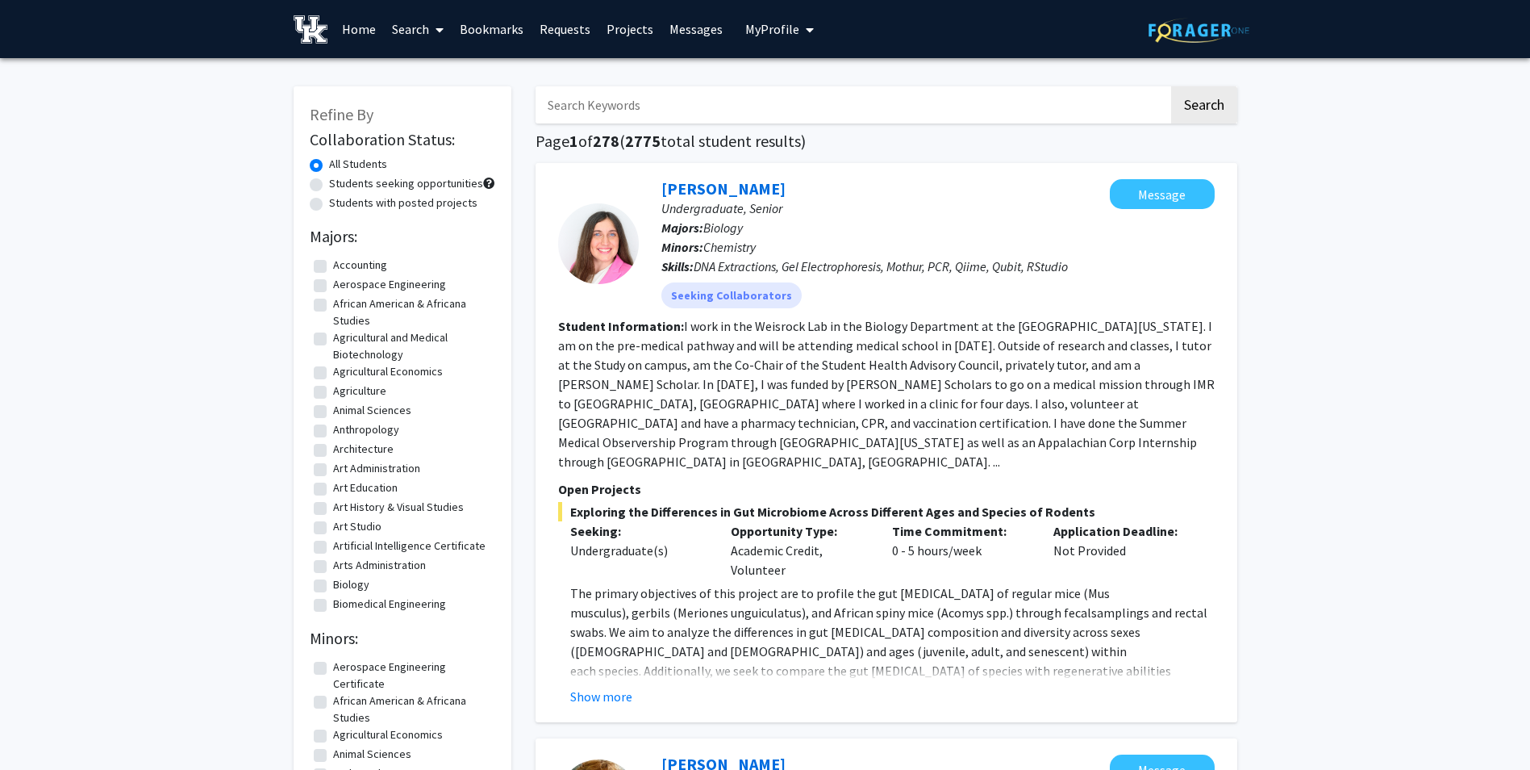
click at [407, 303] on label "African American & Africana Studies" at bounding box center [412, 312] width 158 height 34
click at [344, 303] on input "African American & Africana Studies" at bounding box center [338, 300] width 10 height 10
checkbox input "true"
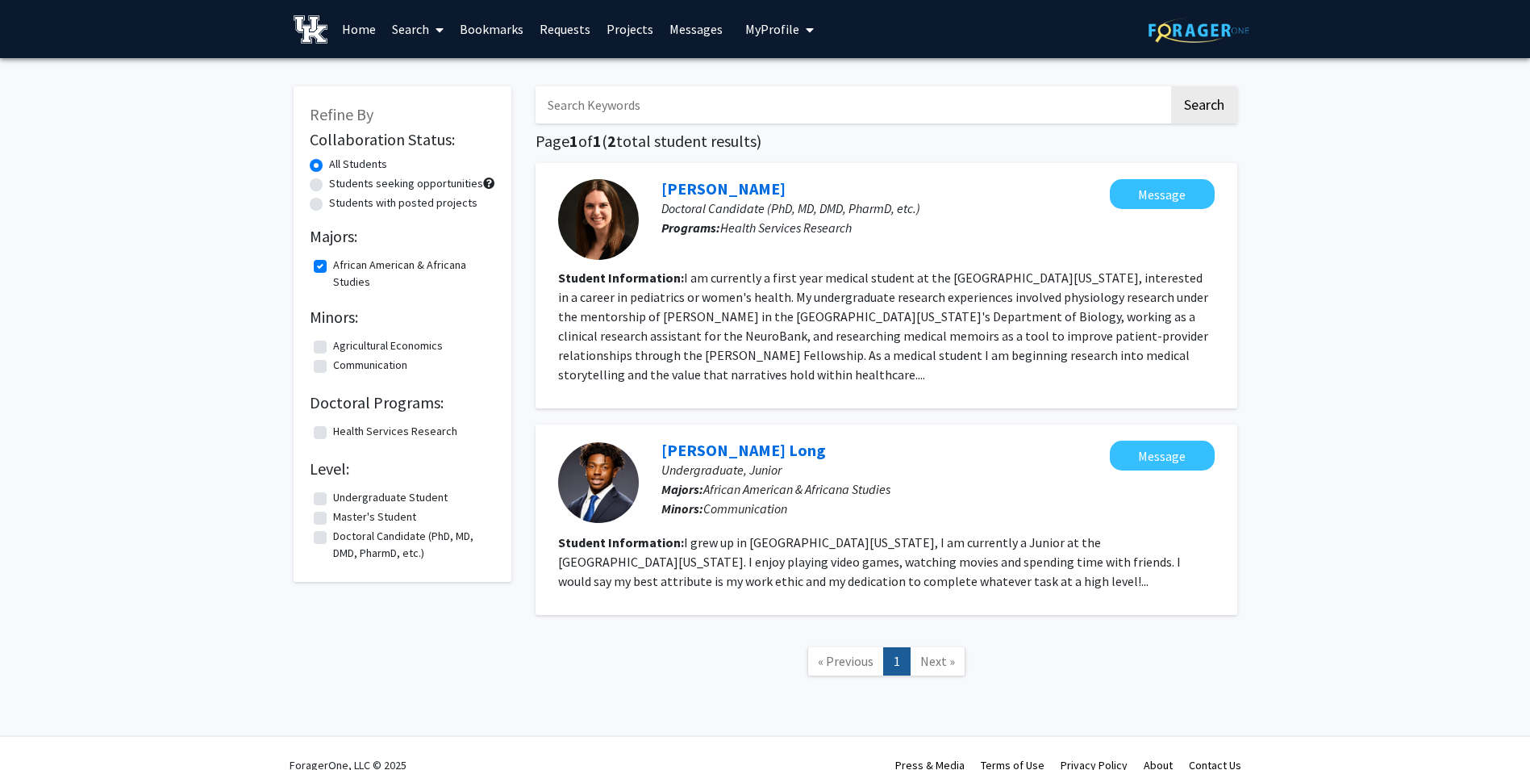
click at [333, 499] on label "Undergraduate Student" at bounding box center [390, 497] width 115 height 17
click at [333, 499] on input "Undergraduate Student" at bounding box center [338, 494] width 10 height 10
checkbox input "true"
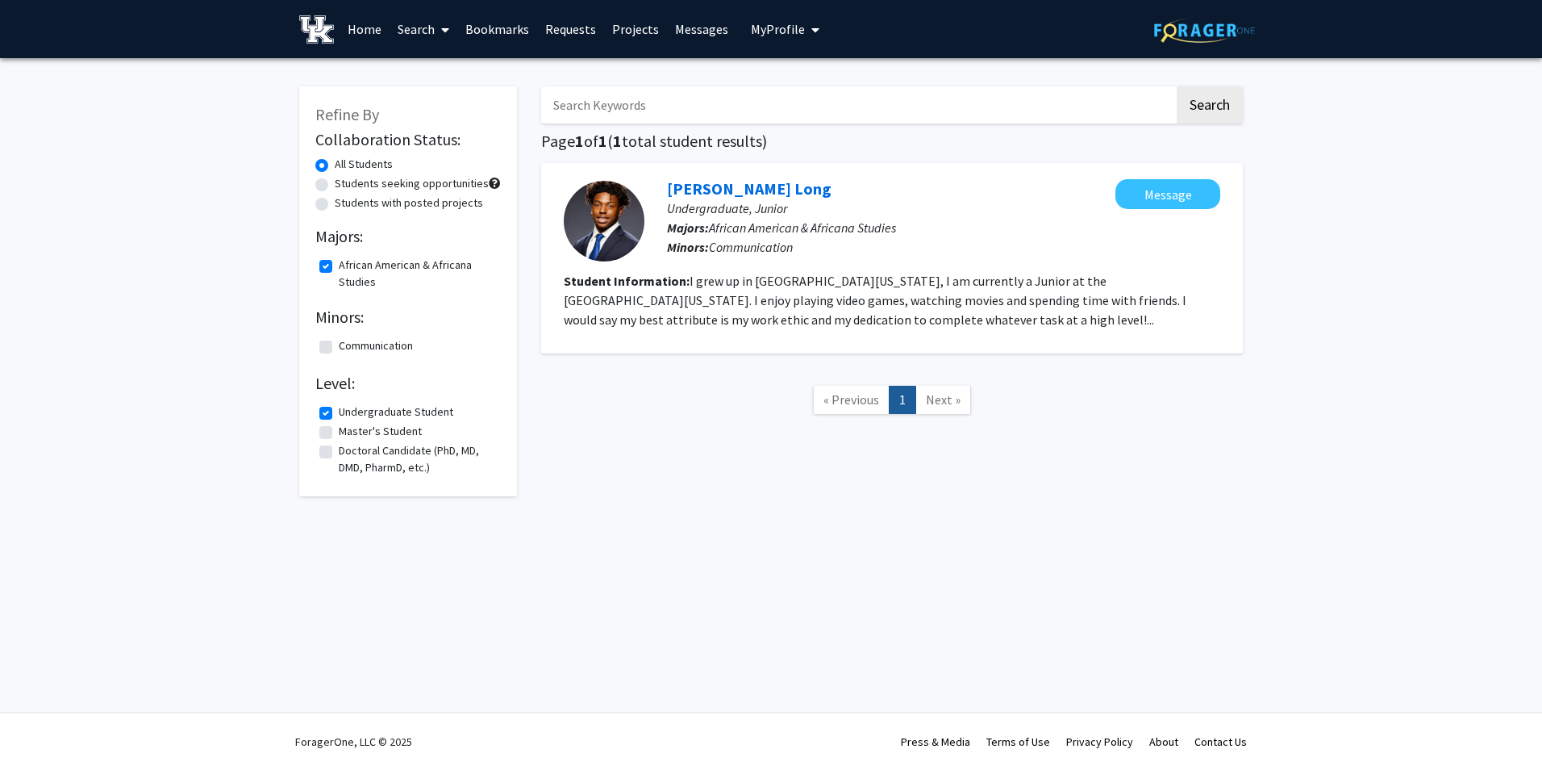
click at [335, 182] on label "Students seeking opportunities" at bounding box center [412, 183] width 154 height 17
click at [335, 182] on input "Students seeking opportunities" at bounding box center [340, 180] width 10 height 10
radio input "true"
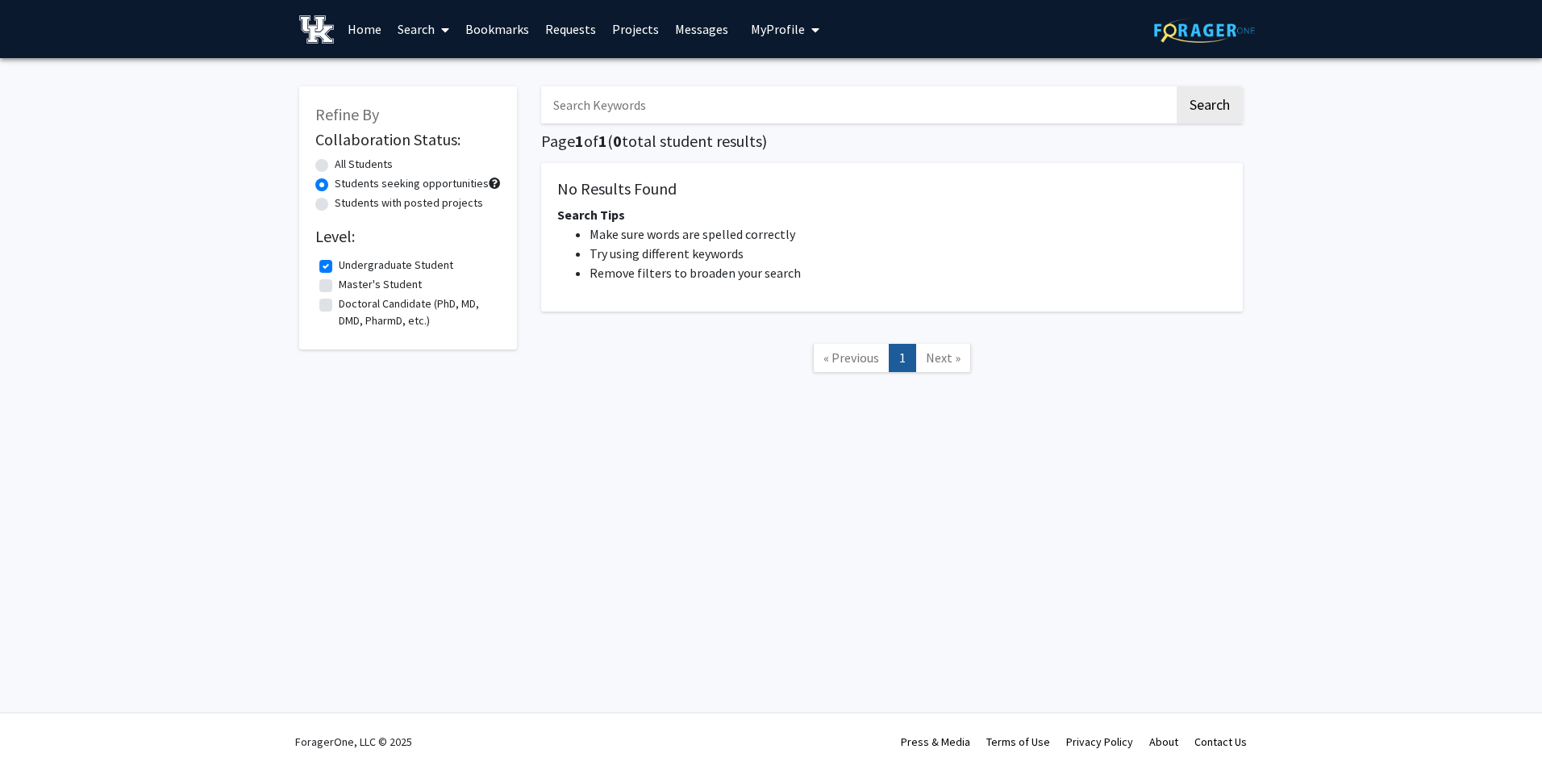
click at [369, 31] on link "Home" at bounding box center [365, 29] width 50 height 56
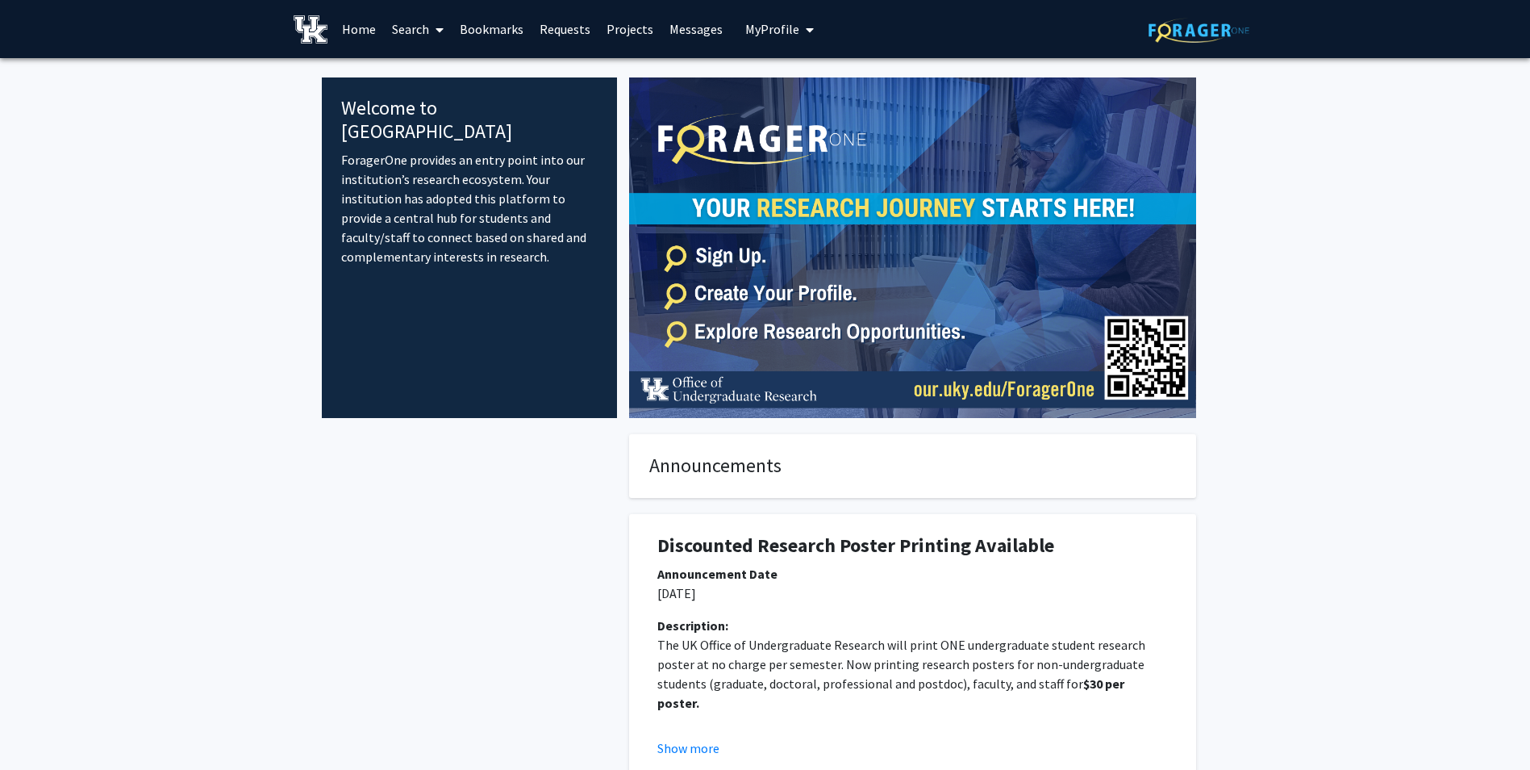
click at [482, 35] on link "Bookmarks" at bounding box center [492, 29] width 80 height 56
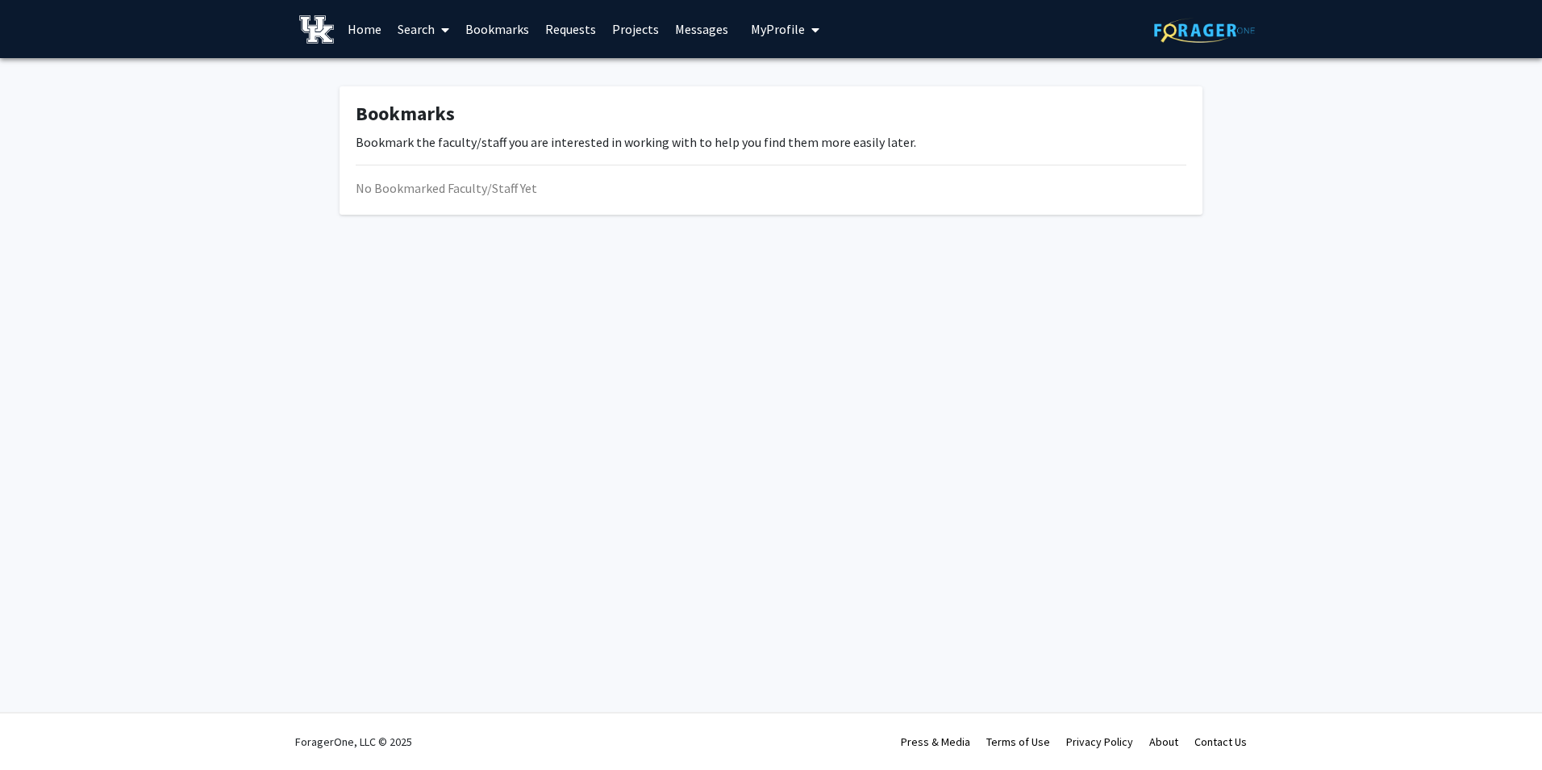
click at [586, 27] on link "Requests" at bounding box center [570, 29] width 67 height 56
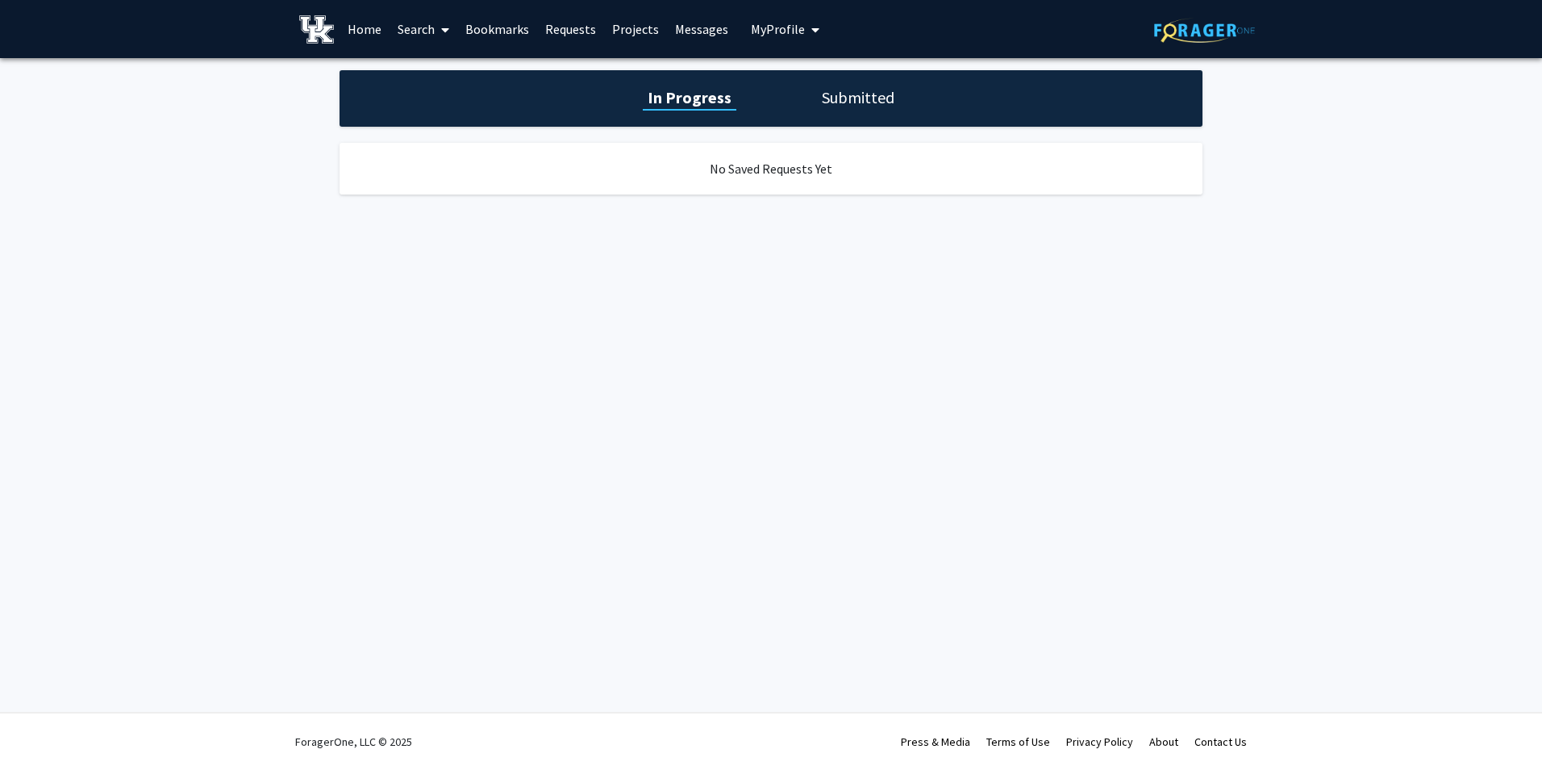
click at [870, 99] on h1 "Submitted" at bounding box center [858, 97] width 82 height 23
click at [707, 100] on h1 "In Progress" at bounding box center [688, 97] width 86 height 23
click at [716, 161] on div "No Saved Requests Yet" at bounding box center [771, 169] width 863 height 52
click at [557, 32] on link "Requests" at bounding box center [570, 29] width 67 height 56
click at [557, 30] on link "Requests" at bounding box center [570, 29] width 67 height 56
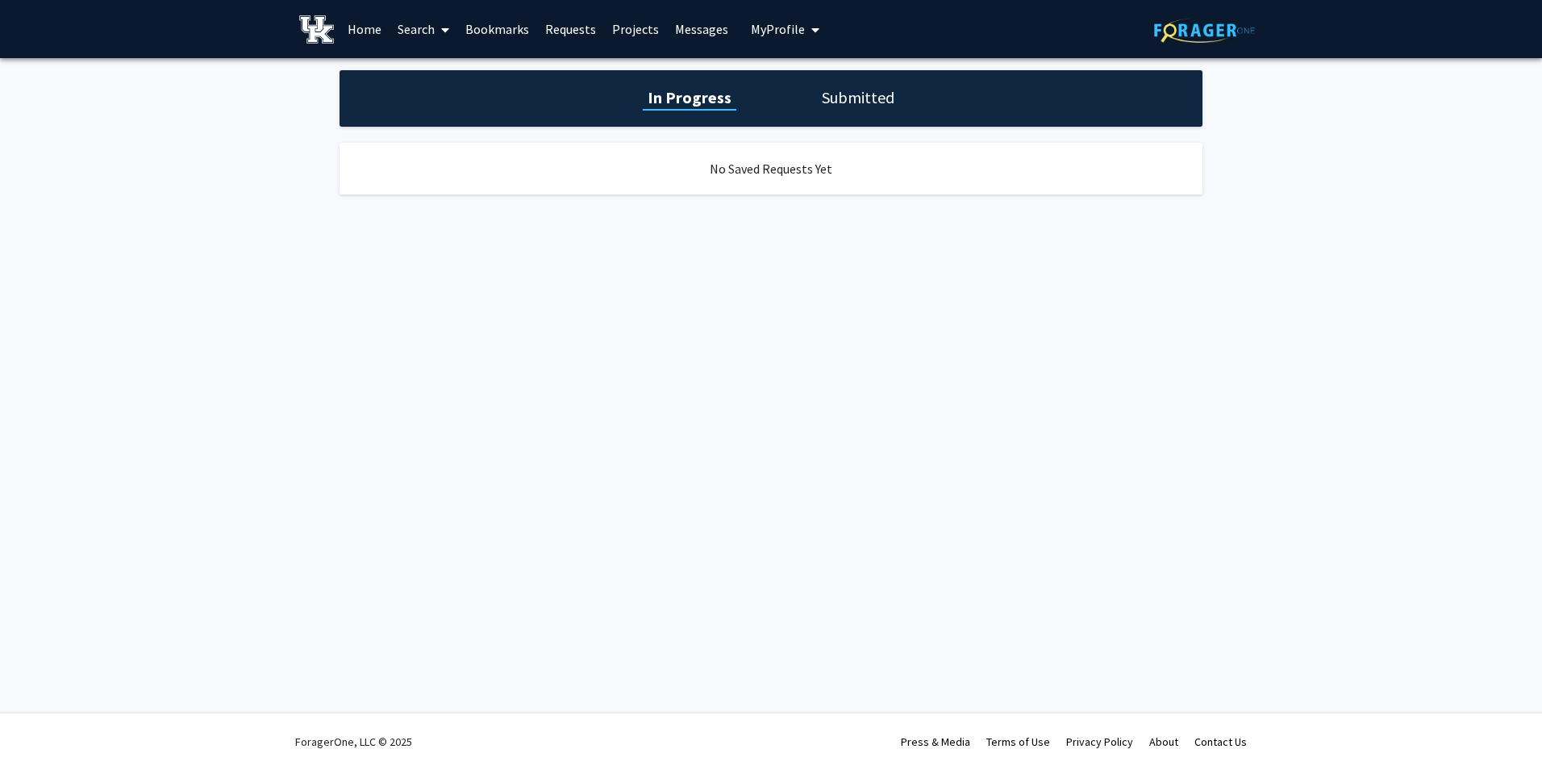
click at [691, 30] on link "Messages" at bounding box center [701, 29] width 69 height 56
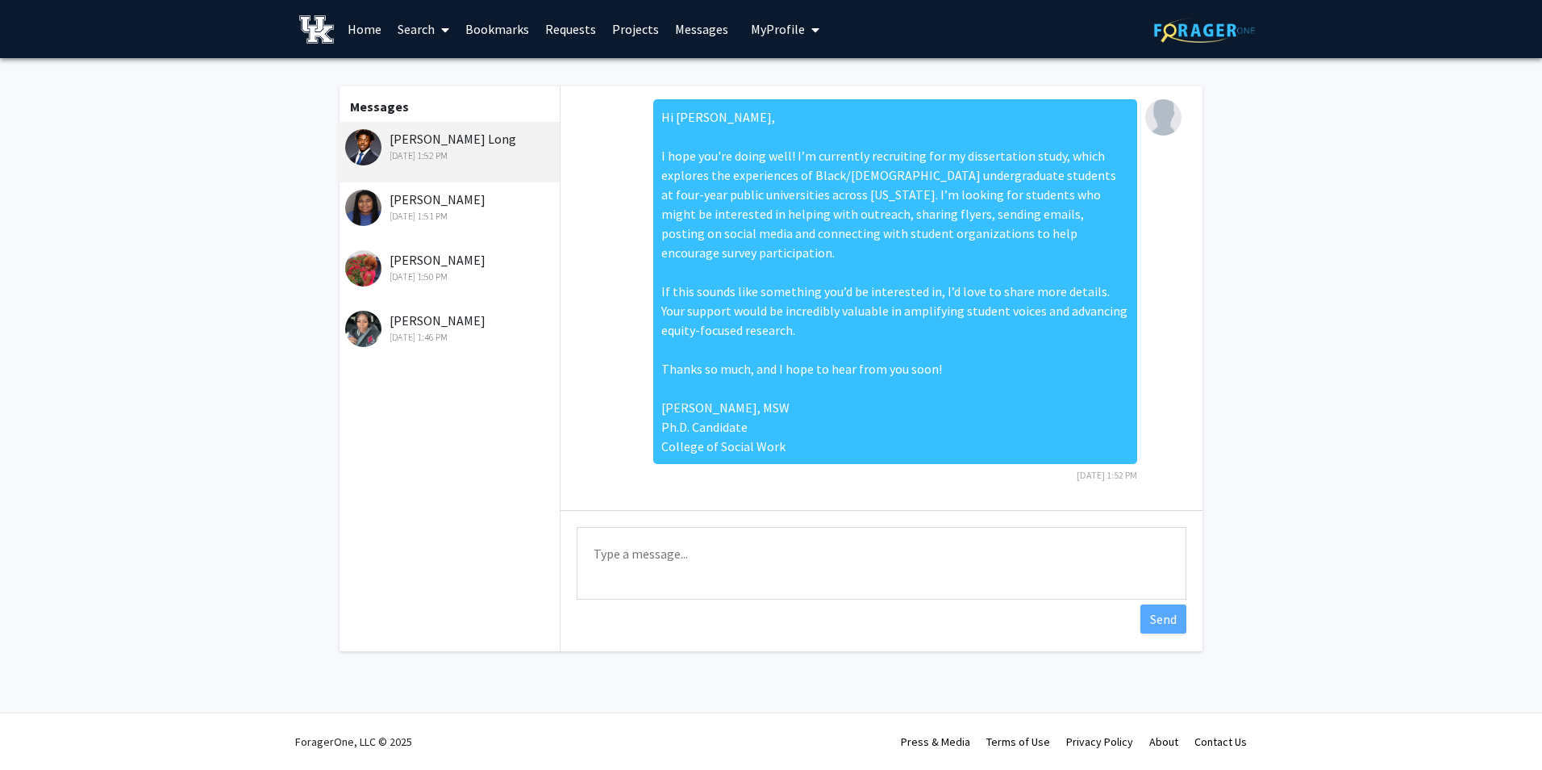
click at [746, 27] on button "My Profile" at bounding box center [785, 29] width 78 height 58
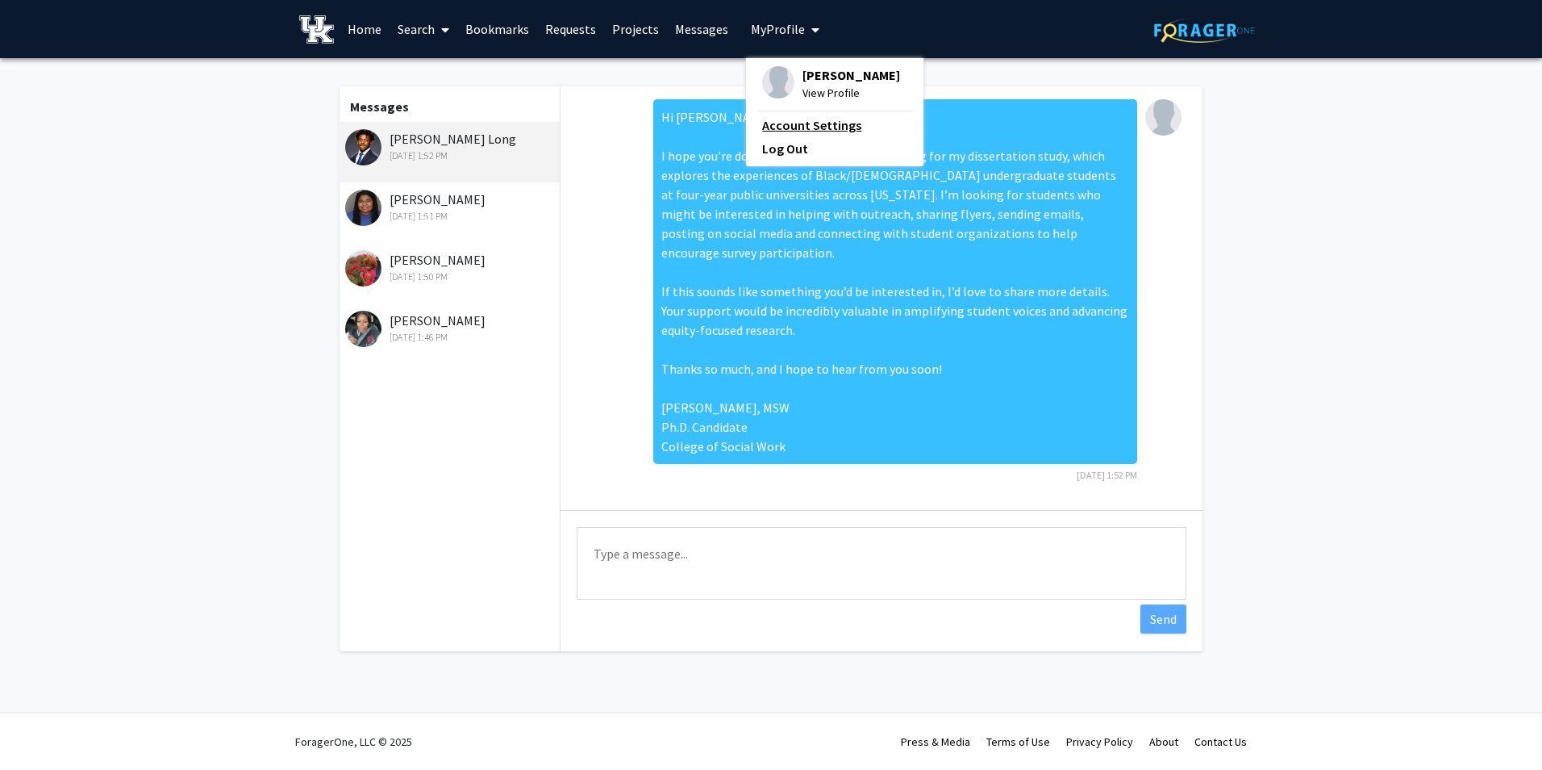
click at [770, 119] on link "Account Settings" at bounding box center [834, 124] width 145 height 19
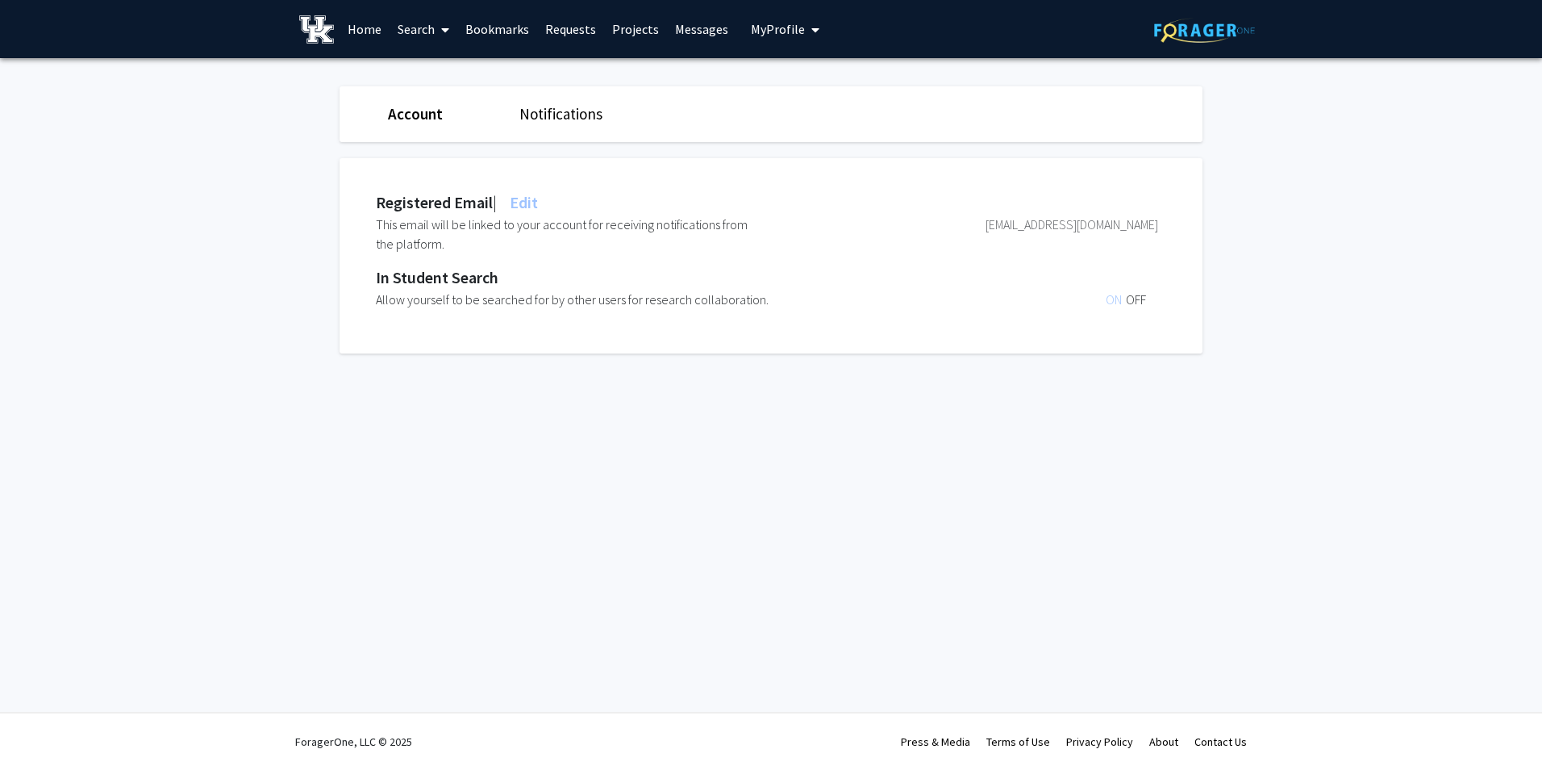
click at [526, 108] on link "Notifications" at bounding box center [561, 113] width 83 height 19
click at [421, 116] on link "Account" at bounding box center [414, 113] width 53 height 19
click at [369, 20] on link "Home" at bounding box center [365, 29] width 50 height 56
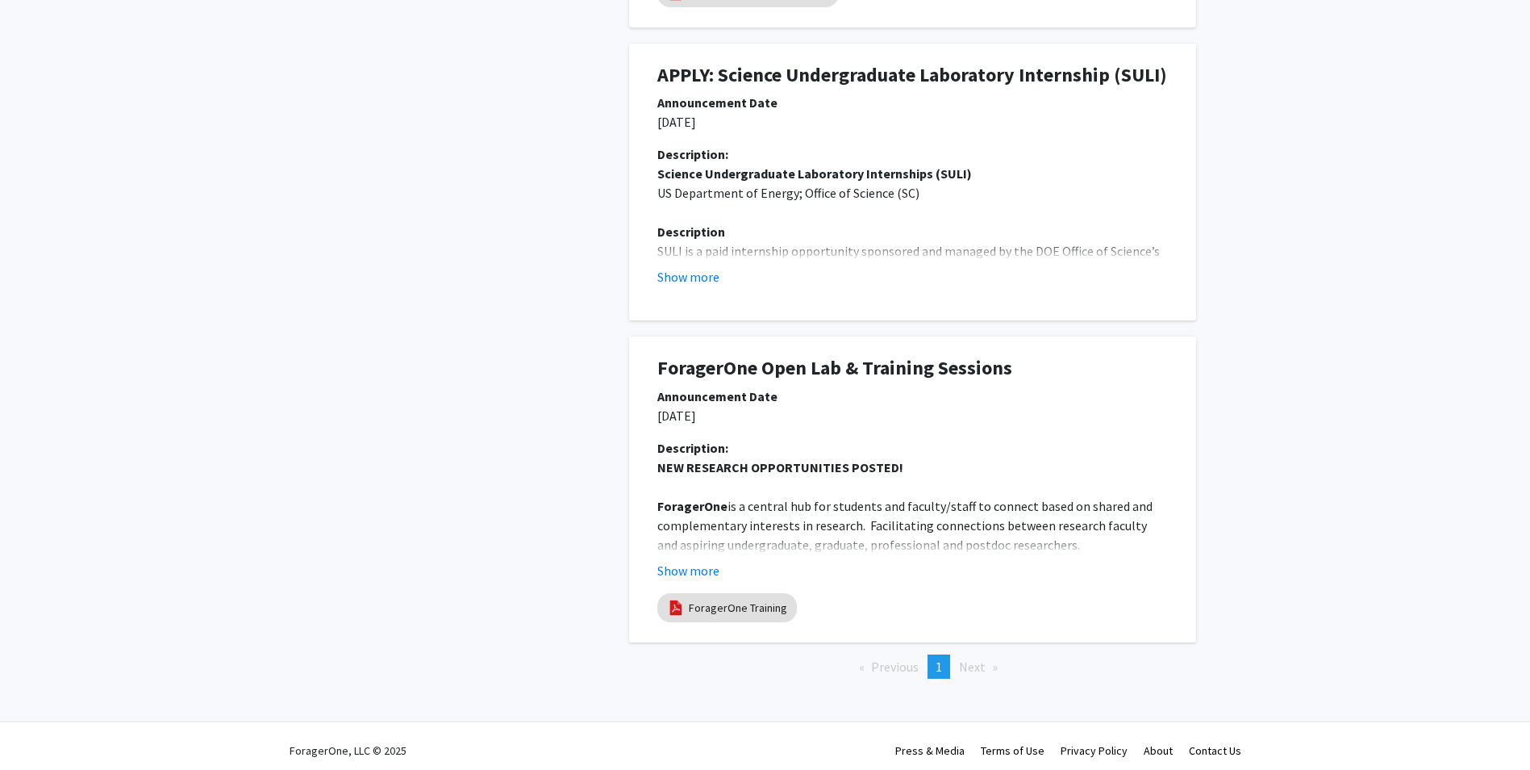
scroll to position [801, 0]
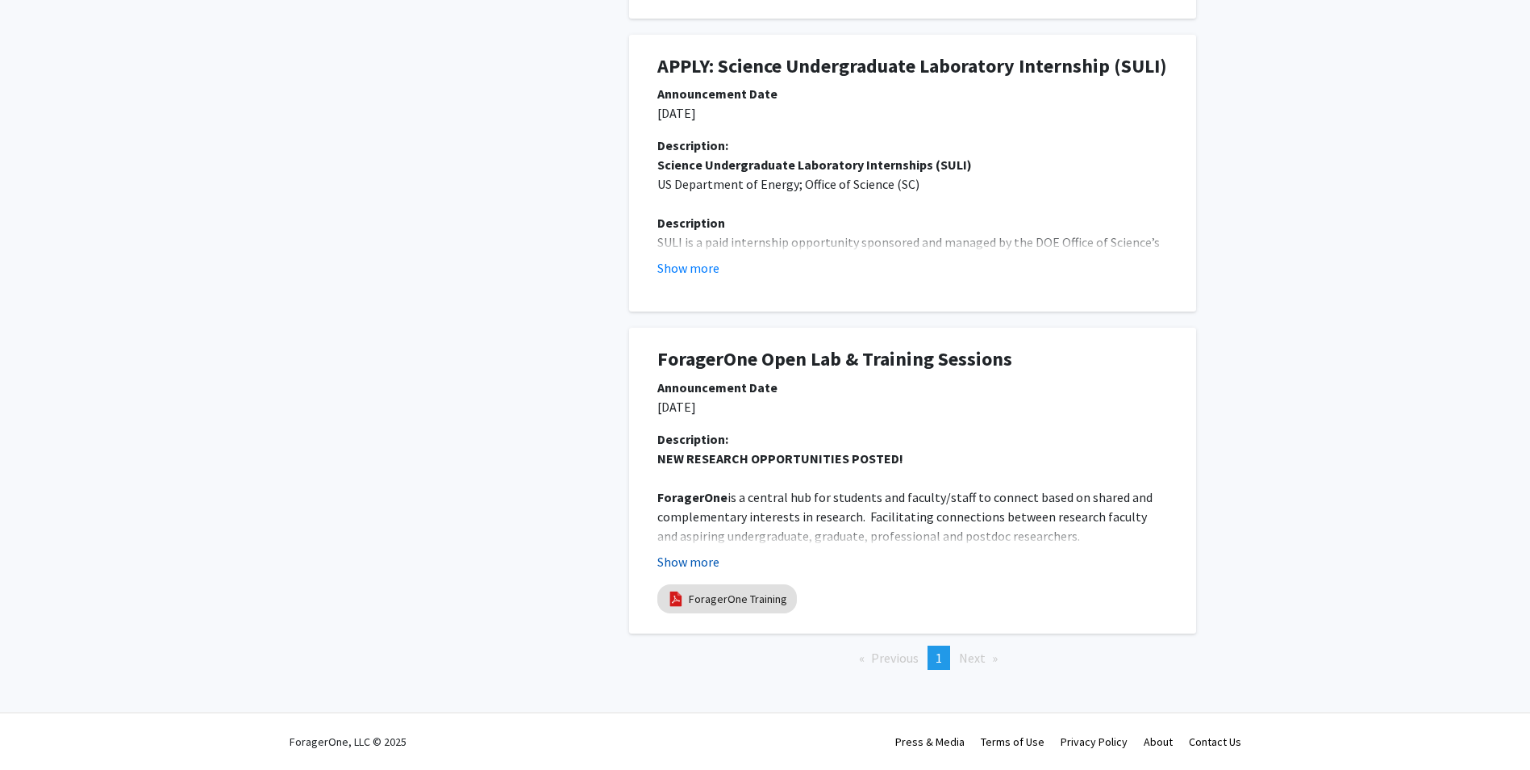
click at [682, 563] on button "Show more" at bounding box center [688, 561] width 62 height 19
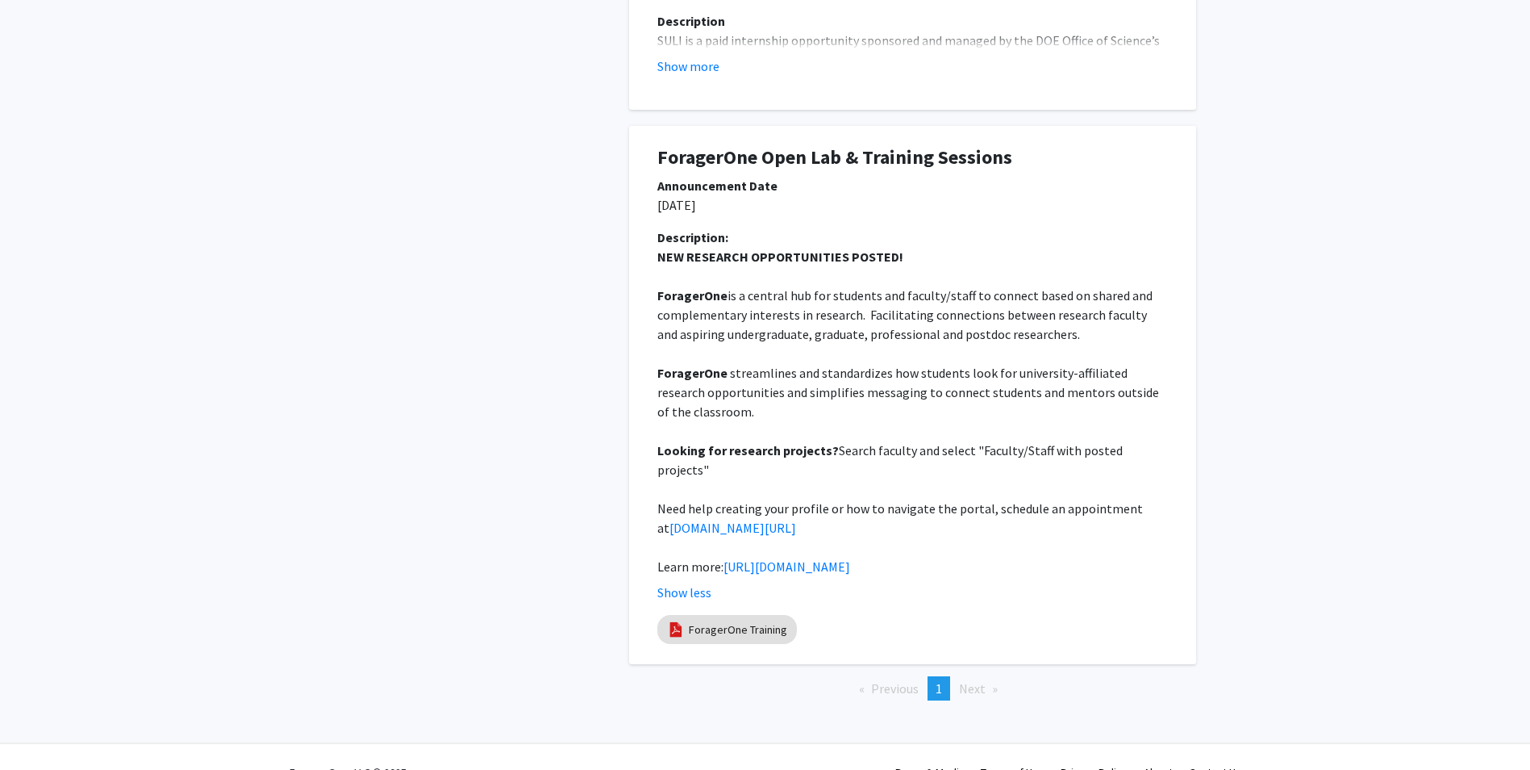
scroll to position [1014, 0]
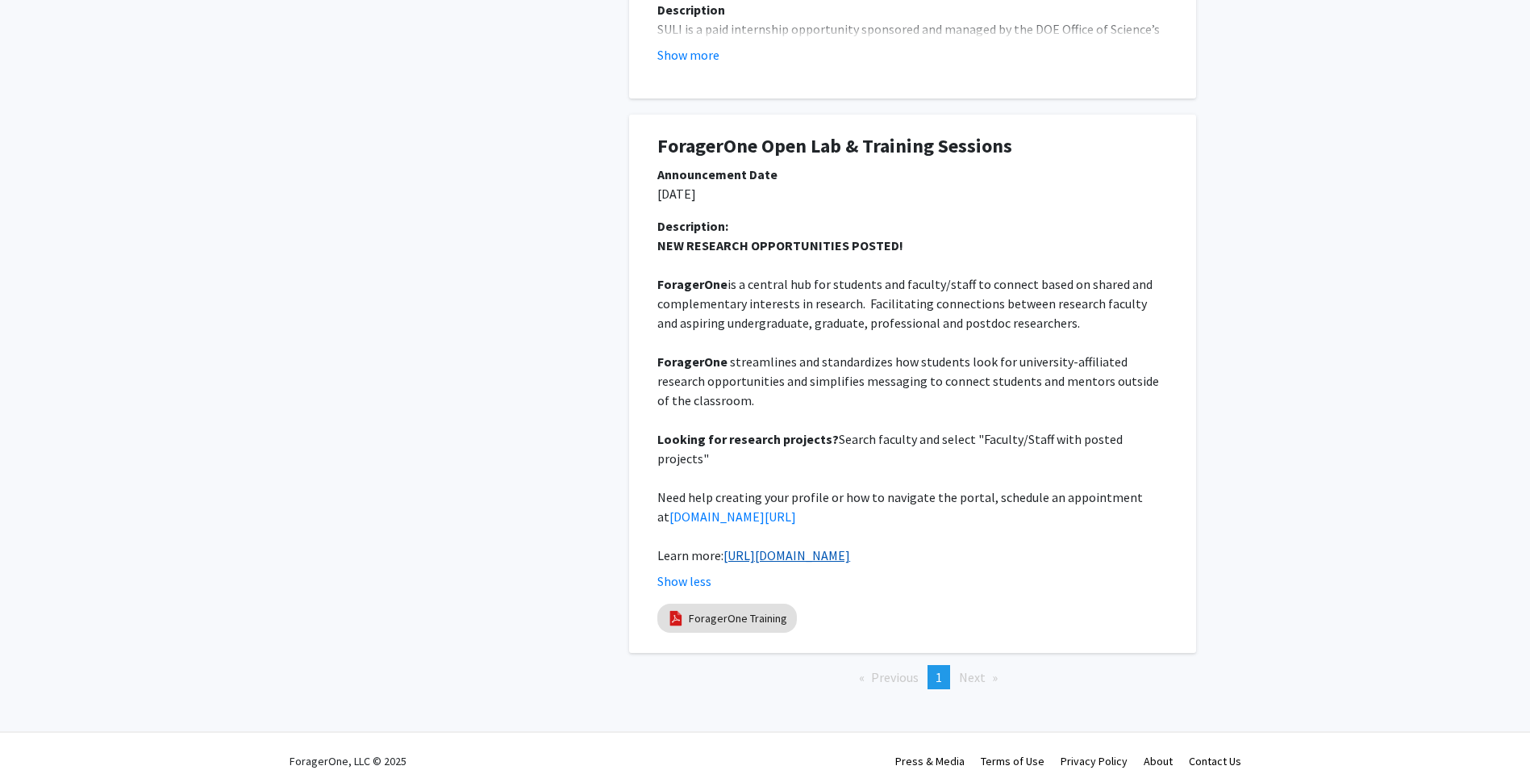
click at [797, 547] on link "[URL][DOMAIN_NAME]" at bounding box center [787, 555] width 127 height 16
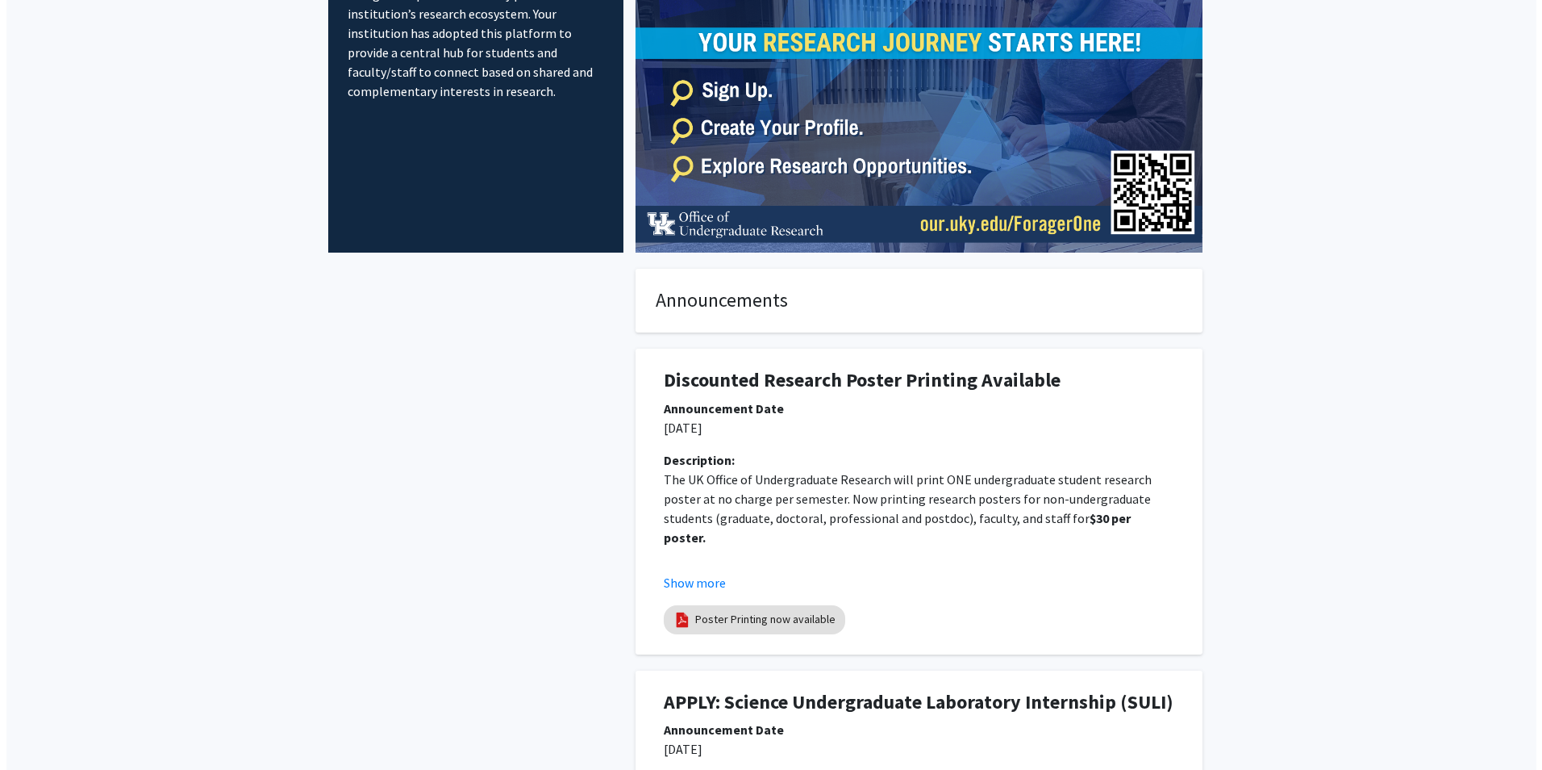
scroll to position [0, 0]
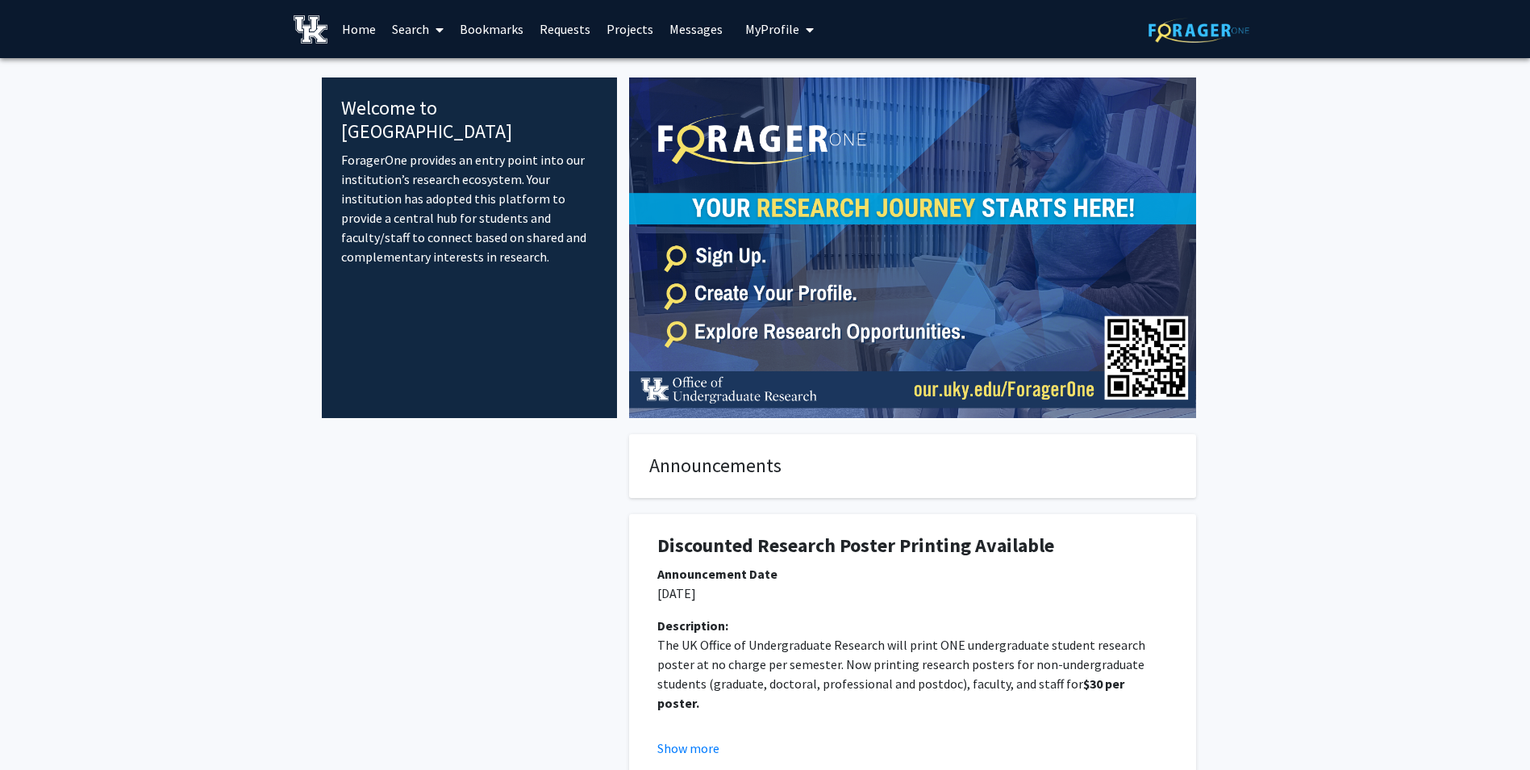
click at [681, 25] on link "Messages" at bounding box center [695, 29] width 69 height 56
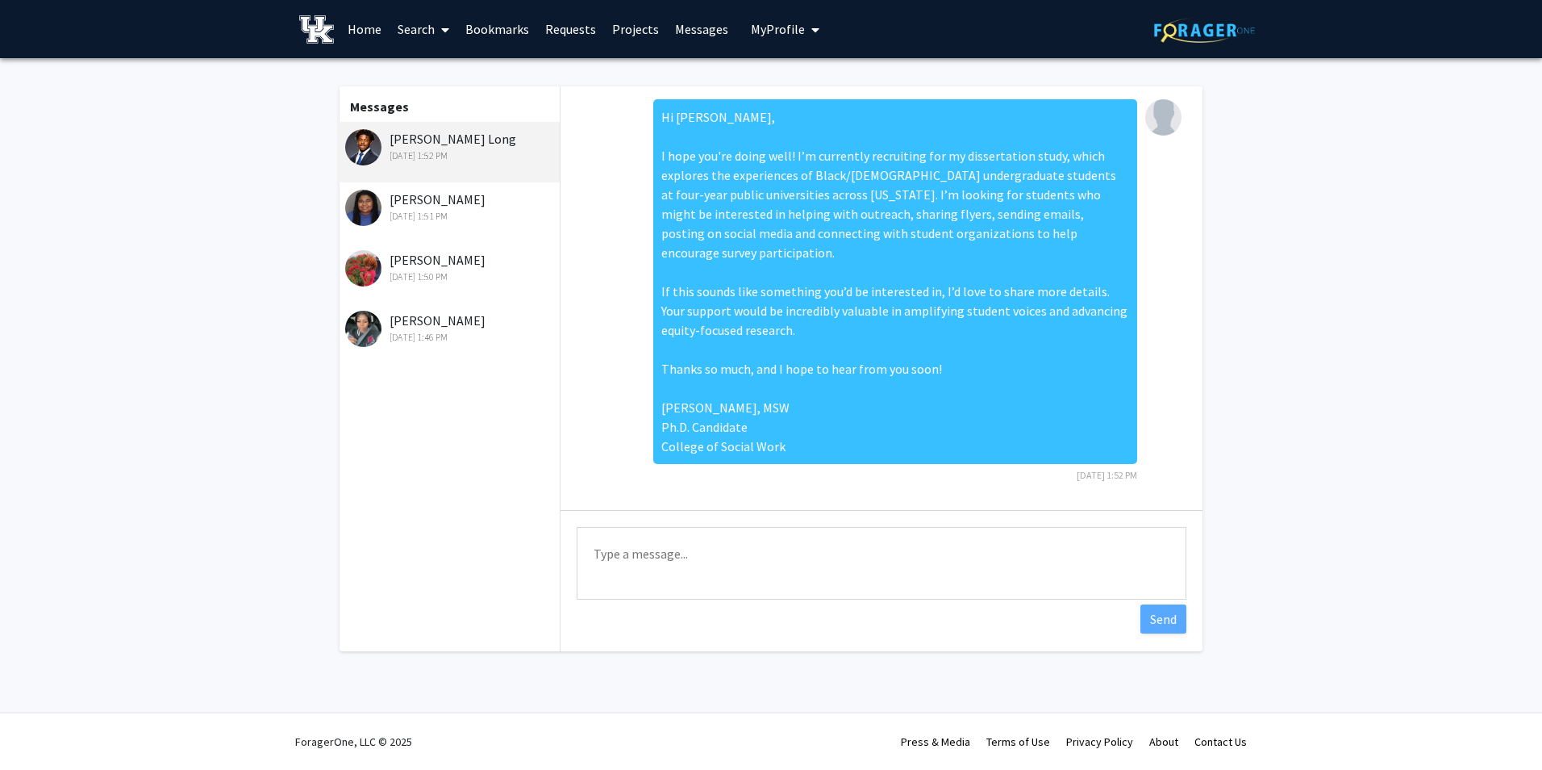
click at [444, 213] on div "[DATE] 1:51 PM" at bounding box center [450, 216] width 211 height 15
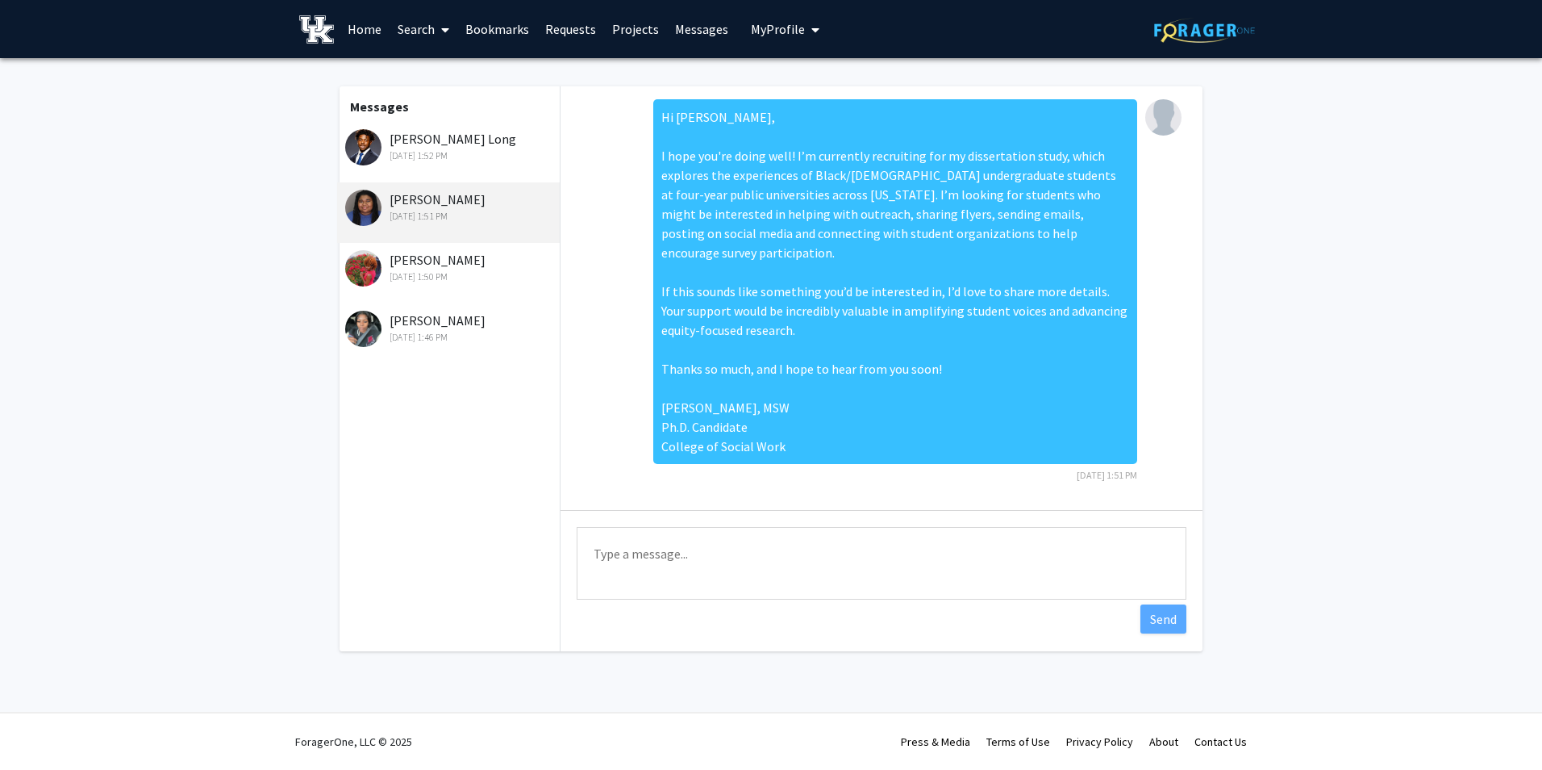
click at [442, 270] on div "[DATE] 1:50 PM" at bounding box center [450, 276] width 211 height 15
click at [436, 333] on div "[DATE] 1:46 PM" at bounding box center [450, 337] width 211 height 15
